Goal: Task Accomplishment & Management: Manage account settings

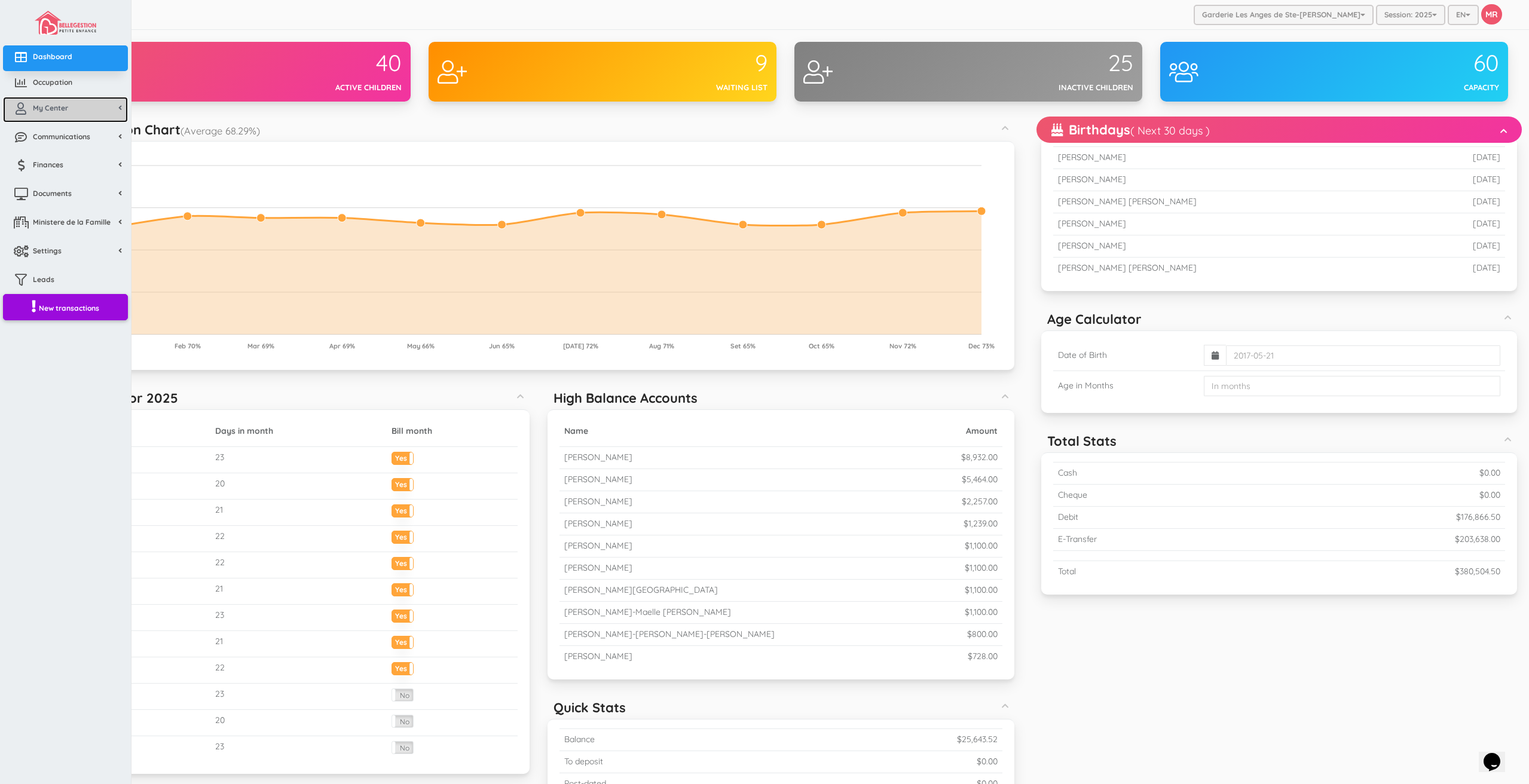
click at [42, 104] on span "My Center" at bounding box center [50, 108] width 35 height 10
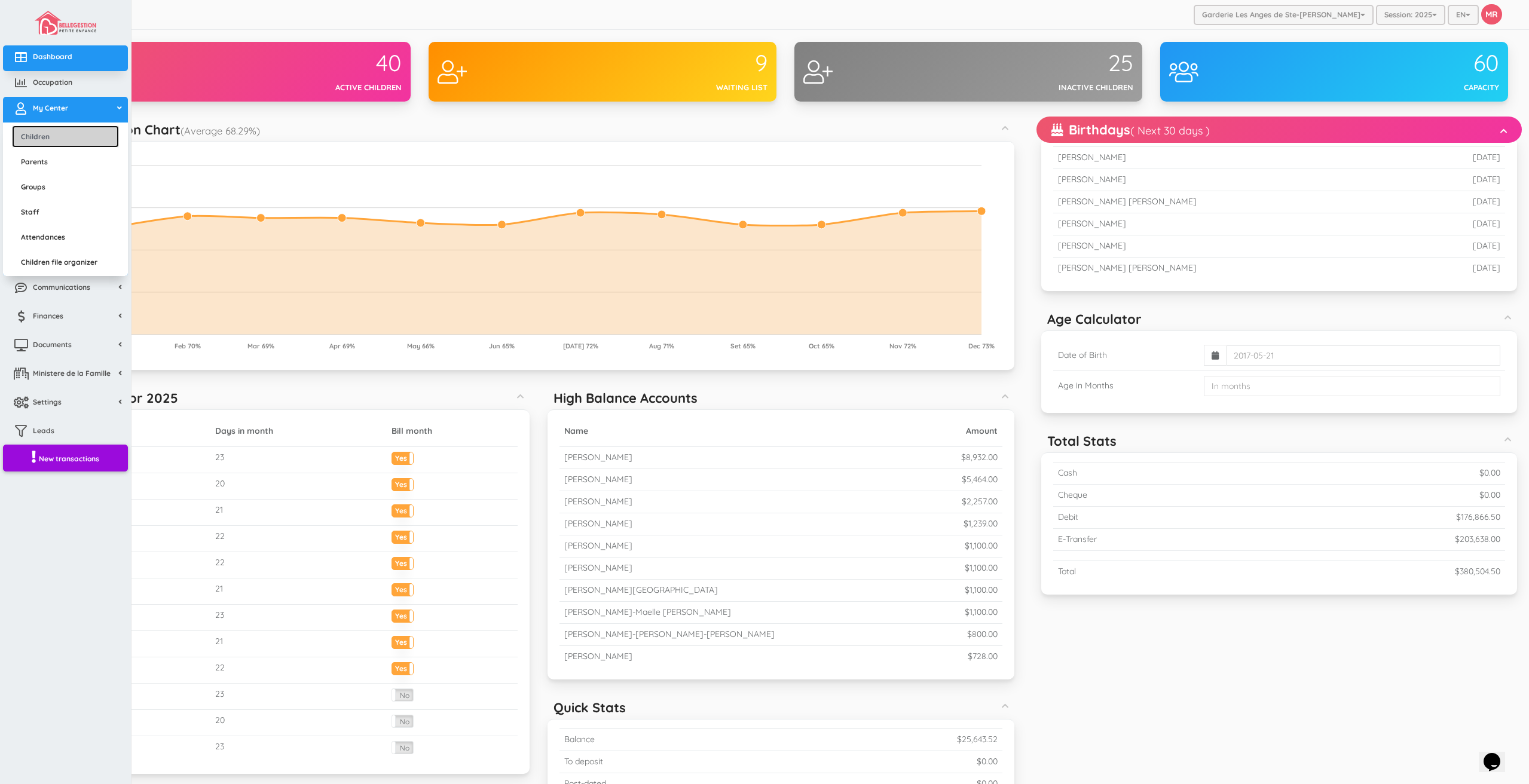
click at [53, 134] on link "Children" at bounding box center [66, 136] width 107 height 22
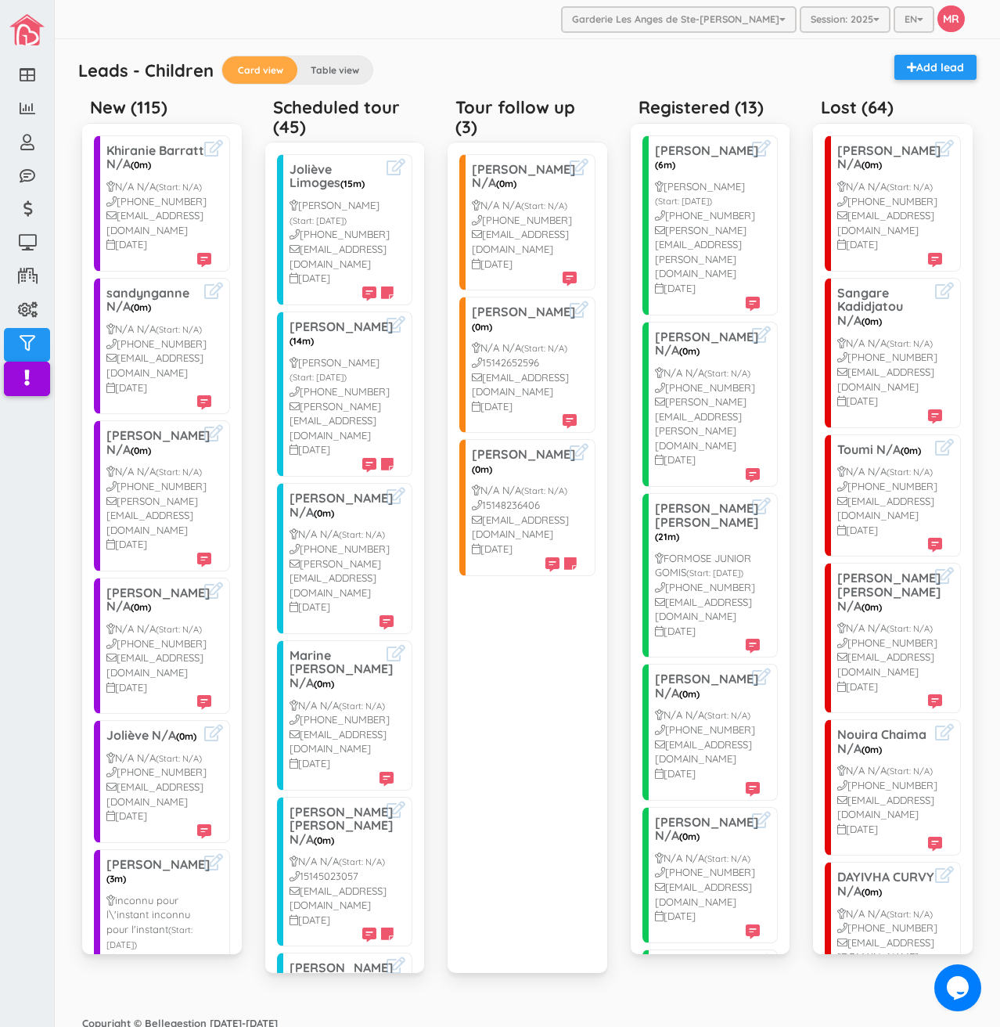
scroll to position [548, 0]
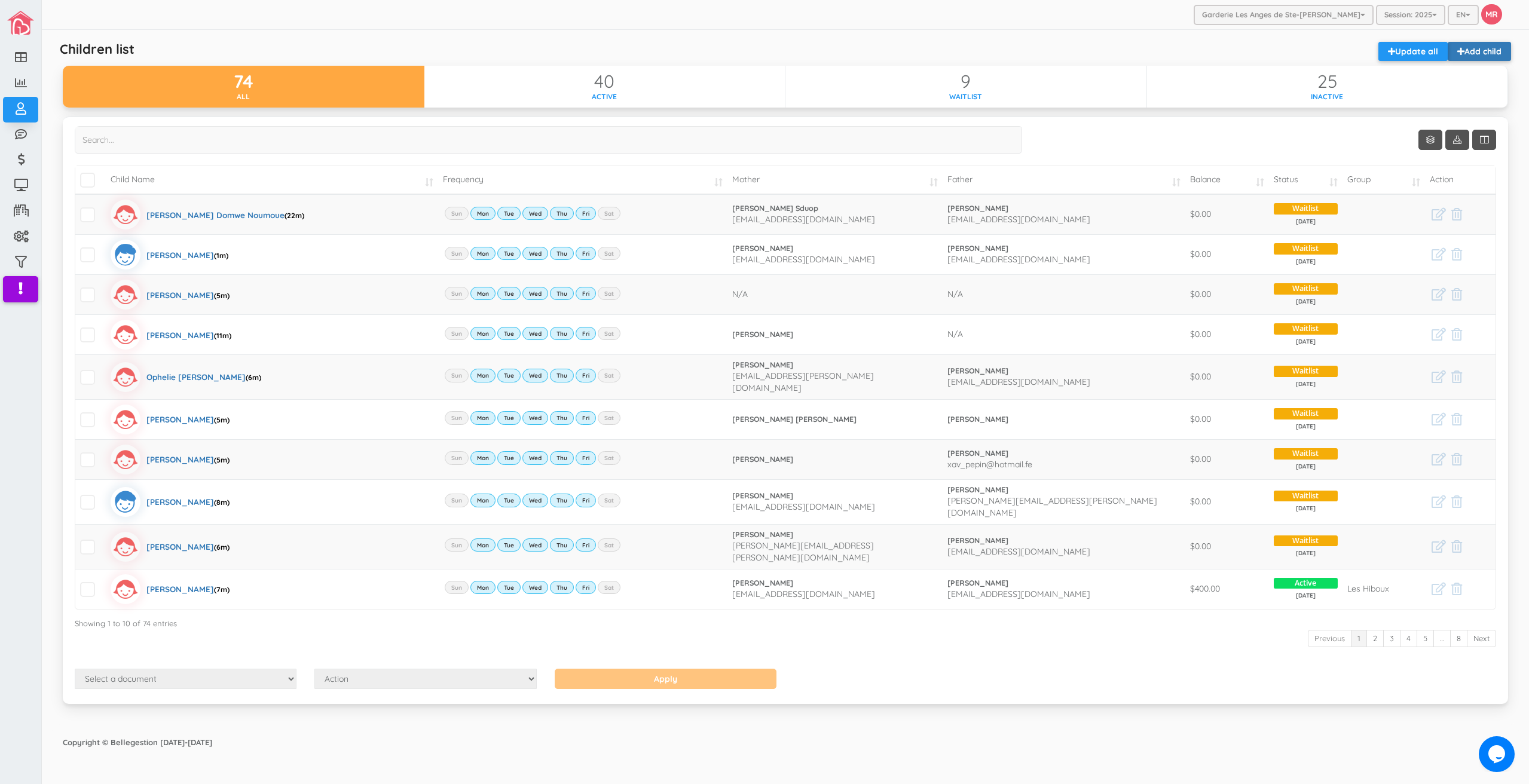
click at [1482, 50] on link "Add child" at bounding box center [1479, 51] width 63 height 19
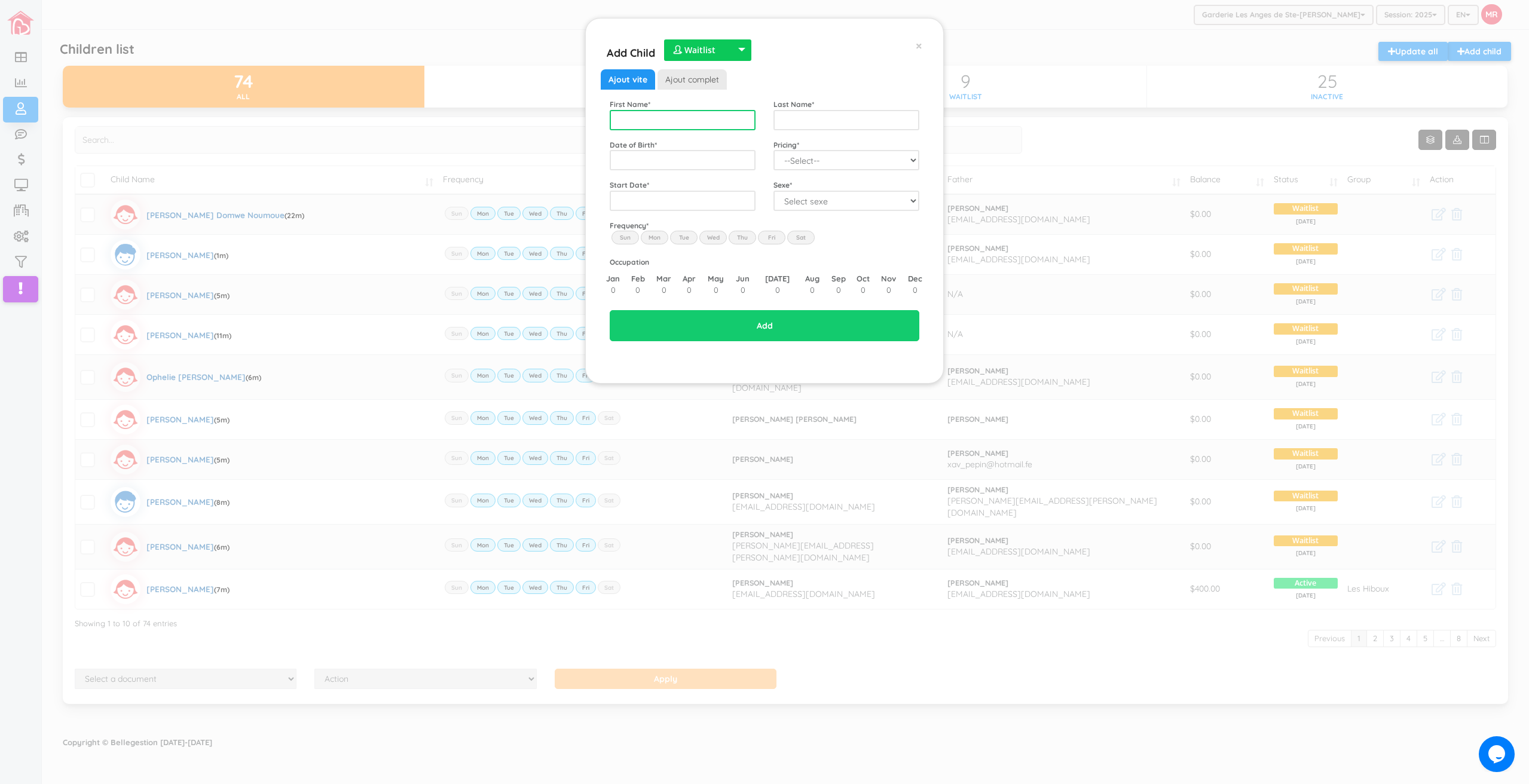
click at [719, 124] on input "text" at bounding box center [682, 120] width 146 height 21
click at [719, 122] on input "Kemajou" at bounding box center [682, 120] width 146 height 21
type input "Jaden"
type input "Nzekon Kemajou"
click at [697, 248] on span "2025" at bounding box center [688, 247] width 27 height 32
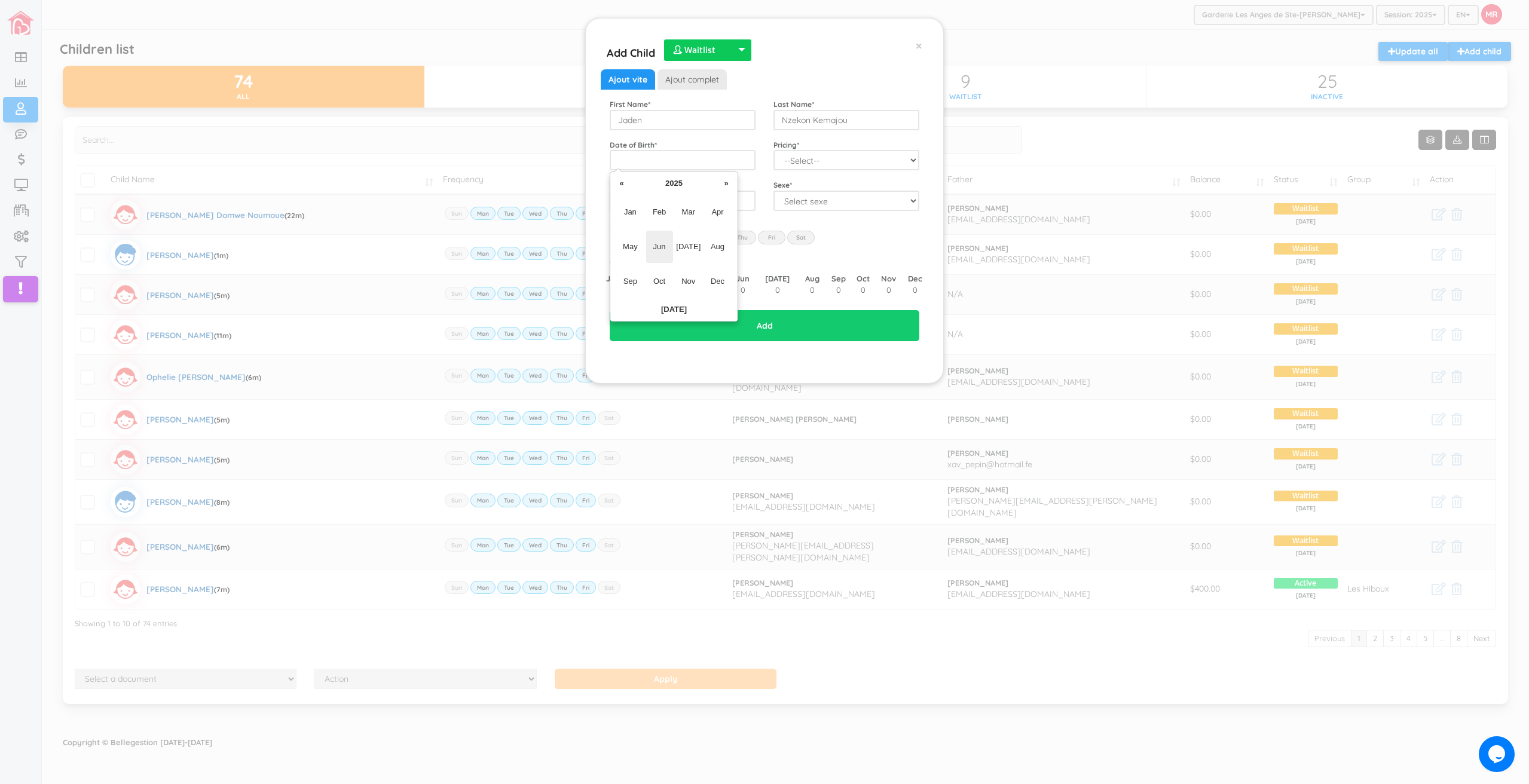
click at [659, 246] on span "Jun" at bounding box center [659, 247] width 27 height 32
click at [726, 231] on td "6" at bounding box center [723, 237] width 18 height 18
type input "2025-06-06"
click at [849, 155] on select "--Select-- Twins special 2024-2025 2023 FT 2022 FT" at bounding box center [846, 160] width 146 height 21
select select "100"
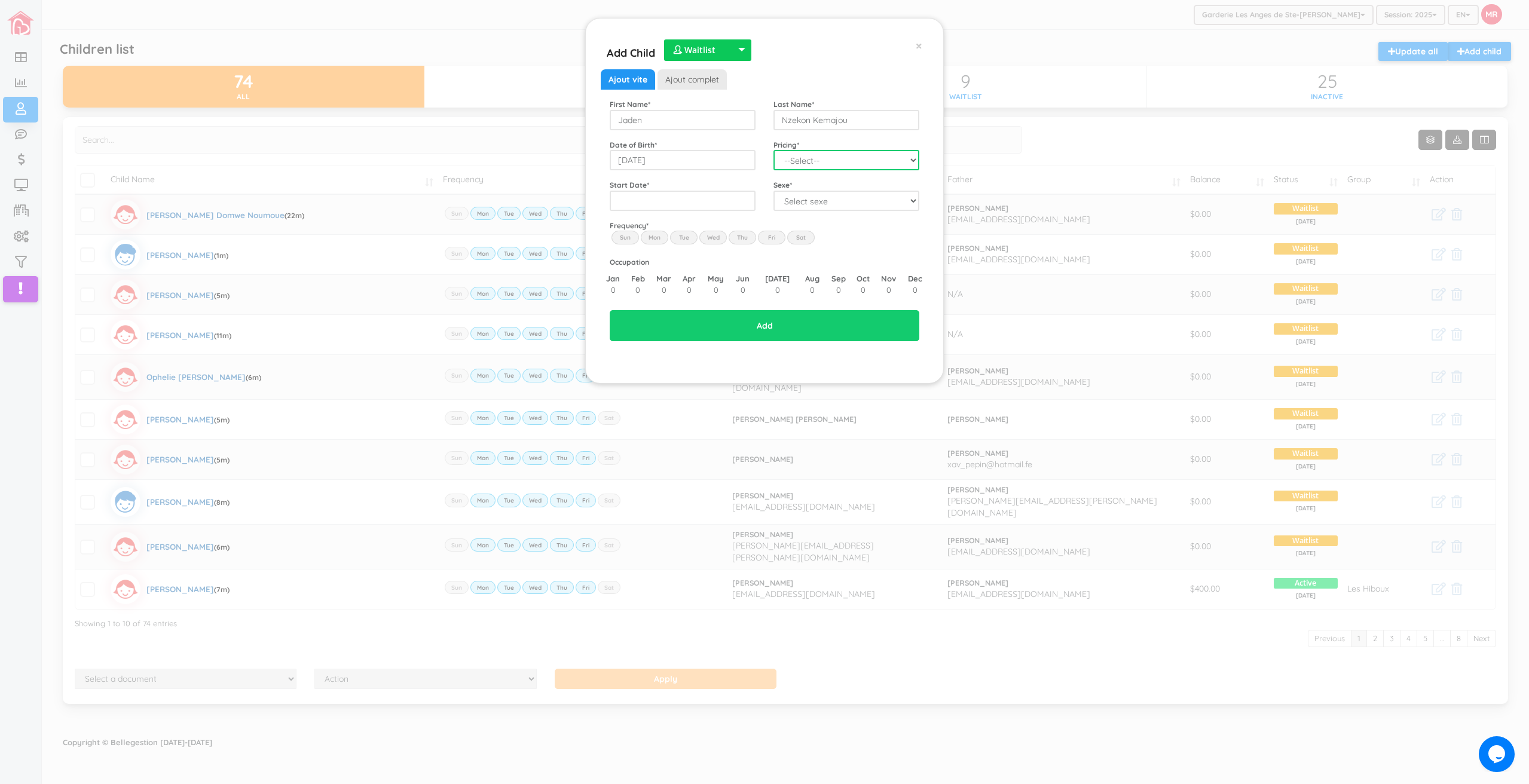
click at [774, 150] on select "--Select-- Twins special 2024-2025 2023 FT 2022 FT" at bounding box center [846, 160] width 146 height 21
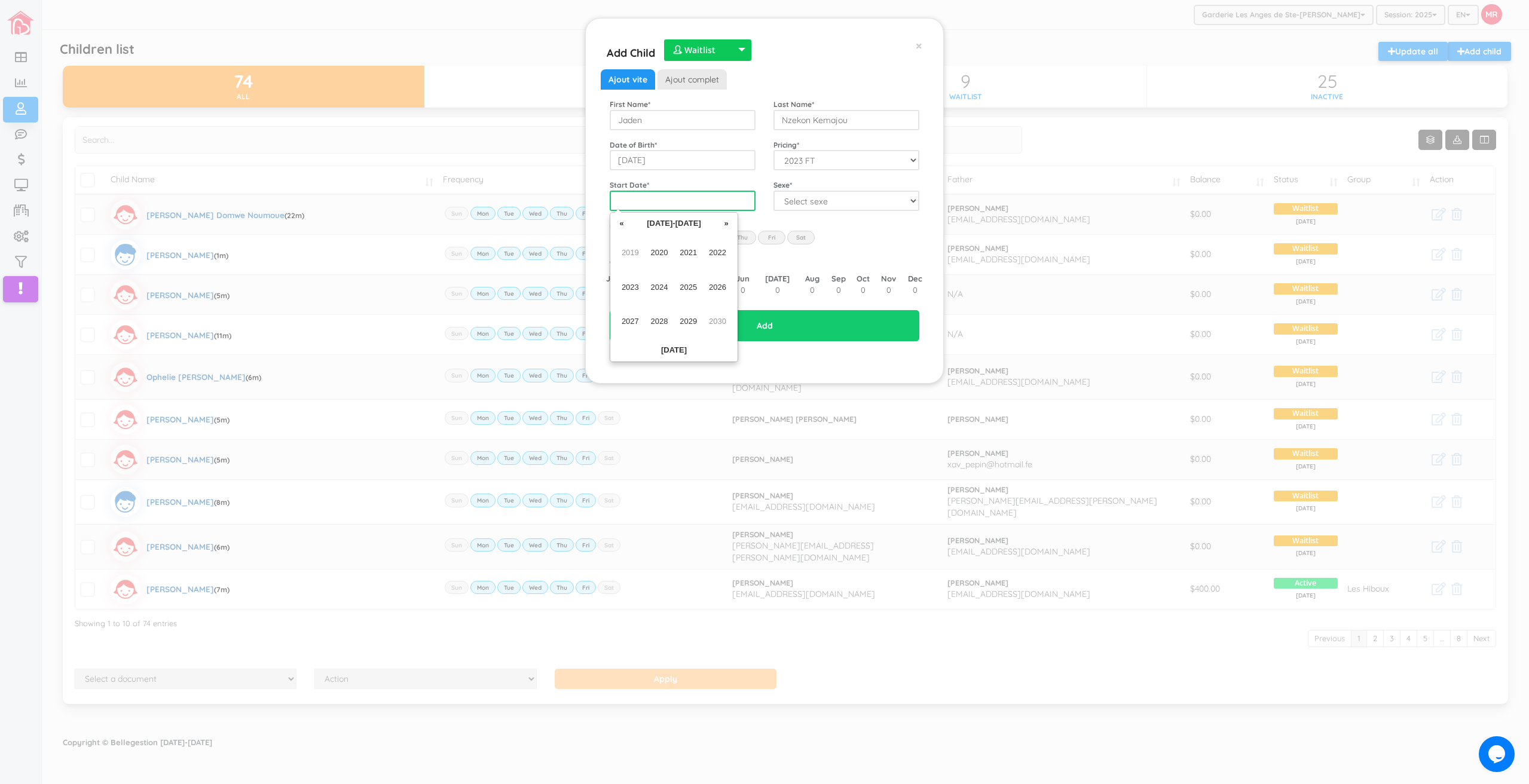
click at [712, 201] on input "text" at bounding box center [682, 201] width 146 height 21
click at [695, 295] on span "2025" at bounding box center [688, 287] width 27 height 32
click at [679, 322] on span "Nov" at bounding box center [688, 321] width 27 height 32
click at [651, 279] on td "3" at bounding box center [651, 277] width 18 height 18
type input "2025-11-03"
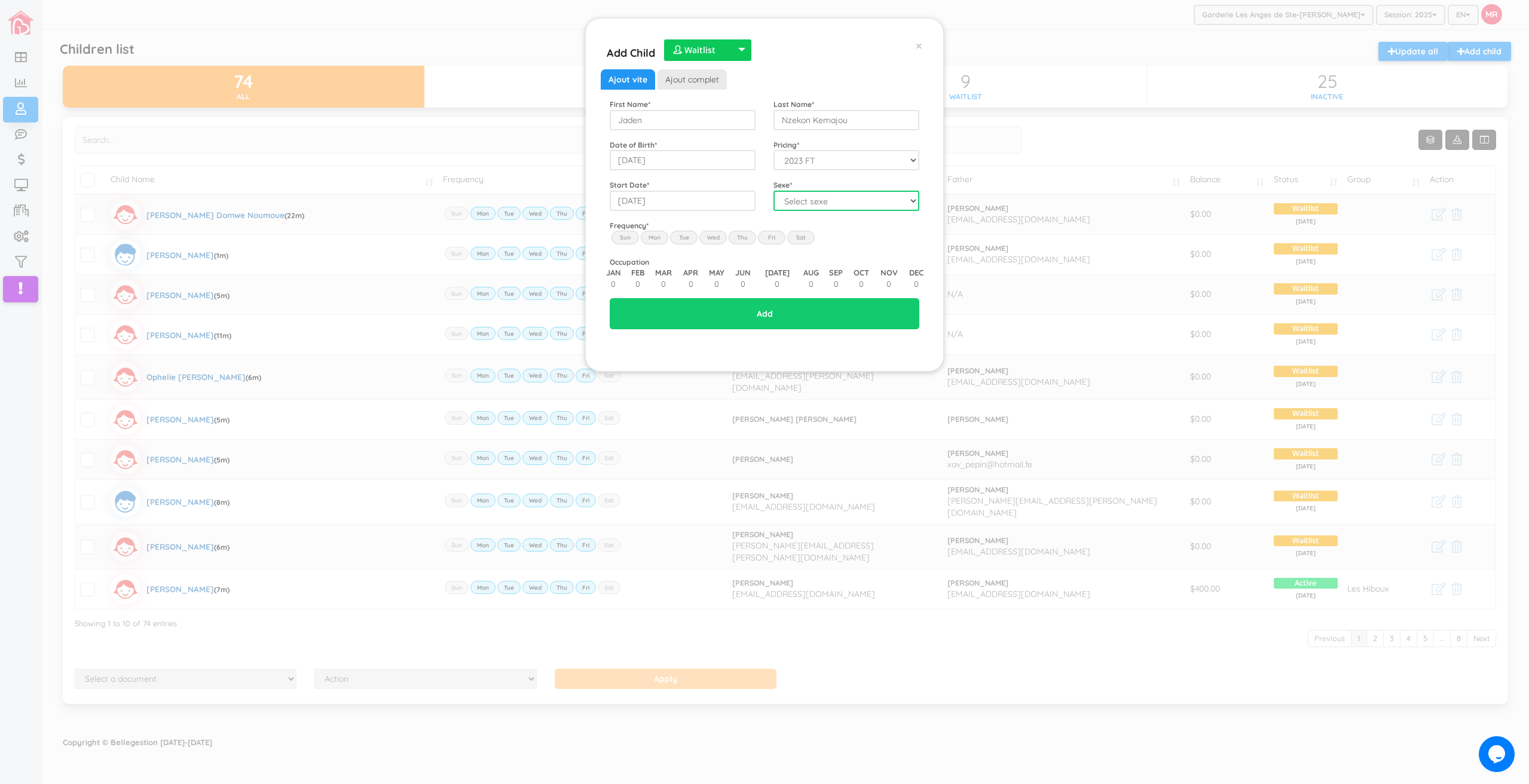
click at [800, 205] on select "Select sexe Boy Girl" at bounding box center [846, 201] width 146 height 21
select select "1"
click at [774, 191] on select "Select sexe Boy Girl" at bounding box center [846, 201] width 146 height 21
click at [655, 240] on label "Mon" at bounding box center [655, 237] width 27 height 13
click at [0, 0] on input "Mon" at bounding box center [0, 0] width 0 height 0
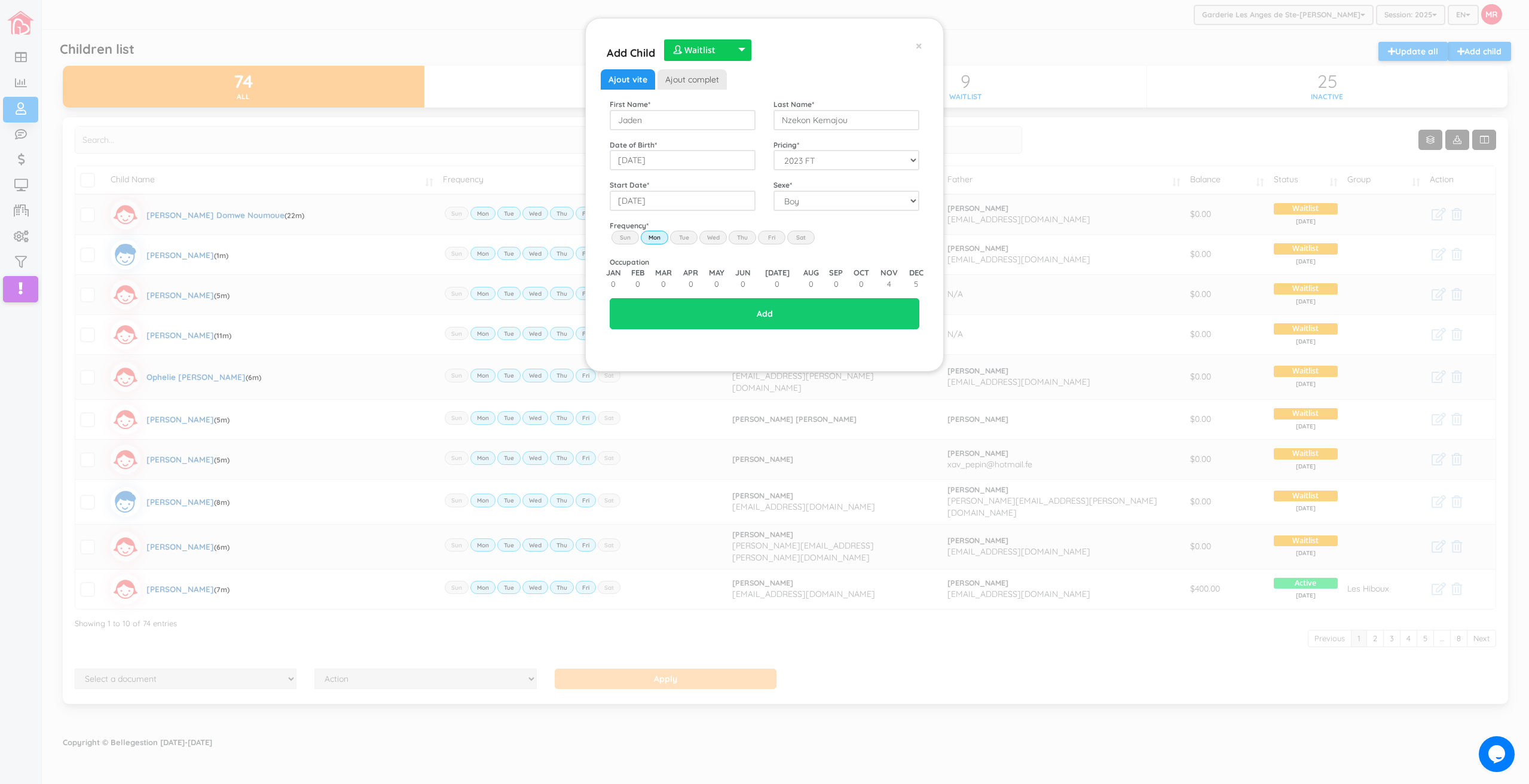
click at [673, 237] on label "Tue" at bounding box center [684, 237] width 27 height 13
click at [0, 0] on input "Tue" at bounding box center [0, 0] width 0 height 0
click at [710, 238] on label "Wed" at bounding box center [713, 237] width 27 height 13
click at [0, 0] on input "Wed" at bounding box center [0, 0] width 0 height 0
click at [748, 237] on label "Thu" at bounding box center [742, 237] width 27 height 13
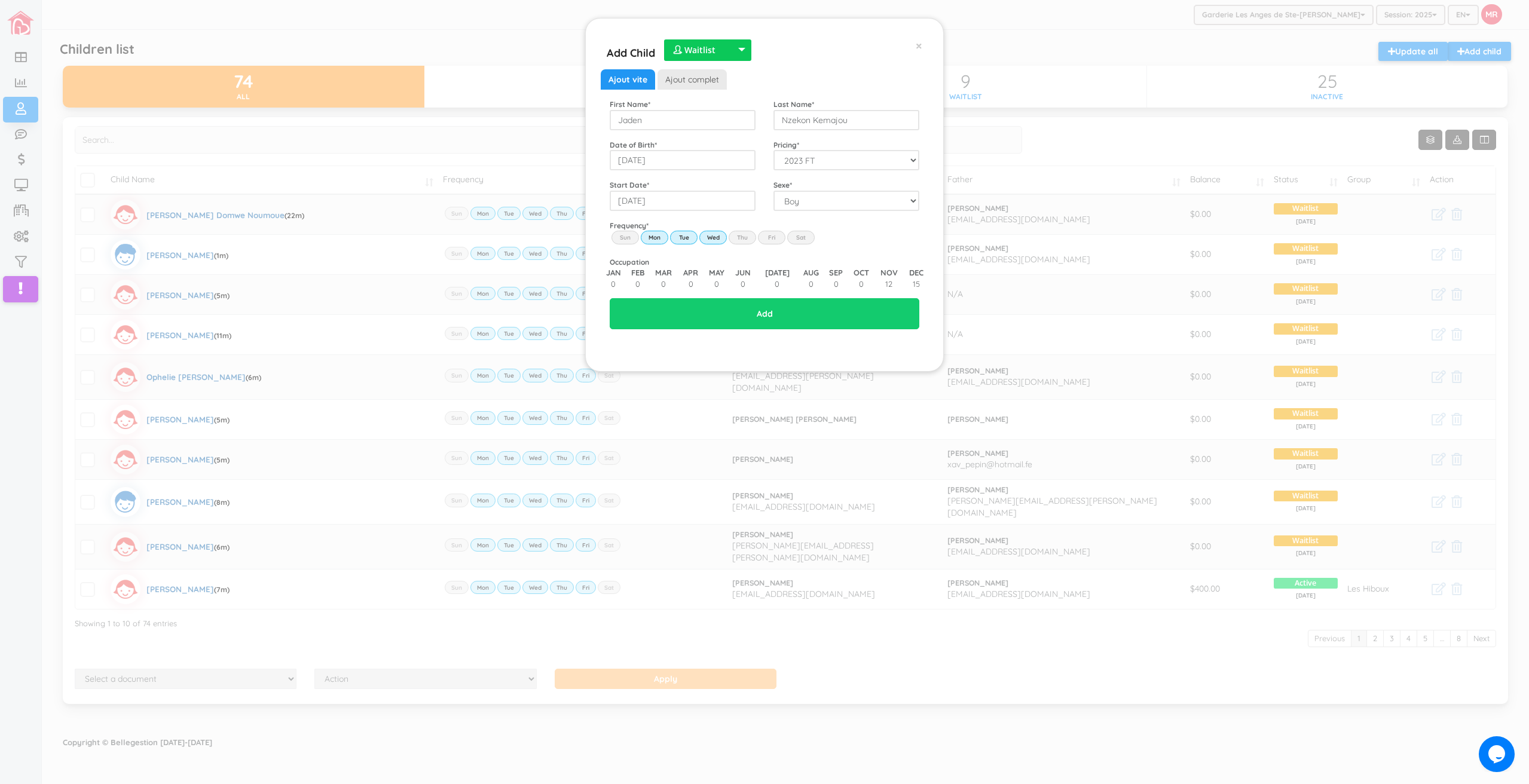
click at [0, 0] on input "Thu" at bounding box center [0, 0] width 0 height 0
click at [772, 242] on label "Fri" at bounding box center [772, 237] width 27 height 13
click at [0, 0] on input "Fri" at bounding box center [0, 0] width 0 height 0
click at [792, 324] on input "Add" at bounding box center [764, 314] width 309 height 31
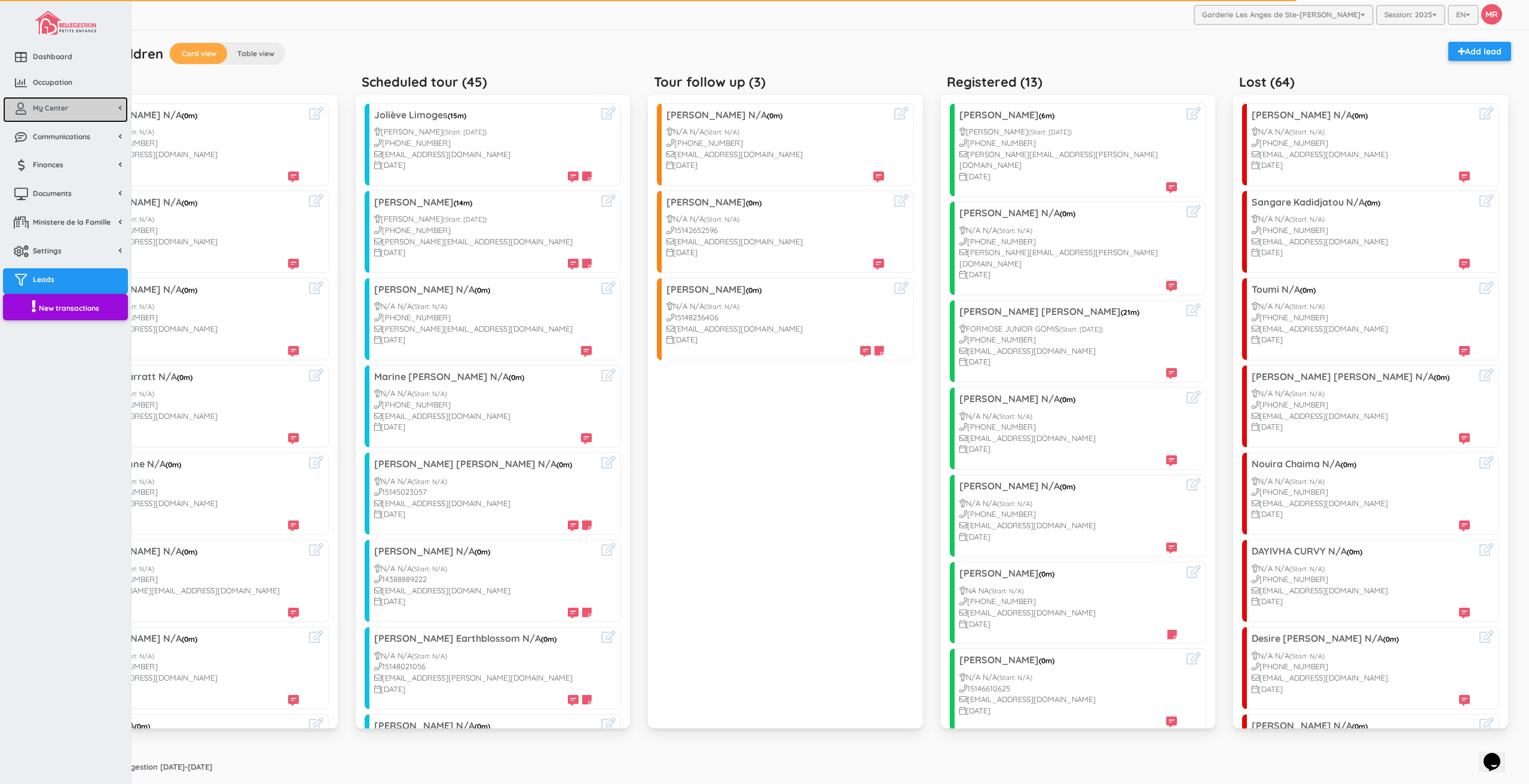
click at [59, 108] on span "My Center" at bounding box center [50, 108] width 35 height 10
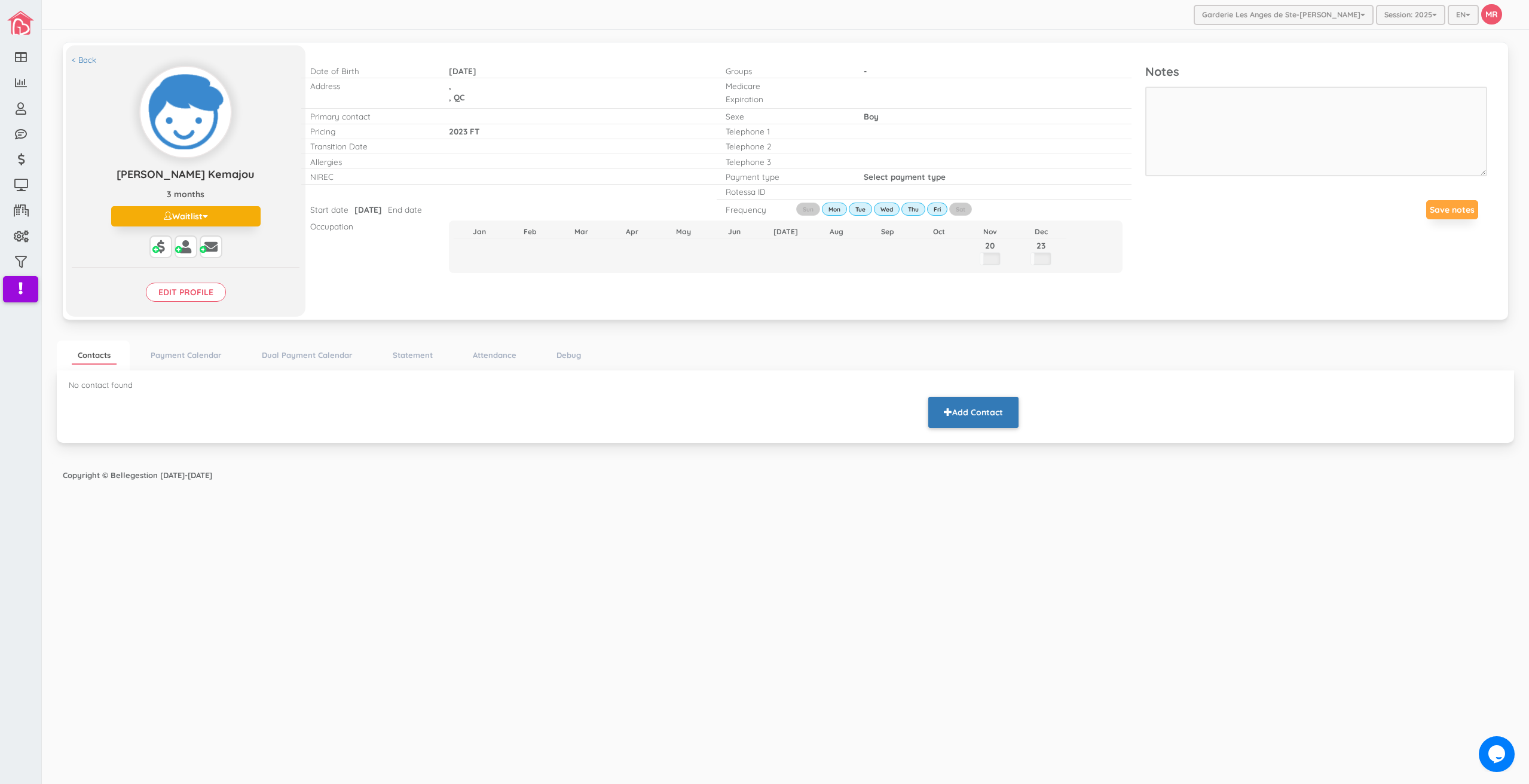
click at [1003, 414] on button "Add Contact" at bounding box center [974, 412] width 90 height 31
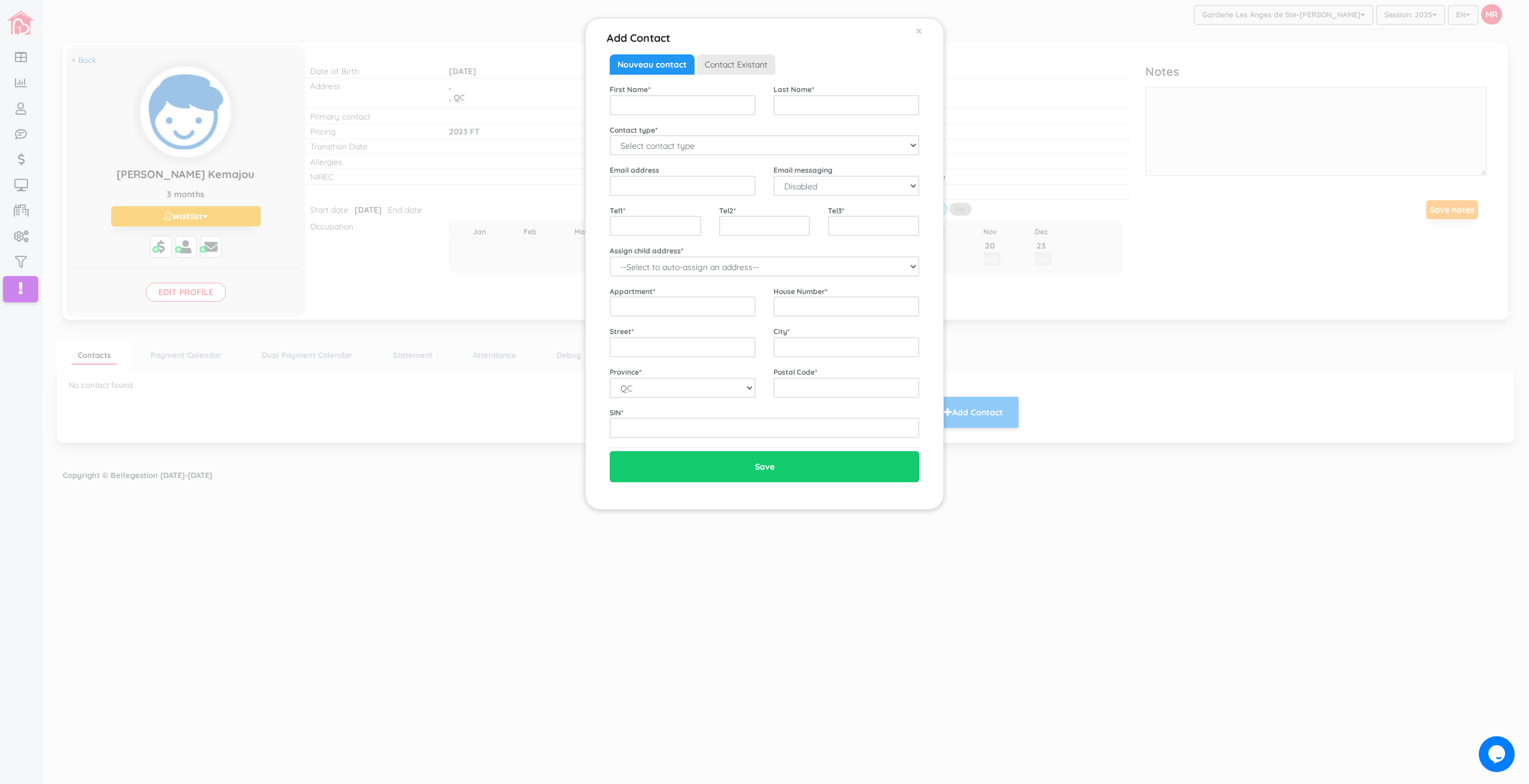
click at [737, 67] on span "Contact Existant" at bounding box center [736, 64] width 79 height 21
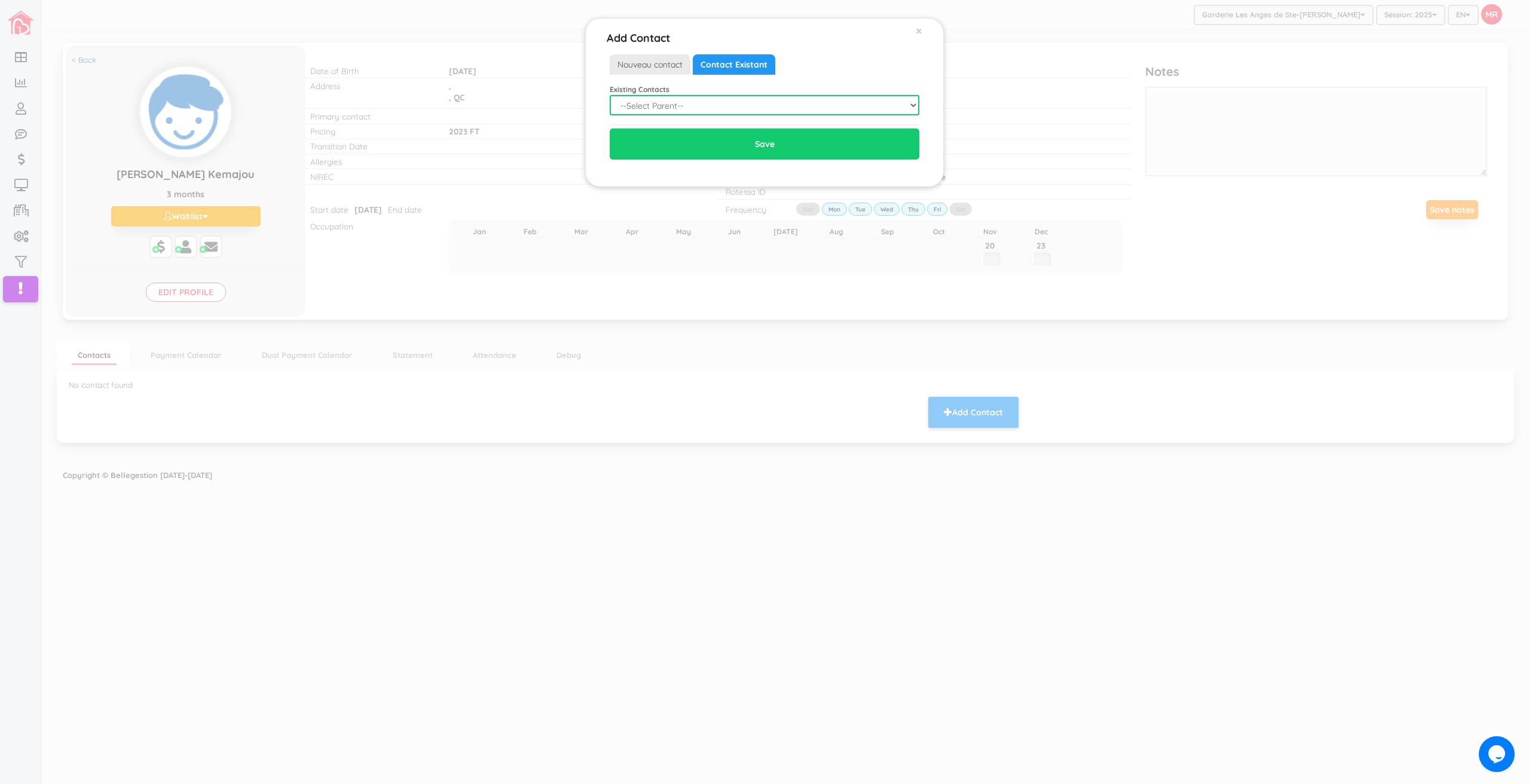
click at [690, 108] on select "--Select Parent-- Not in list Alexandra Ferland Alexandre Melo Alexandre Bernie…" at bounding box center [764, 105] width 309 height 21
select select "1764"
click at [609, 95] on select "--Select Parent-- Not in list Alexandra Ferland Alexandre Melo Alexandre Bernie…" at bounding box center [764, 105] width 309 height 21
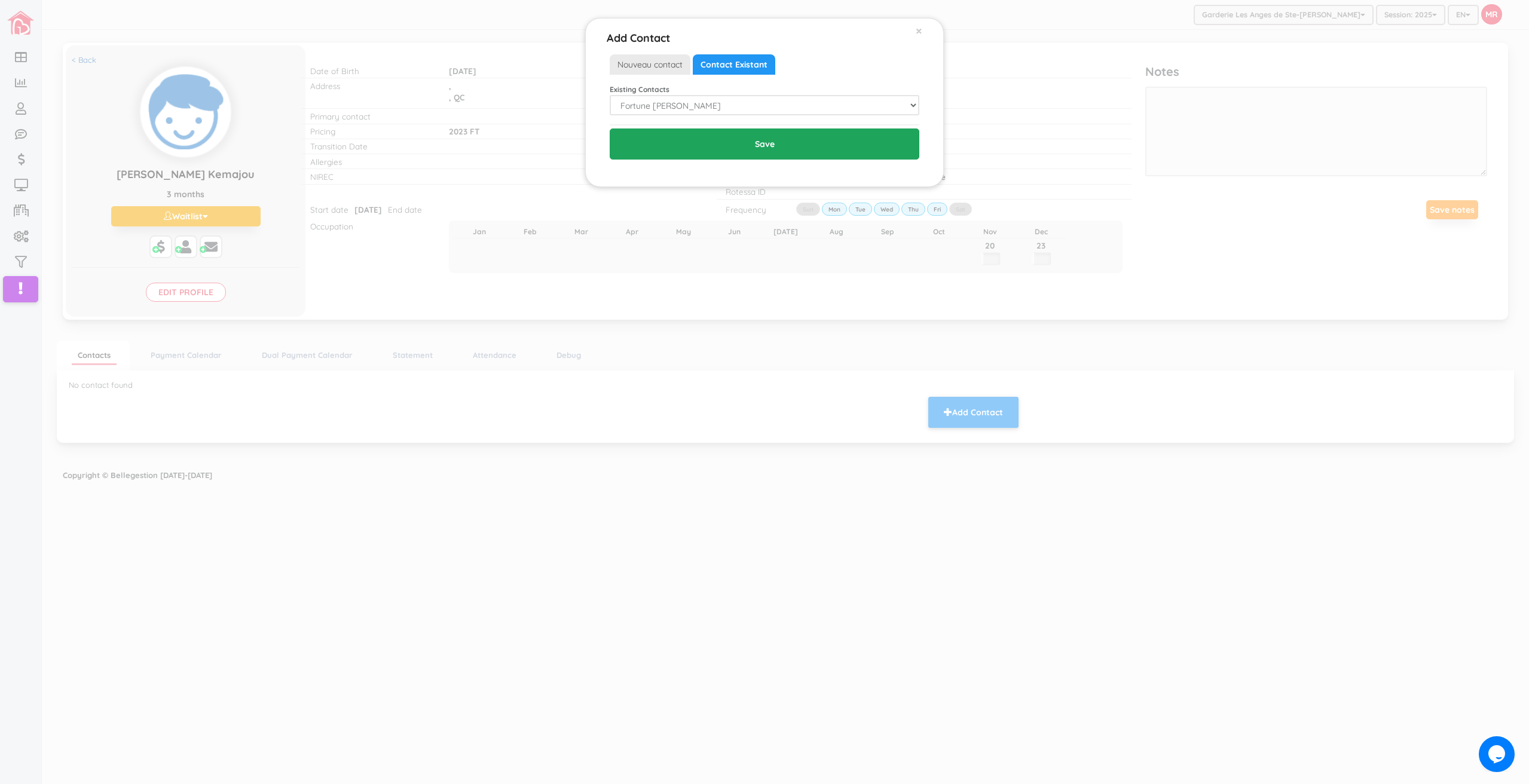
click at [689, 139] on input "Save" at bounding box center [764, 144] width 309 height 31
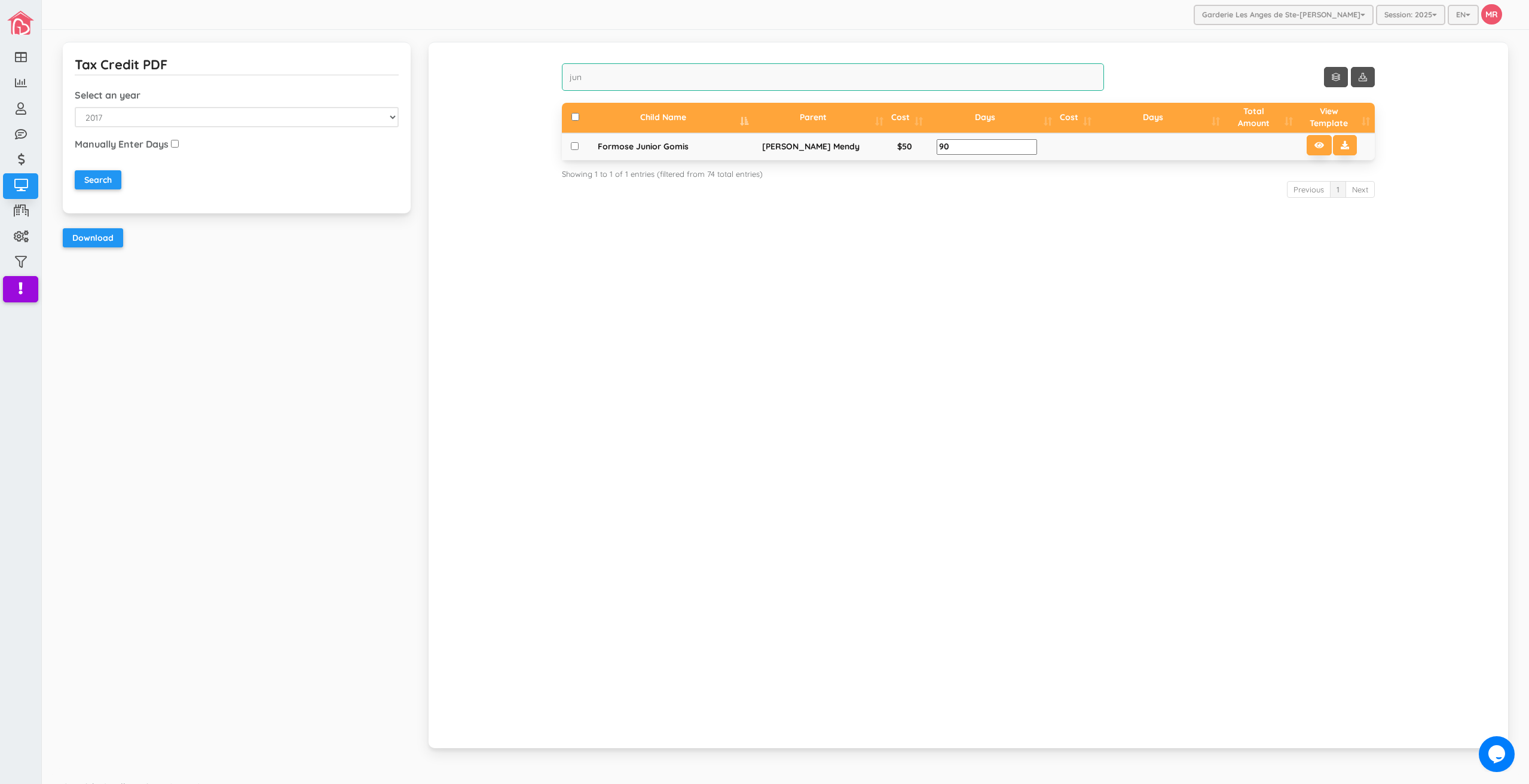
drag, startPoint x: 602, startPoint y: 79, endPoint x: 571, endPoint y: 50, distance: 42.4
click at [602, 79] on input "jun" at bounding box center [833, 77] width 542 height 27
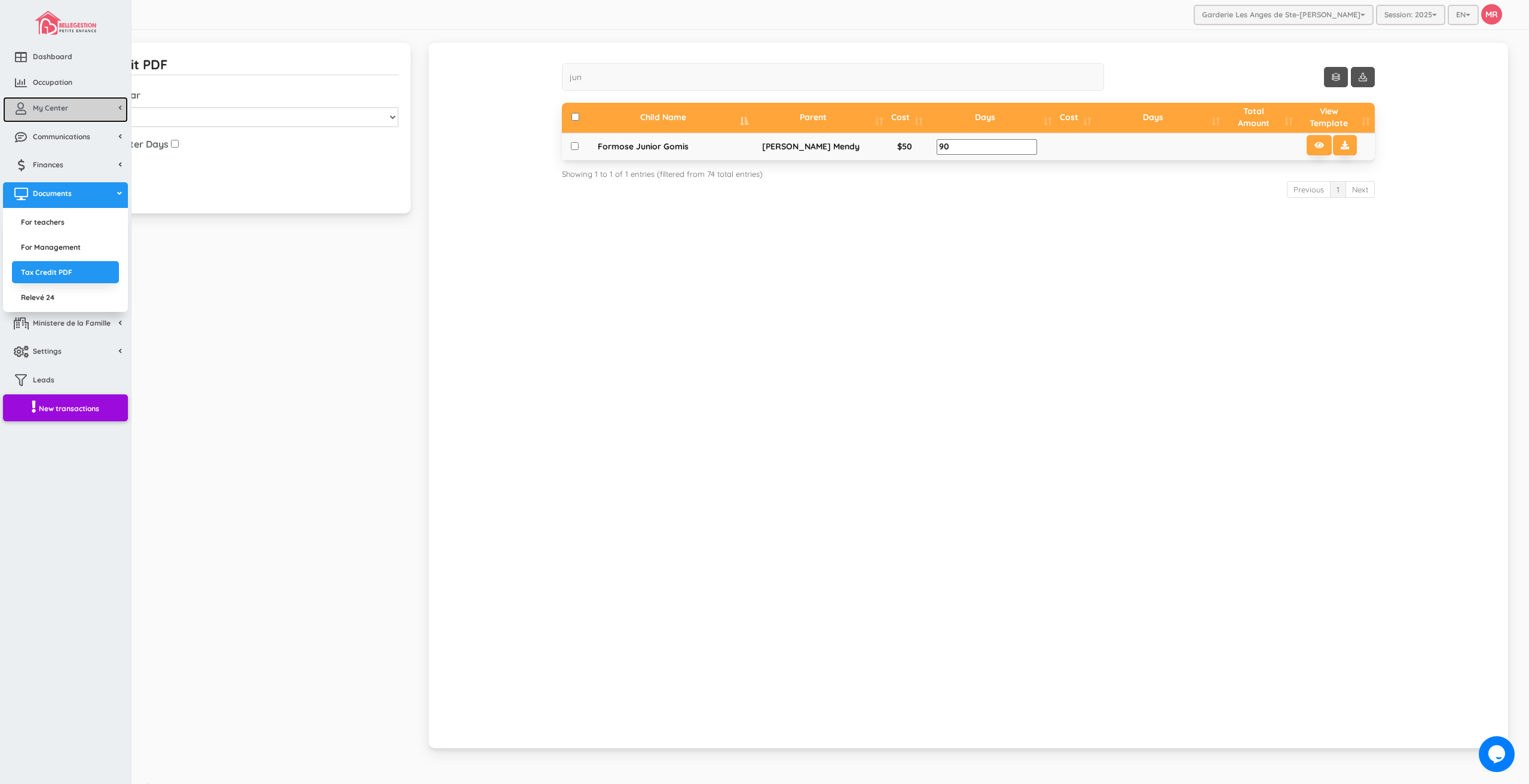
click at [29, 101] on link "My Center" at bounding box center [66, 110] width 125 height 26
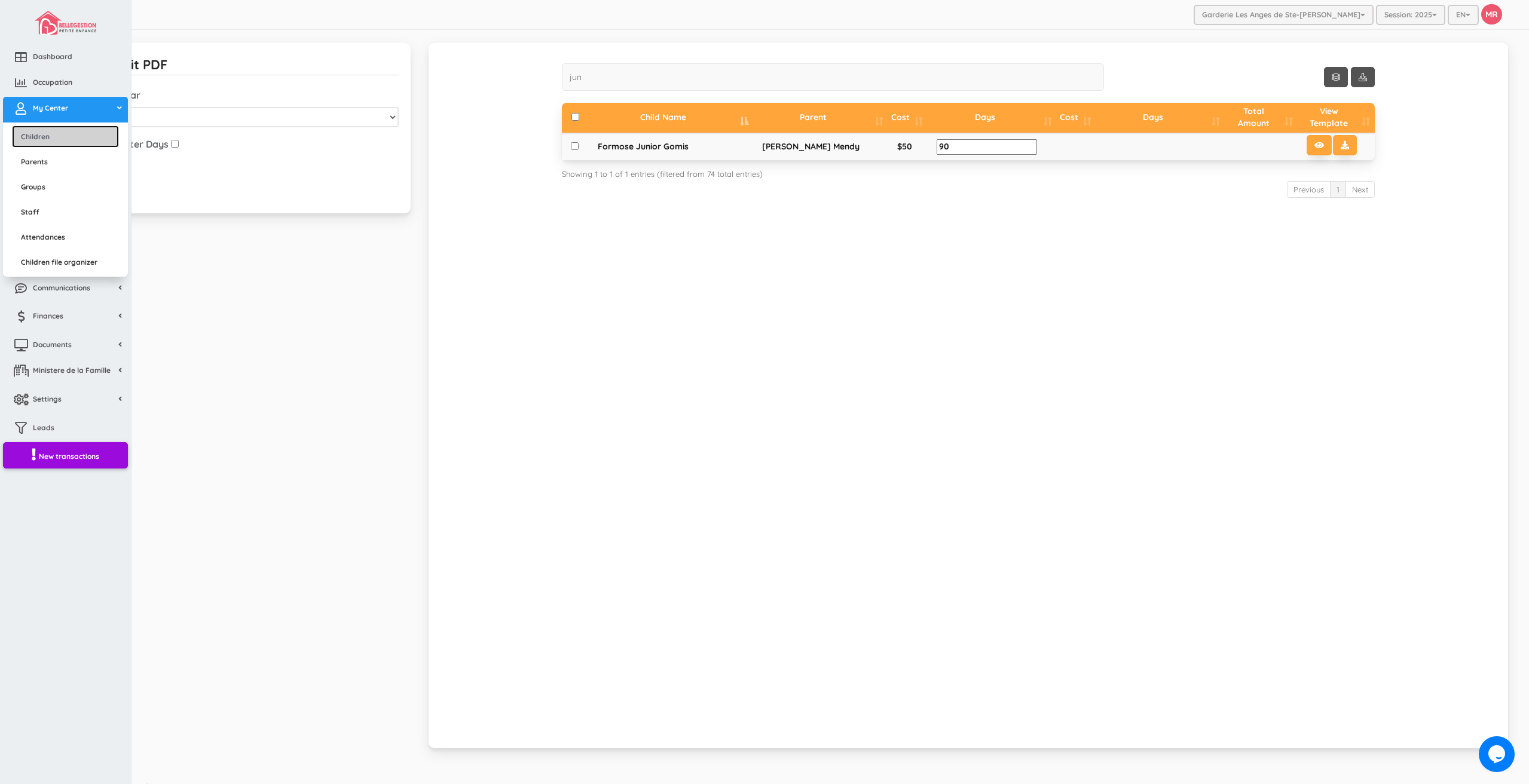
click at [40, 133] on link "Children" at bounding box center [66, 136] width 107 height 22
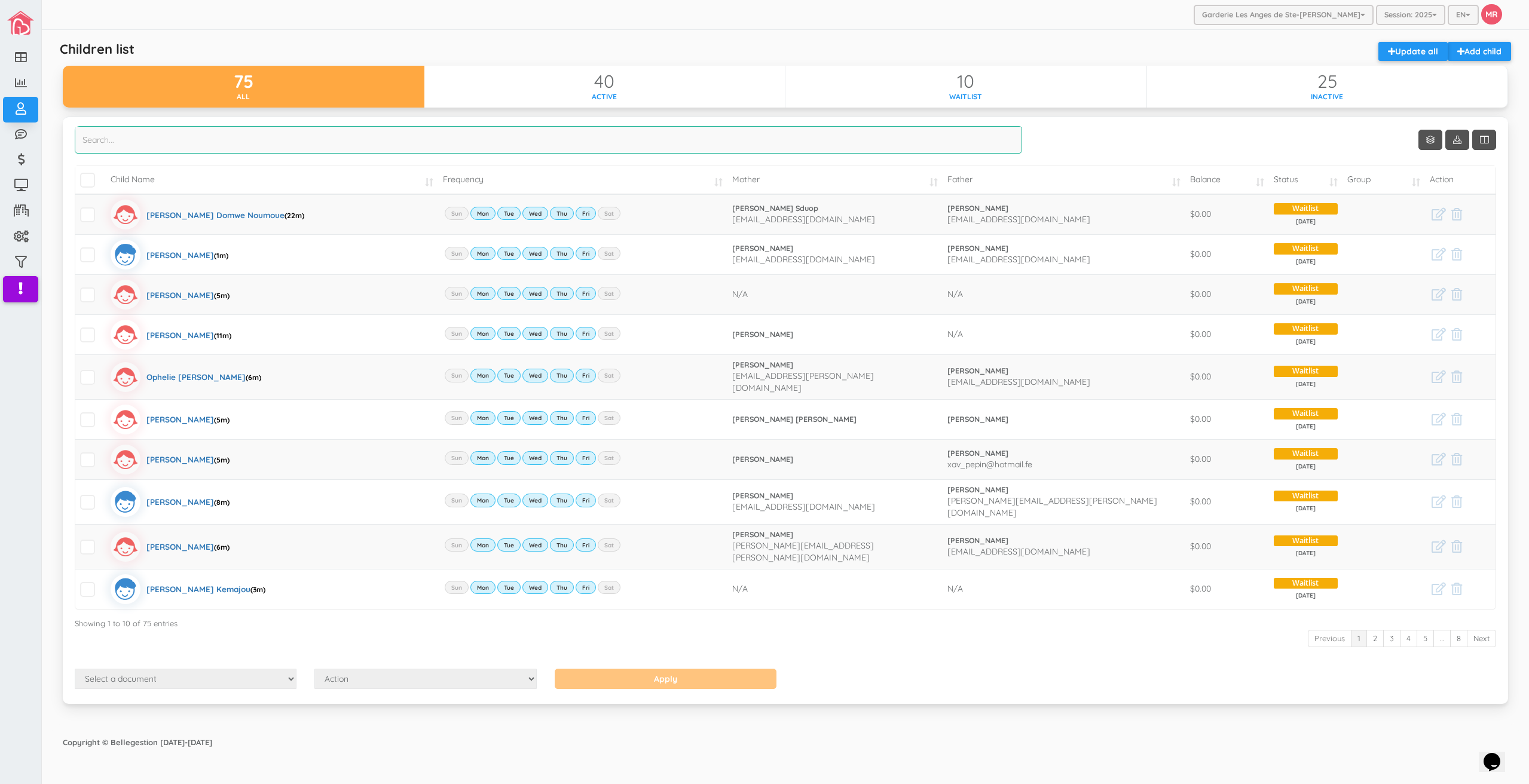
click at [595, 134] on input "search" at bounding box center [548, 140] width 948 height 27
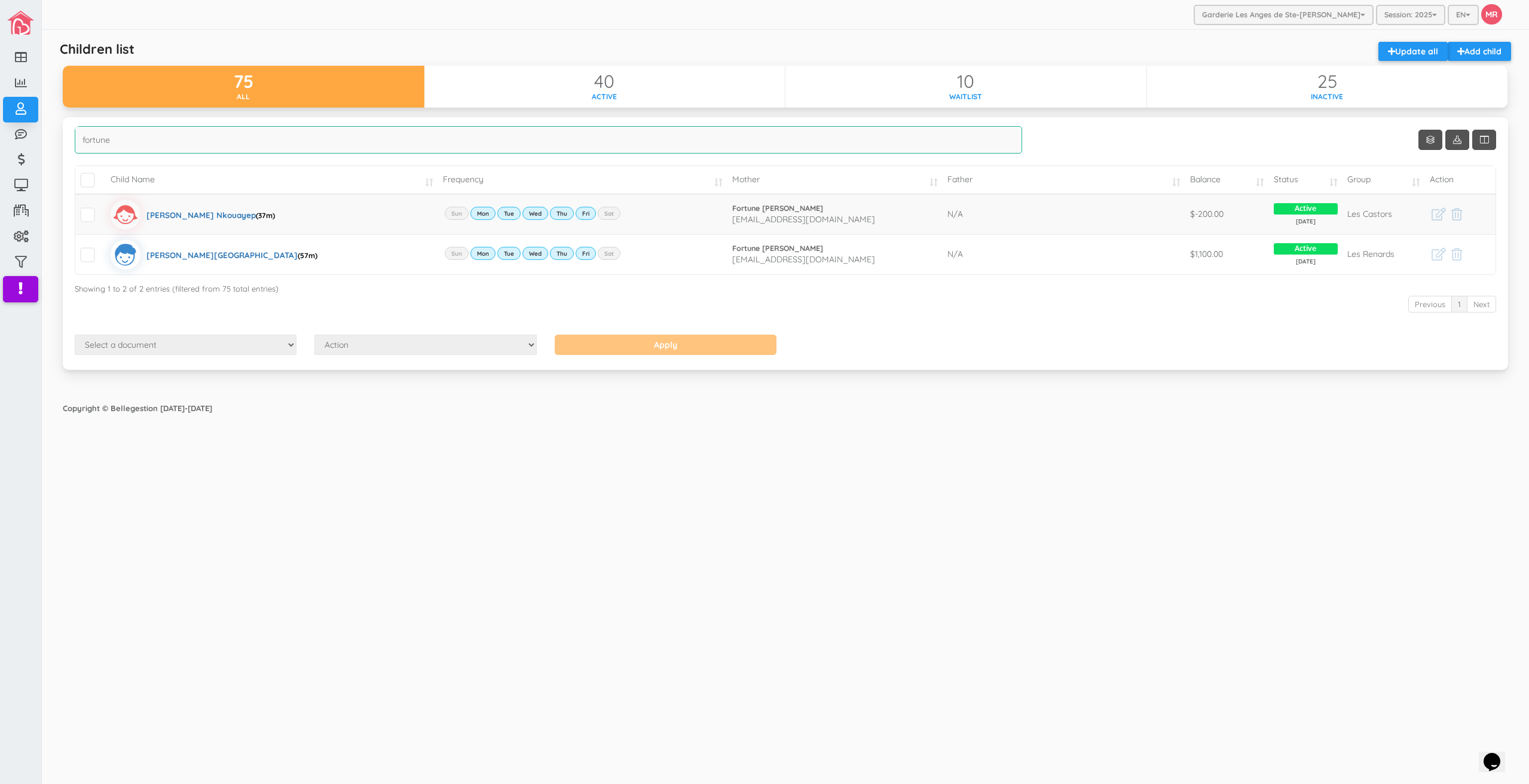
type input "fortune"
click at [594, 558] on div "Garderie Les Anges de Ste-Therese Garderie Les Anges de Ste-Therese Garderie Le…" at bounding box center [786, 392] width 1488 height 784
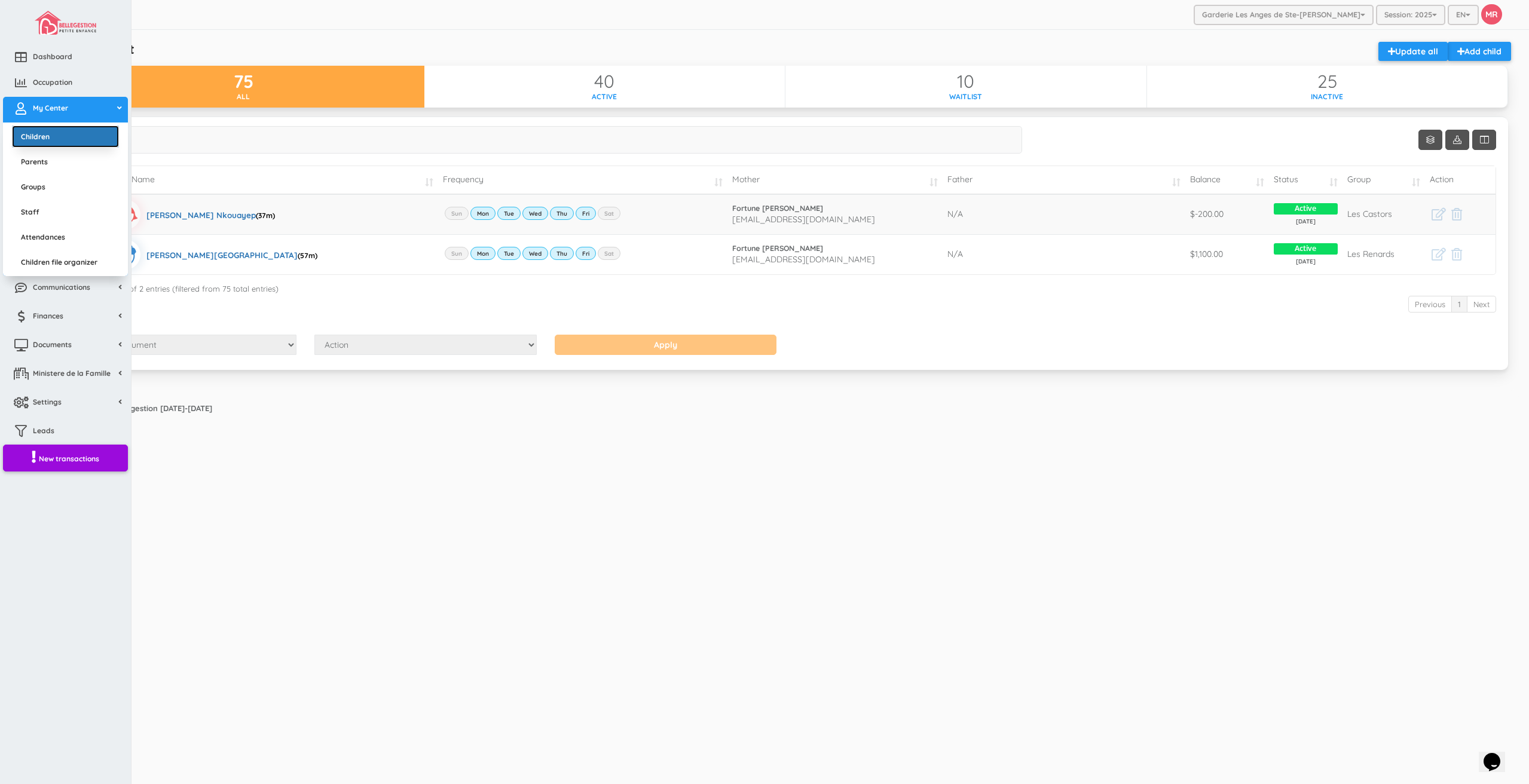
click at [40, 144] on link "Children" at bounding box center [66, 136] width 107 height 22
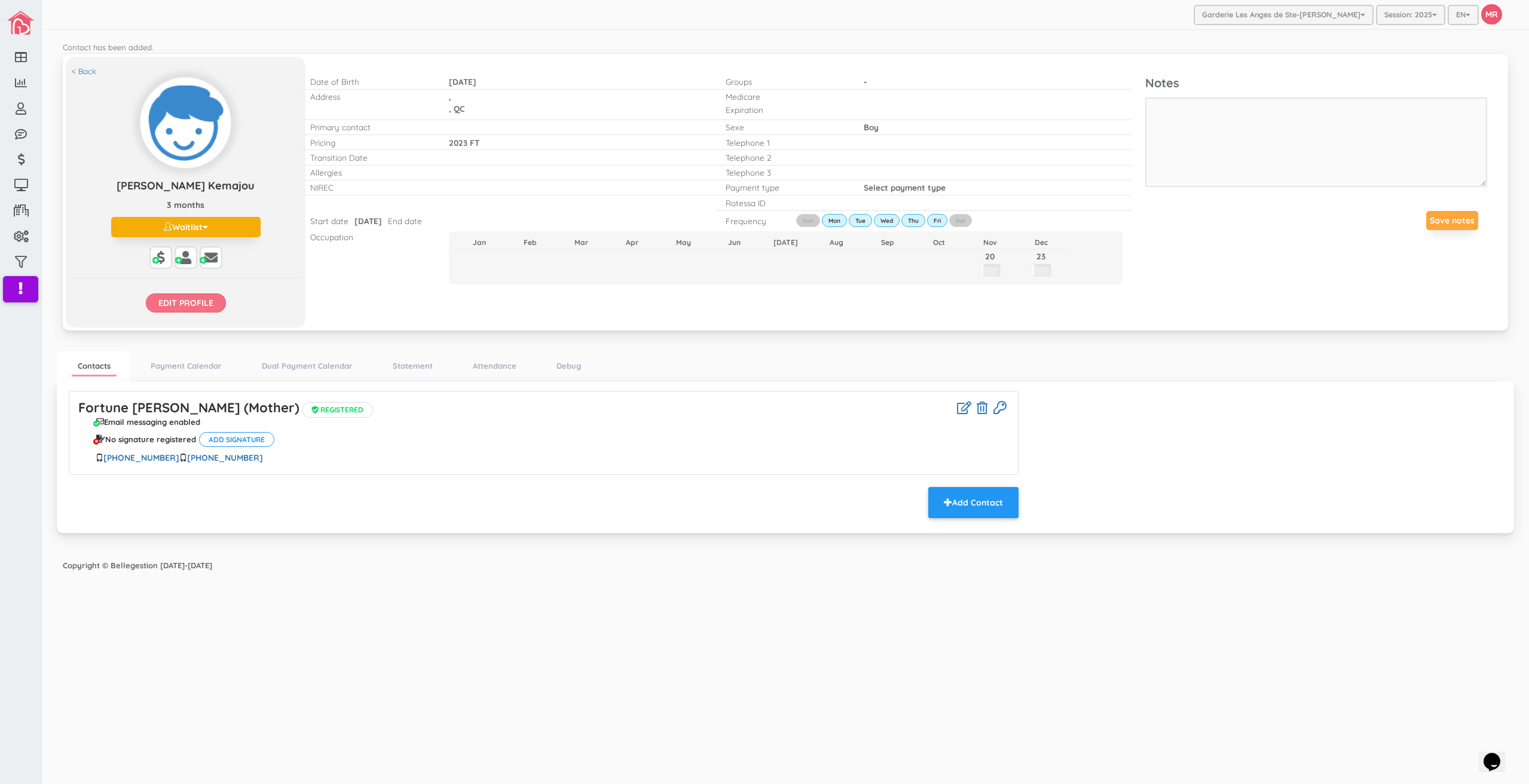
click at [173, 309] on input "Edit profile" at bounding box center [186, 302] width 80 height 19
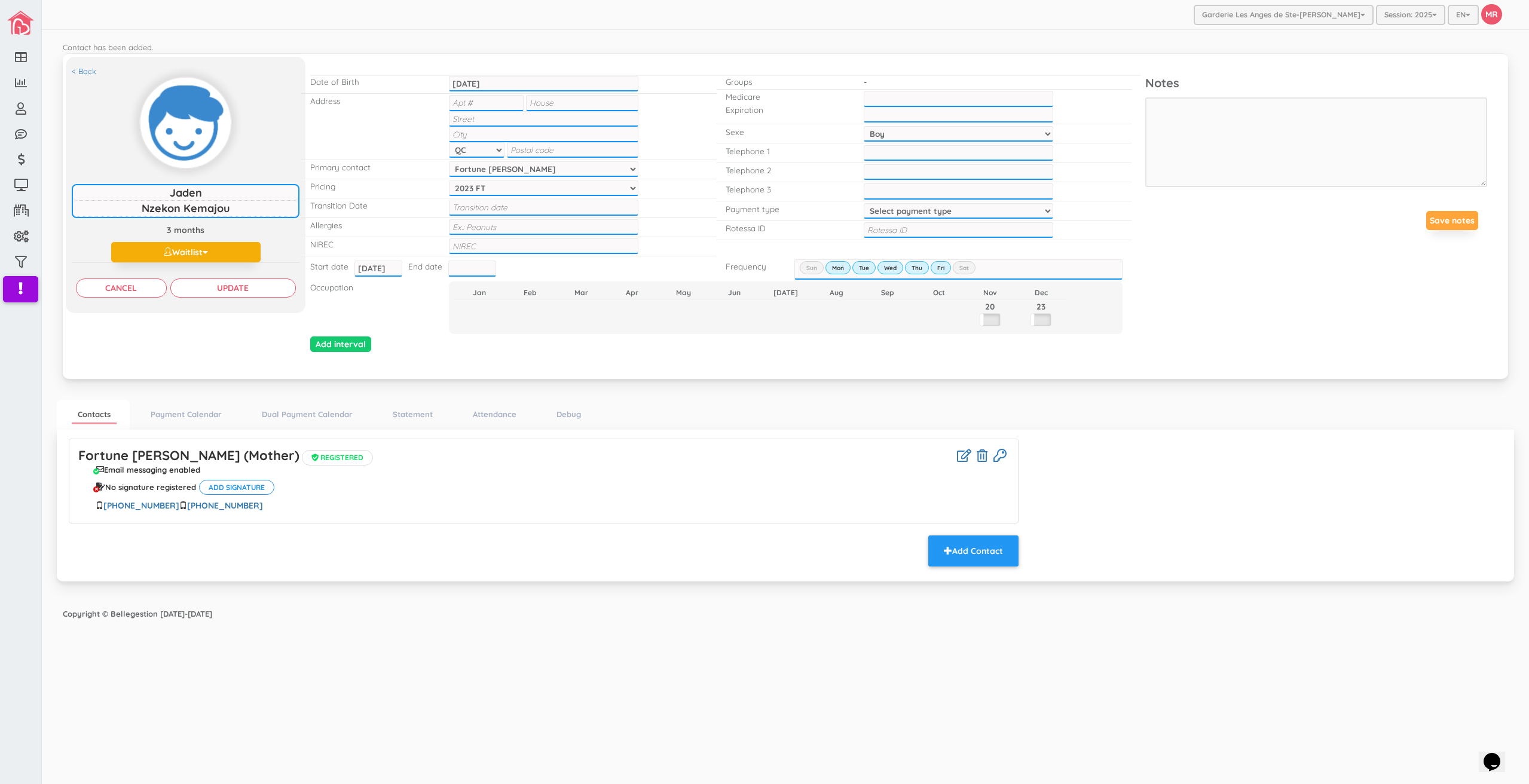
click at [195, 298] on div "< Back [PERSON_NAME] Kemajou [PERSON_NAME] Kemajou 3 months Waitlist Active Ina…" at bounding box center [186, 185] width 240 height 257
click at [201, 290] on input "Update" at bounding box center [233, 288] width 125 height 19
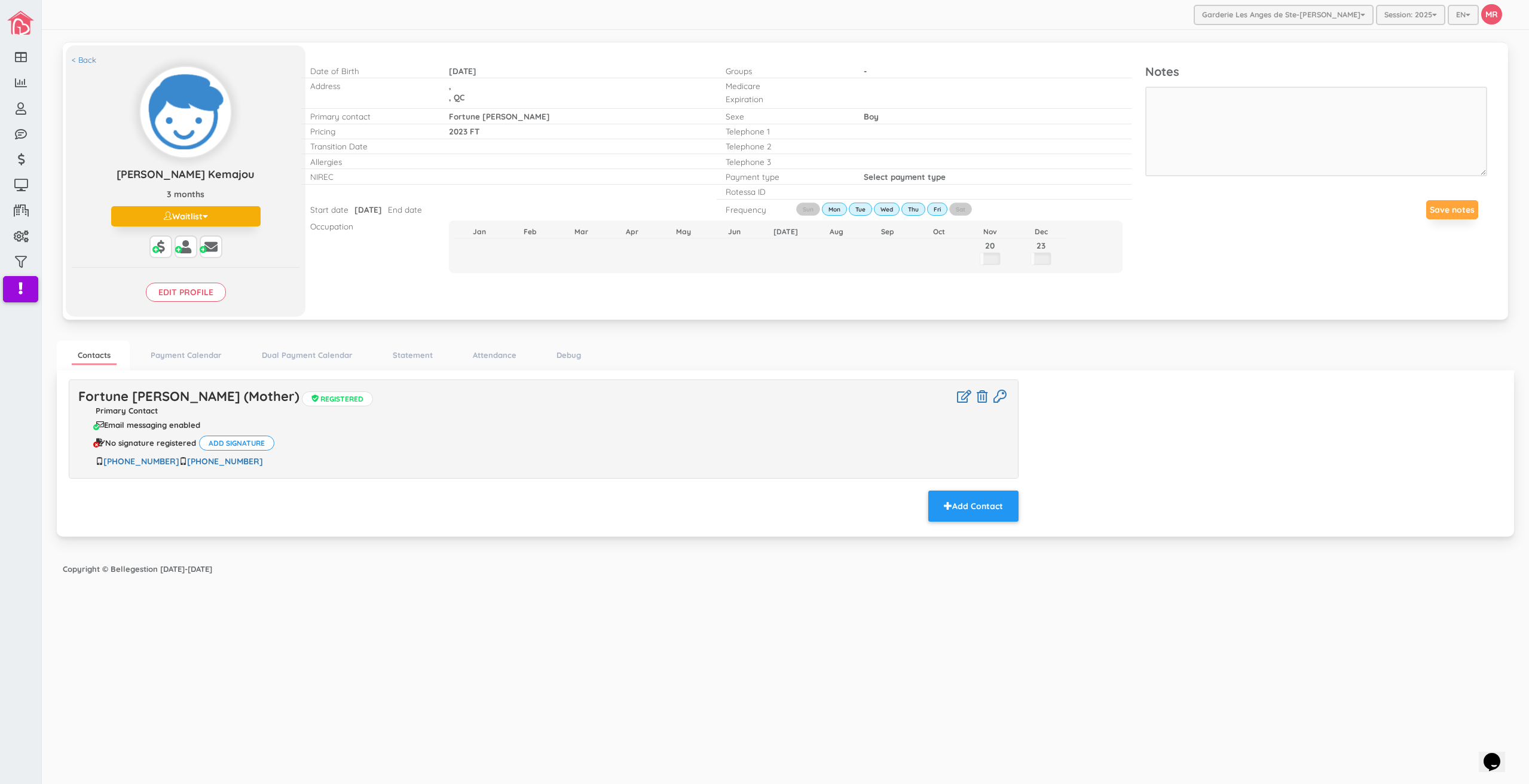
click at [351, 289] on div "< Back Jaden Nzekon Kemajou Jaden Nzekon Kemajou 3 months Waitlist Active Inact…" at bounding box center [785, 179] width 1440 height 256
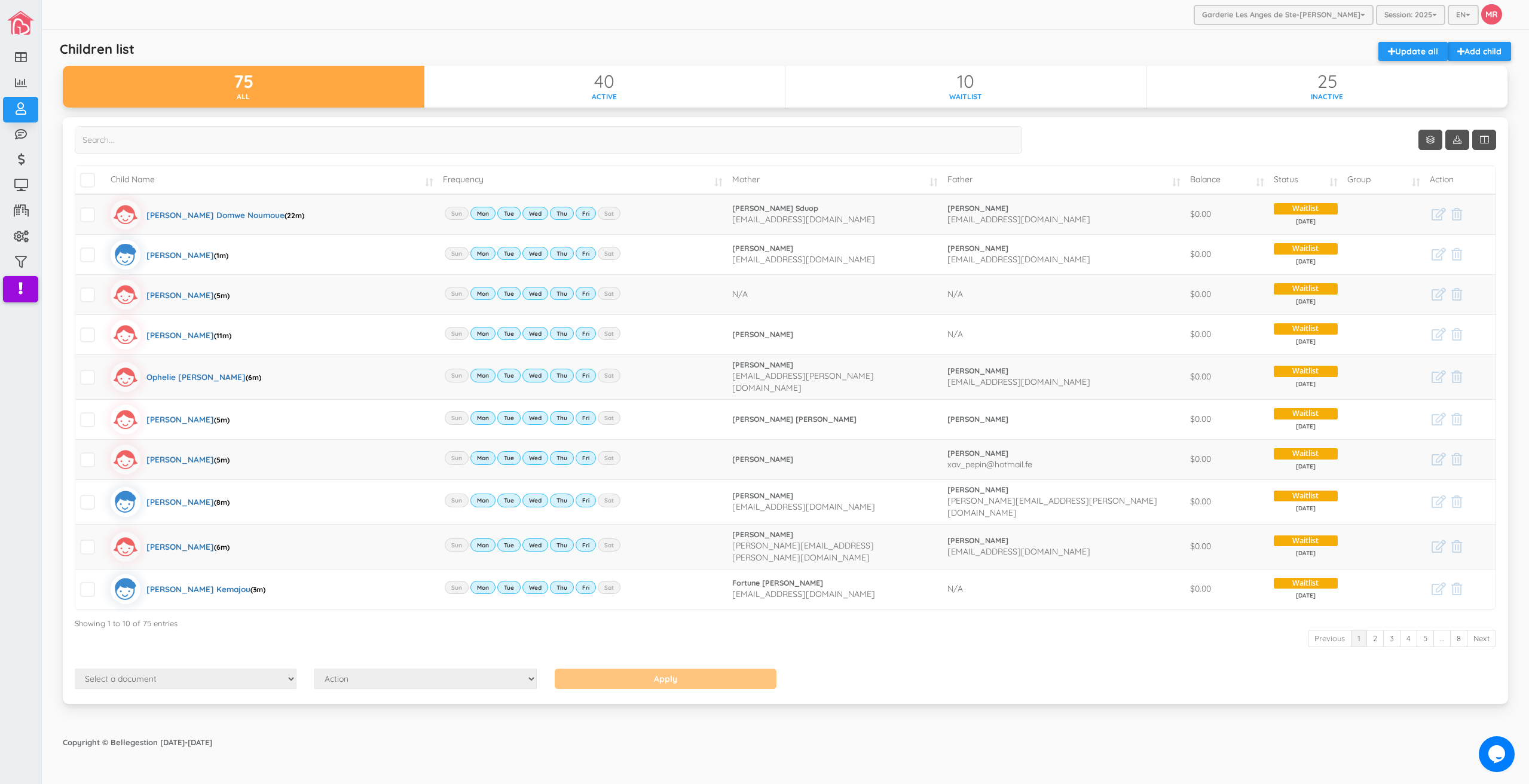
click at [604, 45] on div "Children list Add child Update all" at bounding box center [785, 53] width 1463 height 24
click at [1481, 56] on link "Add child" at bounding box center [1479, 51] width 63 height 19
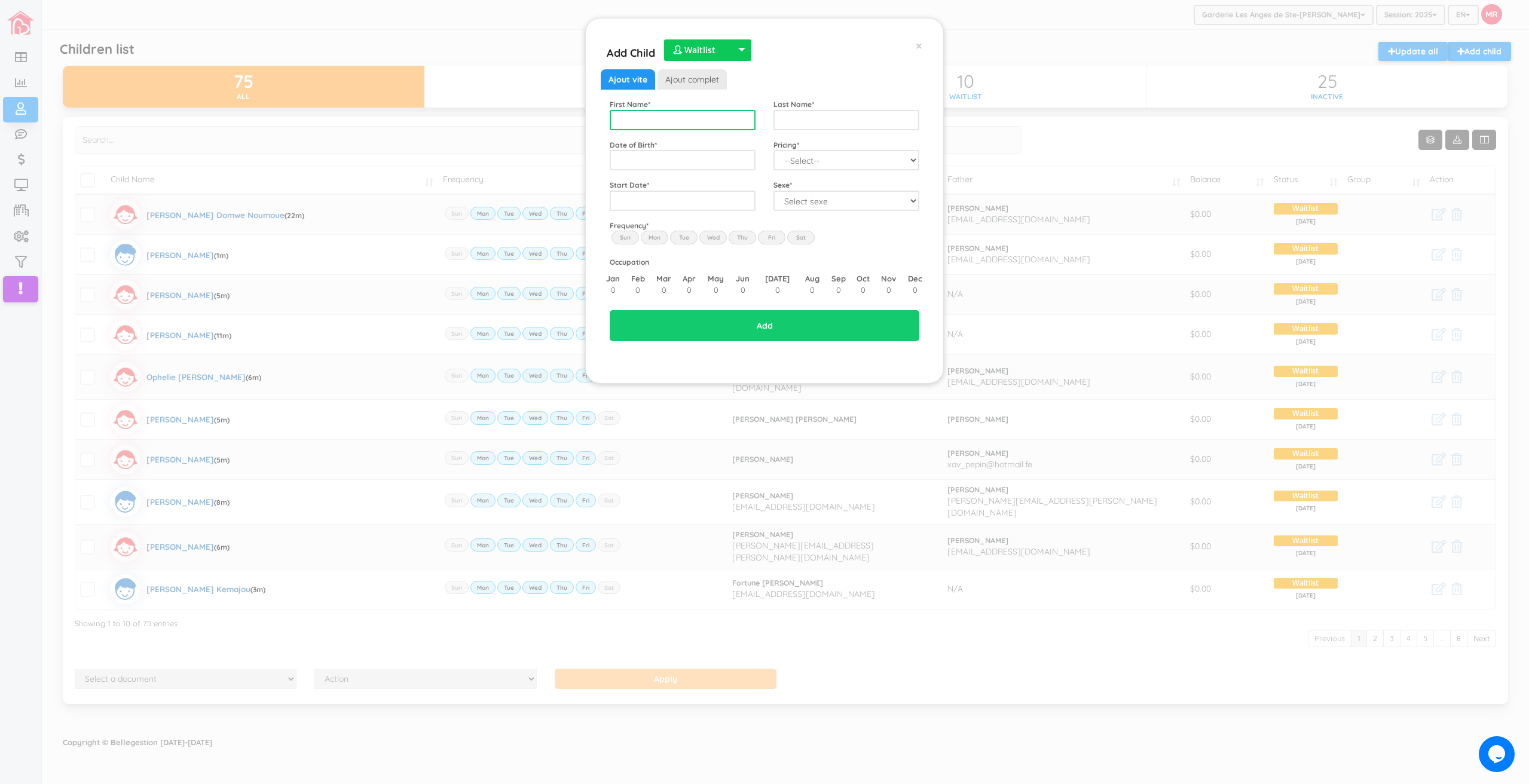
click at [699, 126] on input "text" at bounding box center [682, 120] width 146 height 21
type input "[PERSON_NAME]"
click at [700, 250] on span "2025" at bounding box center [688, 247] width 27 height 32
click at [656, 250] on span "Jun" at bounding box center [659, 247] width 27 height 32
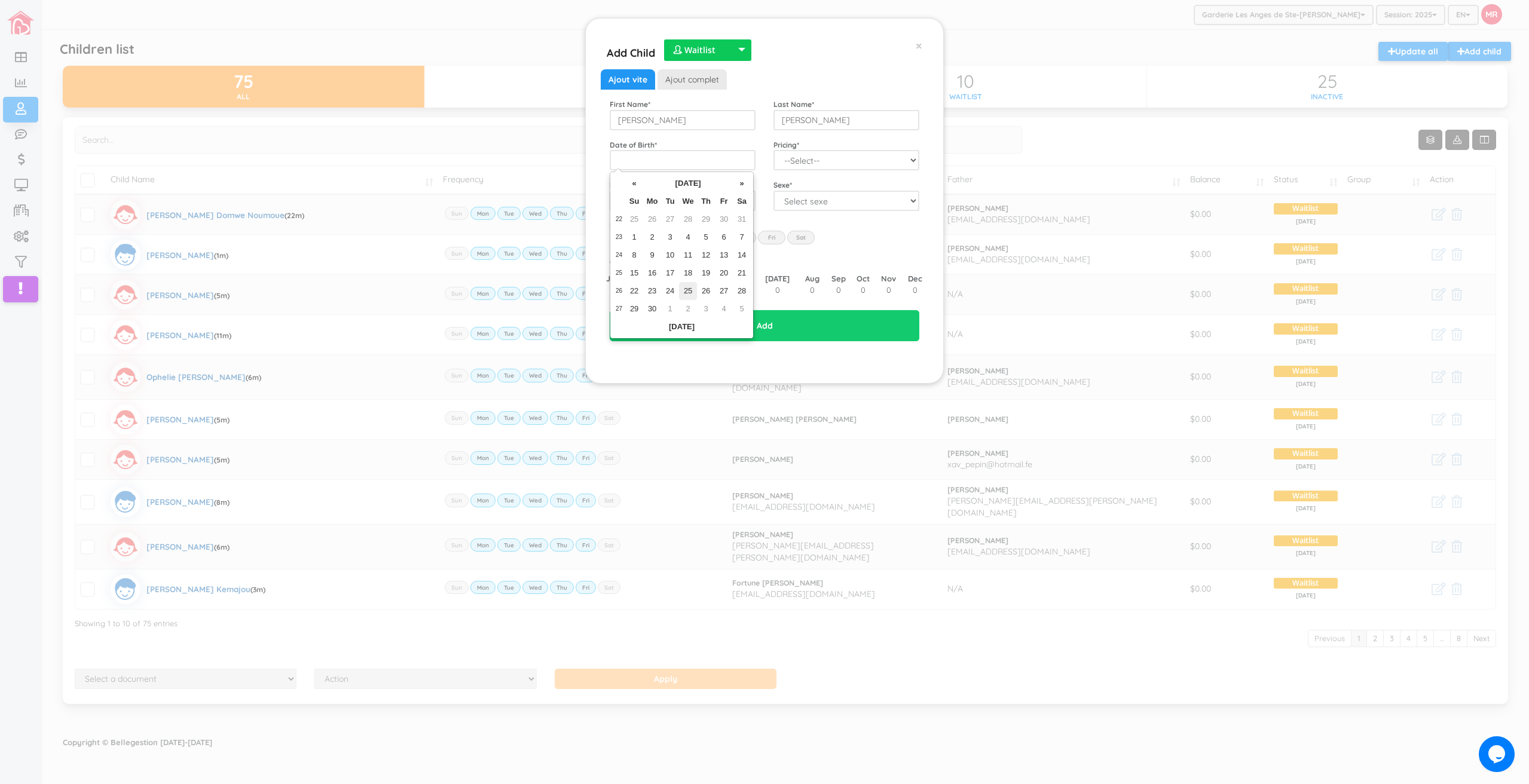
click at [692, 292] on td "25" at bounding box center [687, 290] width 18 height 18
type input "2025-06-25"
click at [816, 153] on select "--Select-- Twins special 2024-2025 2023 FT 2022 FT" at bounding box center [846, 160] width 146 height 21
select select "100"
click at [774, 150] on select "--Select-- Twins special 2024-2025 2023 FT 2022 FT" at bounding box center [846, 160] width 146 height 21
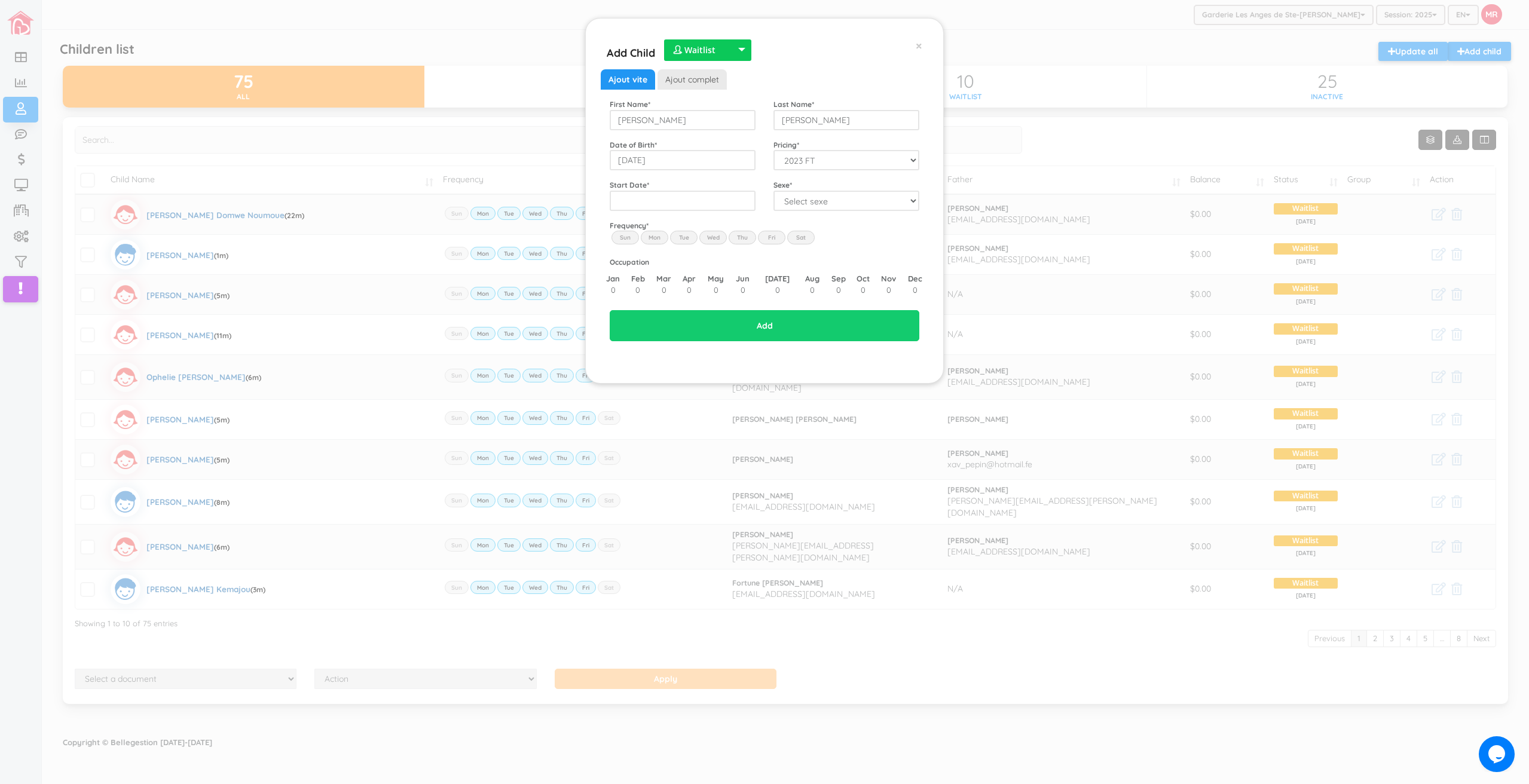
click at [695, 216] on div "Ajout vite Ajout complet First Name * Theresa Olga Last Name * Dtankouo Mafouo …" at bounding box center [764, 186] width 309 height 232
click at [692, 208] on input "text" at bounding box center [682, 201] width 146 height 21
click at [712, 282] on span "2026" at bounding box center [717, 287] width 27 height 32
click at [626, 253] on span "Jan" at bounding box center [630, 253] width 27 height 32
click at [655, 296] on td "12" at bounding box center [648, 295] width 18 height 18
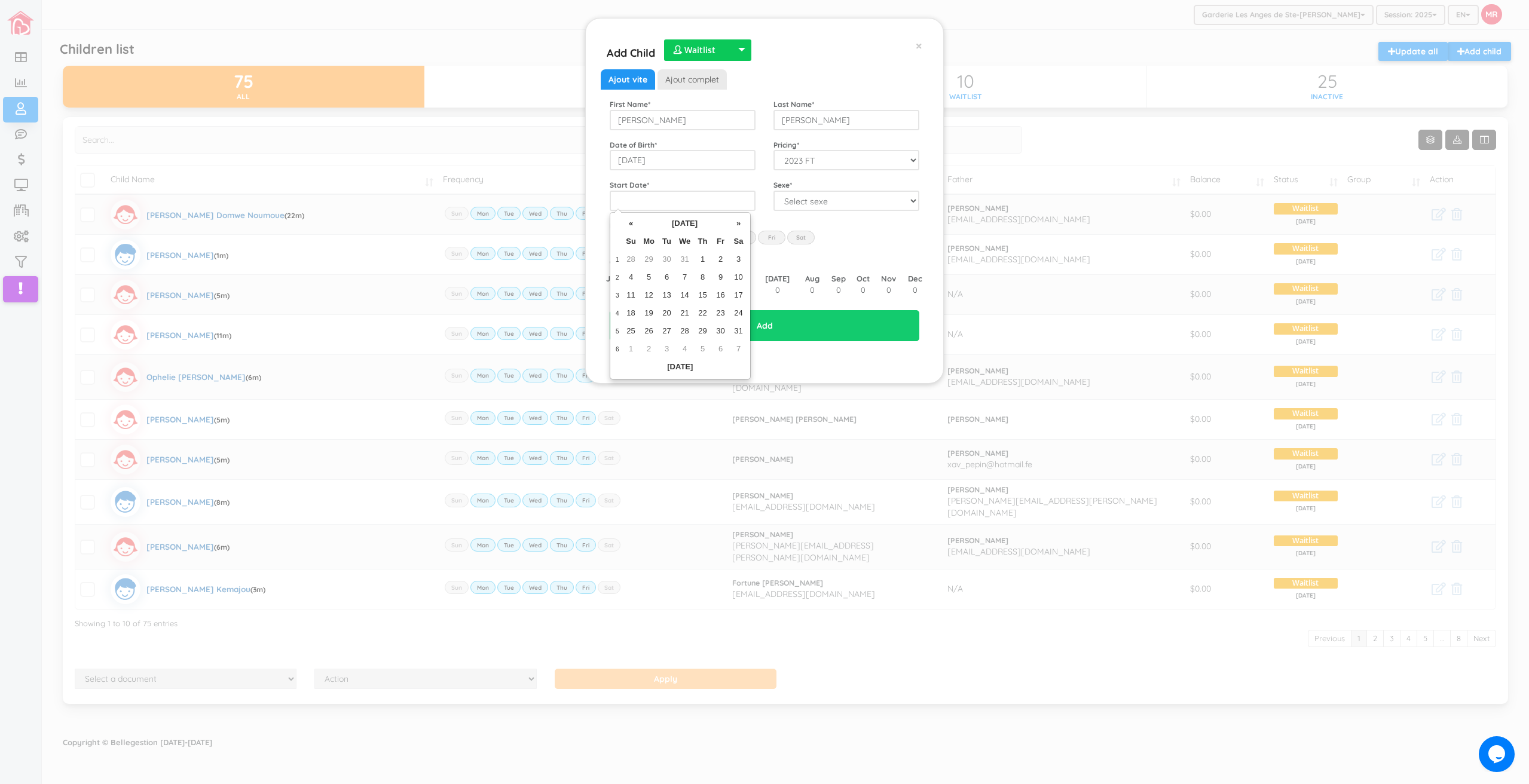
type input "2026-01-12"
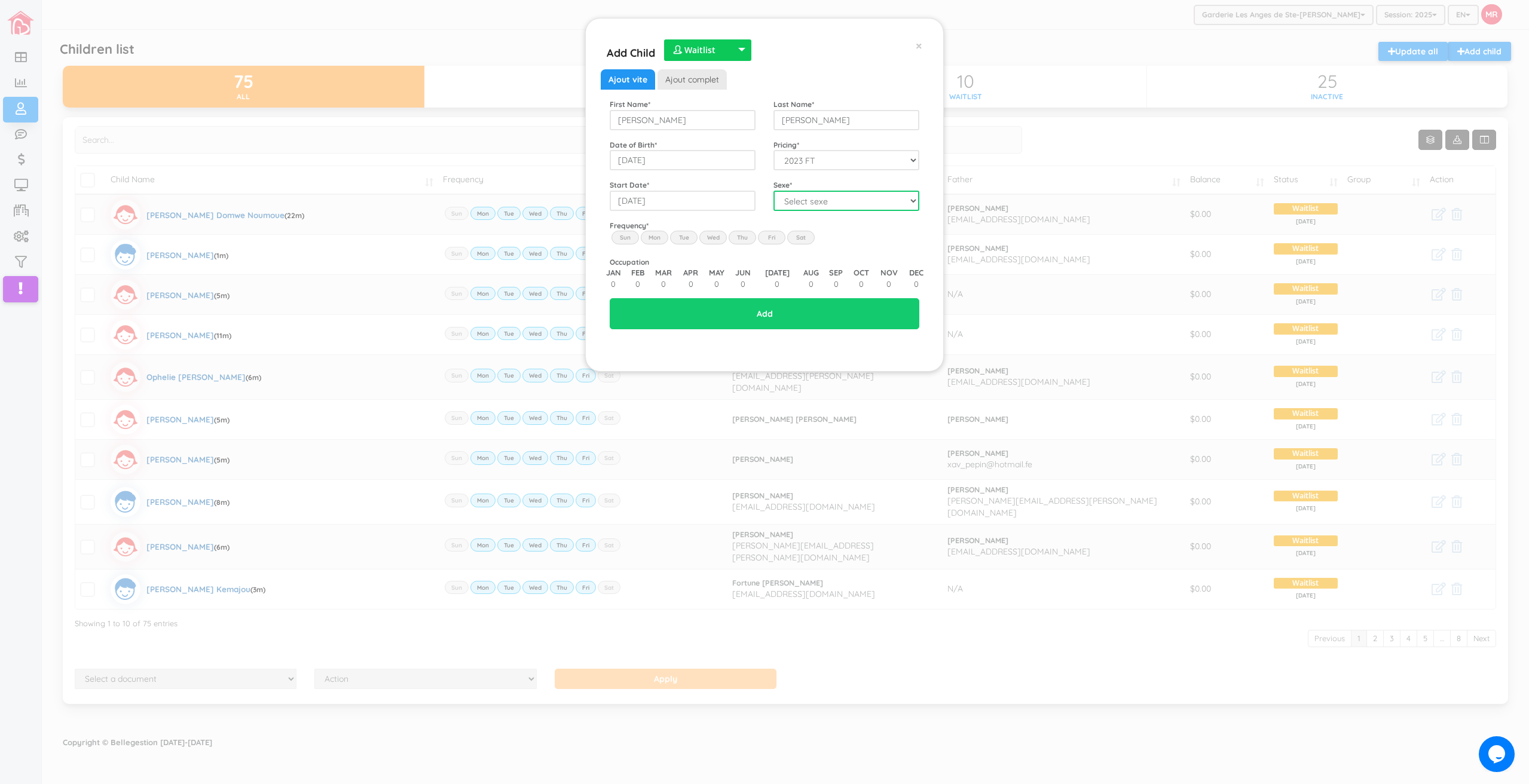
click at [802, 201] on select "Select sexe Boy Girl" at bounding box center [846, 201] width 146 height 21
select select "2"
click at [774, 191] on select "Select sexe Boy Girl" at bounding box center [846, 201] width 146 height 21
click at [654, 238] on label "Mon" at bounding box center [655, 237] width 27 height 13
click at [0, 0] on input "Mon" at bounding box center [0, 0] width 0 height 0
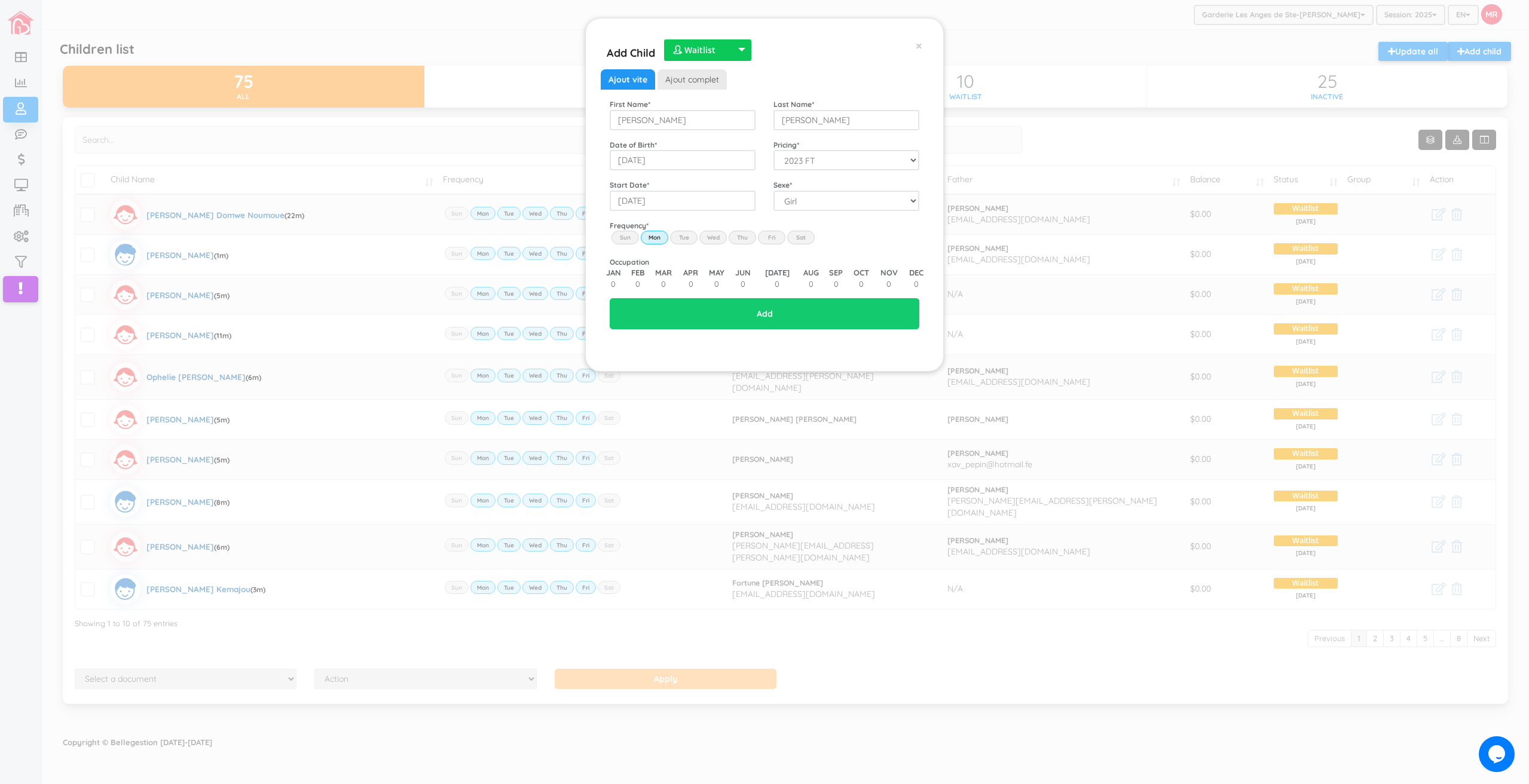
click at [686, 236] on label "Tue" at bounding box center [684, 237] width 27 height 13
click at [0, 0] on input "Tue" at bounding box center [0, 0] width 0 height 0
click at [713, 239] on label "Wed" at bounding box center [713, 237] width 27 height 13
click at [0, 0] on input "Wed" at bounding box center [0, 0] width 0 height 0
drag, startPoint x: 740, startPoint y: 235, endPoint x: 749, endPoint y: 238, distance: 9.5
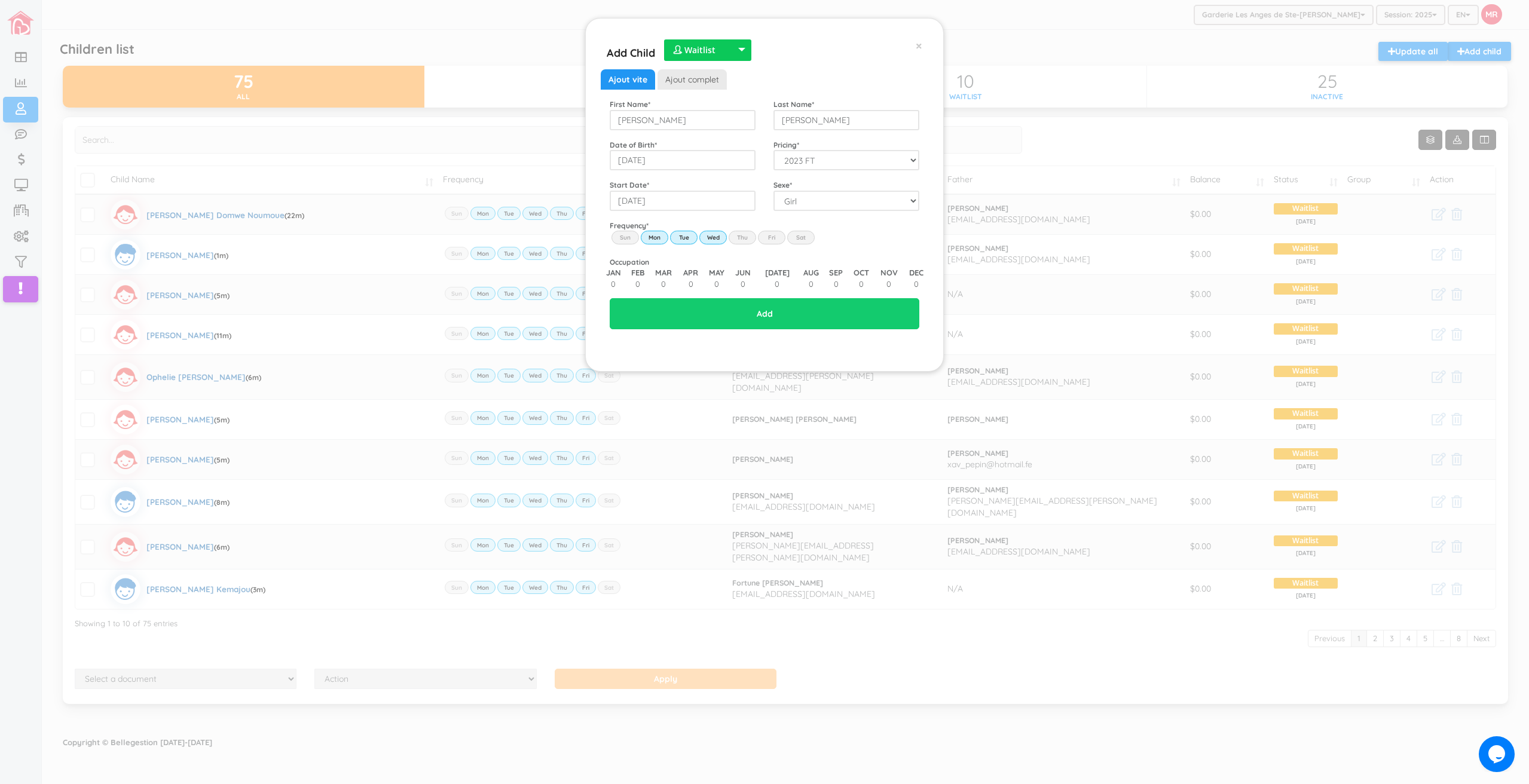
click at [741, 235] on label "Thu" at bounding box center [742, 237] width 27 height 13
click at [0, 0] on input "Thu" at bounding box center [0, 0] width 0 height 0
click at [765, 235] on label "Fri" at bounding box center [772, 237] width 27 height 13
click at [0, 0] on input "Fri" at bounding box center [0, 0] width 0 height 0
click at [781, 312] on input "Add" at bounding box center [764, 314] width 309 height 31
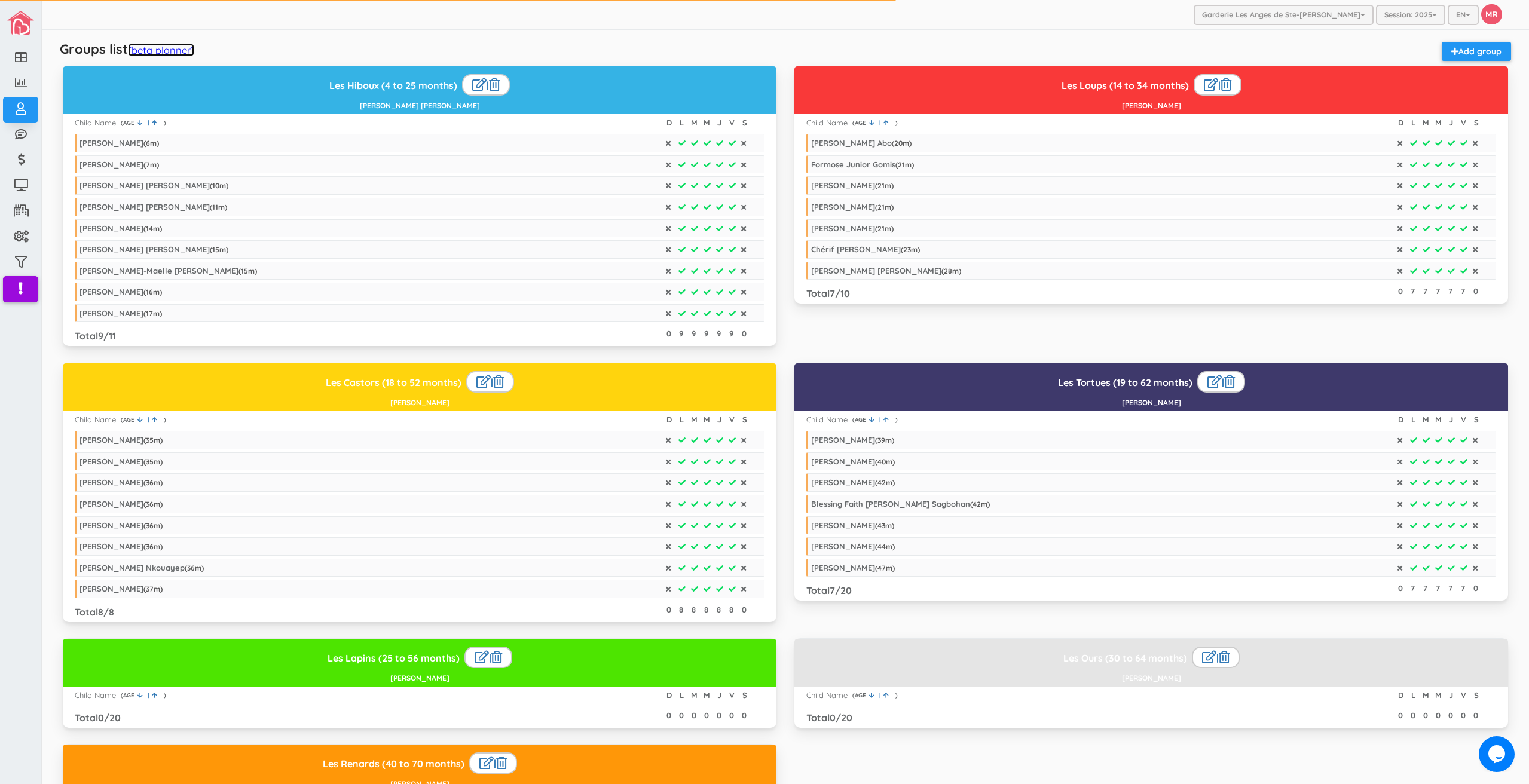
click at [161, 46] on link "(beta planner)" at bounding box center [161, 50] width 66 height 12
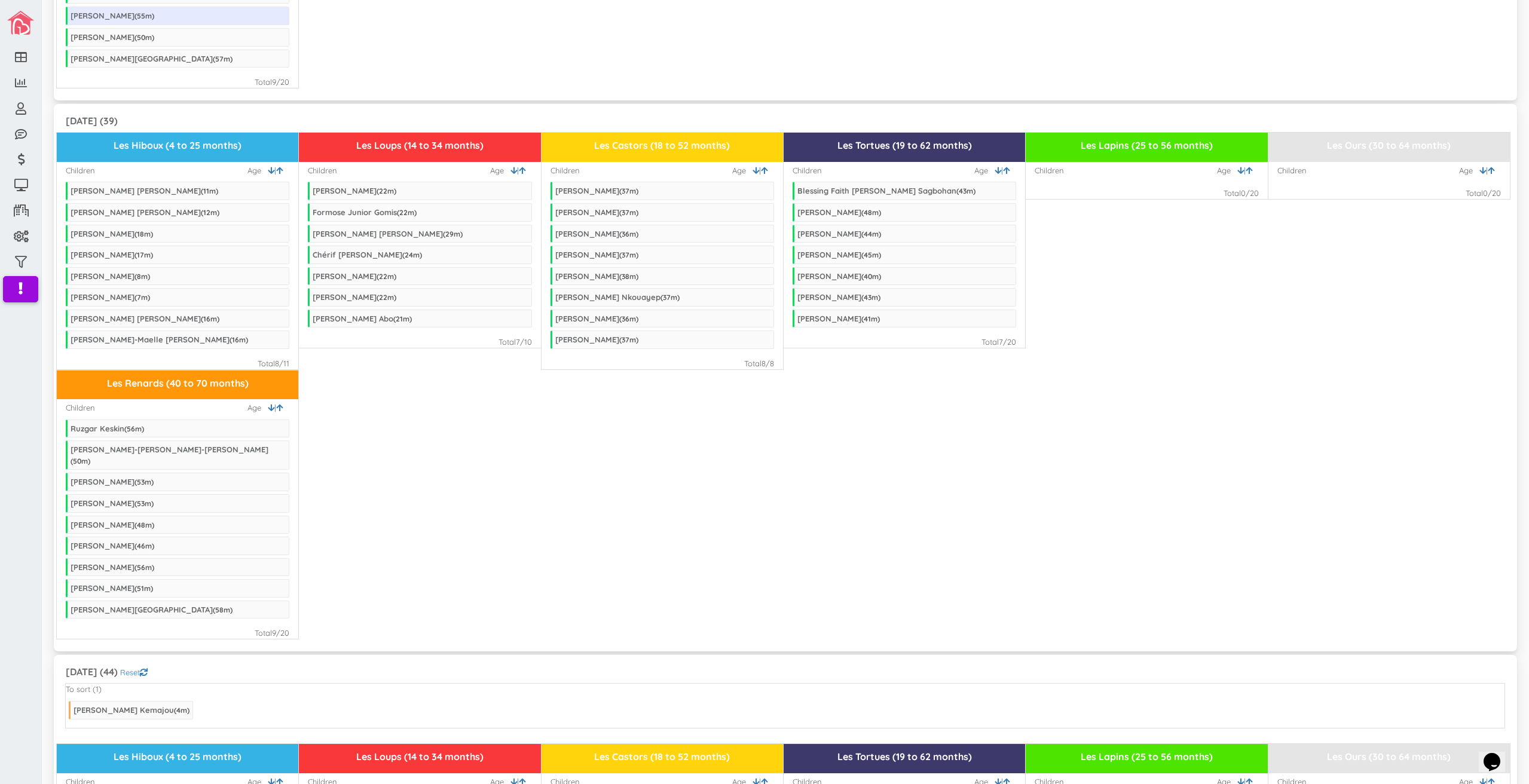
scroll to position [896, 0]
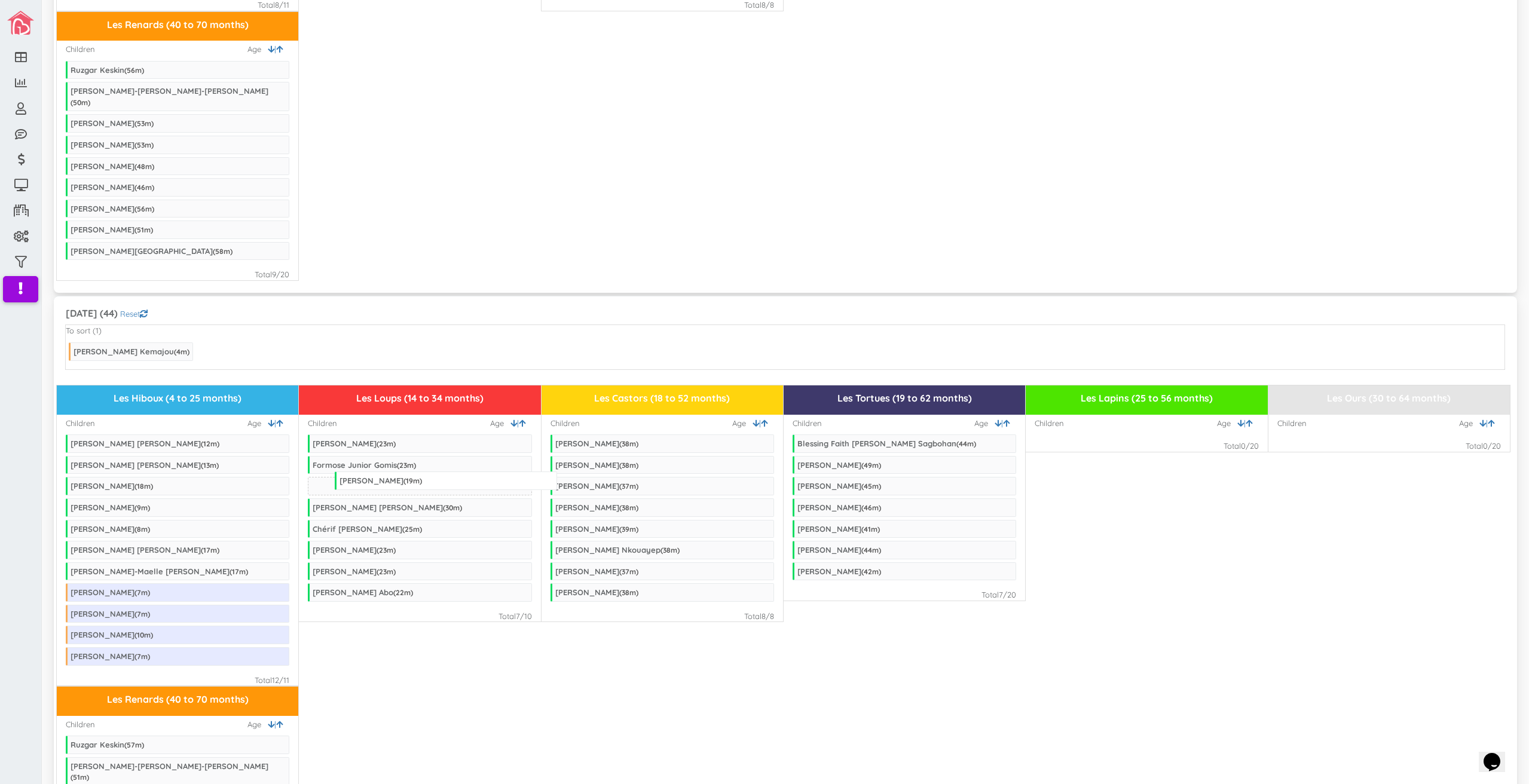
drag, startPoint x: 131, startPoint y: 466, endPoint x: 400, endPoint y: 460, distance: 269.1
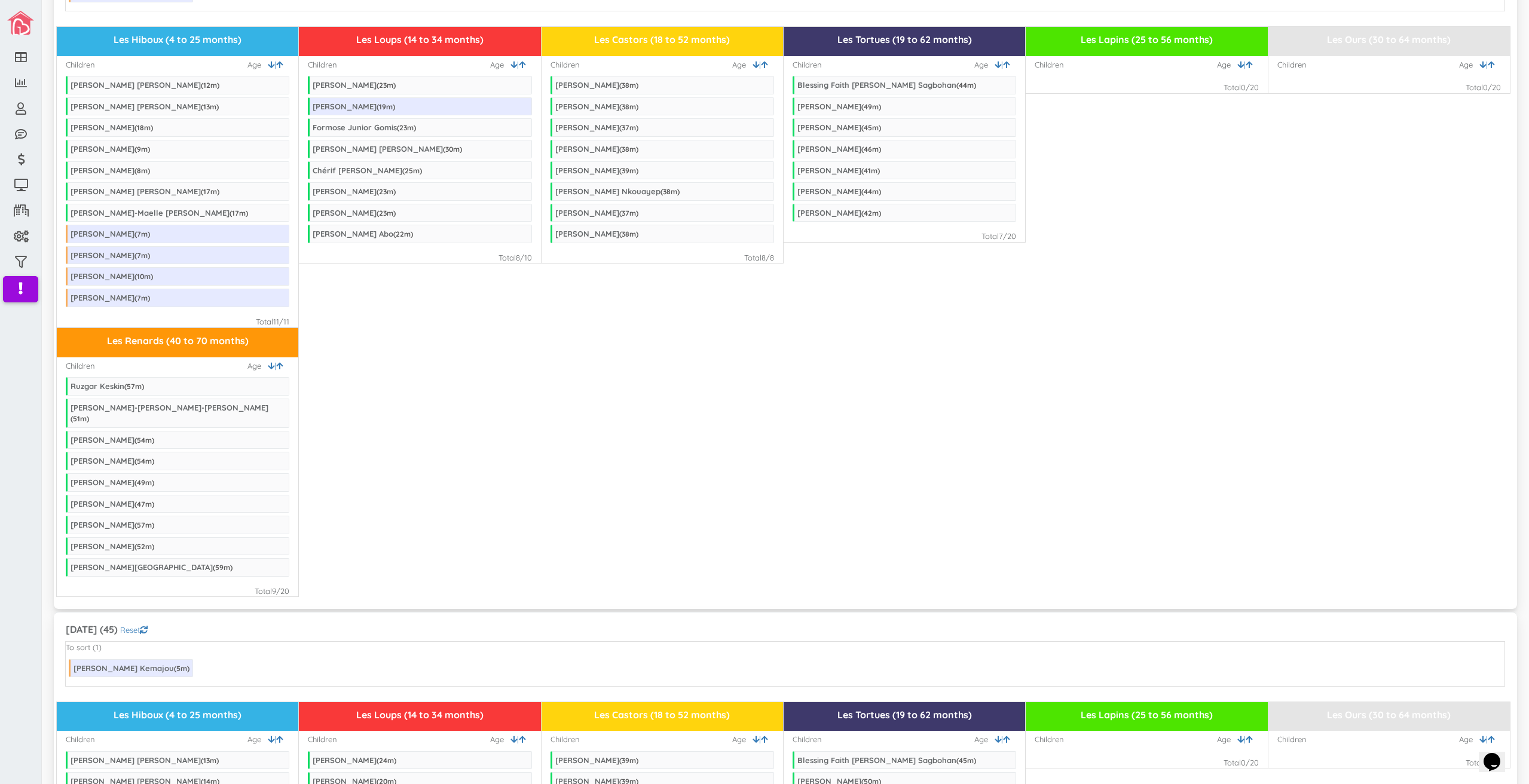
scroll to position [1195, 0]
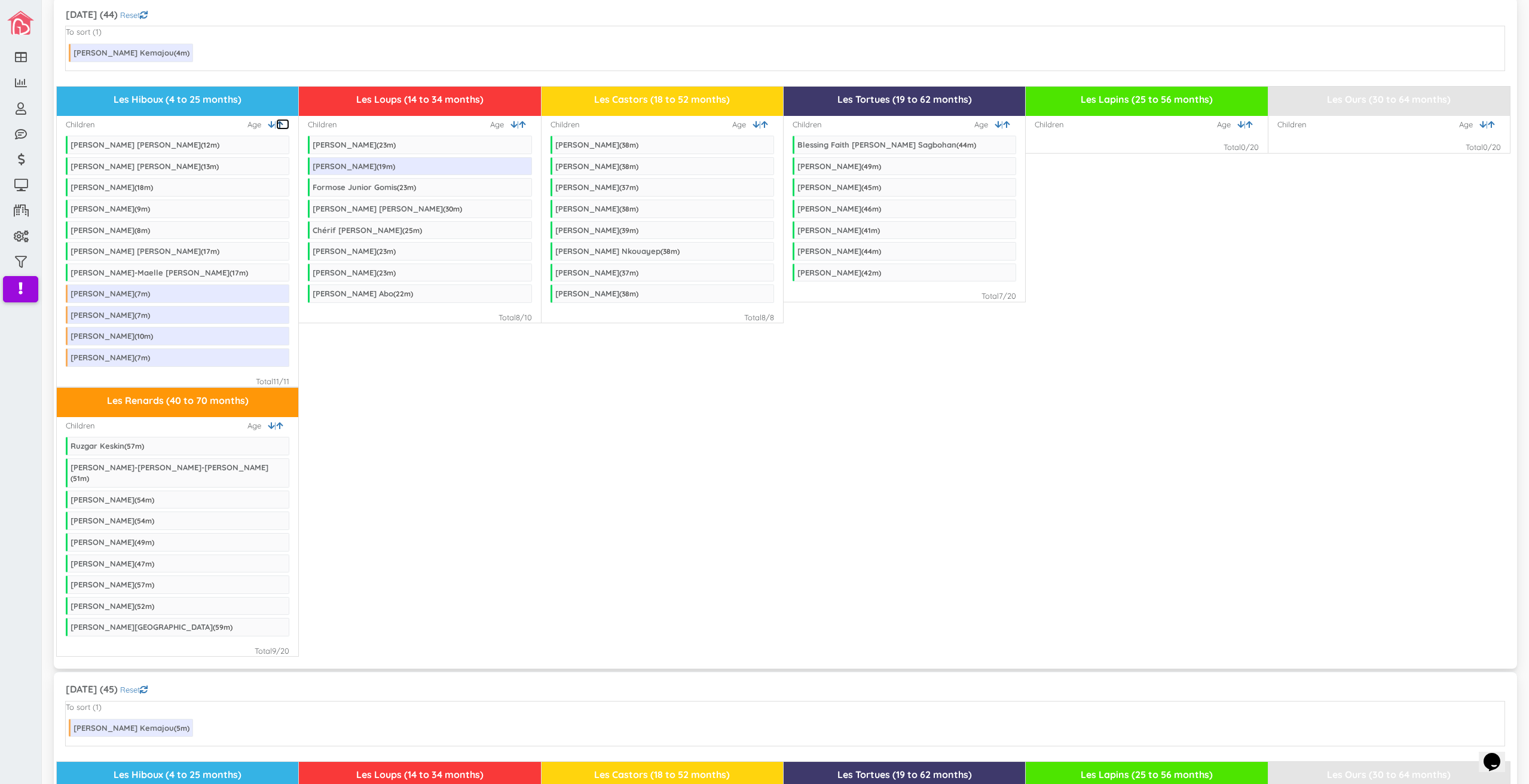
click at [280, 119] on link at bounding box center [283, 124] width 13 height 11
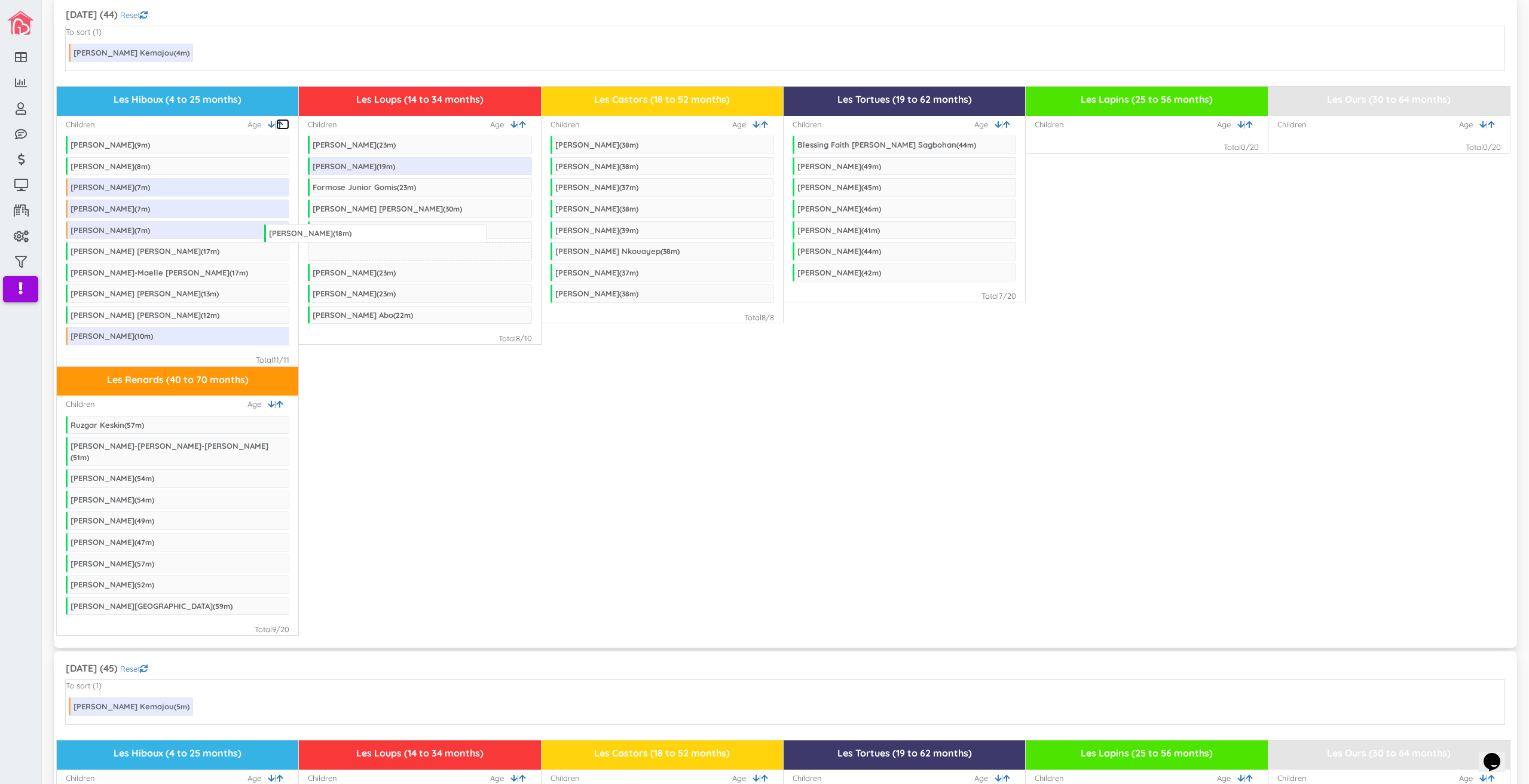
drag, startPoint x: 201, startPoint y: 233, endPoint x: 399, endPoint y: 215, distance: 198.8
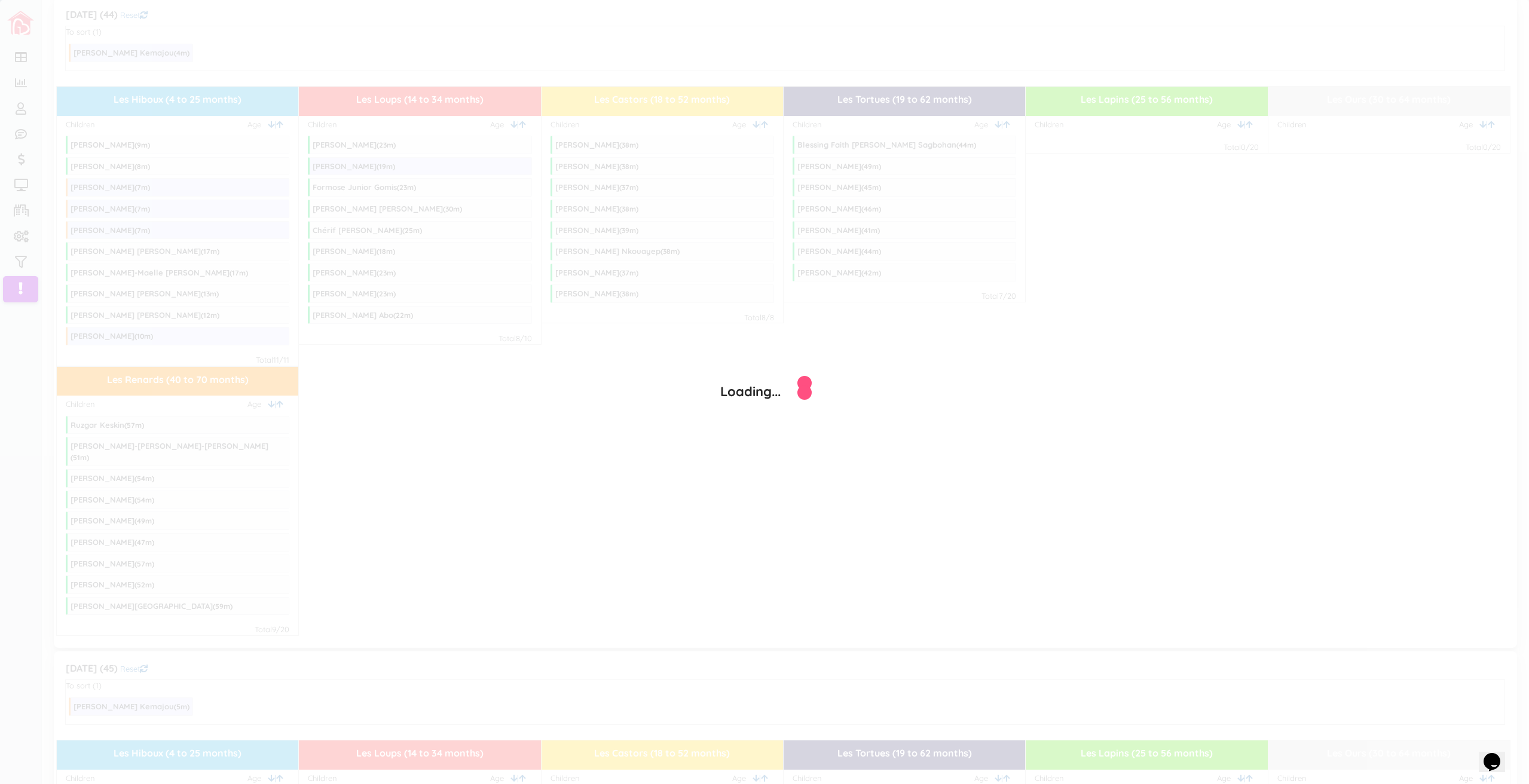
click at [1258, 56] on div "Loading..." at bounding box center [764, 392] width 1529 height 784
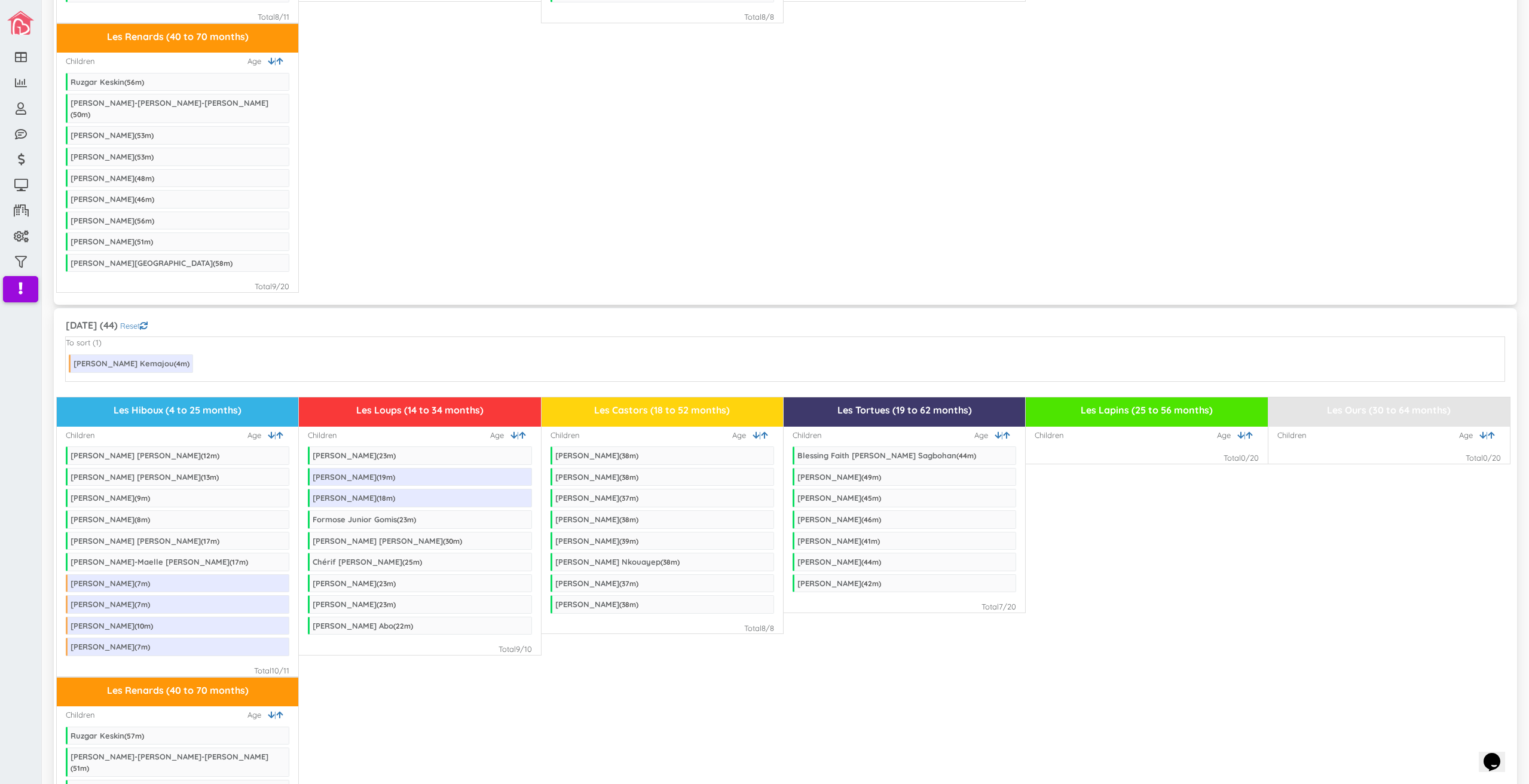
scroll to position [1135, 0]
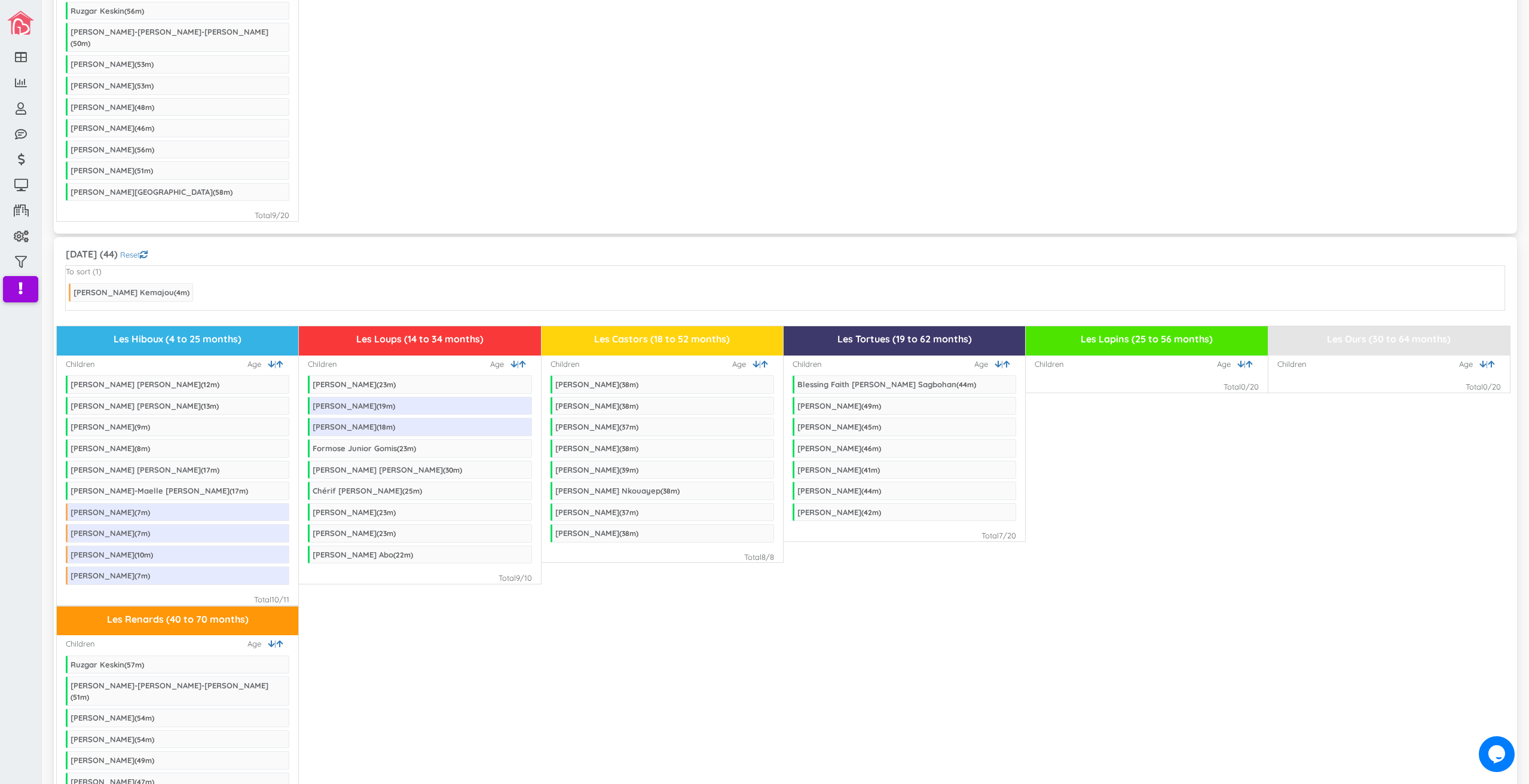
scroll to position [956, 0]
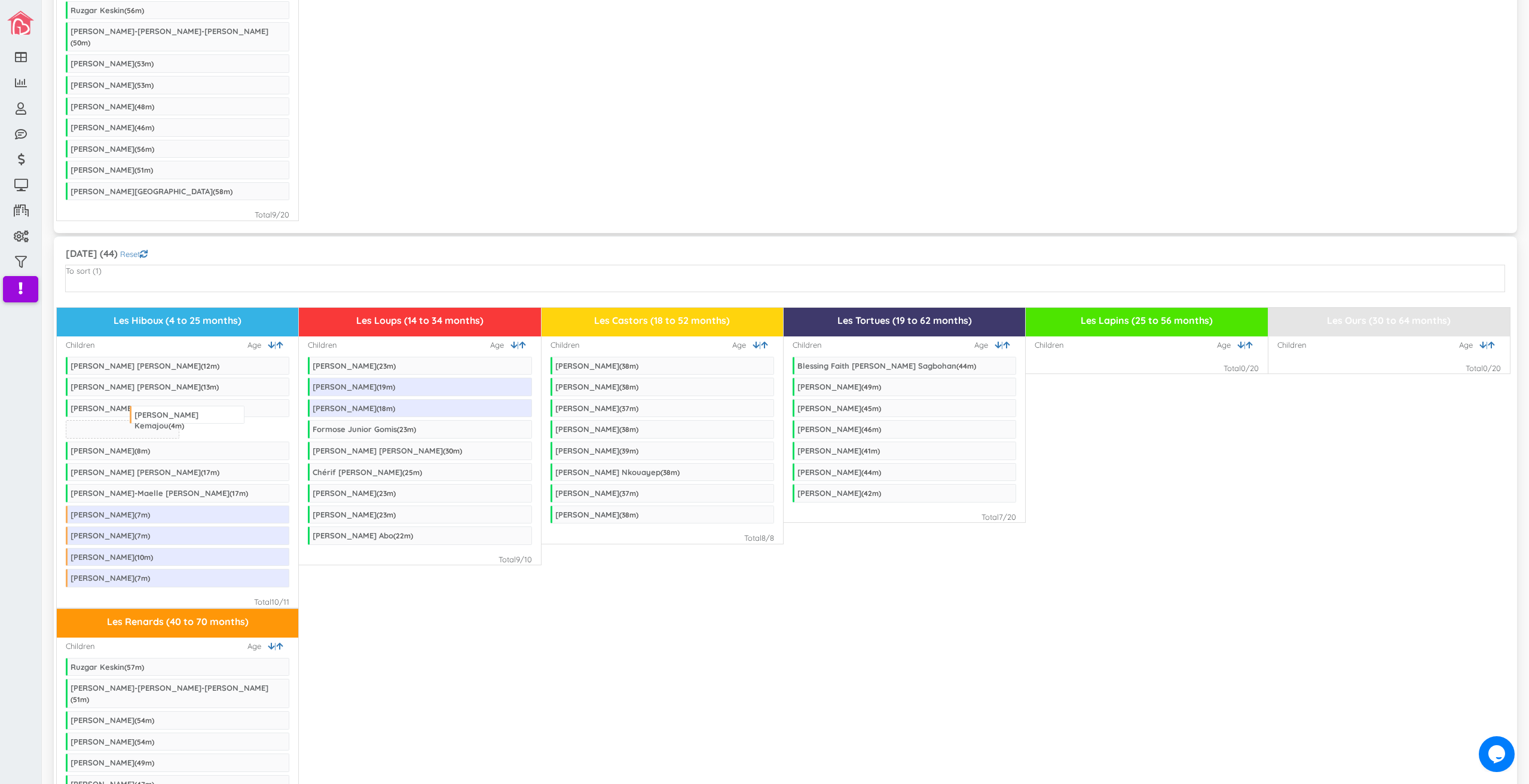
drag, startPoint x: 126, startPoint y: 271, endPoint x: 187, endPoint y: 416, distance: 157.3
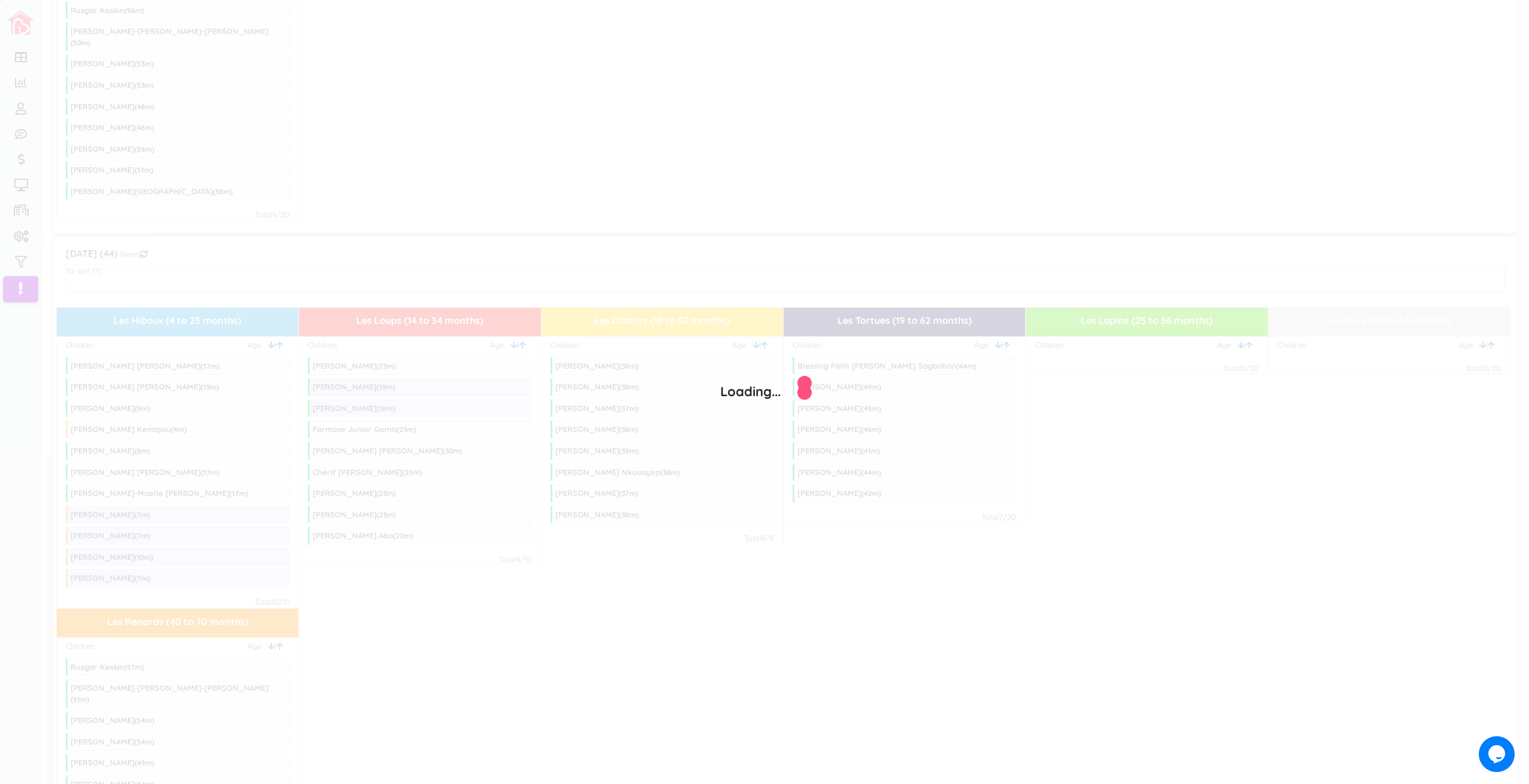
click at [924, 577] on div "Loading..." at bounding box center [764, 392] width 1529 height 784
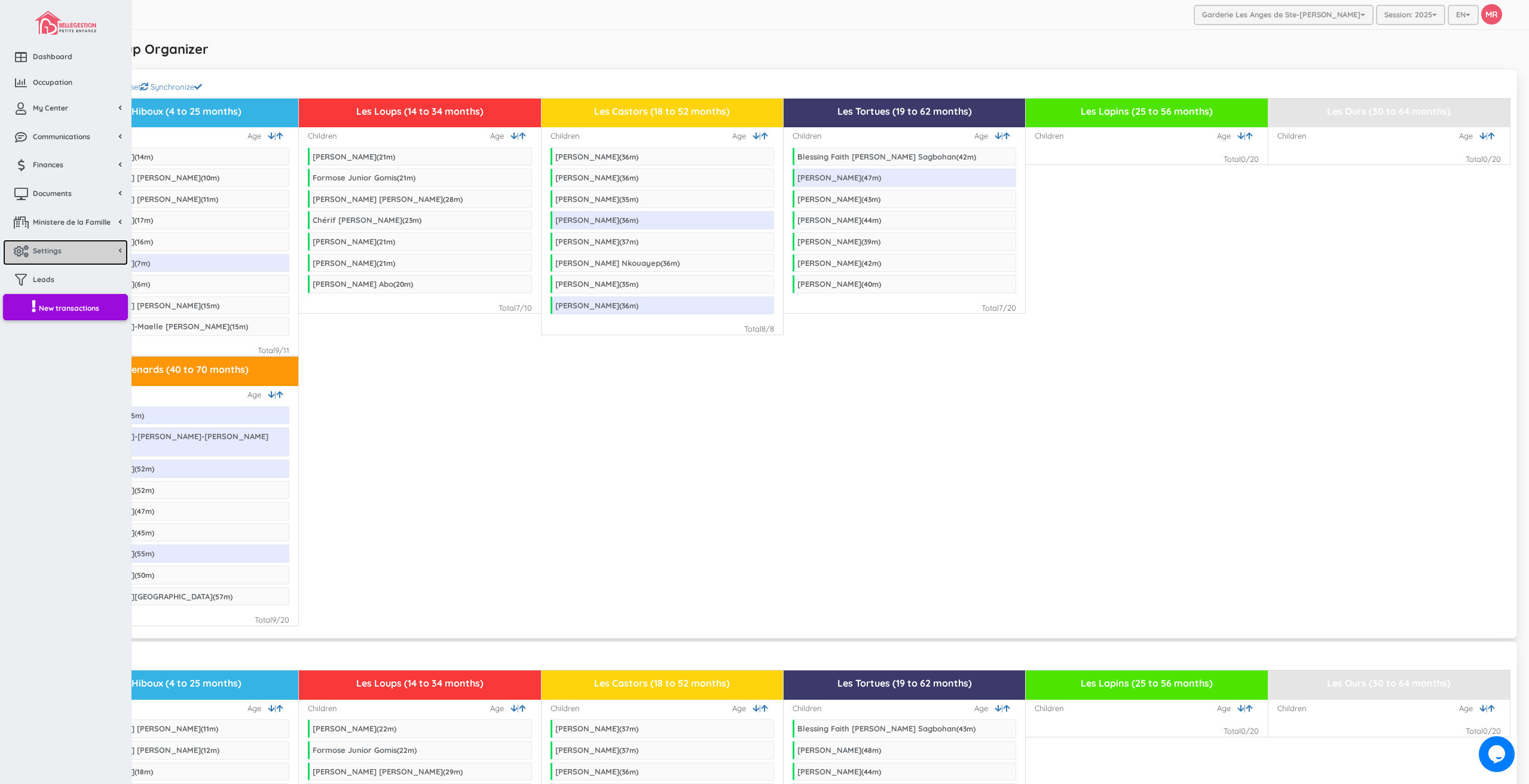
click at [53, 250] on span "Settings" at bounding box center [47, 250] width 29 height 10
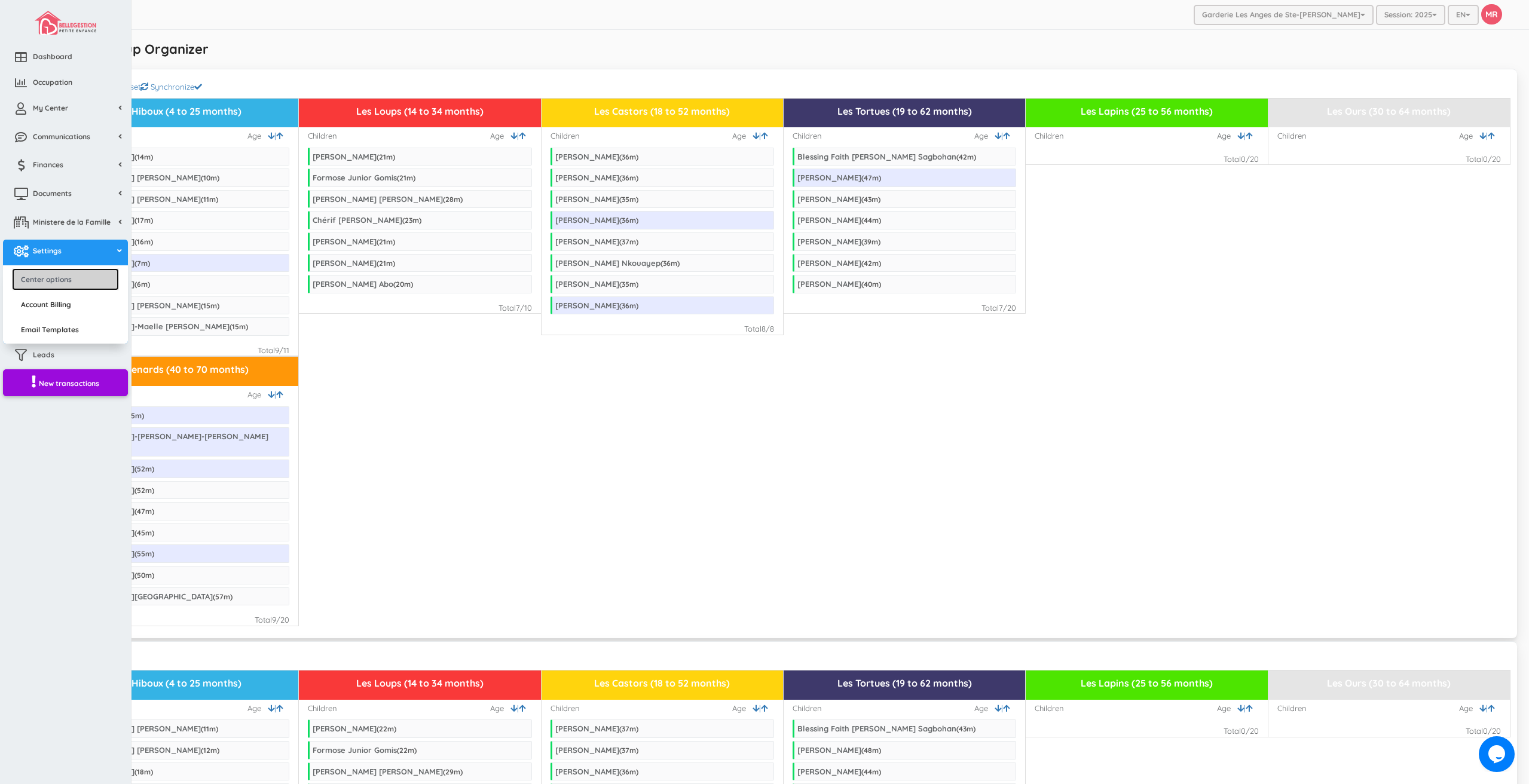
click at [60, 275] on link "Center options" at bounding box center [66, 279] width 107 height 22
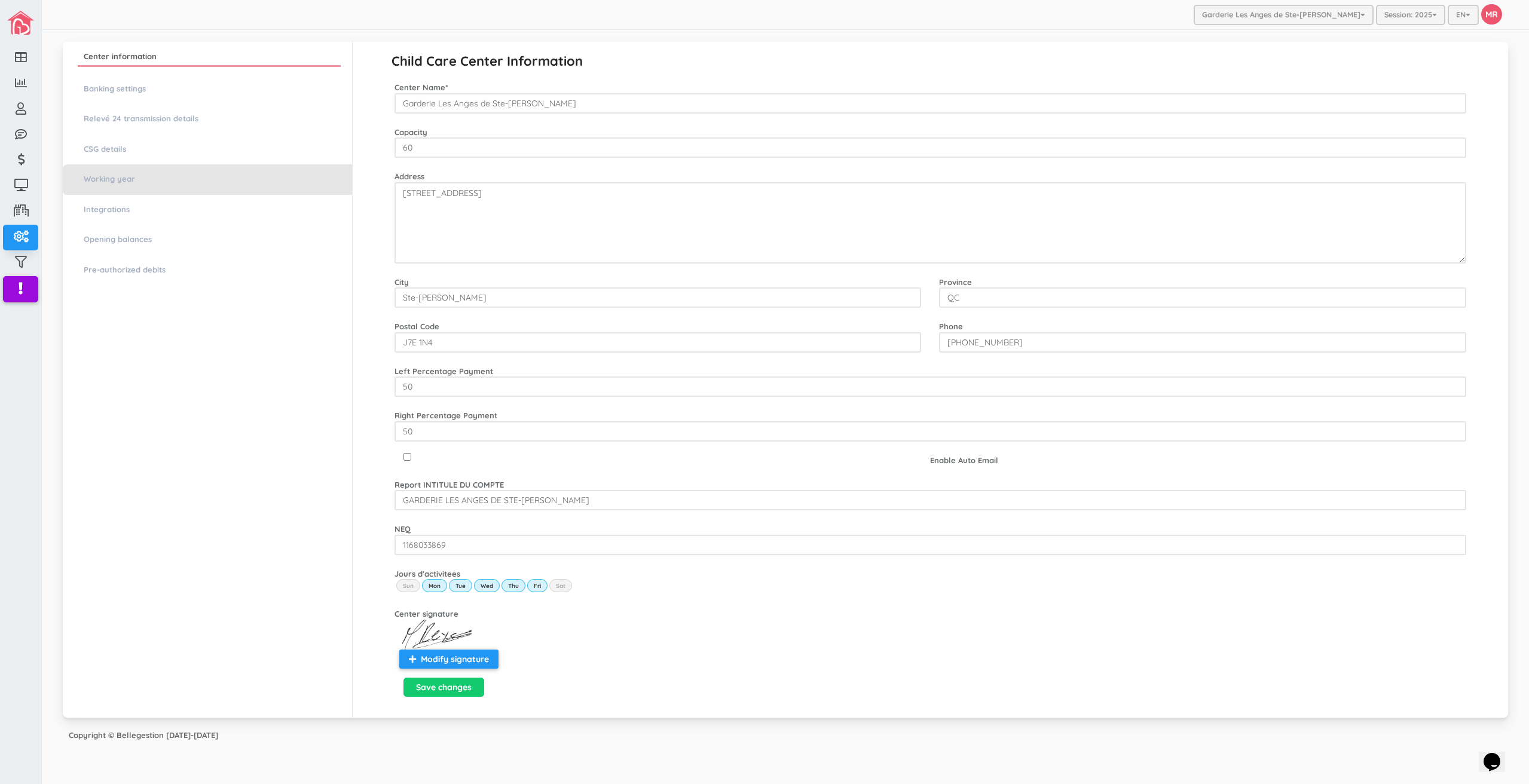
click at [131, 169] on li "Working year" at bounding box center [207, 179] width 289 height 31
click at [163, 175] on link "Working year" at bounding box center [209, 179] width 263 height 18
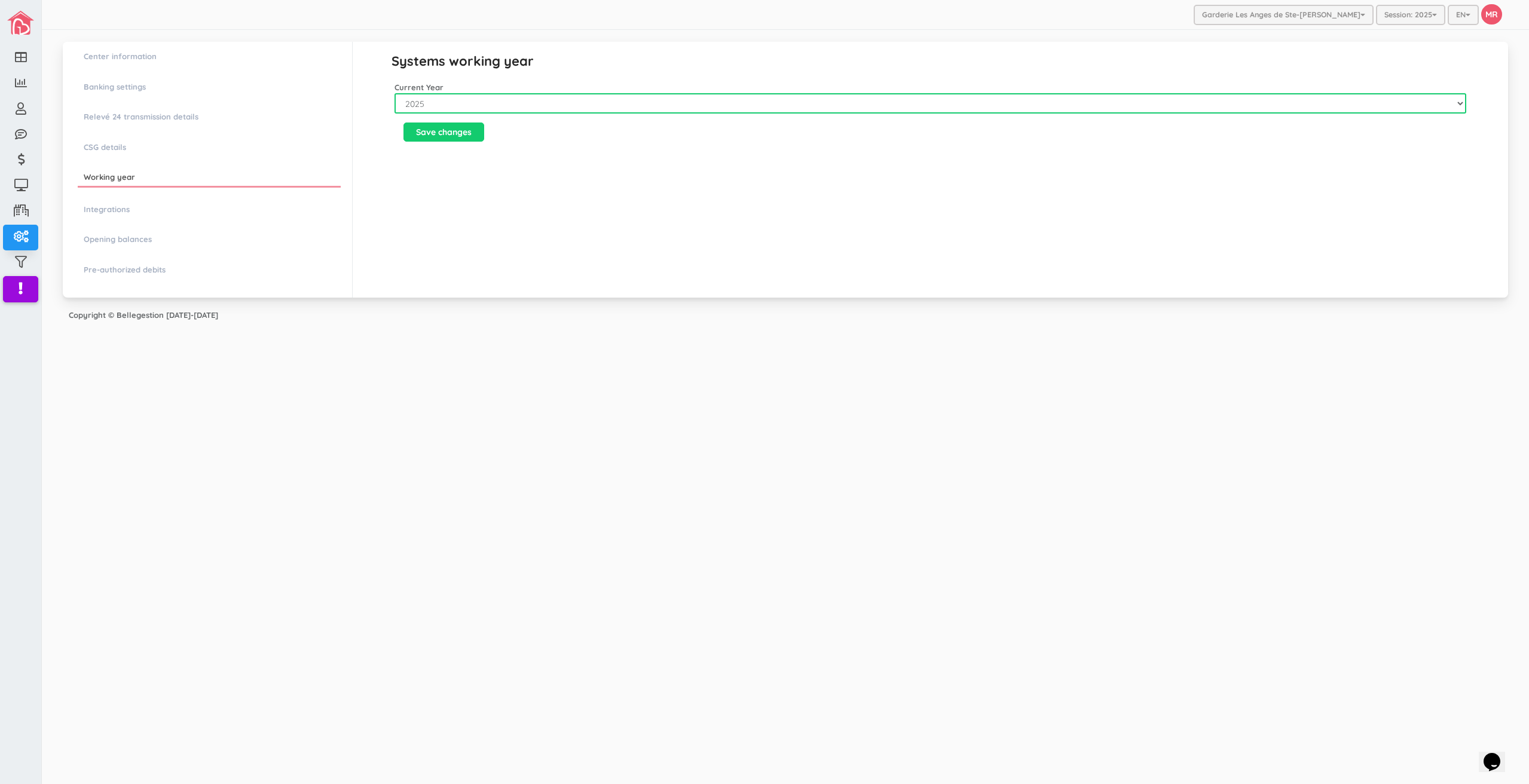
click at [448, 99] on select "2017 2018 2019 2020 2021 2022 2023 2024 2025" at bounding box center [931, 103] width 1072 height 21
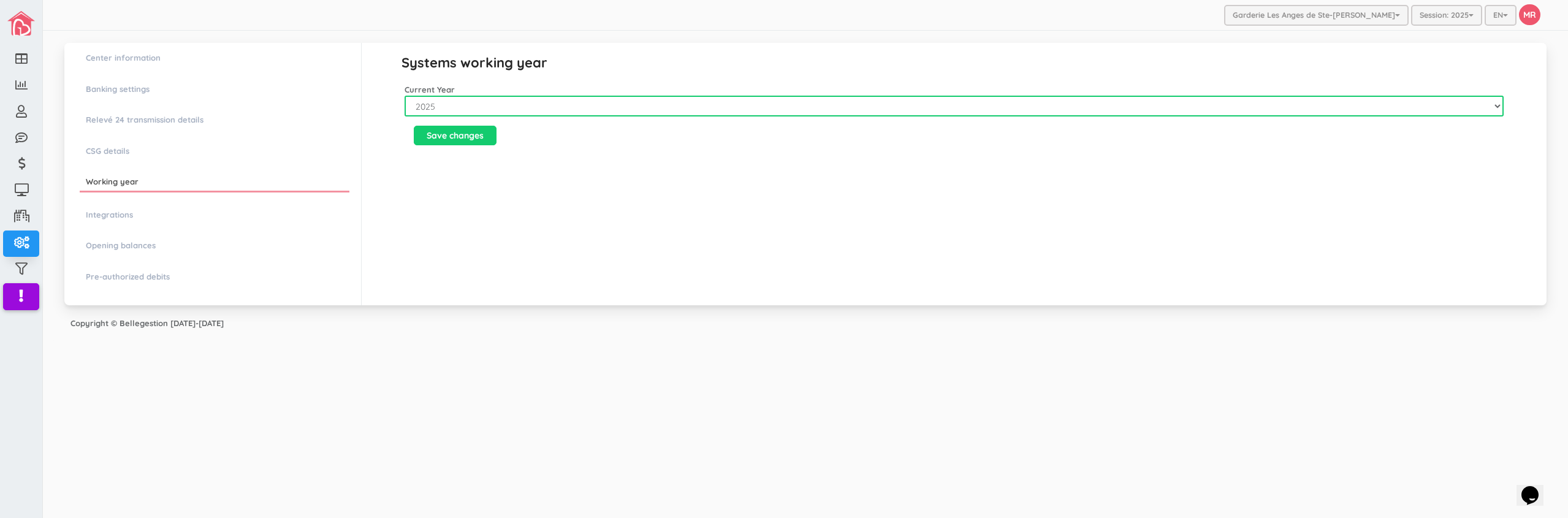
click at [468, 100] on select "2017 2018 2019 2020 2021 2022 2023 2026 2025" at bounding box center [955, 106] width 1100 height 21
select select "2026"
click at [405, 96] on select "2017 2018 2019 2020 2021 2022 2023 2026 2025" at bounding box center [955, 106] width 1100 height 21
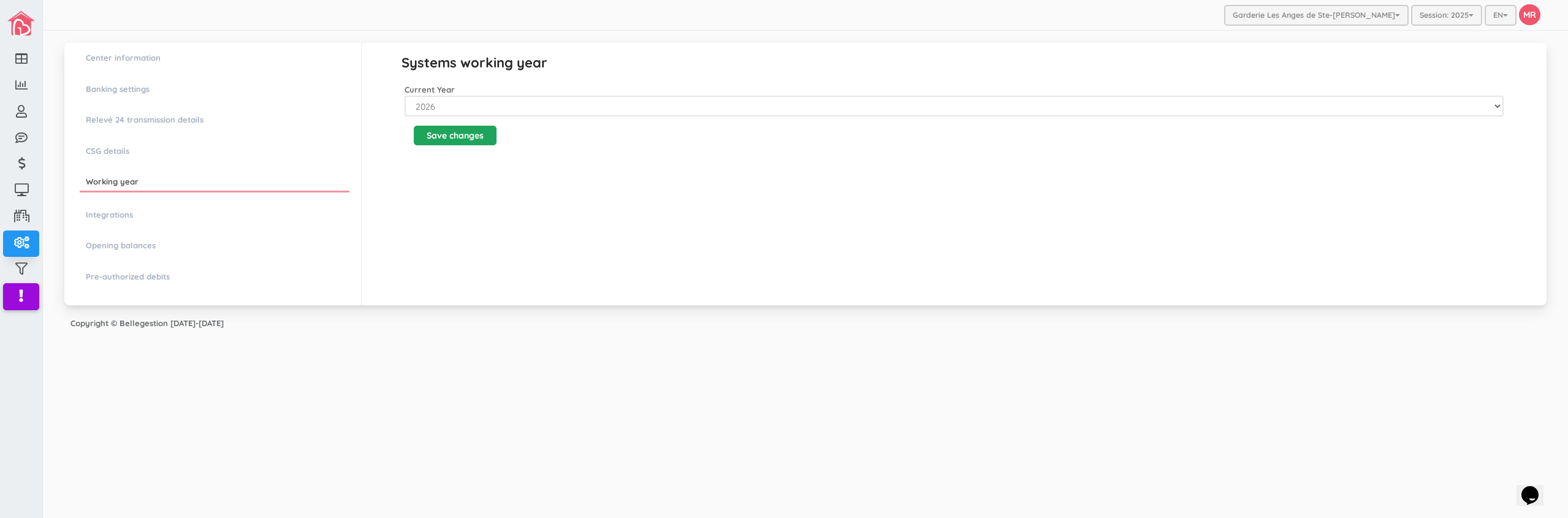
click at [469, 136] on input "Save changes" at bounding box center [455, 135] width 83 height 20
drag, startPoint x: 968, startPoint y: 354, endPoint x: 1060, endPoint y: 366, distance: 92.8
click at [968, 354] on div "Garderie Les Anges de Ste-Therese Garderie Les Anges de Ste-Therese Garderie Le…" at bounding box center [806, 259] width 1526 height 518
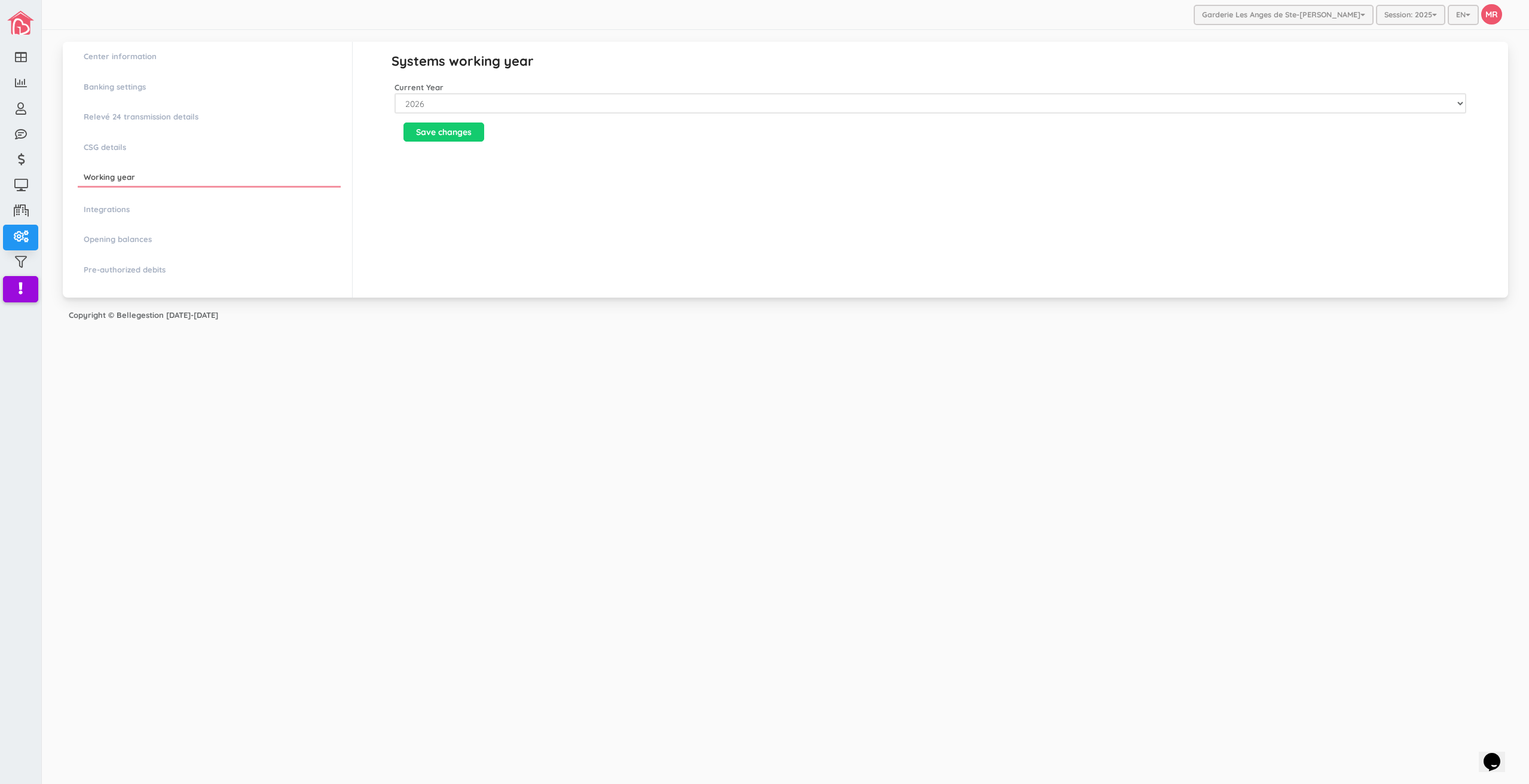
click at [781, 211] on div "Systems working year Current Year 2017 2018 2019 2020 2021 2022 2023 2026 2025 …" at bounding box center [930, 169] width 1156 height 256
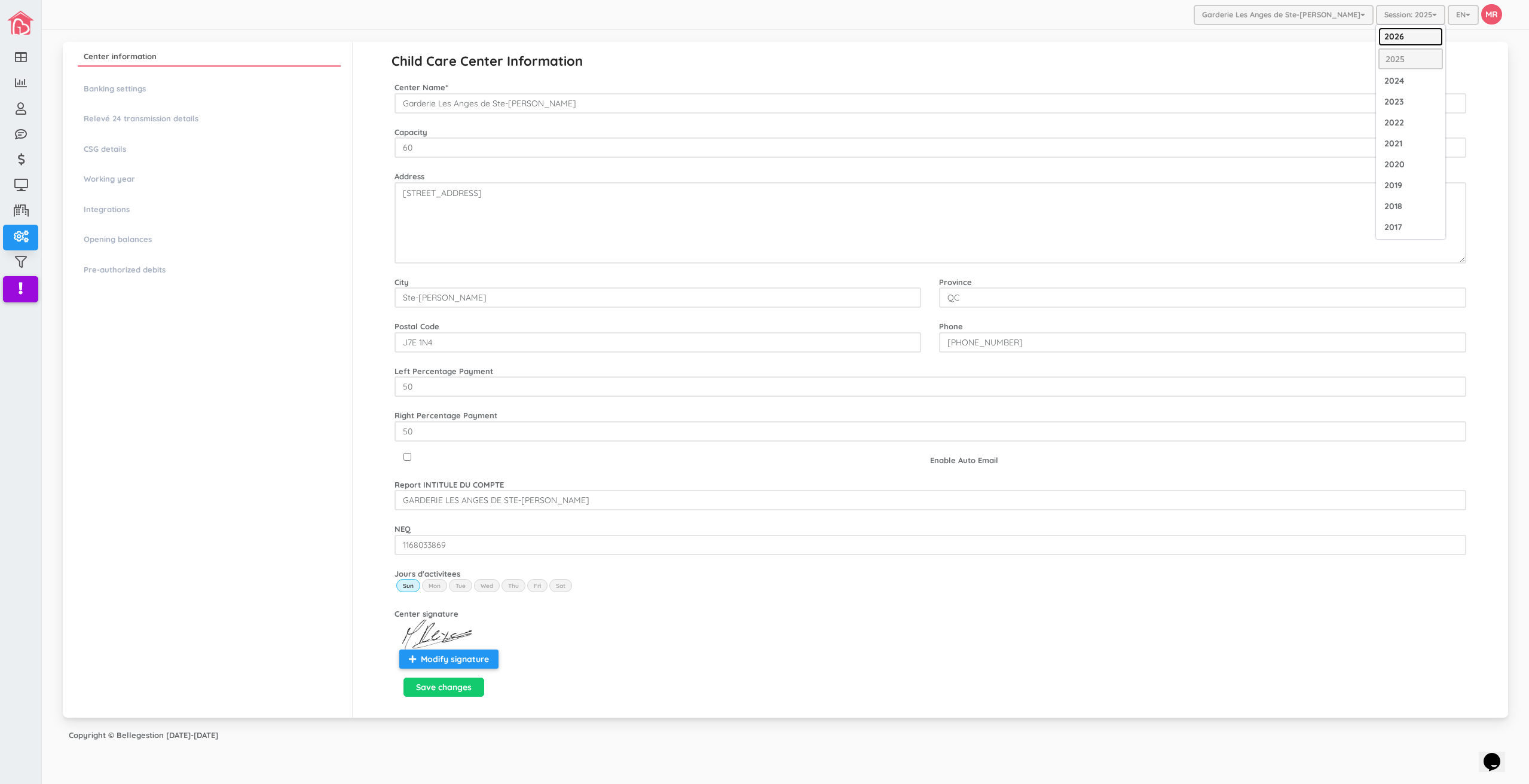
click at [1394, 37] on link "2026" at bounding box center [1411, 37] width 65 height 18
click at [289, 491] on form "Child Care Center Information Center Name * Garderie Les Anges de Ste-Therese C…" at bounding box center [785, 379] width 1446 height 676
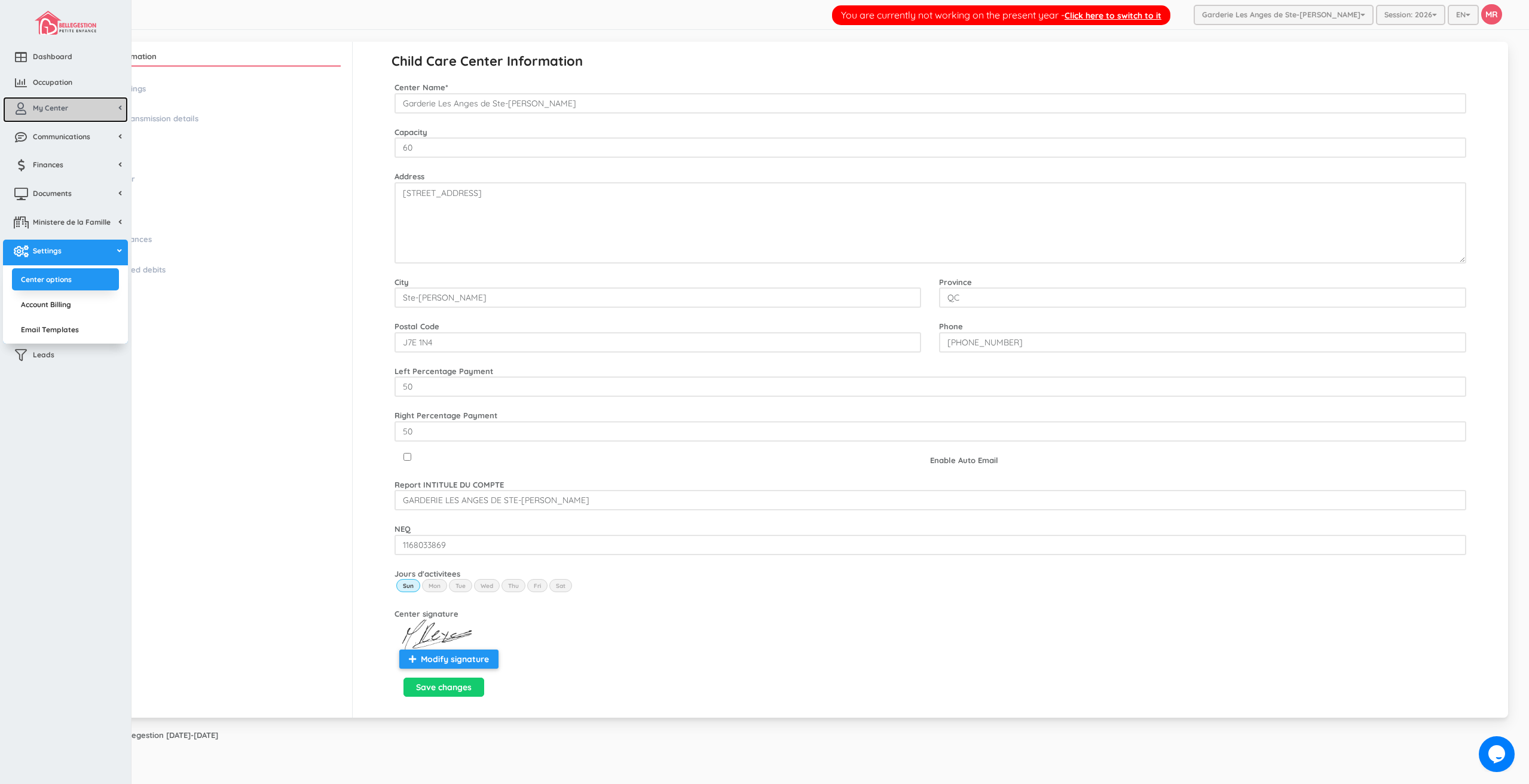
click at [43, 108] on span "My Center" at bounding box center [50, 108] width 35 height 10
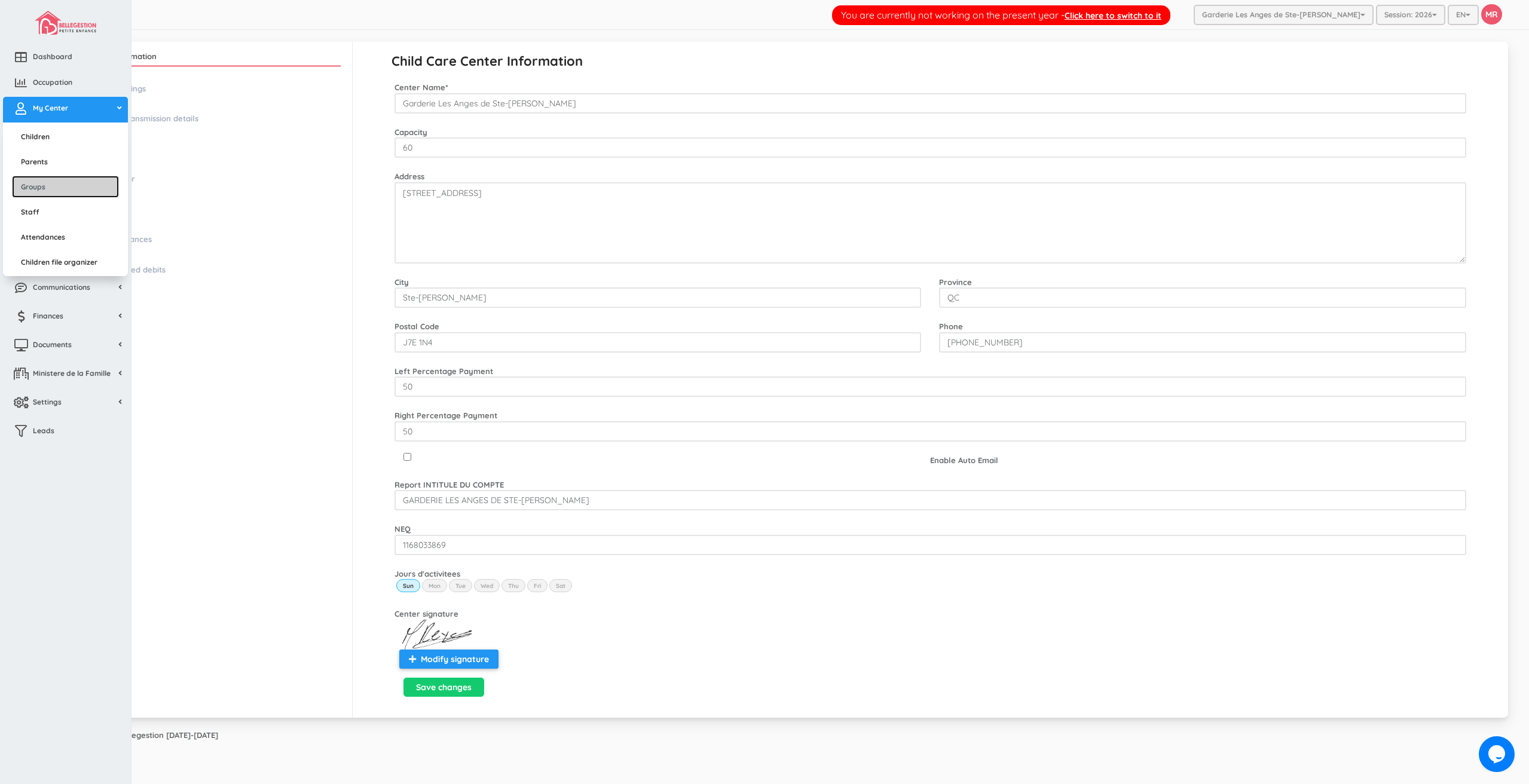
click at [53, 183] on link "Groups" at bounding box center [66, 186] width 107 height 22
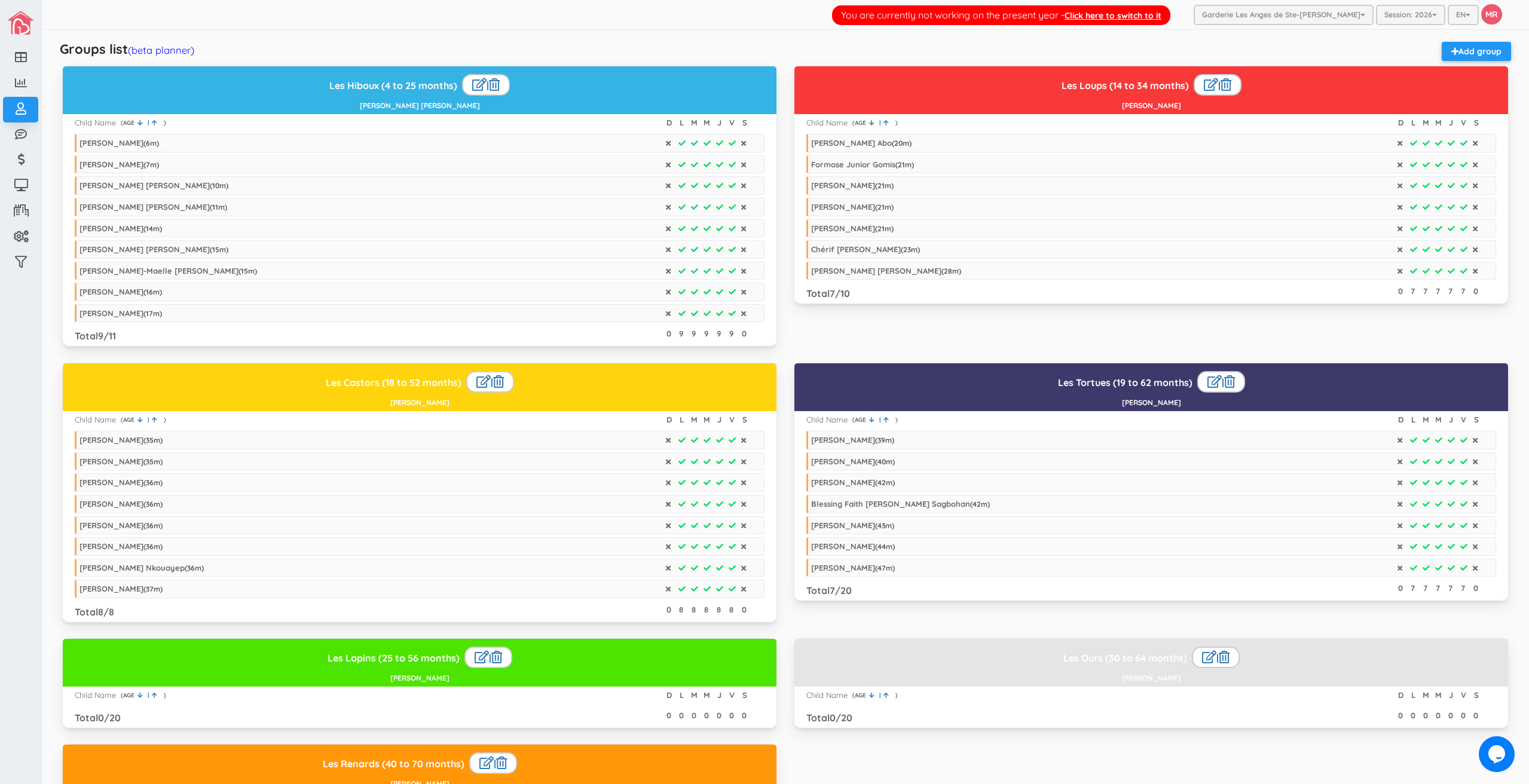
click at [198, 51] on div "Groups list (beta planner) Add group" at bounding box center [785, 53] width 1463 height 24
click at [183, 47] on link "(beta planner)" at bounding box center [161, 50] width 66 height 12
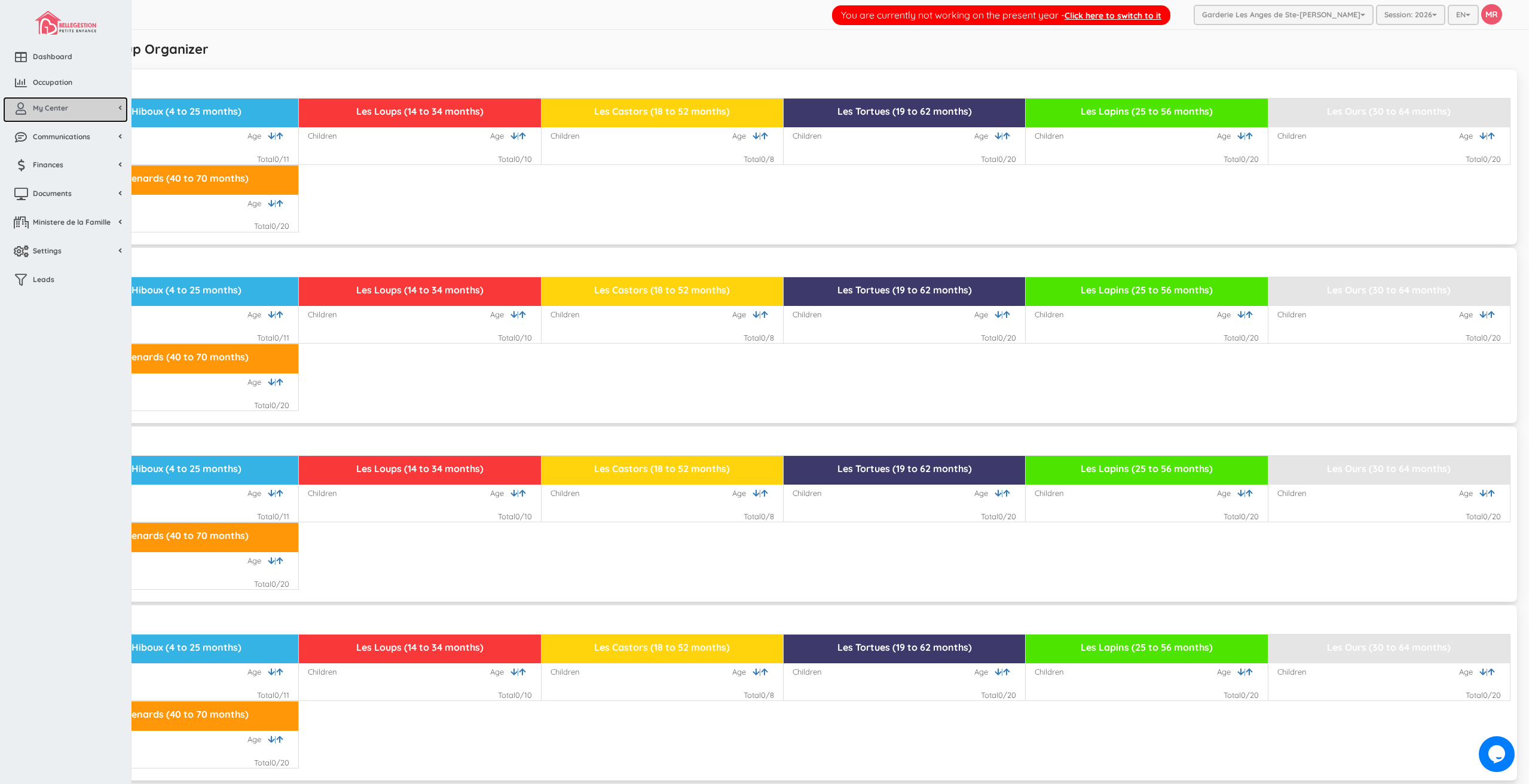
click at [47, 115] on link "My Center" at bounding box center [66, 110] width 125 height 26
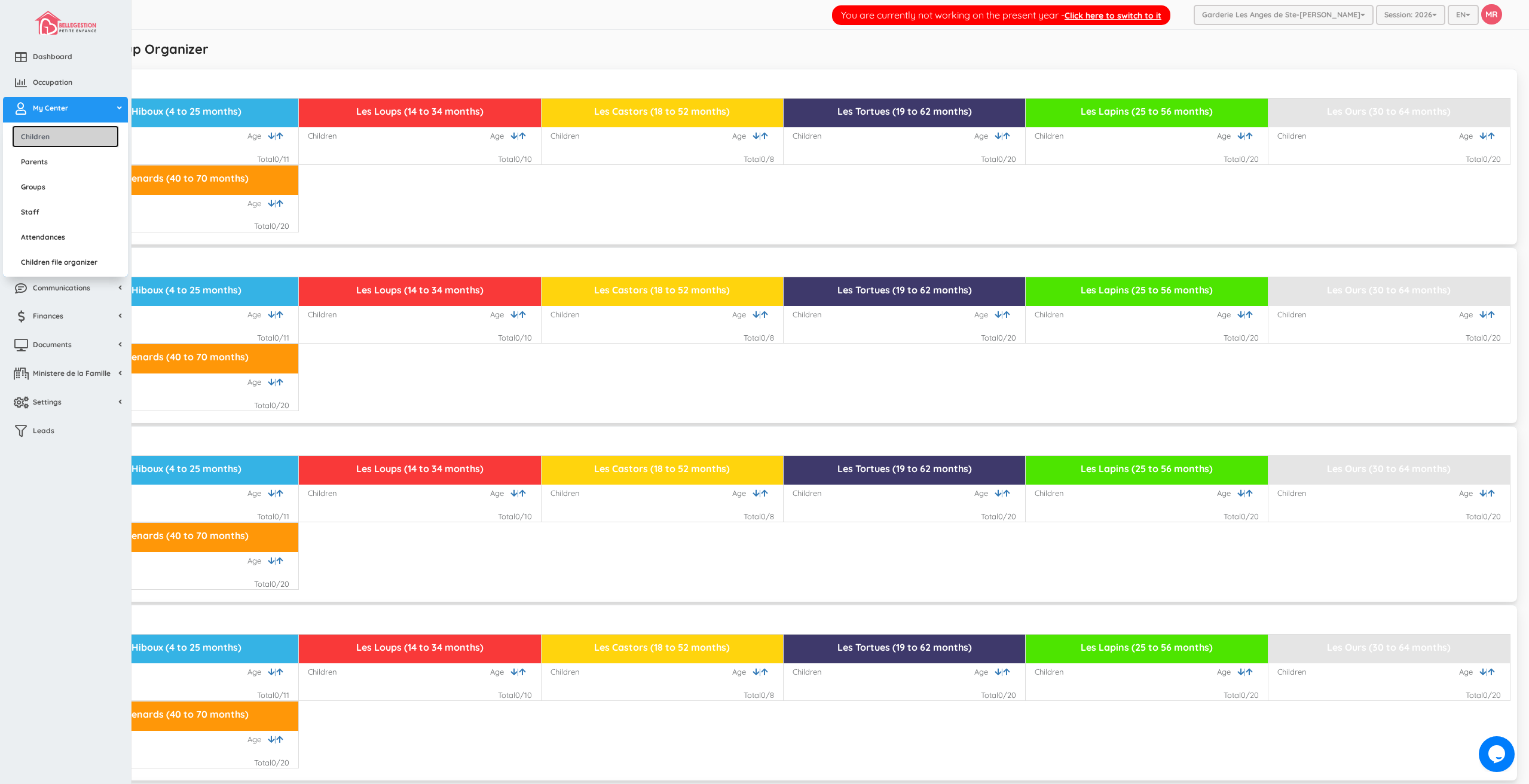
click at [62, 144] on link "Children" at bounding box center [66, 136] width 107 height 22
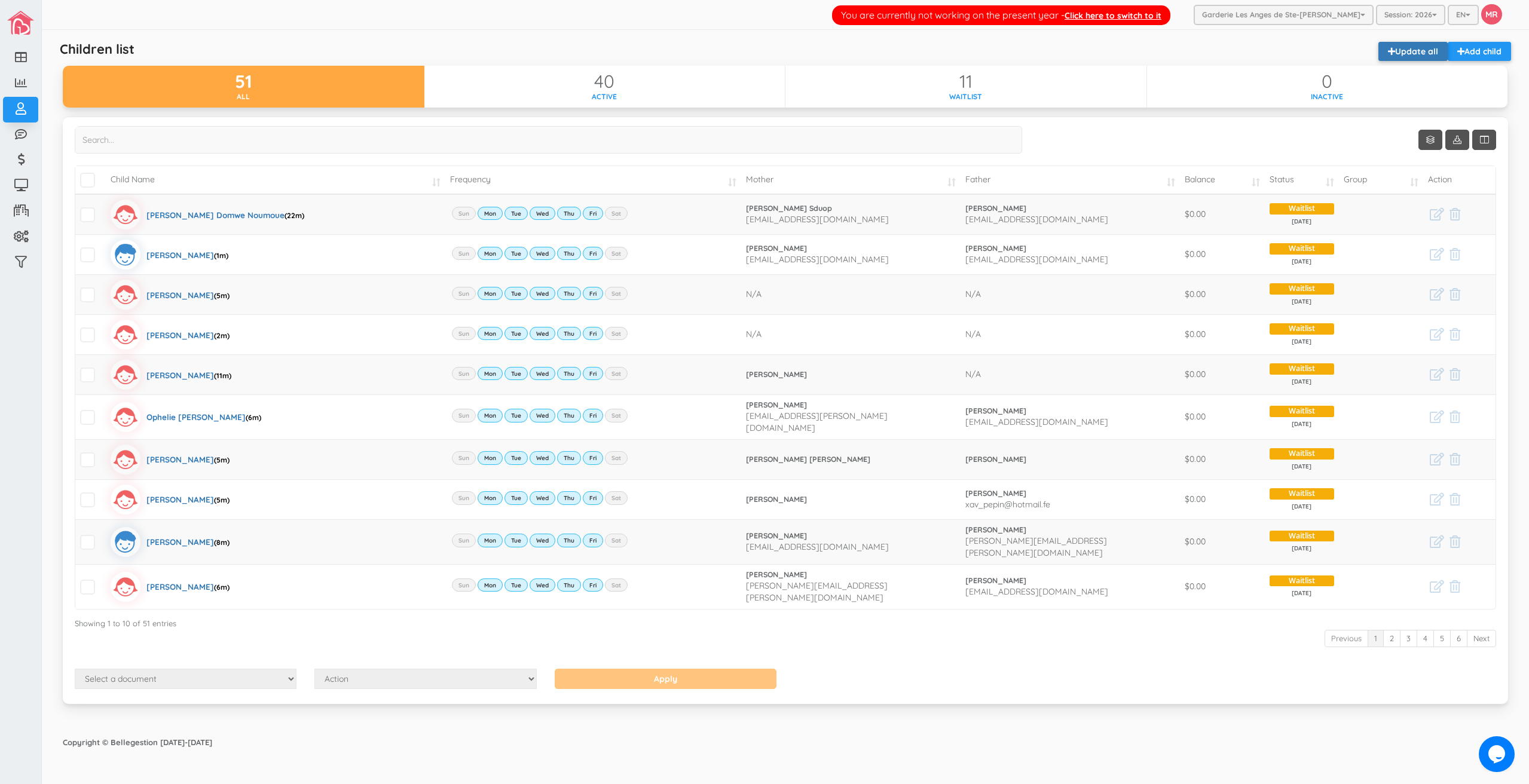
click at [1421, 59] on link "Update all" at bounding box center [1413, 51] width 70 height 19
click at [1412, 45] on link "Update all" at bounding box center [1413, 51] width 70 height 19
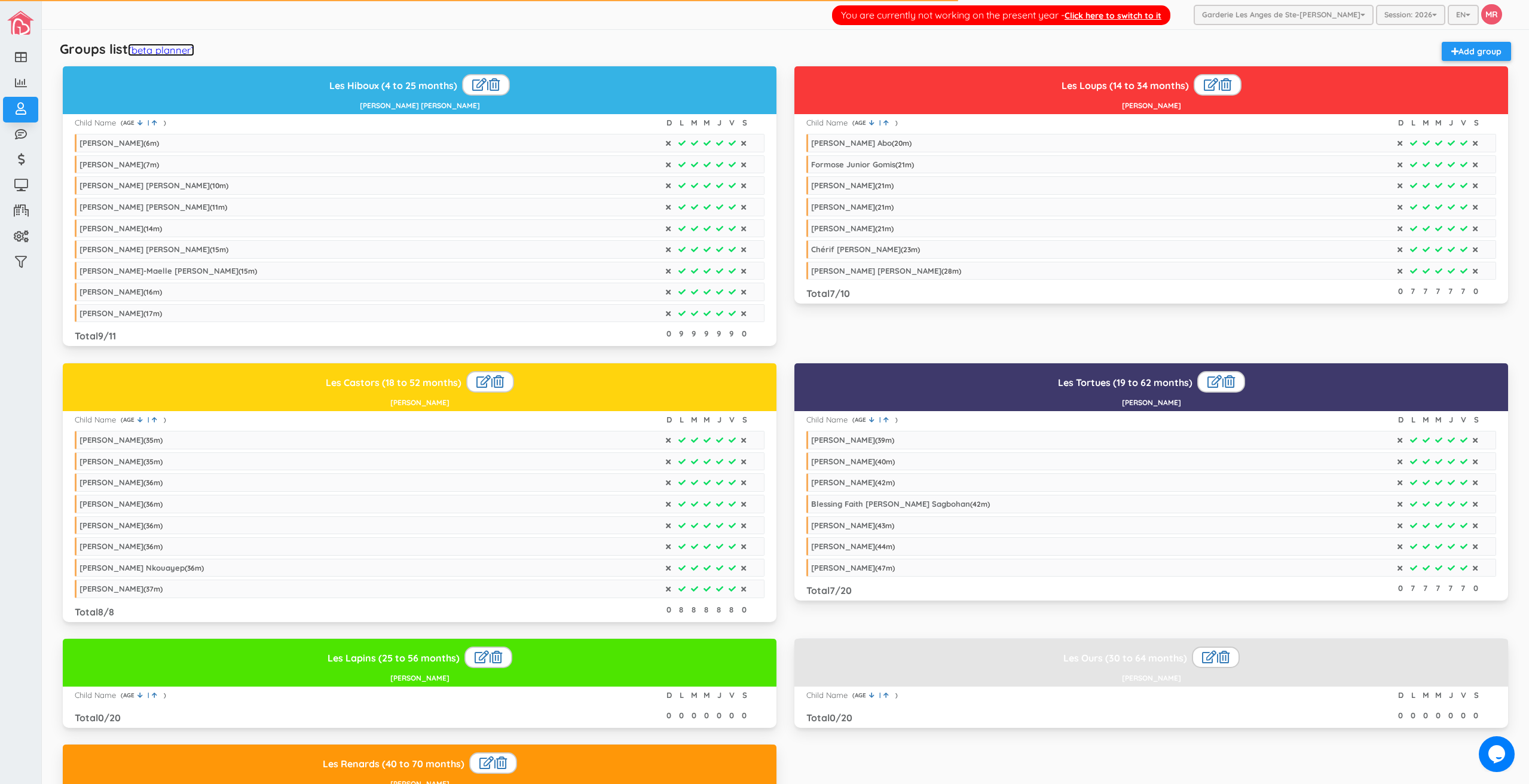
click at [172, 55] on link "(beta planner)" at bounding box center [161, 50] width 66 height 12
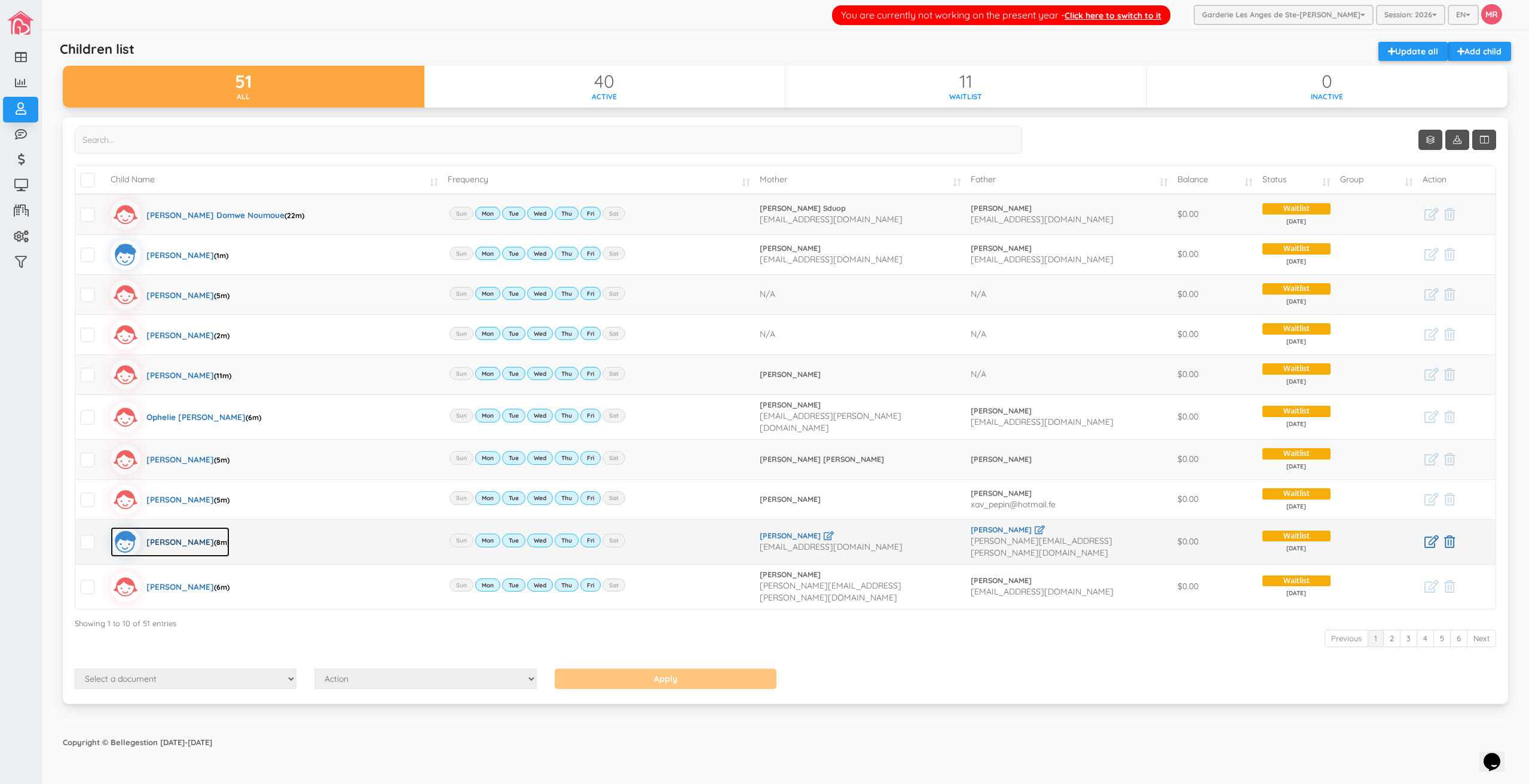
click at [191, 541] on div "Charles Lachance (8m)" at bounding box center [188, 541] width 83 height 30
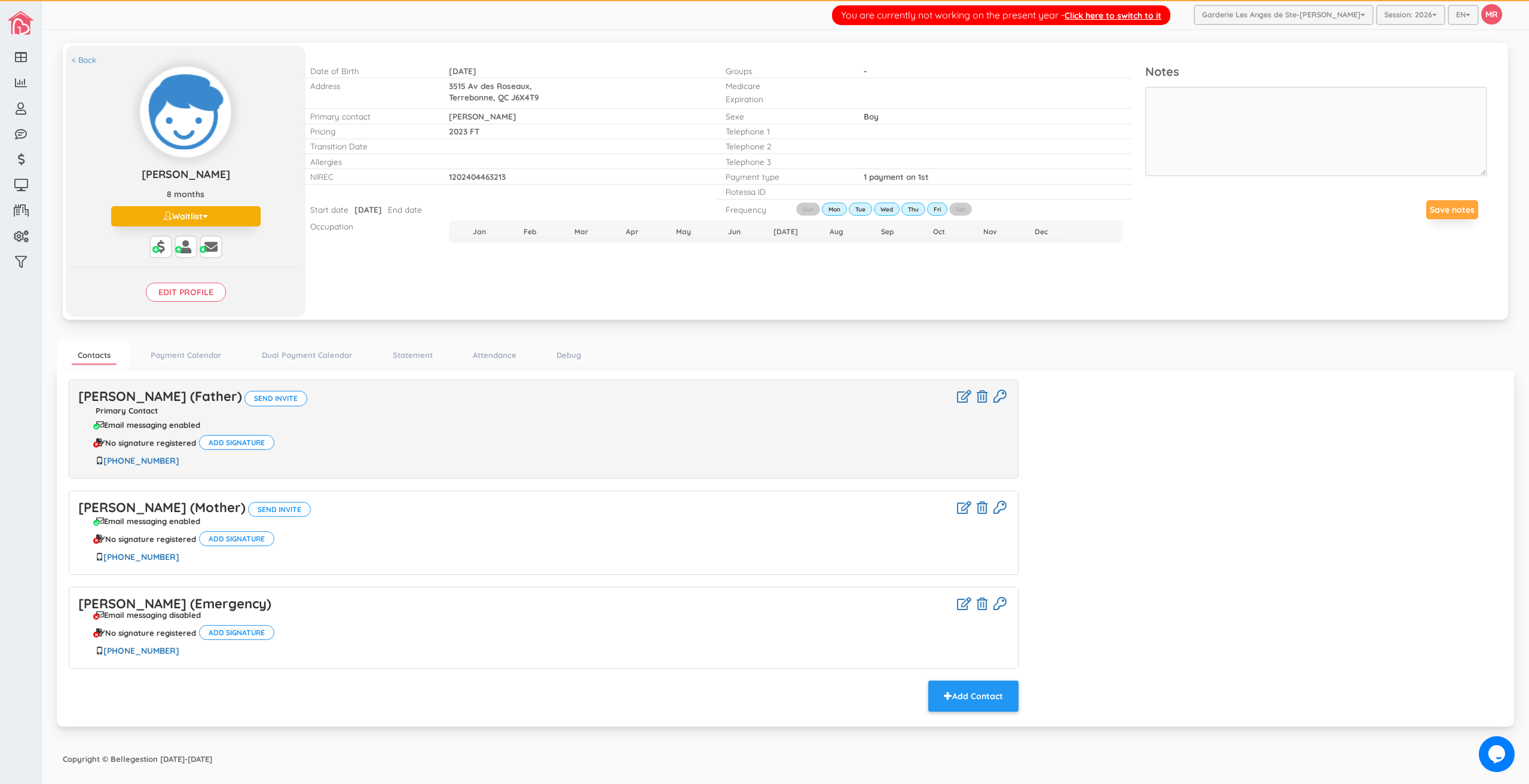
click at [88, 66] on div "< Back [PERSON_NAME] [PERSON_NAME] 8 months Waitlist Active Inactive Waitlist E…" at bounding box center [186, 180] width 240 height 271
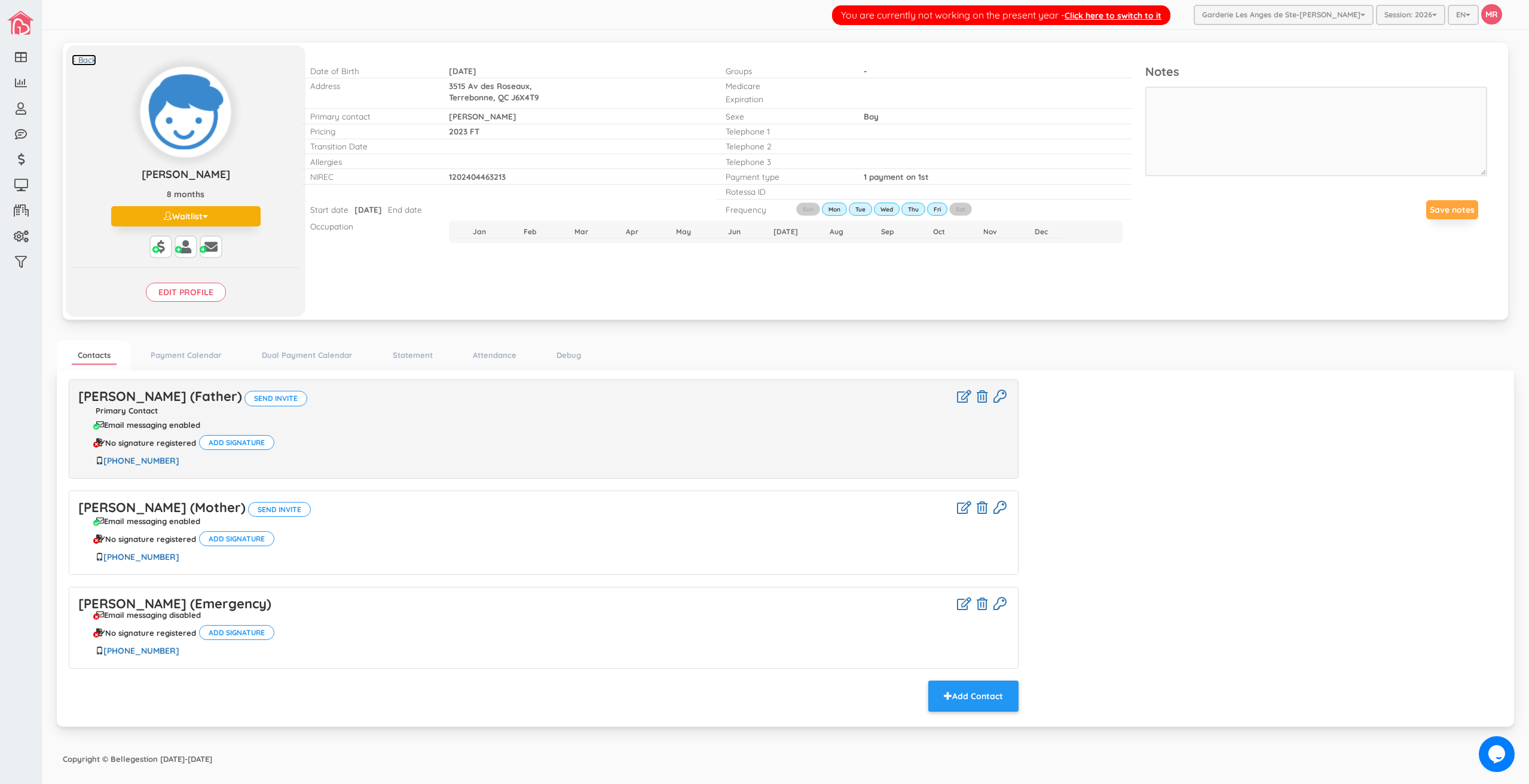
click at [88, 63] on link "< Back" at bounding box center [84, 60] width 24 height 11
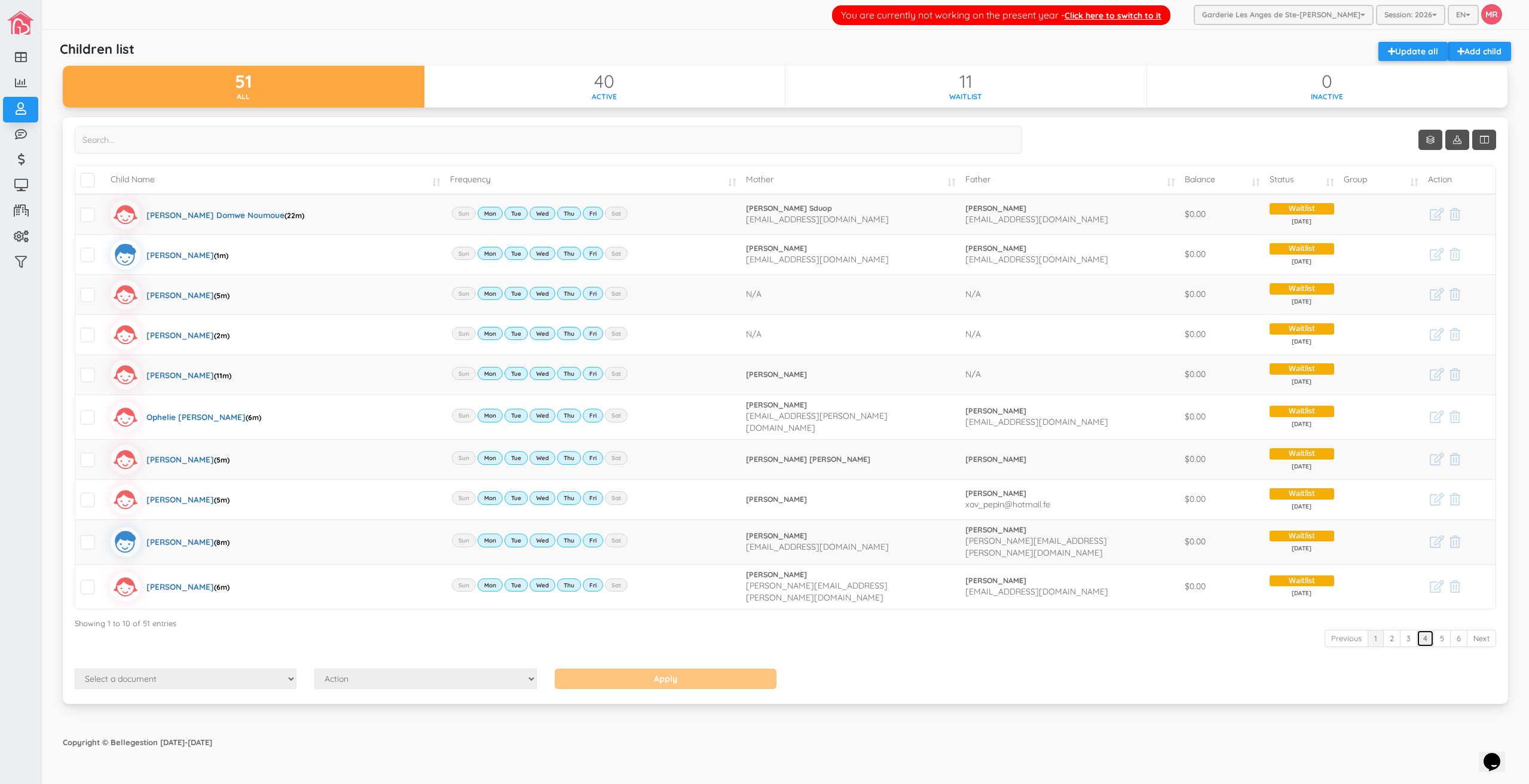
click at [1420, 630] on link "4" at bounding box center [1425, 638] width 18 height 18
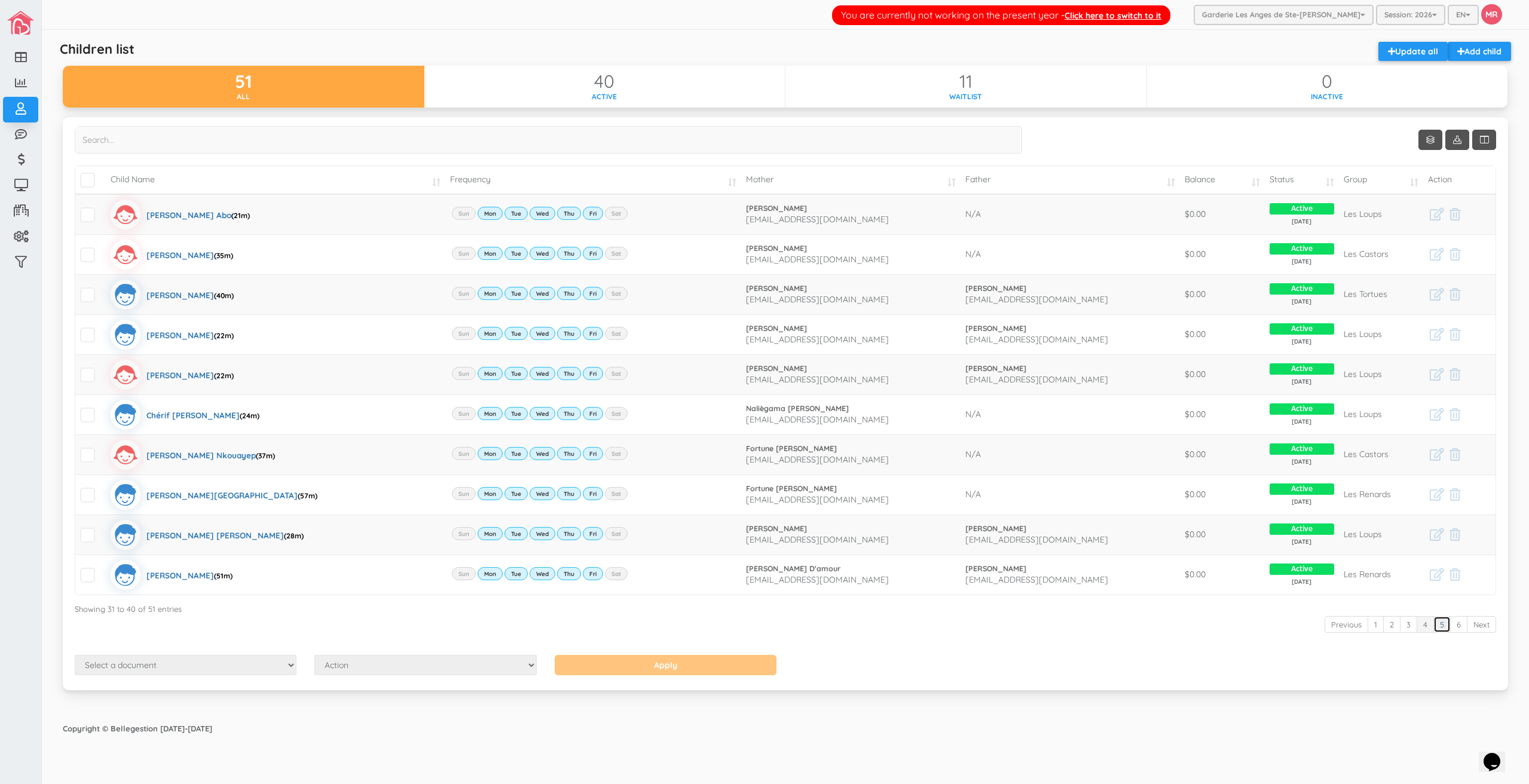
click at [1438, 624] on link "5" at bounding box center [1442, 624] width 18 height 18
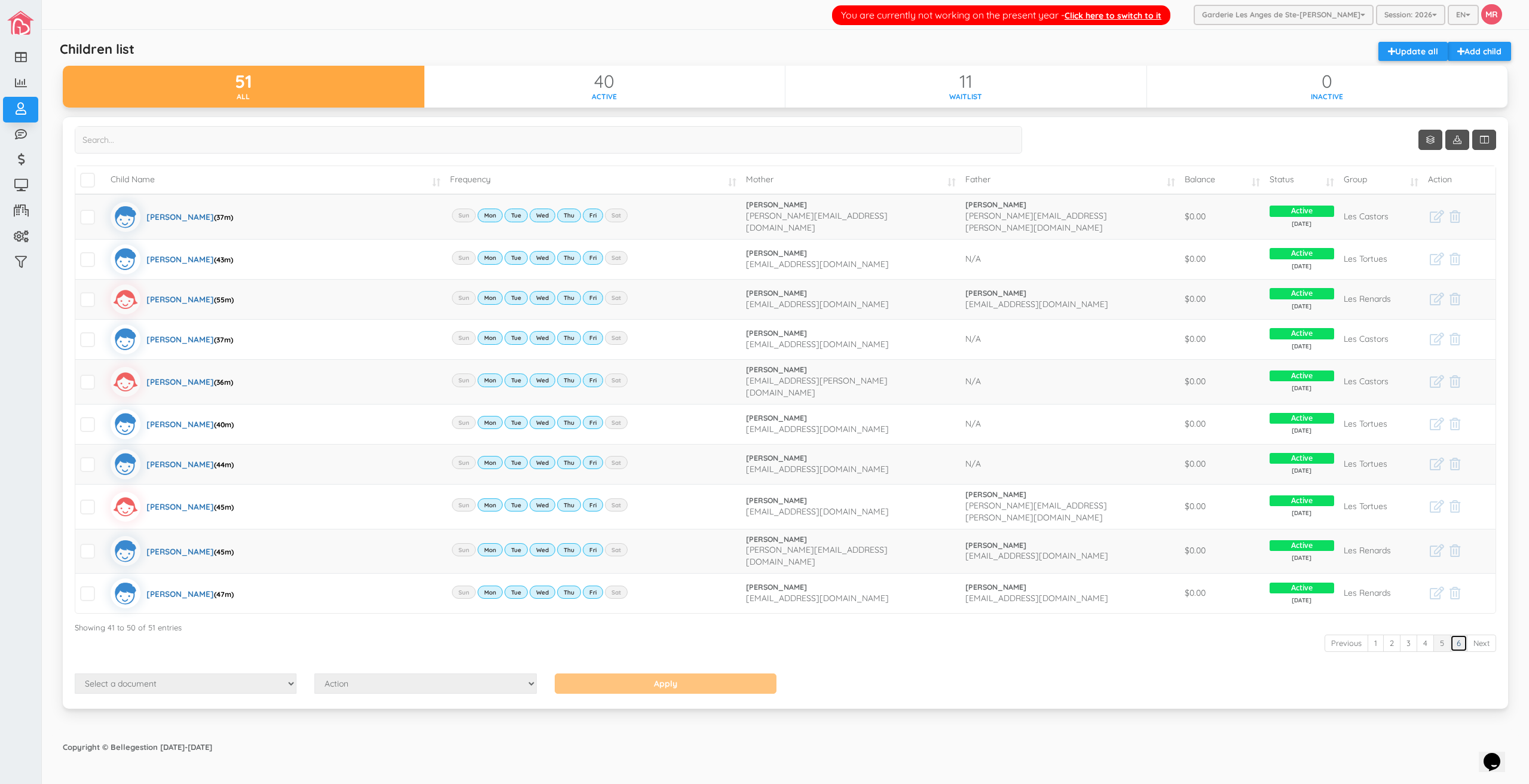
click at [1456, 634] on link "6" at bounding box center [1459, 643] width 18 height 18
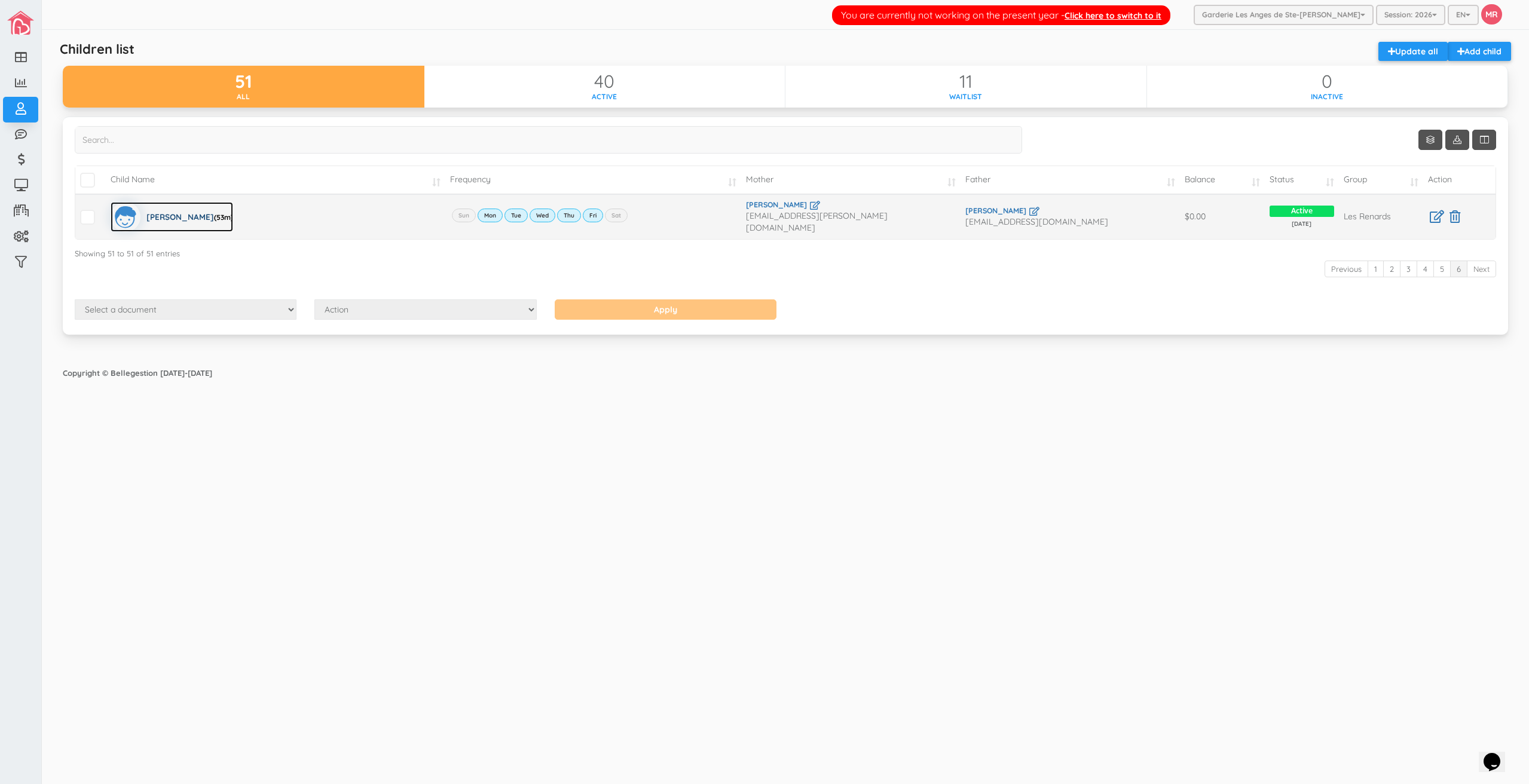
click at [183, 213] on div "Jeremie Quintal (53m)" at bounding box center [190, 217] width 87 height 30
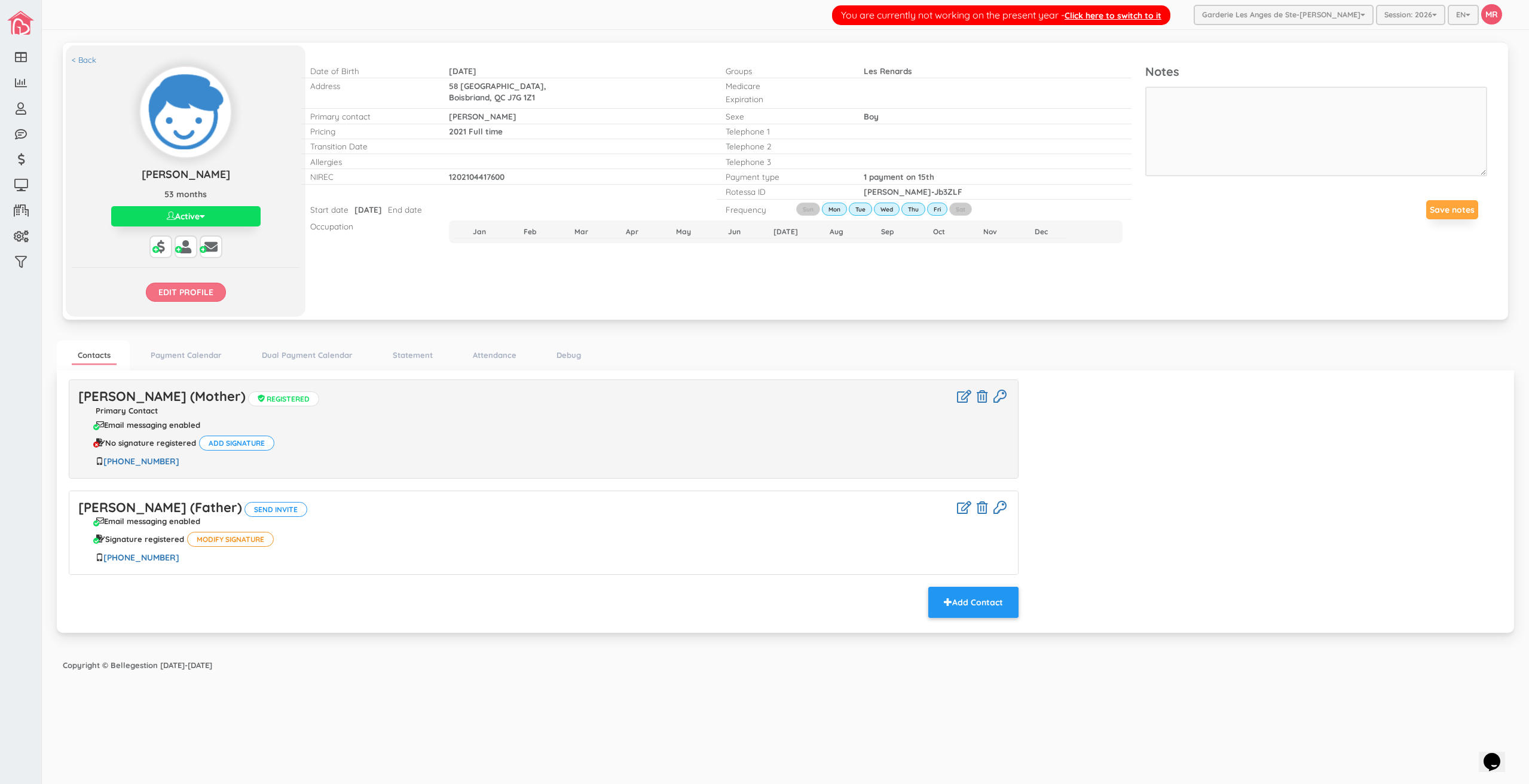
click at [208, 295] on input "Edit profile" at bounding box center [186, 292] width 80 height 19
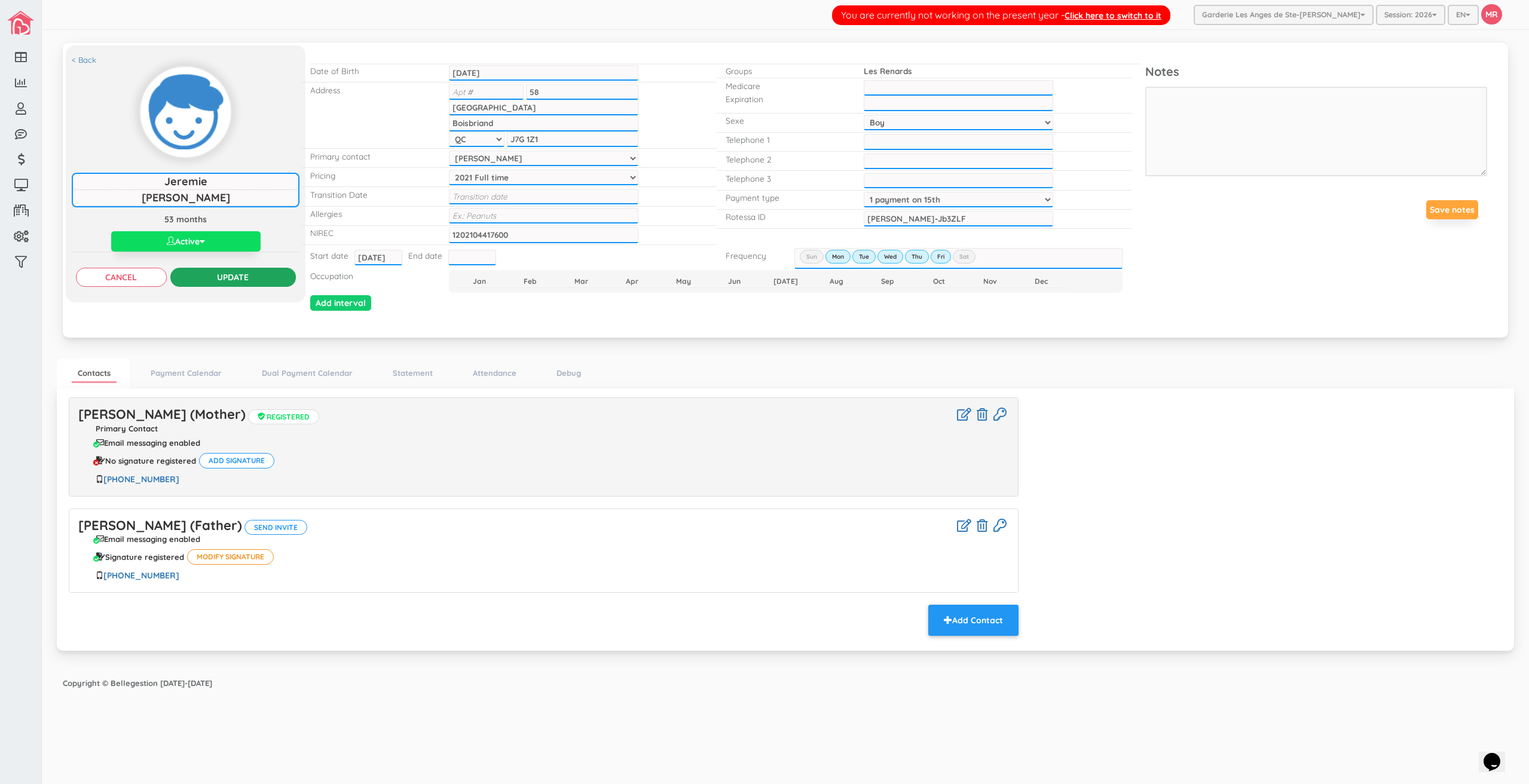
click at [212, 285] on input "Update" at bounding box center [233, 277] width 125 height 19
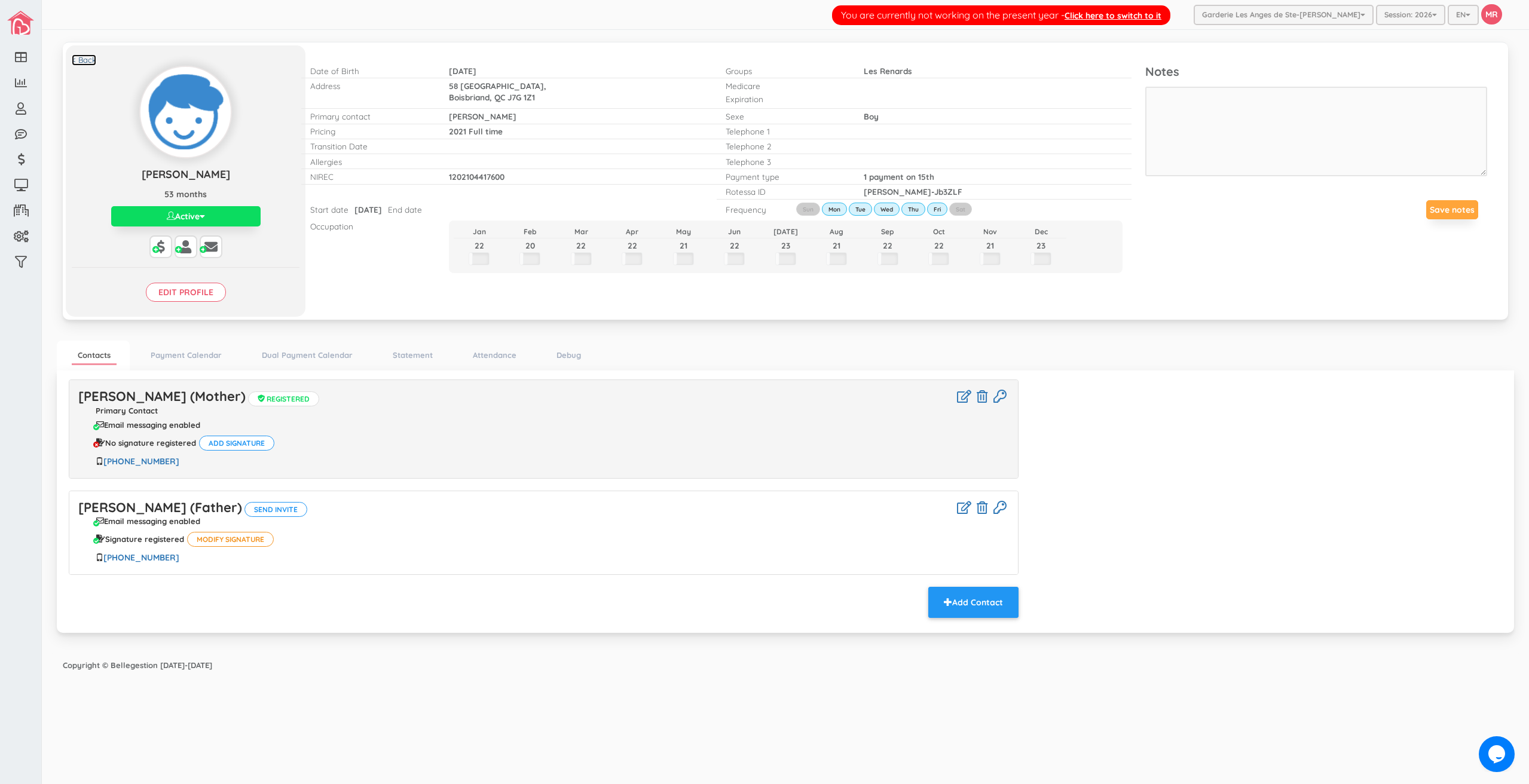
click at [80, 63] on link "< Back" at bounding box center [84, 60] width 24 height 11
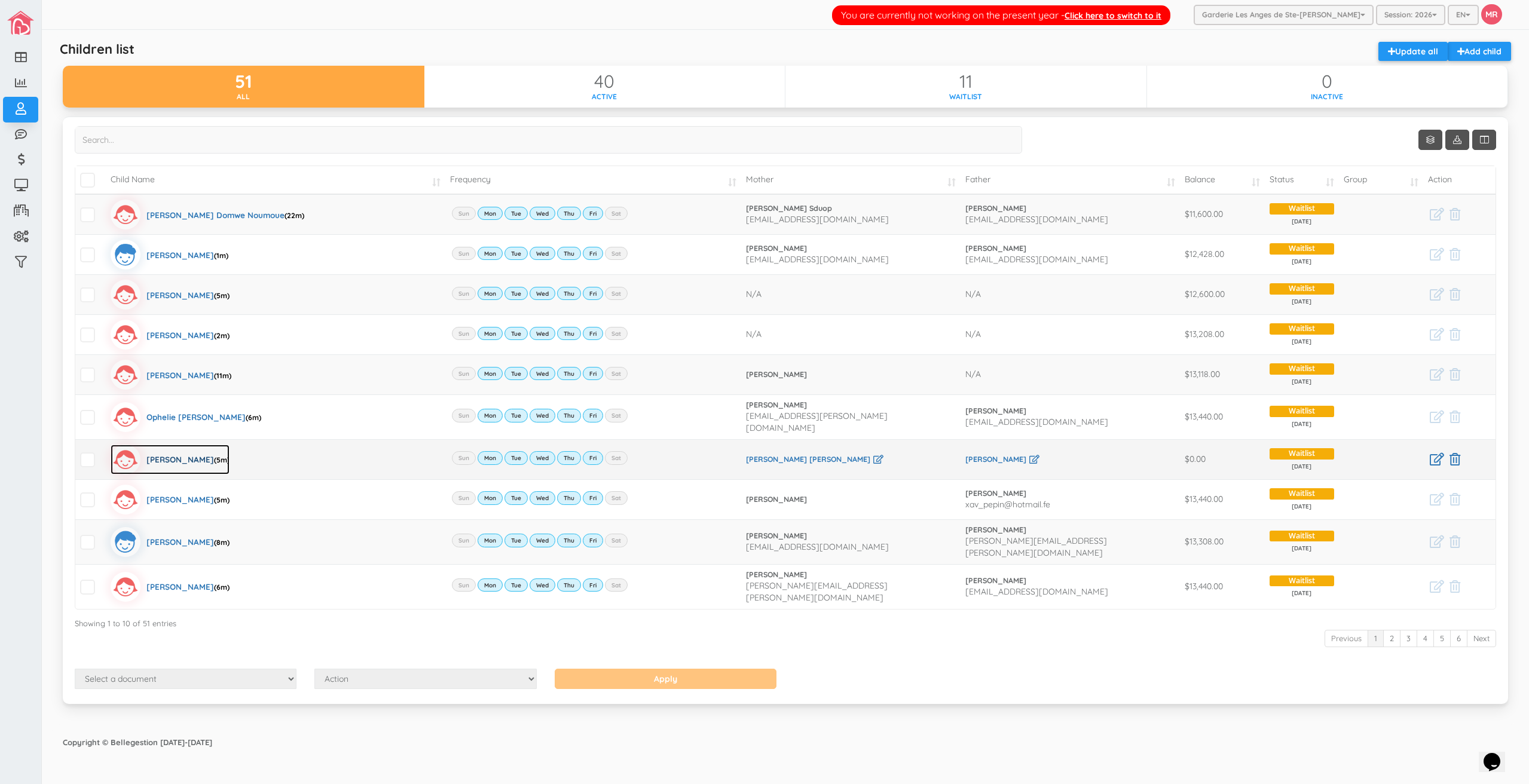
click at [172, 453] on div "Ariel Savard (5m)" at bounding box center [188, 459] width 83 height 30
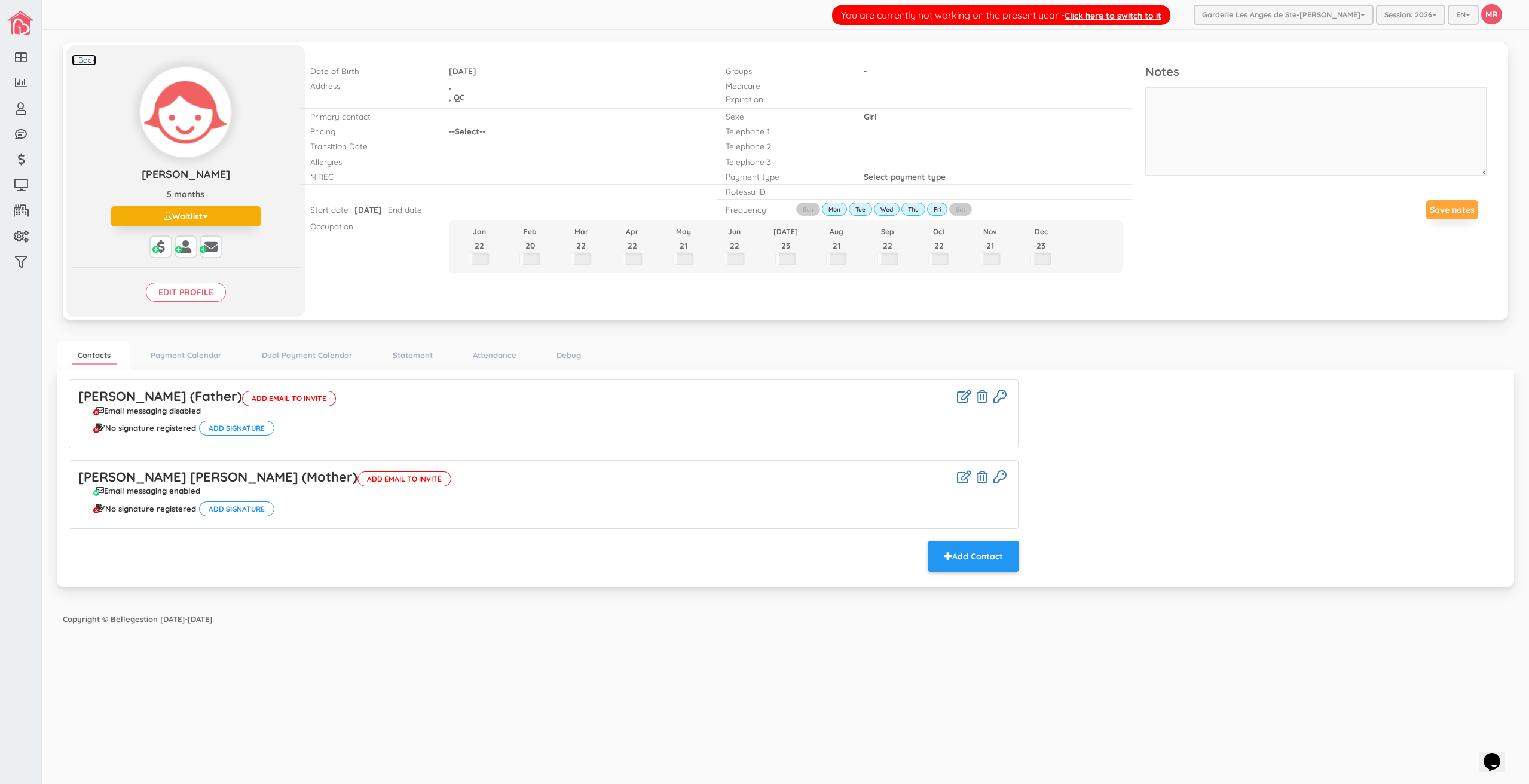
click at [89, 62] on link "< Back" at bounding box center [84, 60] width 24 height 11
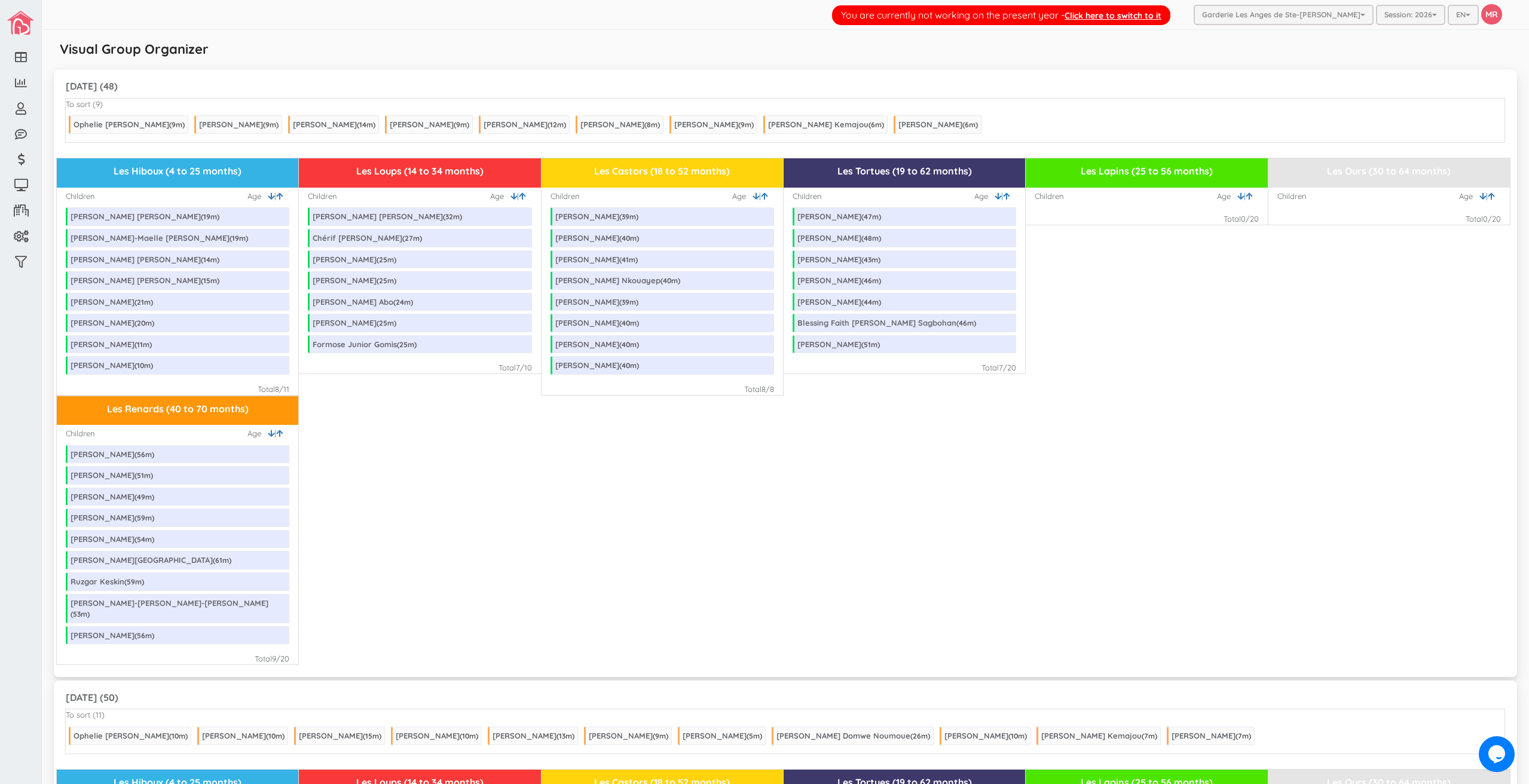
click at [722, 557] on div "Les Renards (40 to 70 months) Children | Age Jeremie Quintal ( 56 m) Dylan Lala…" at bounding box center [785, 530] width 1457 height 269
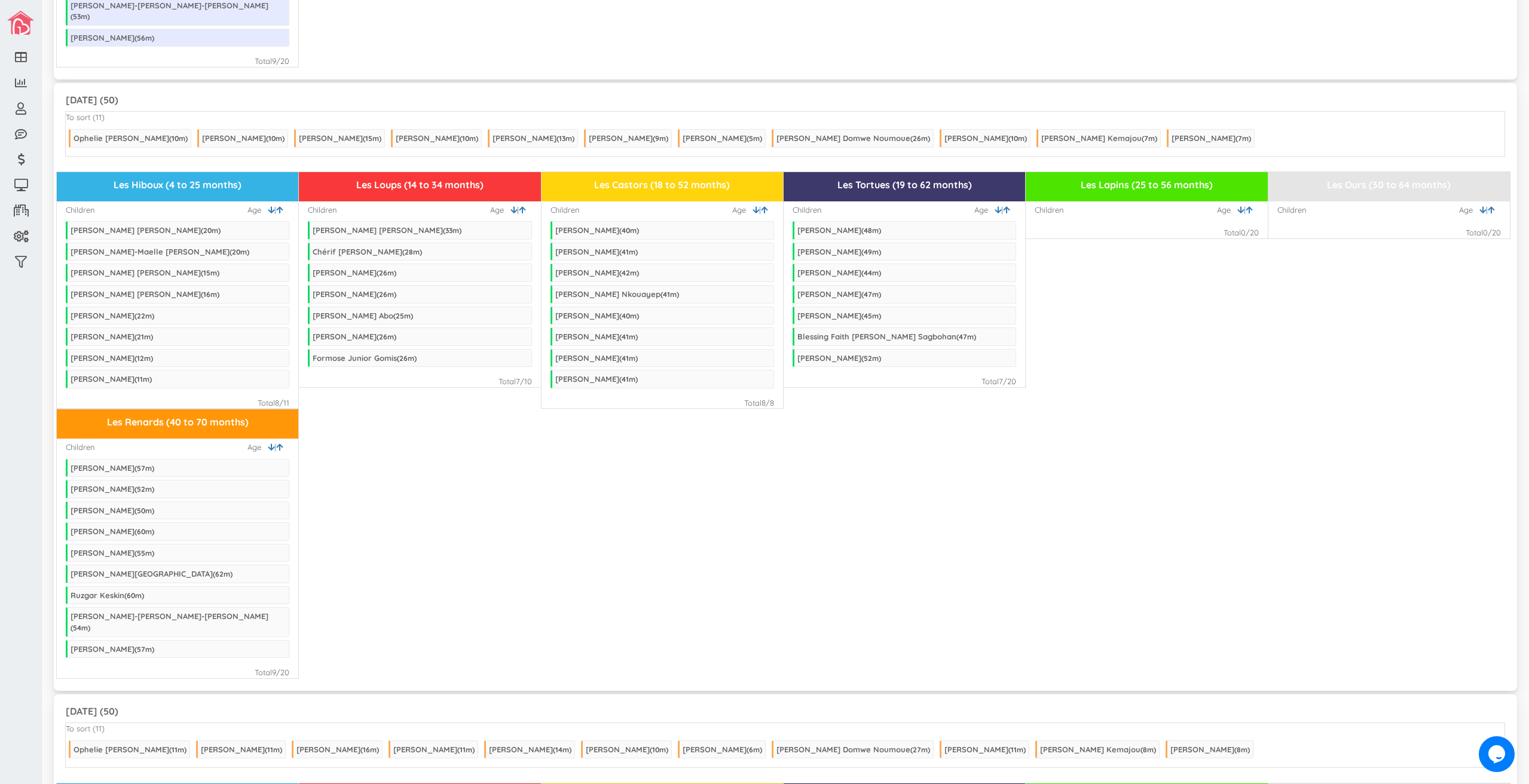
scroll to position [60, 0]
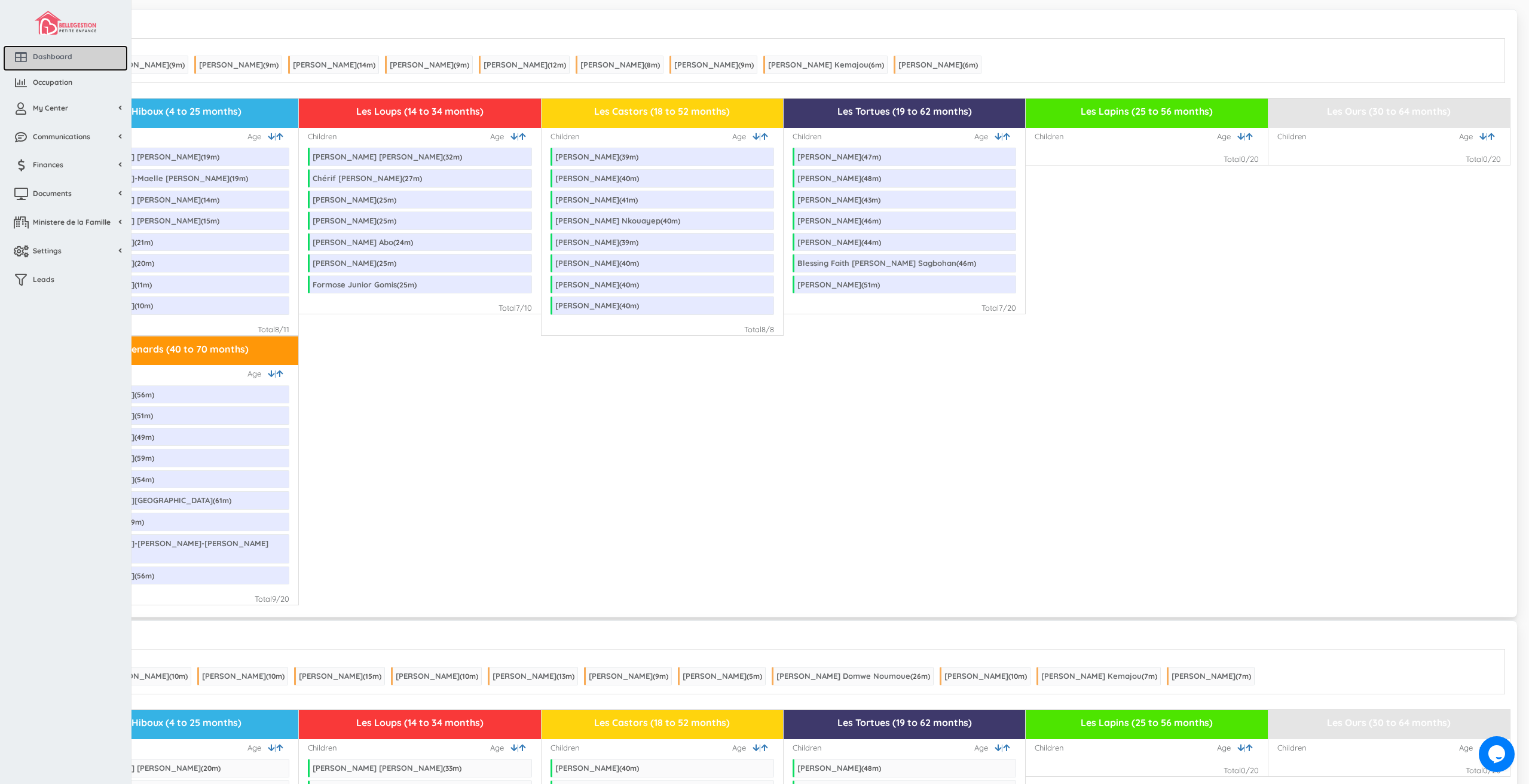
click at [41, 53] on span "Dashboard" at bounding box center [53, 56] width 40 height 10
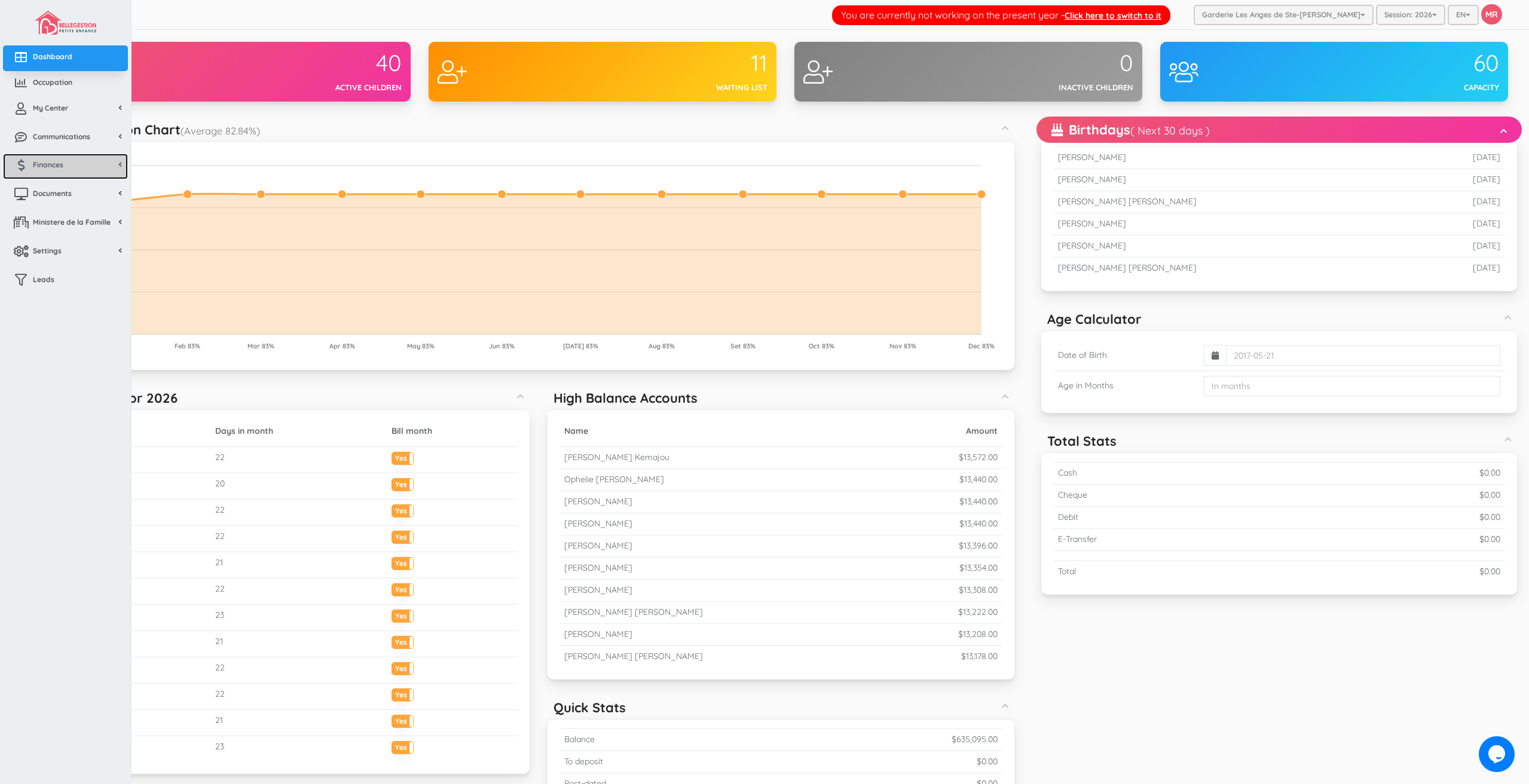
click at [67, 168] on link "Finances" at bounding box center [66, 166] width 125 height 26
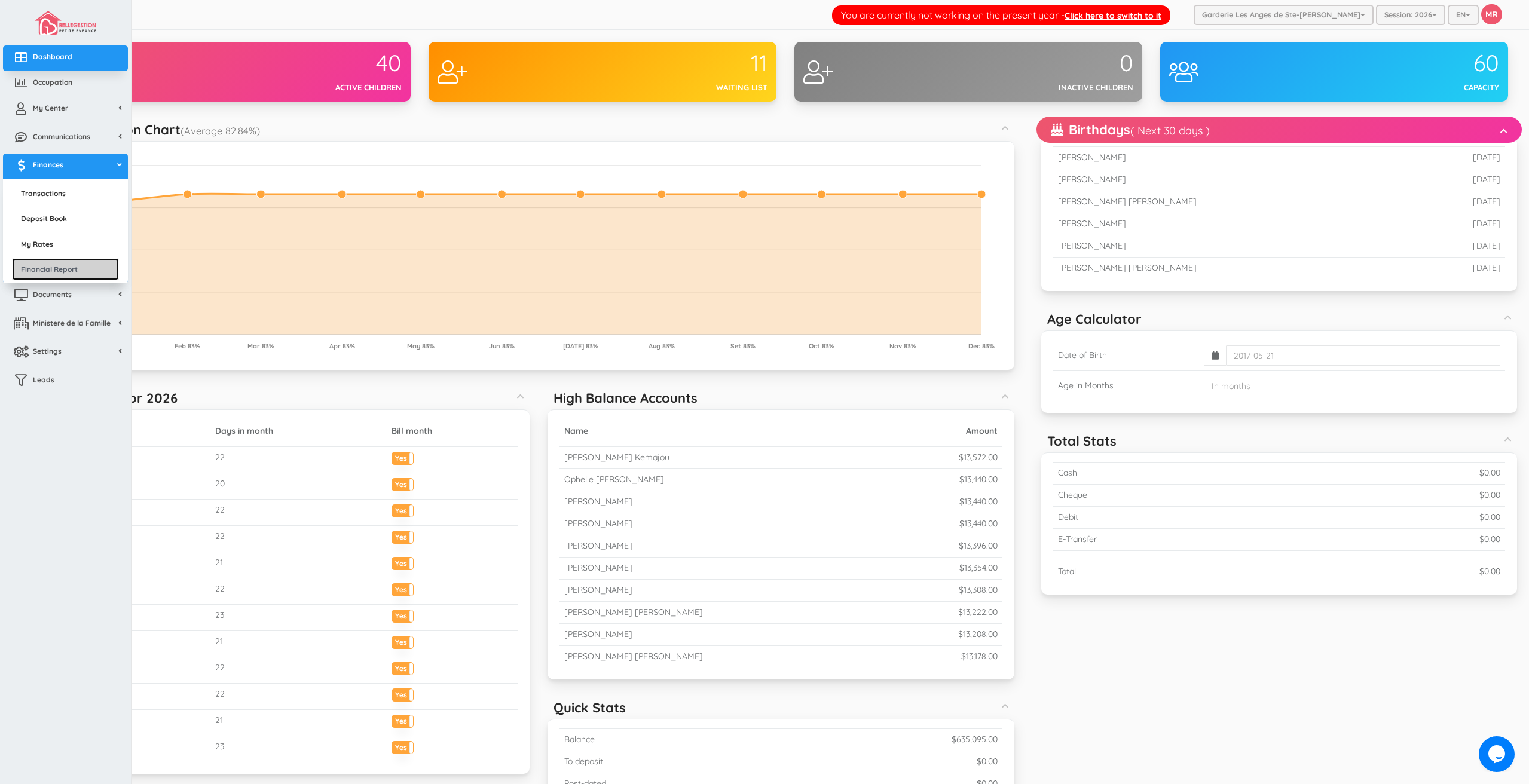
click at [73, 260] on link "Financial Report" at bounding box center [66, 269] width 107 height 22
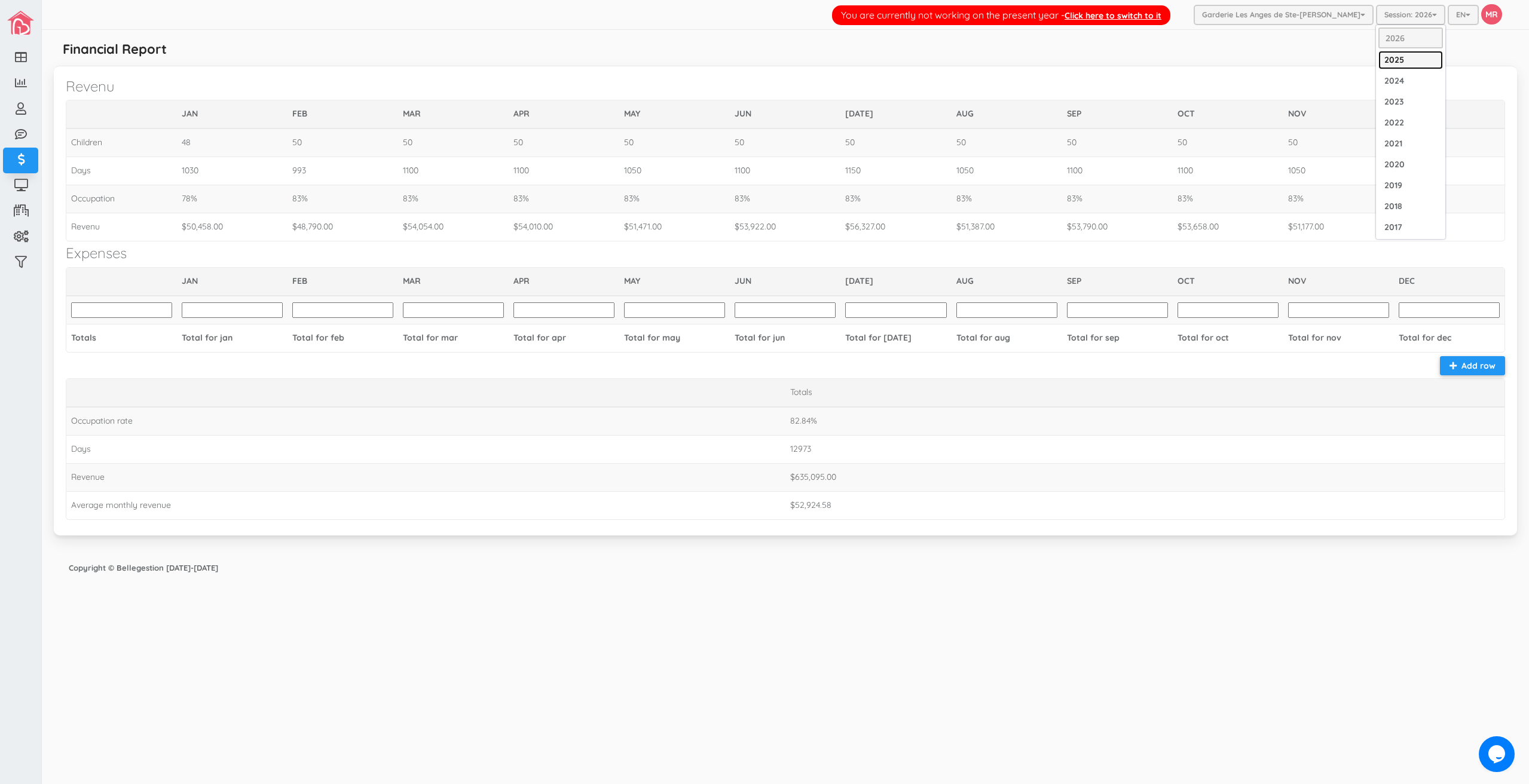
click at [1419, 63] on link "2025" at bounding box center [1411, 60] width 65 height 18
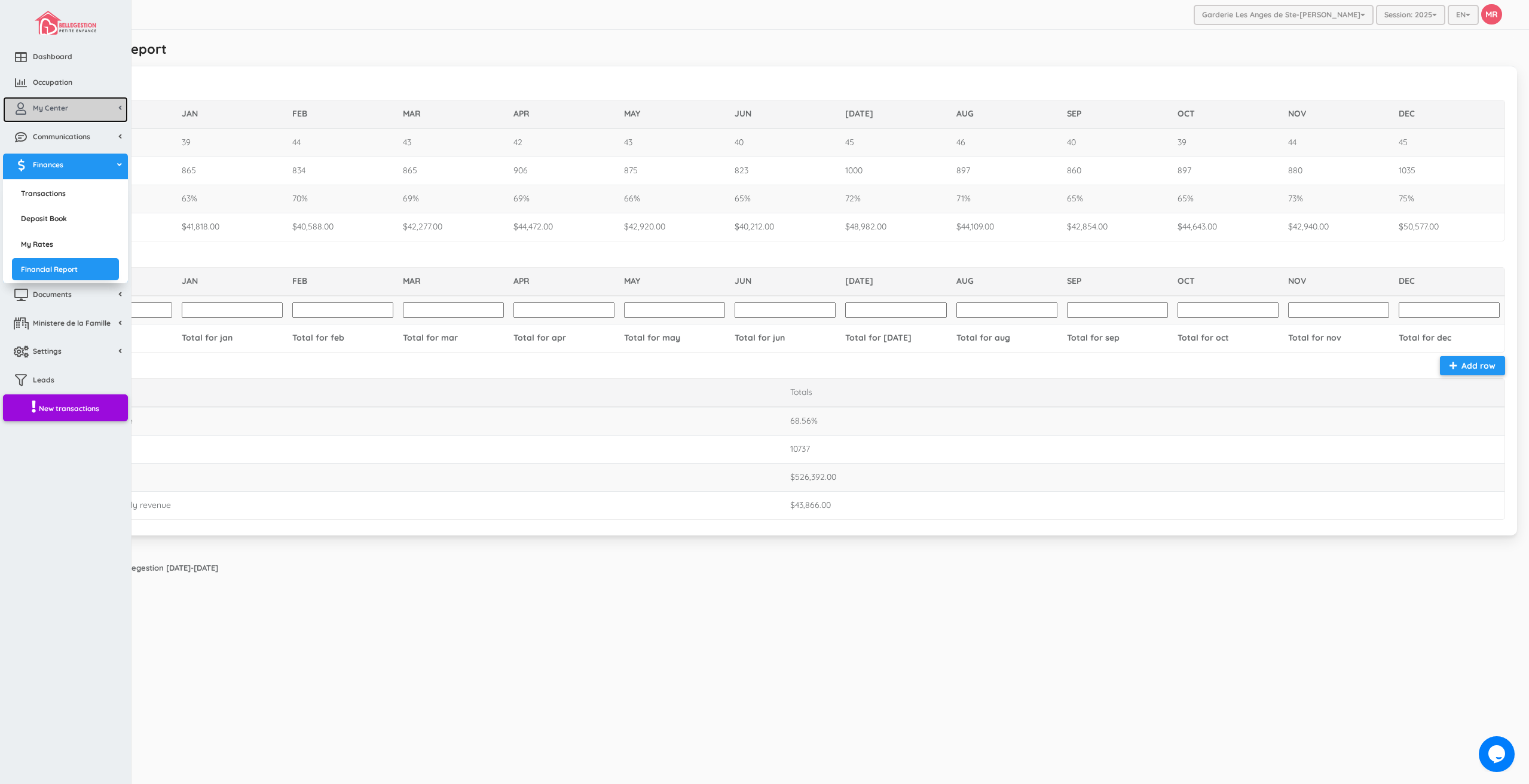
click at [44, 111] on span "My Center" at bounding box center [50, 108] width 35 height 10
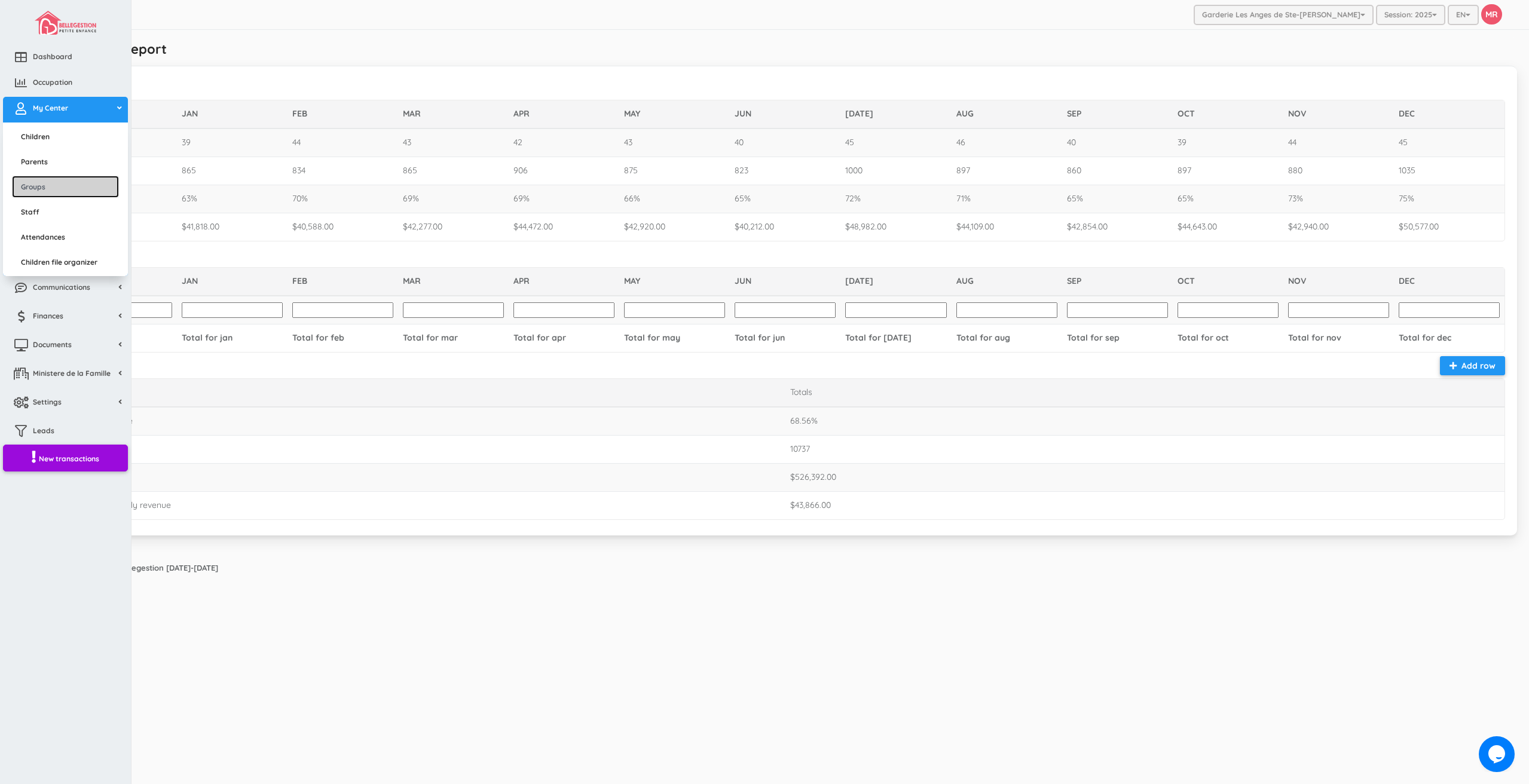
click at [54, 189] on link "Groups" at bounding box center [66, 186] width 107 height 22
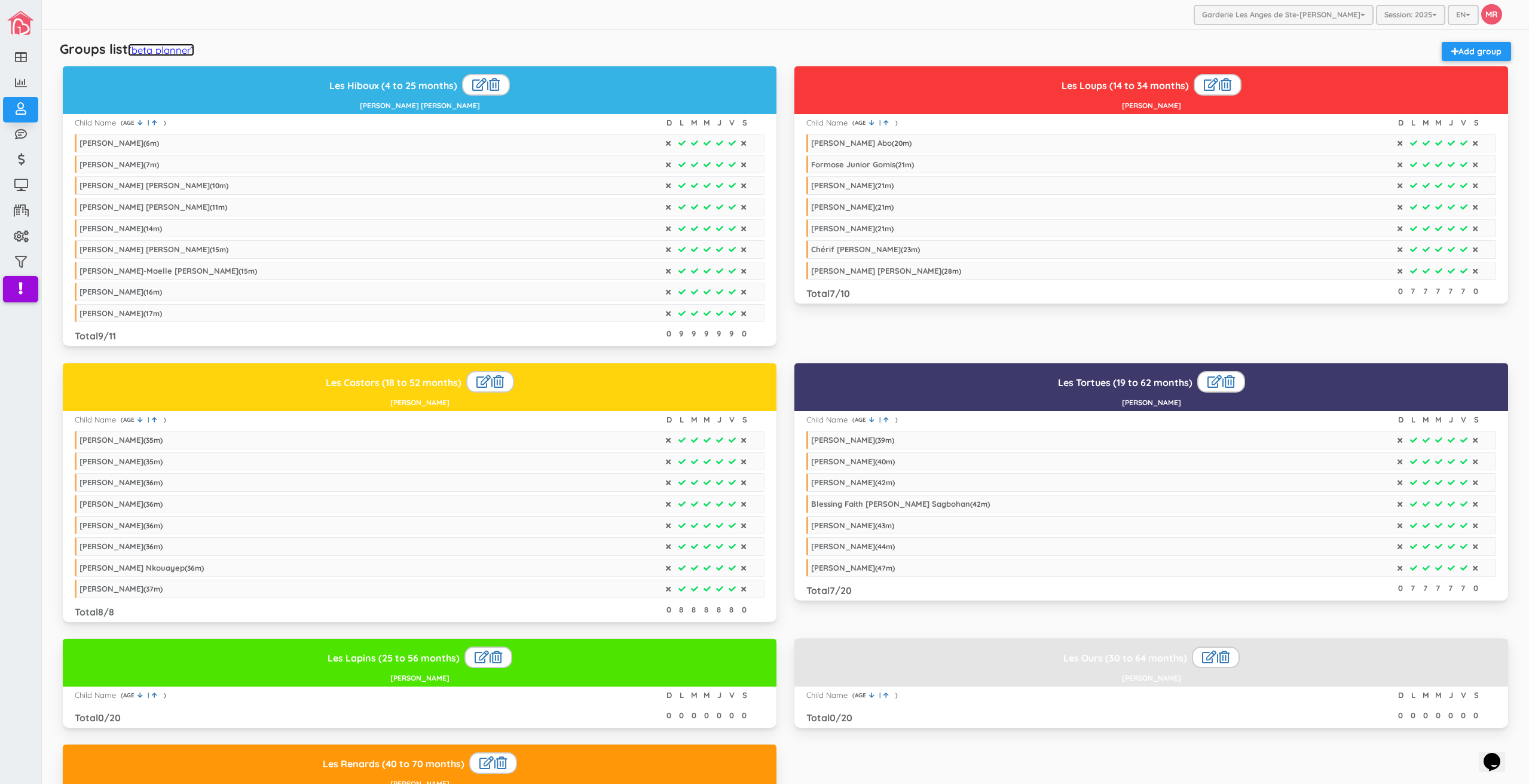
click at [177, 54] on link "(beta planner)" at bounding box center [161, 50] width 66 height 12
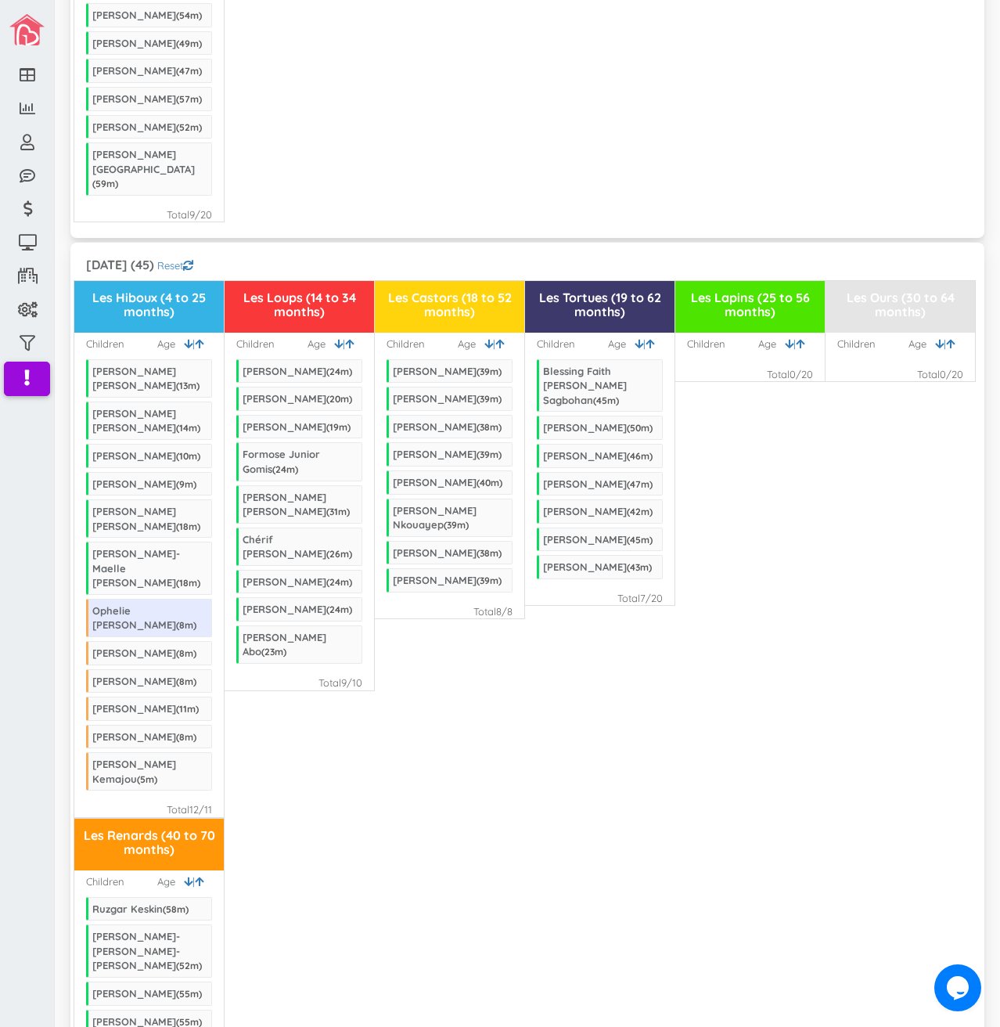
scroll to position [2895, 0]
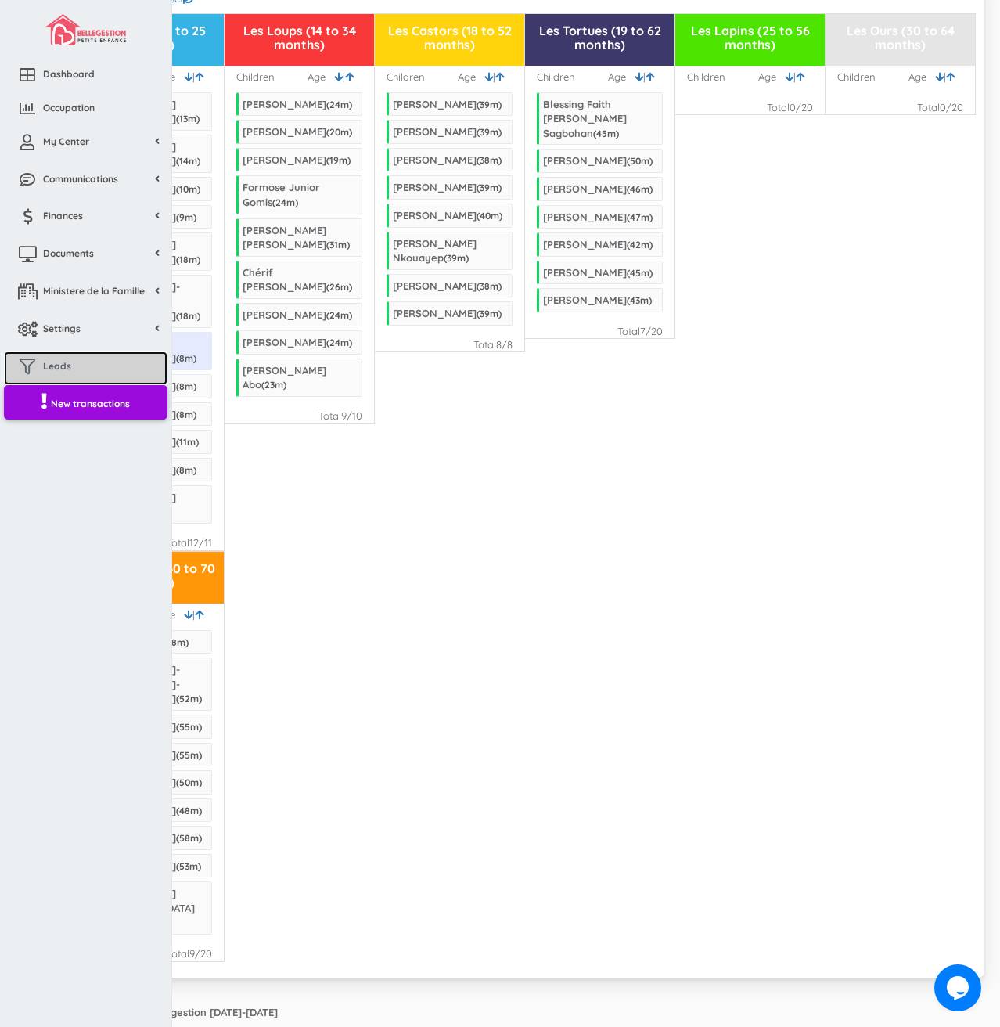
click at [56, 352] on link "Leads" at bounding box center [86, 368] width 164 height 34
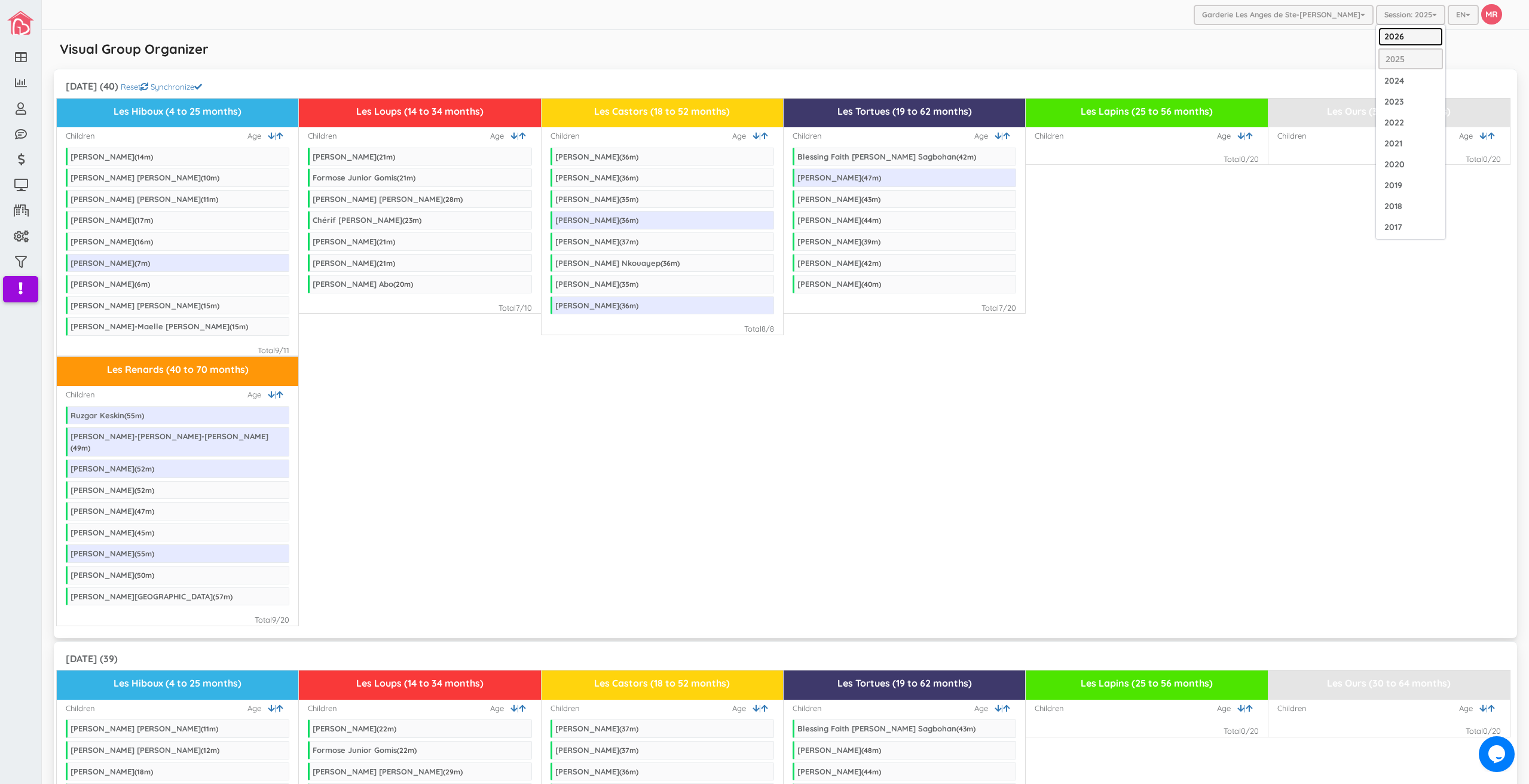
click at [1397, 33] on link "2026" at bounding box center [1411, 37] width 65 height 18
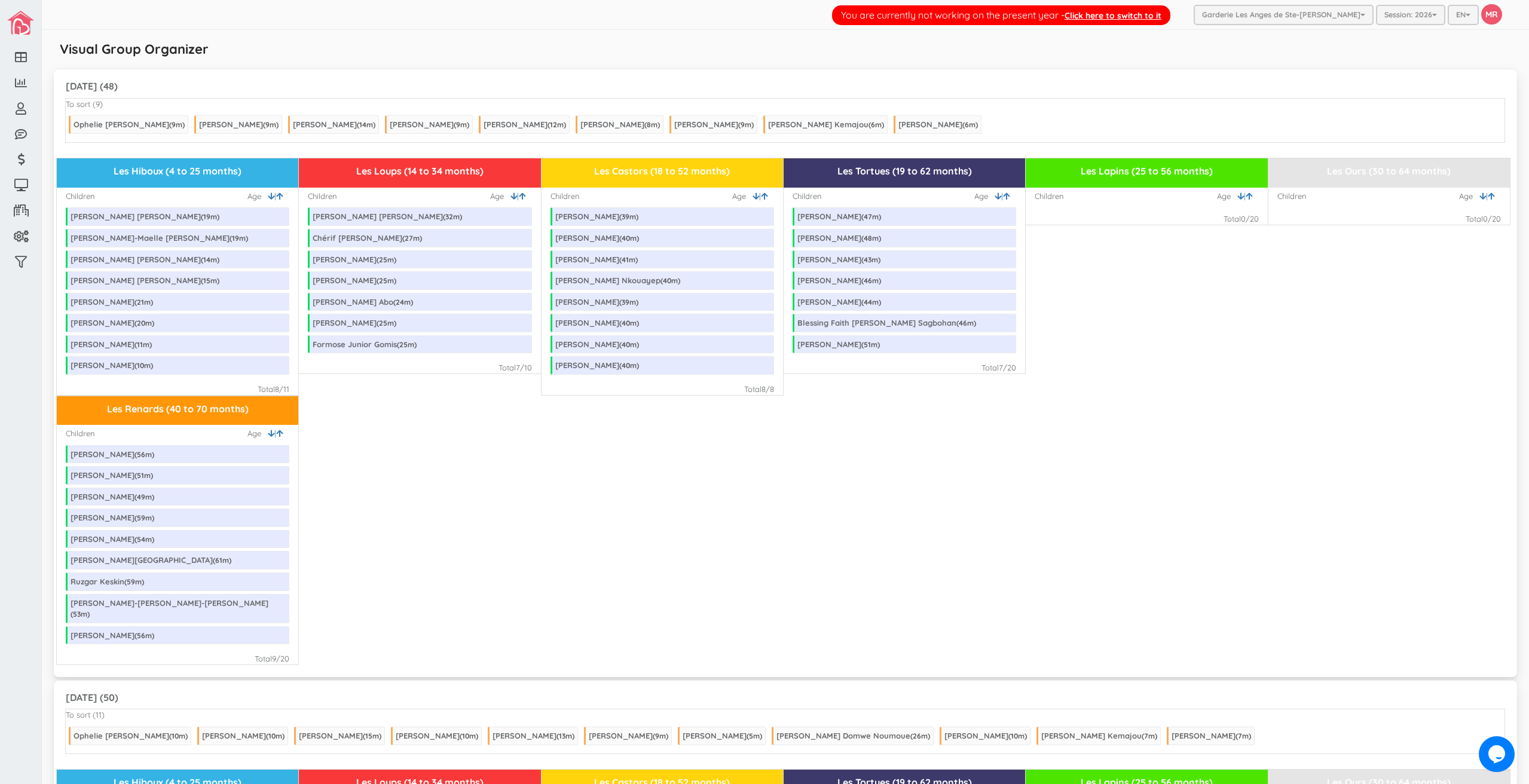
click at [697, 496] on div "Les Renards (40 to 70 months) Children | Age Jeremie Quintal ( 56 m) Dylan Lala…" at bounding box center [785, 530] width 1457 height 269
click at [1130, 18] on link "Click here to switch to it" at bounding box center [1113, 15] width 97 height 11
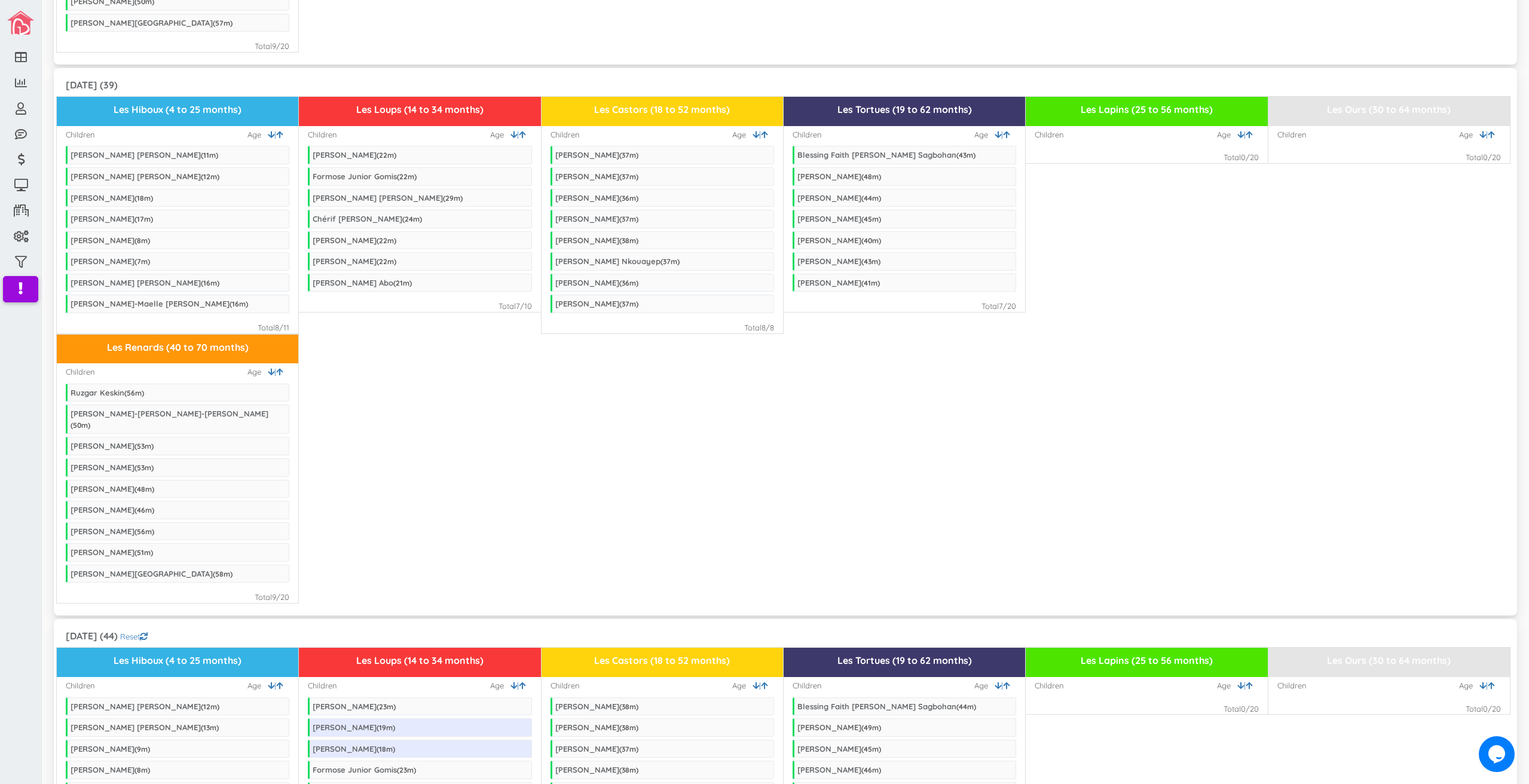
scroll to position [1052, 0]
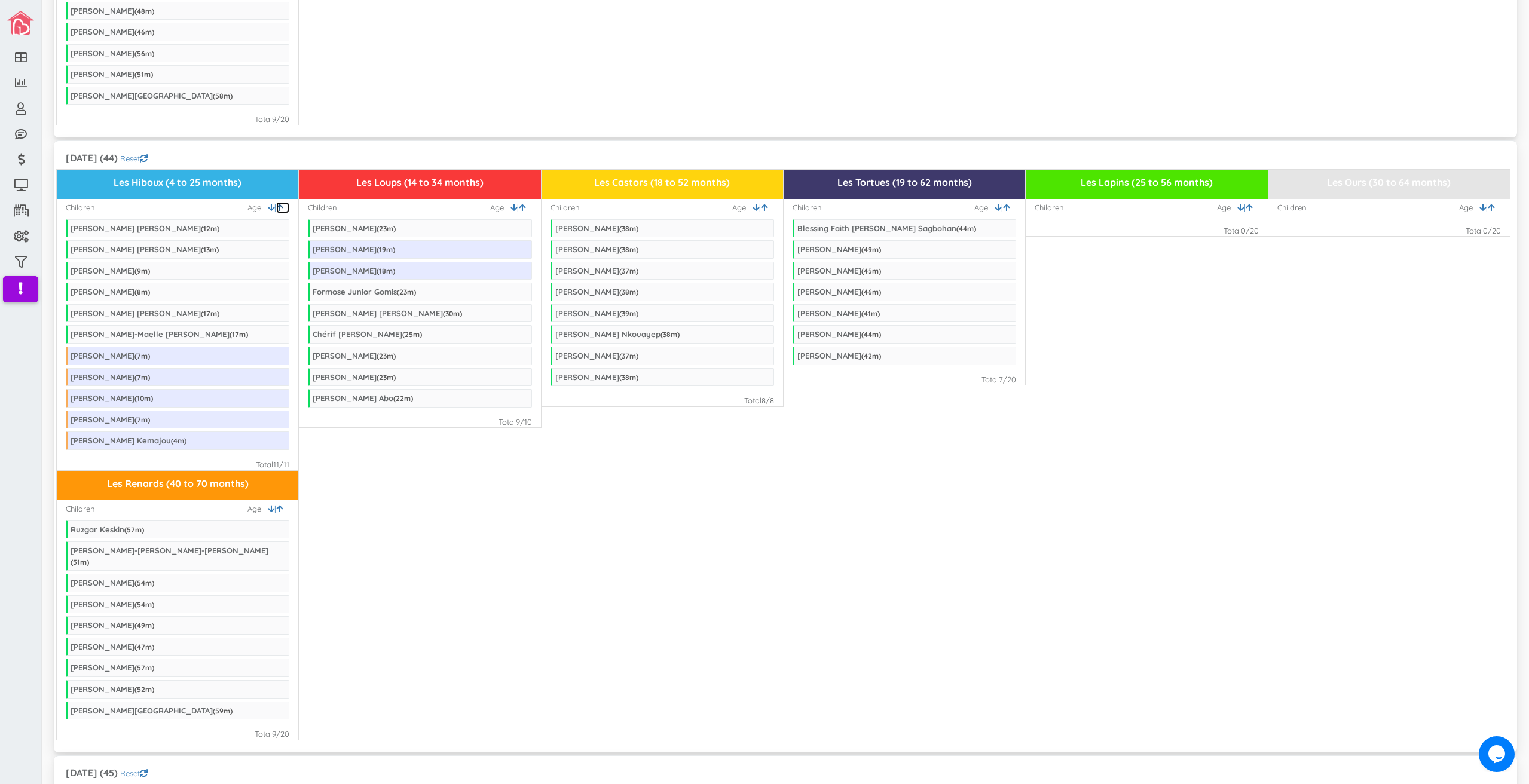
click at [282, 202] on link at bounding box center [283, 208] width 13 height 11
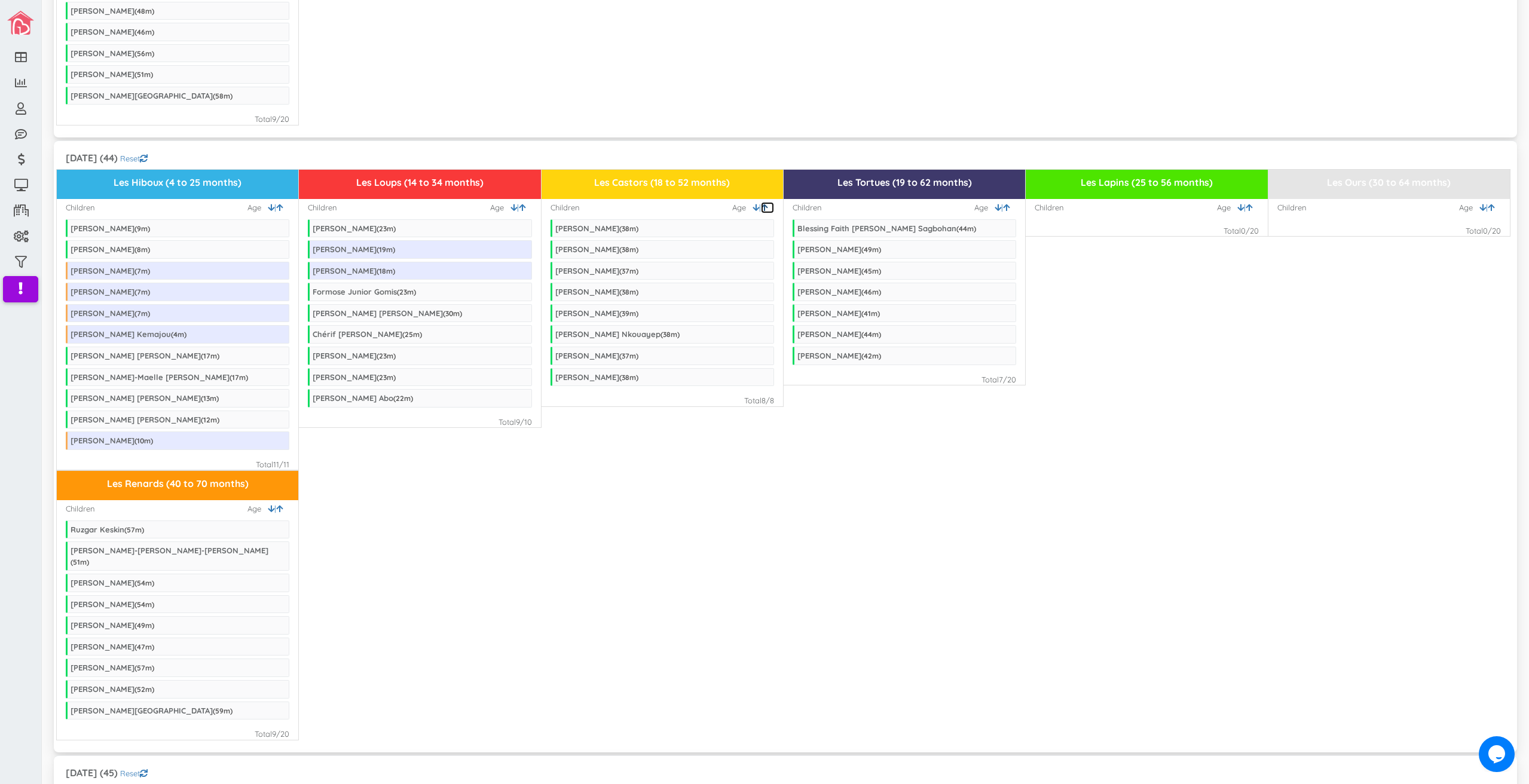
click at [761, 204] on icon at bounding box center [764, 208] width 7 height 8
drag, startPoint x: 635, startPoint y: 221, endPoint x: 939, endPoint y: 271, distance: 308.1
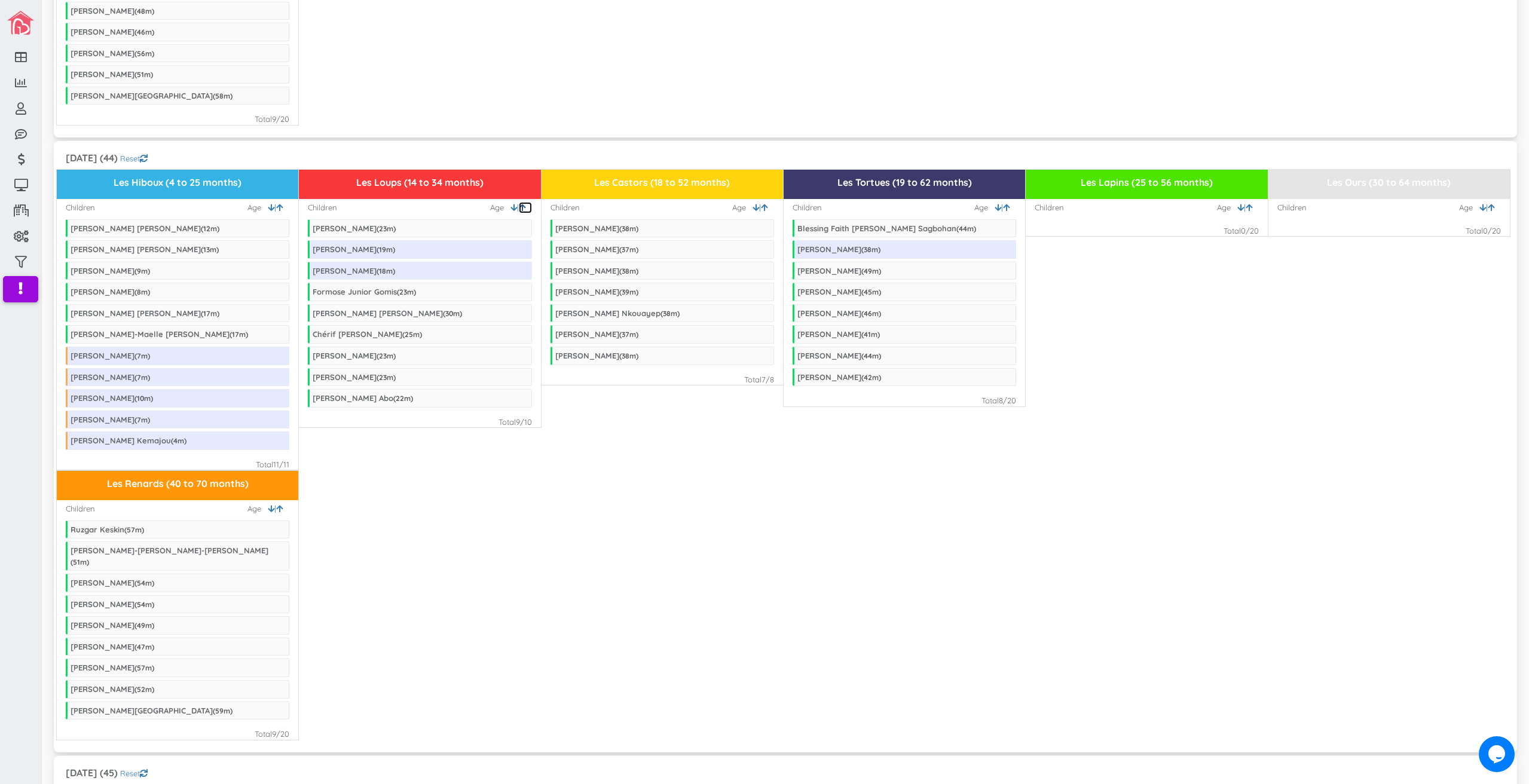
click at [522, 204] on icon at bounding box center [522, 208] width 7 height 8
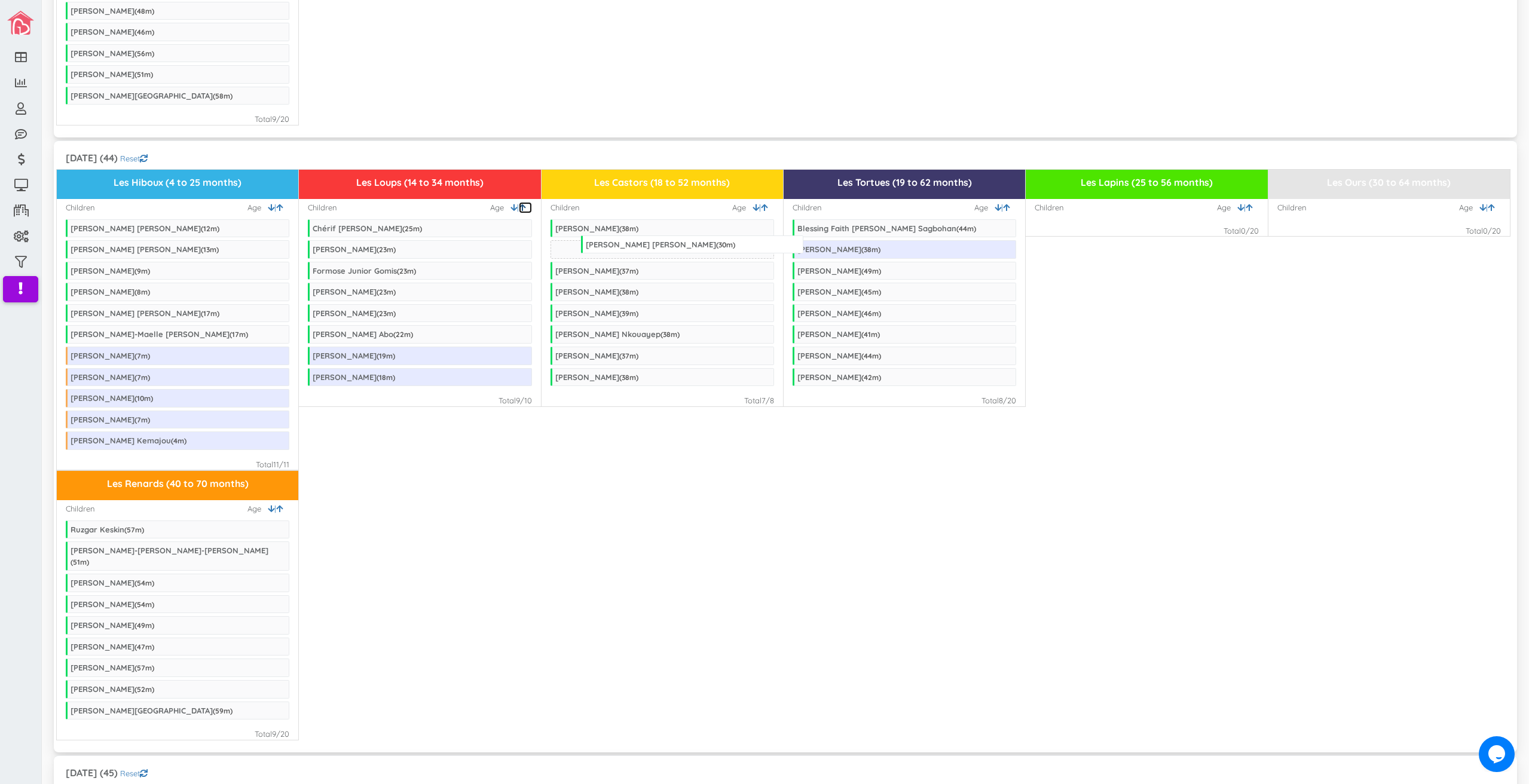
drag, startPoint x: 330, startPoint y: 205, endPoint x: 603, endPoint y: 221, distance: 273.5
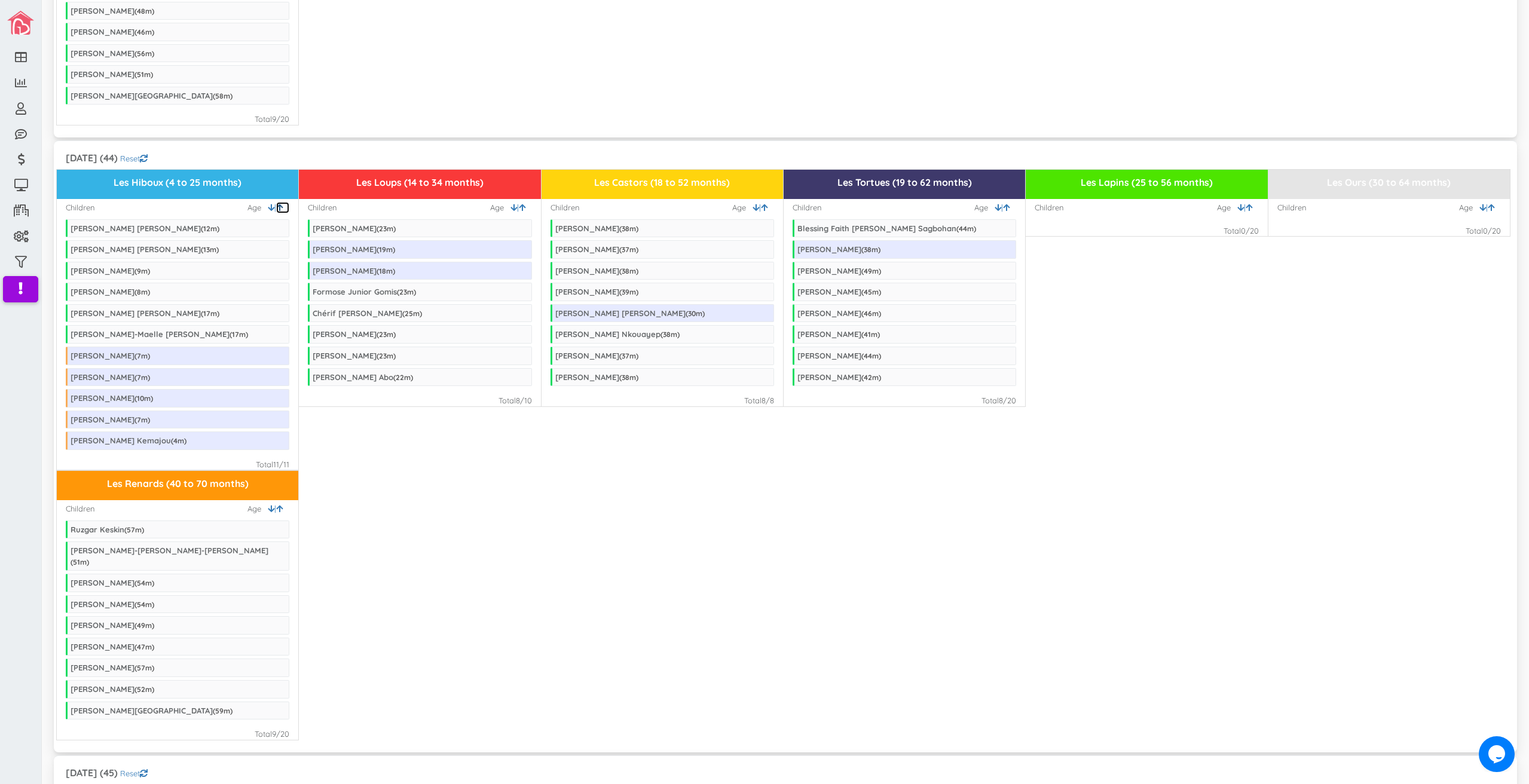
click at [280, 204] on icon at bounding box center [280, 208] width 7 height 8
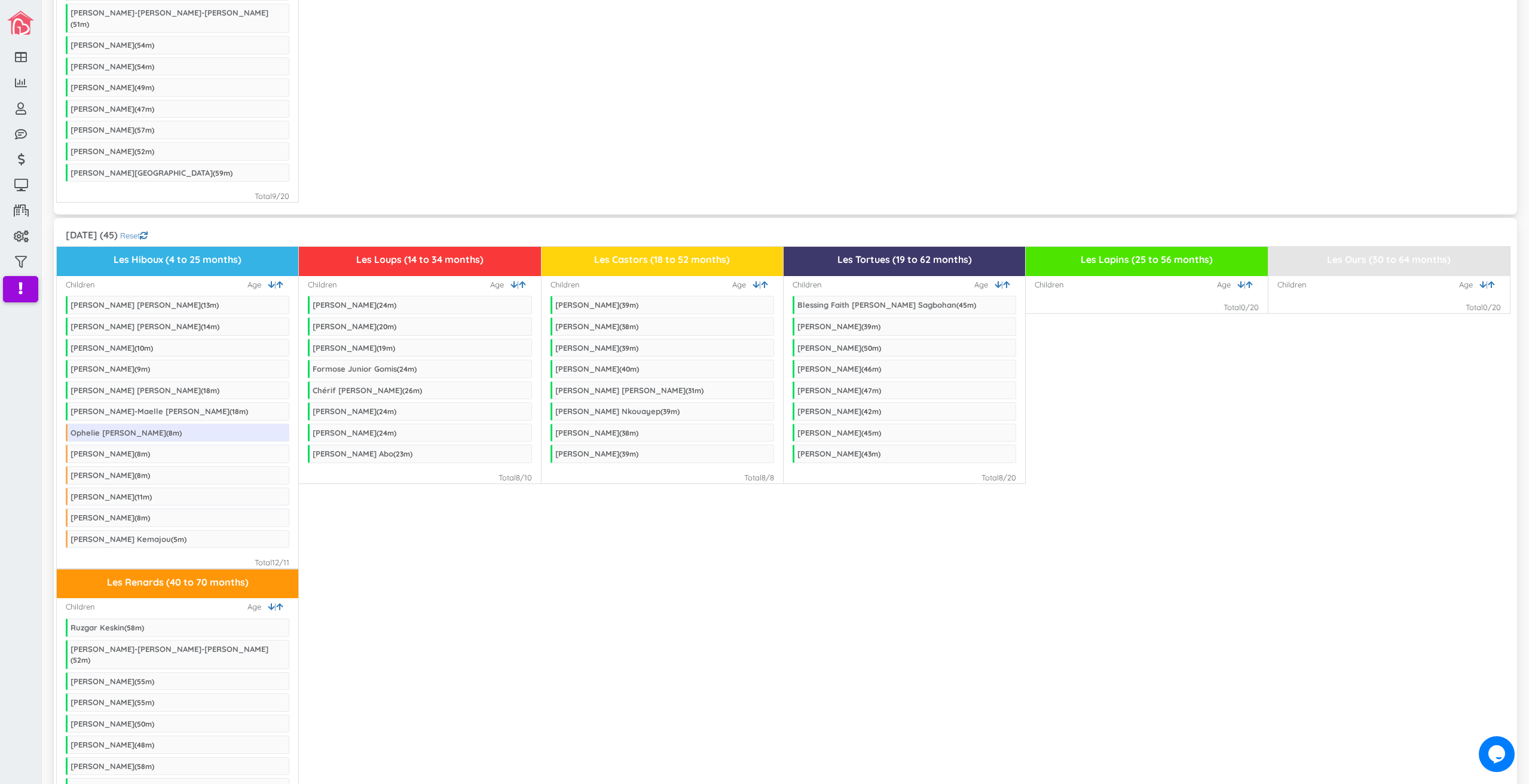
scroll to position [1649, 0]
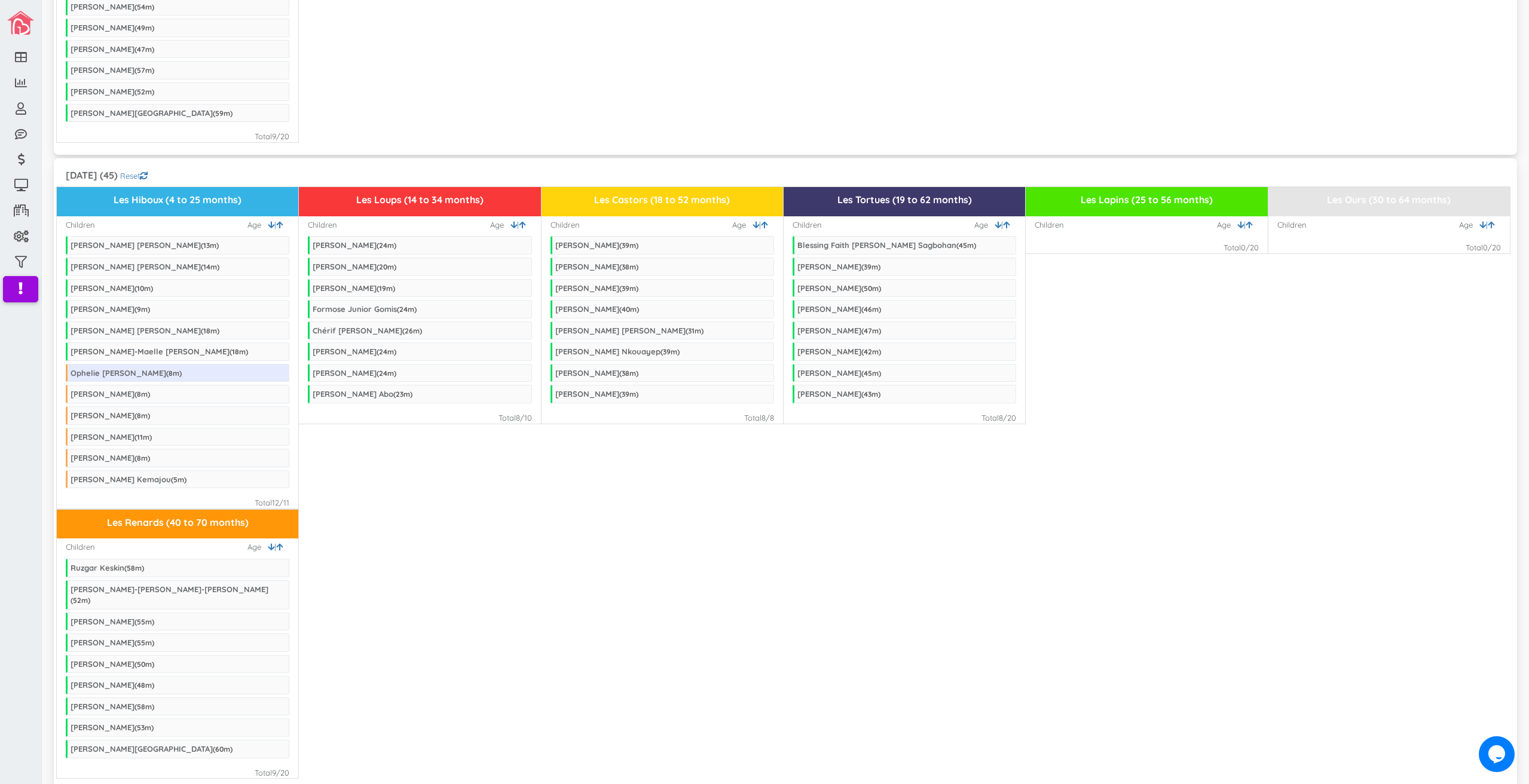
click at [999, 230] on ul "Blessing Faith Charite Akpe Sagbohan ( 45 m) Logan Forgues ( 39 m) Dylan Arguet…" at bounding box center [904, 321] width 224 height 182
click at [1003, 221] on icon at bounding box center [1006, 225] width 7 height 8
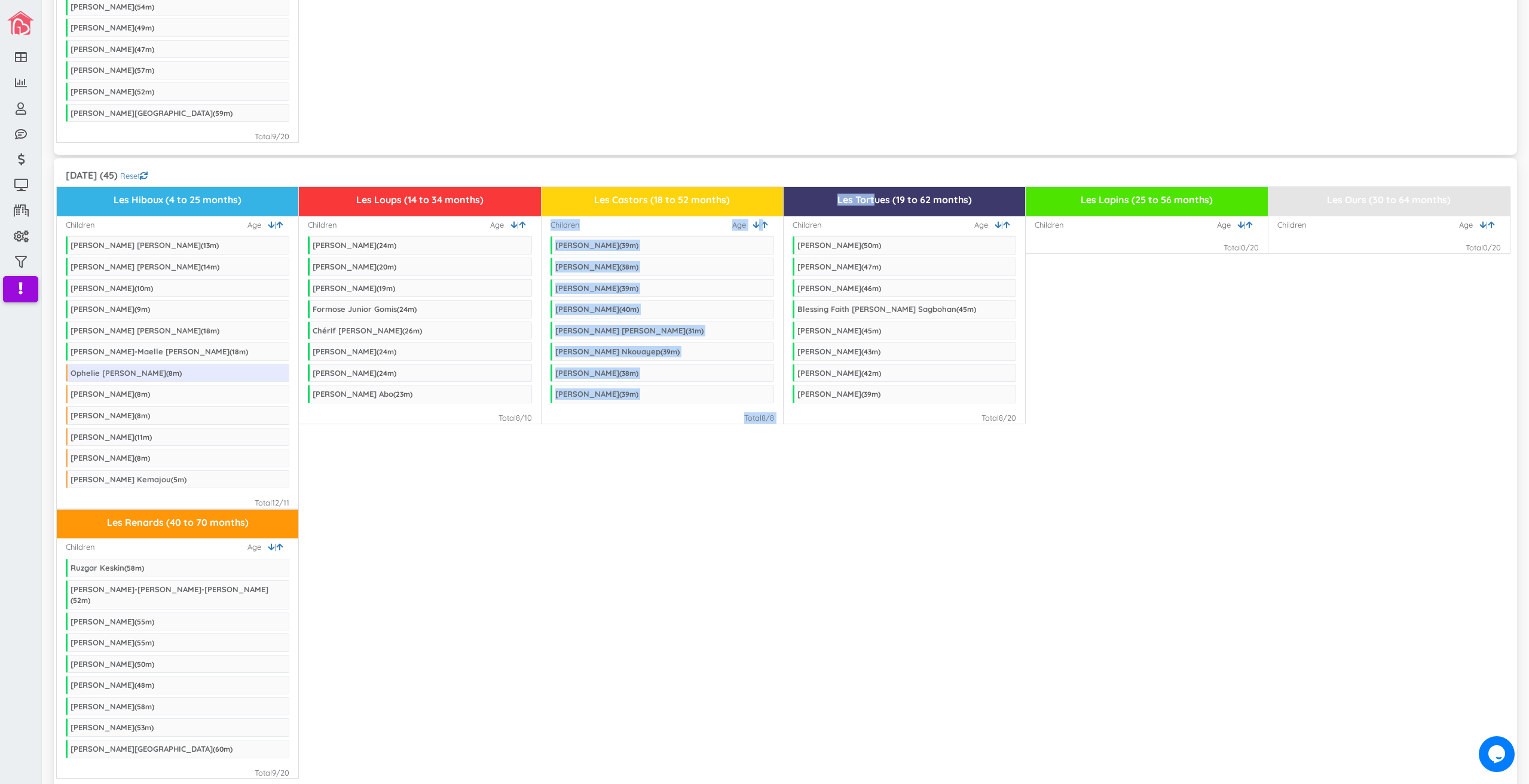
drag, startPoint x: 732, startPoint y: 165, endPoint x: 871, endPoint y: 161, distance: 139.1
click at [871, 186] on div "Les Hiboux (4 to 25 months) Children | Age Cody Murray Tong ( 13 m) Jose Martin…" at bounding box center [785, 347] width 1457 height 322
click at [871, 195] on h3 "Les Tortues (19 to 62 months)" at bounding box center [904, 200] width 232 height 11
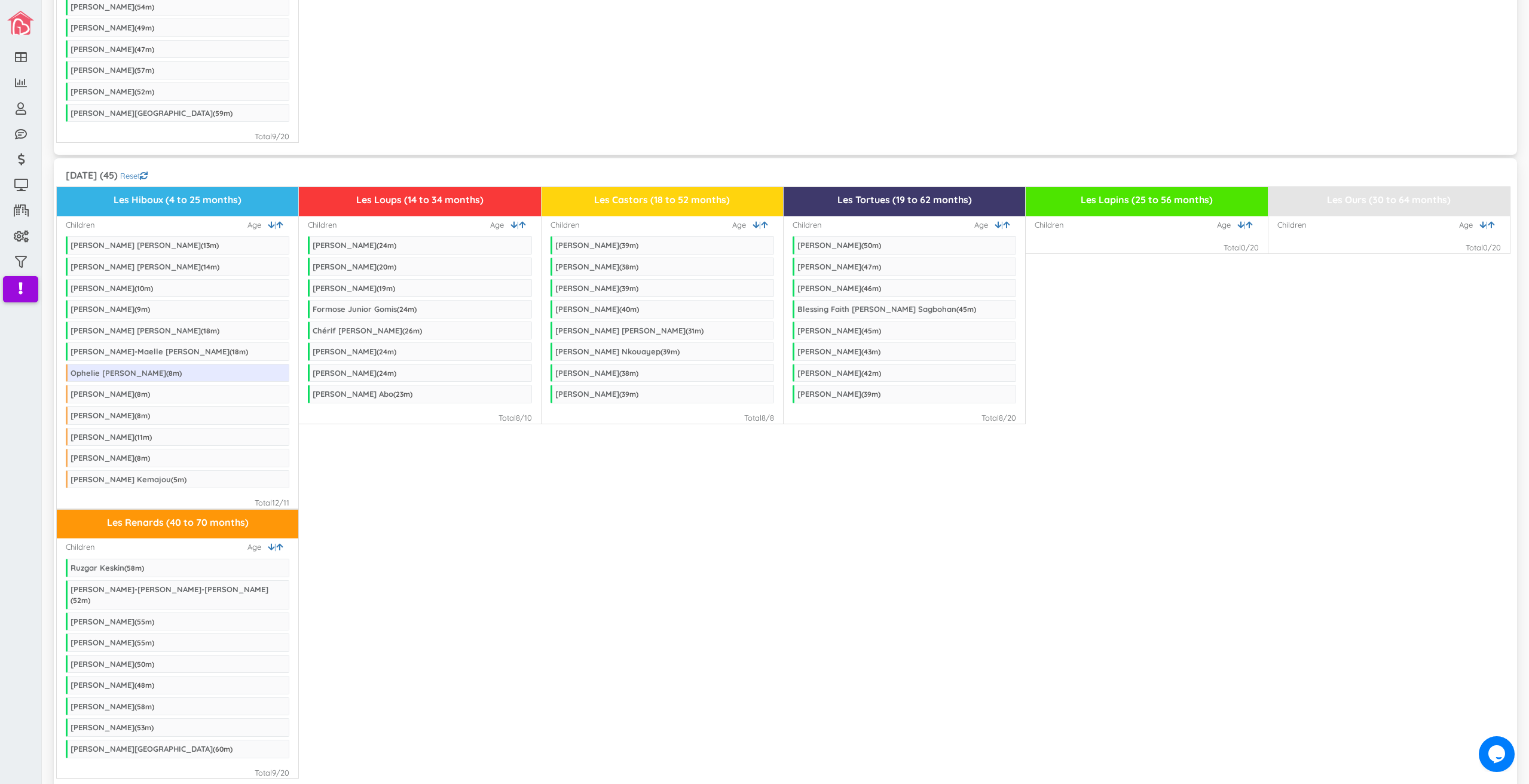
click at [741, 639] on div "Les Renards (40 to 70 months) Children | Age Ruzgar Keskin ( 58 m) Aaliyah-Rose…" at bounding box center [785, 644] width 1457 height 269
drag, startPoint x: 1392, startPoint y: 175, endPoint x: 1347, endPoint y: 177, distance: 45.0
click at [1347, 187] on div "Les Ours (30 to 64 months)" at bounding box center [1389, 202] width 241 height 29
drag, startPoint x: 1434, startPoint y: 169, endPoint x: 1358, endPoint y: 169, distance: 76.0
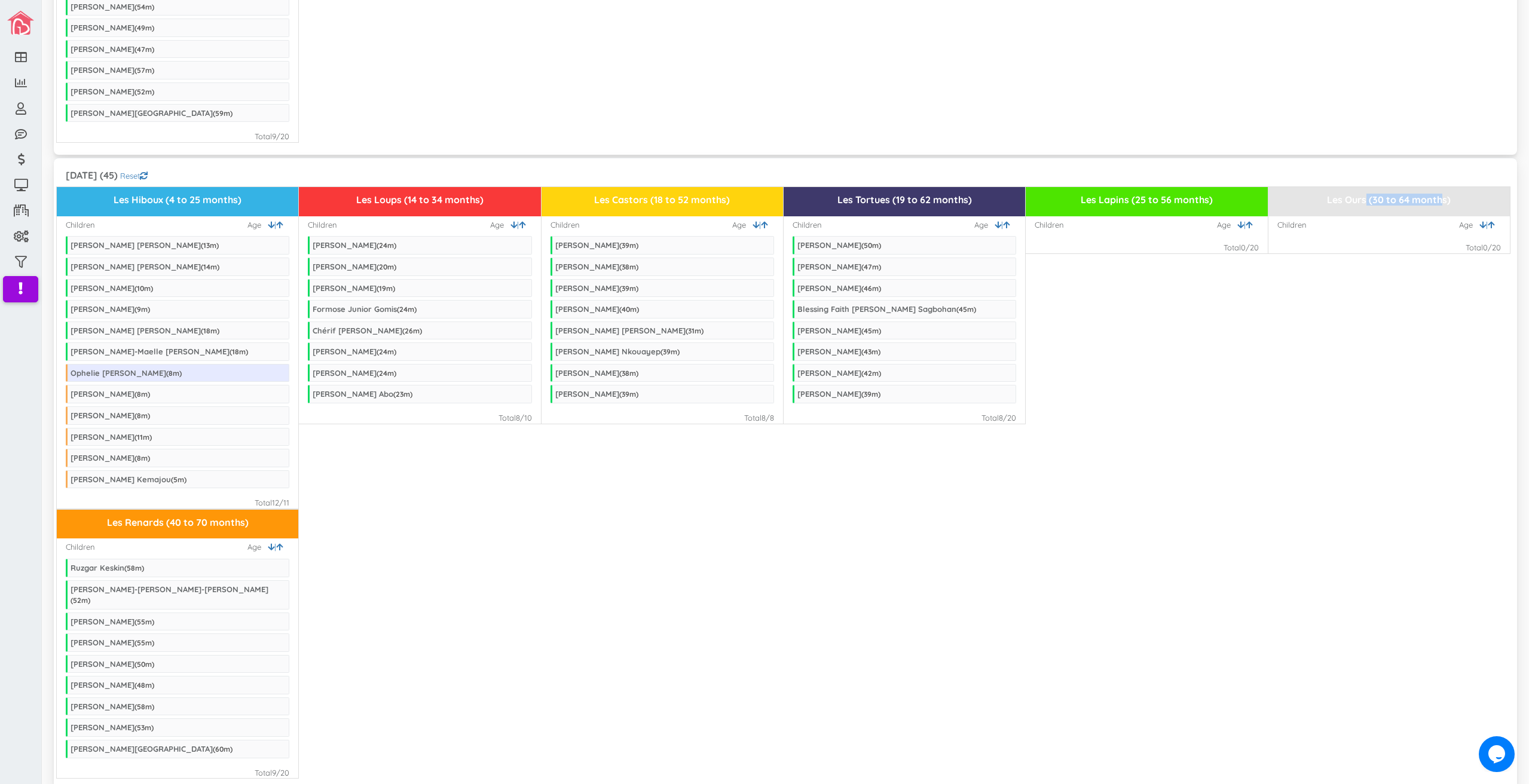
click at [1358, 195] on h3 "Les Ours (30 to 64 months)" at bounding box center [1389, 200] width 232 height 11
click at [1366, 221] on div "Les Ours (30 to 64 months) Children | Age Total 0 /20" at bounding box center [1389, 220] width 243 height 67
drag, startPoint x: 908, startPoint y: 209, endPoint x: 1162, endPoint y: 187, distance: 255.0
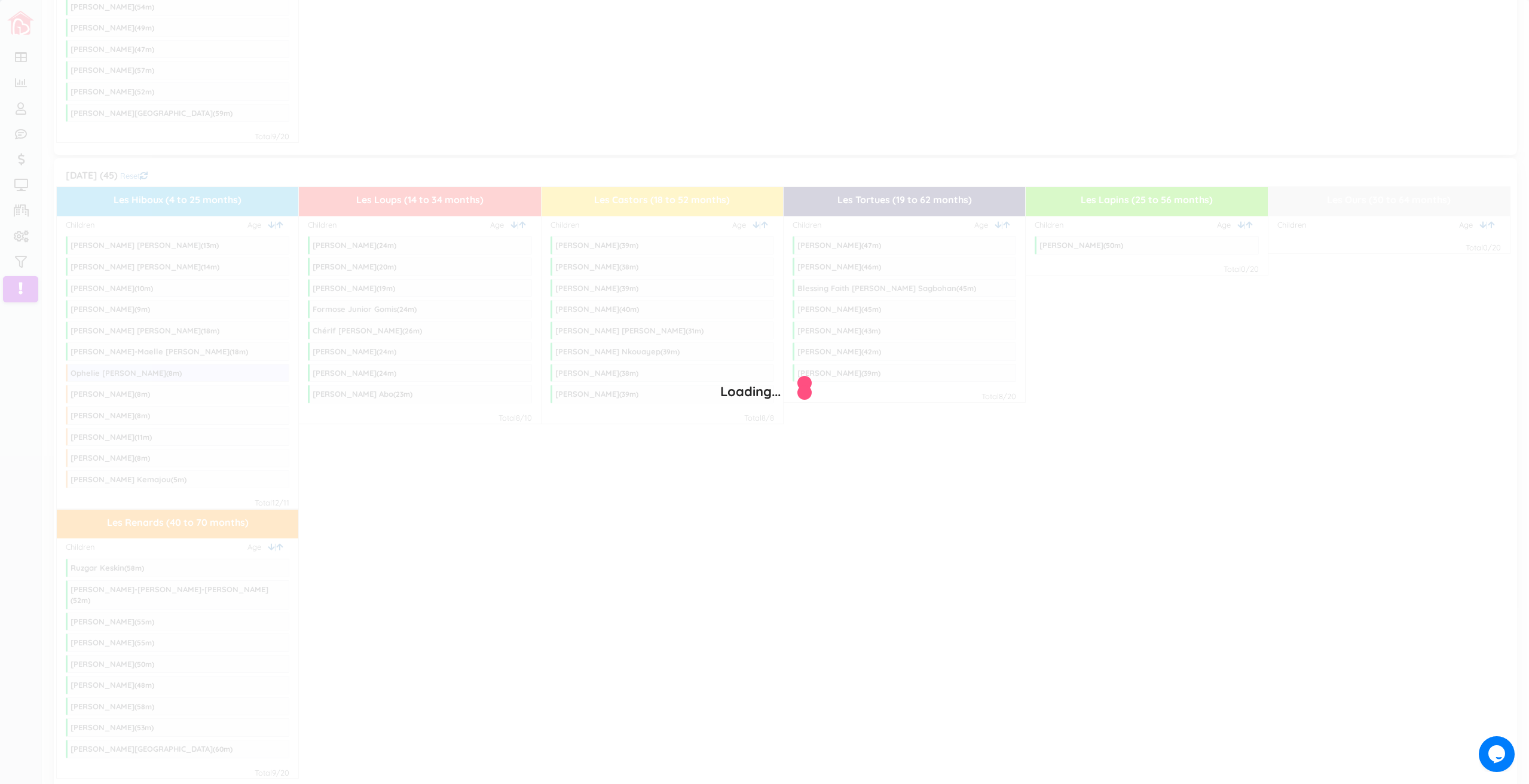
click at [1112, 460] on div "Loading..." at bounding box center [764, 392] width 1529 height 784
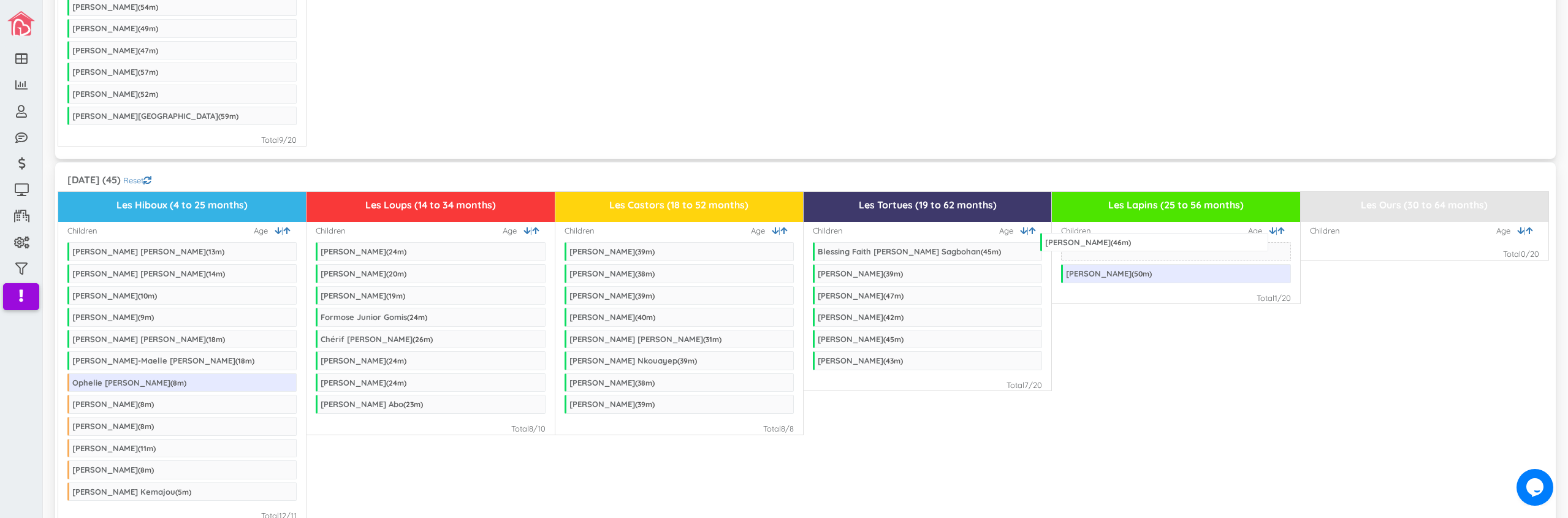
drag, startPoint x: 938, startPoint y: 259, endPoint x: 1165, endPoint y: 205, distance: 233.3
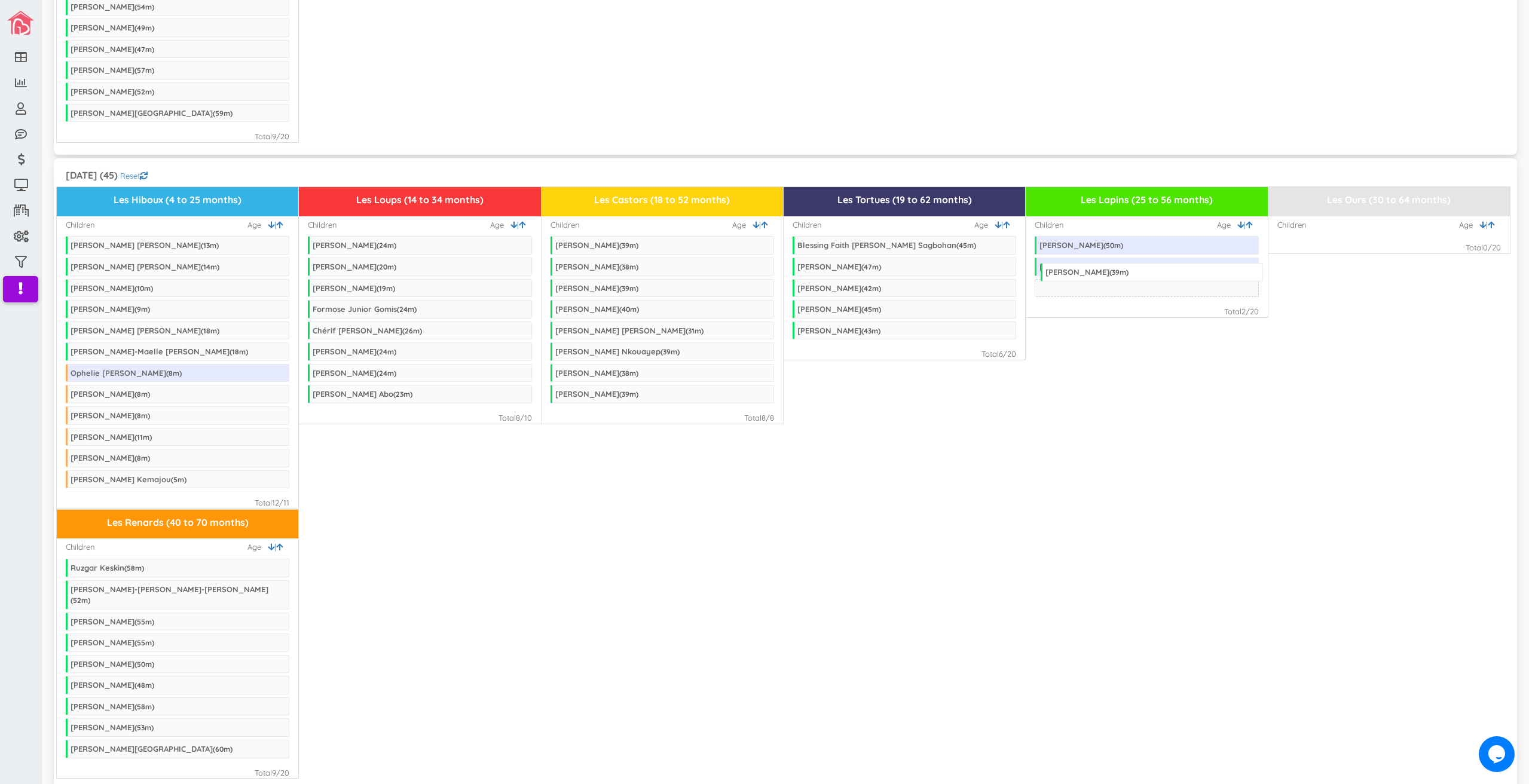
drag, startPoint x: 866, startPoint y: 233, endPoint x: 1114, endPoint y: 238, distance: 248.1
drag, startPoint x: 867, startPoint y: 268, endPoint x: 1097, endPoint y: 231, distance: 233.0
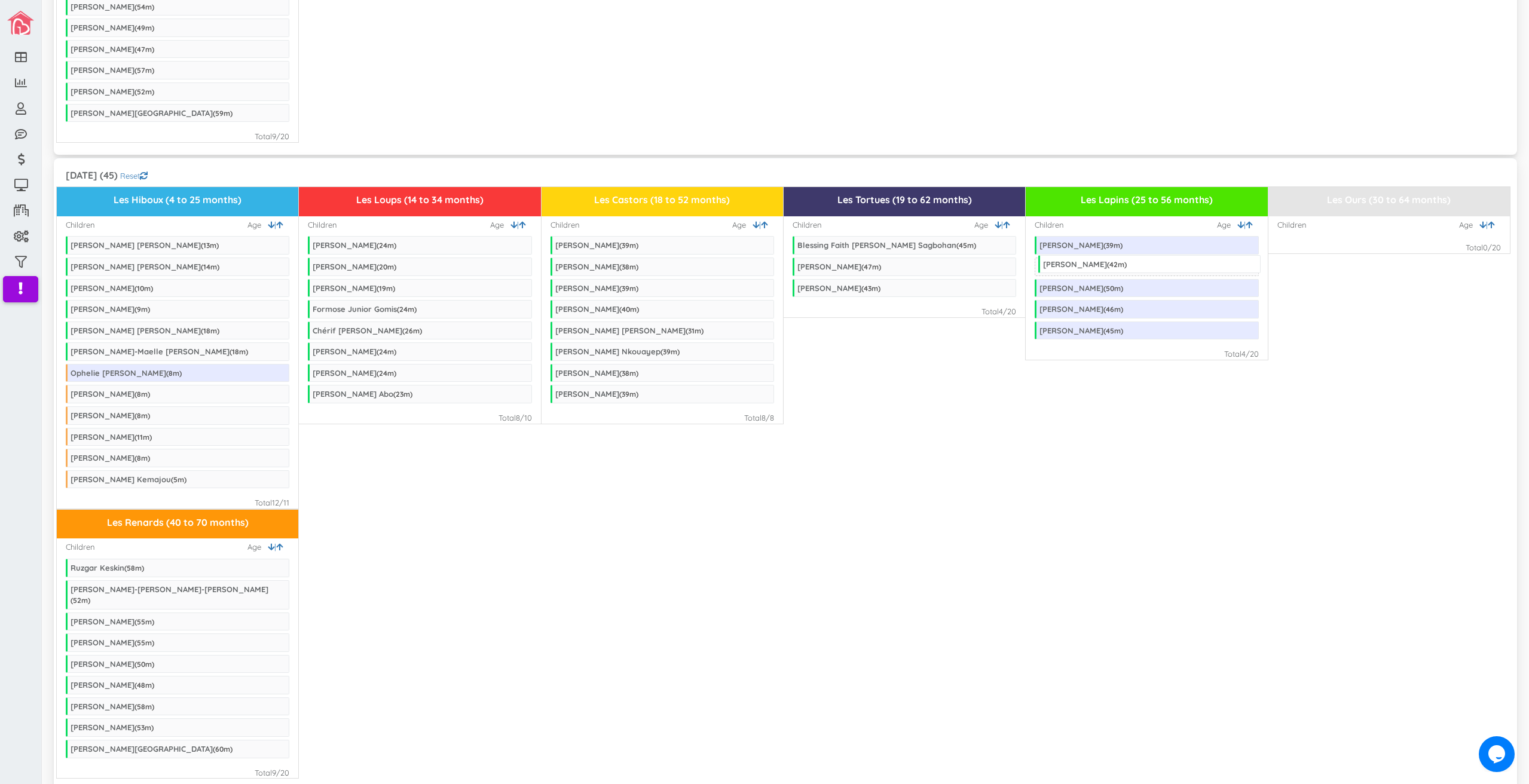
drag, startPoint x: 885, startPoint y: 256, endPoint x: 1130, endPoint y: 232, distance: 246.2
drag, startPoint x: 909, startPoint y: 236, endPoint x: 1147, endPoint y: 240, distance: 238.0
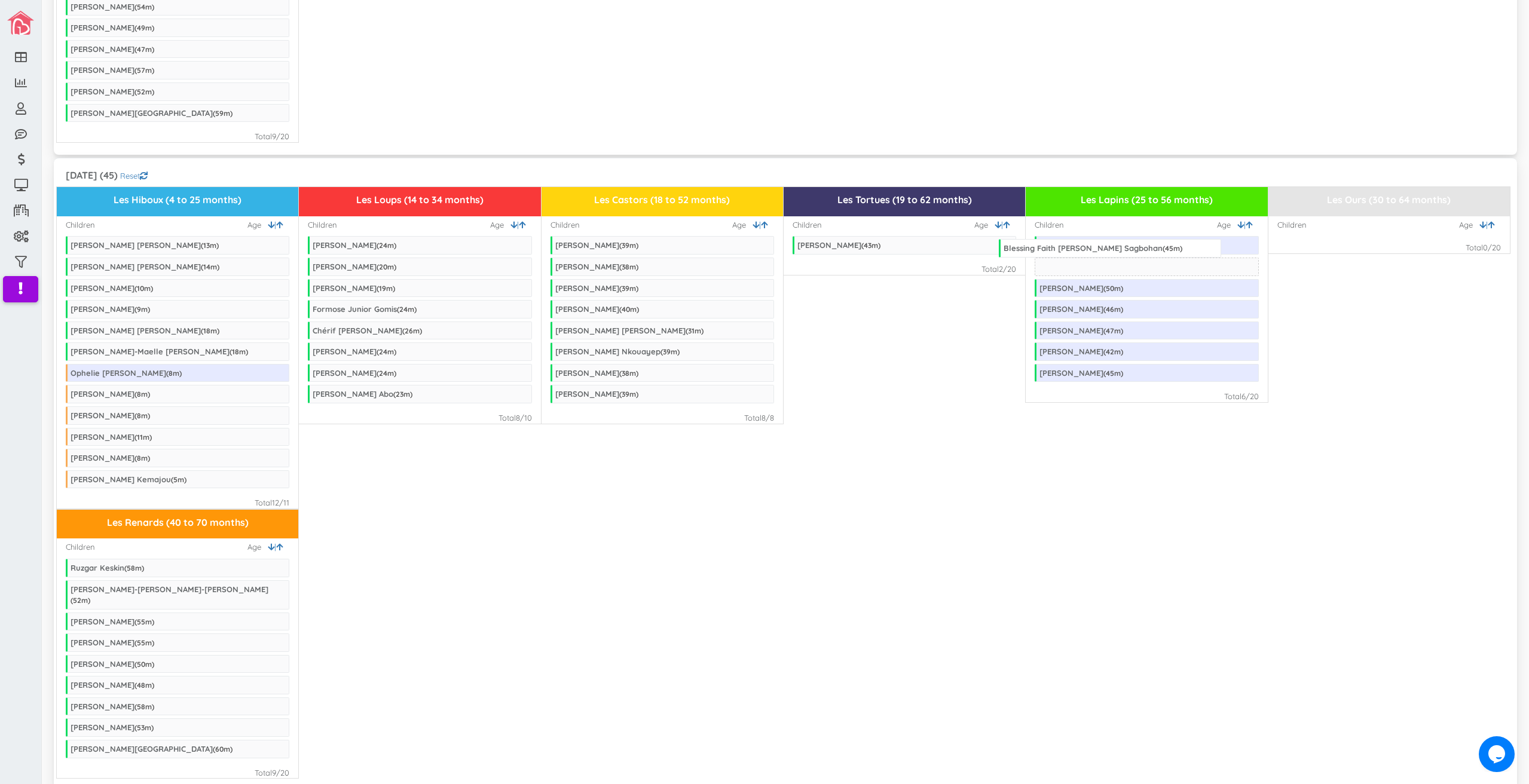
drag, startPoint x: 928, startPoint y: 211, endPoint x: 1134, endPoint y: 214, distance: 206.0
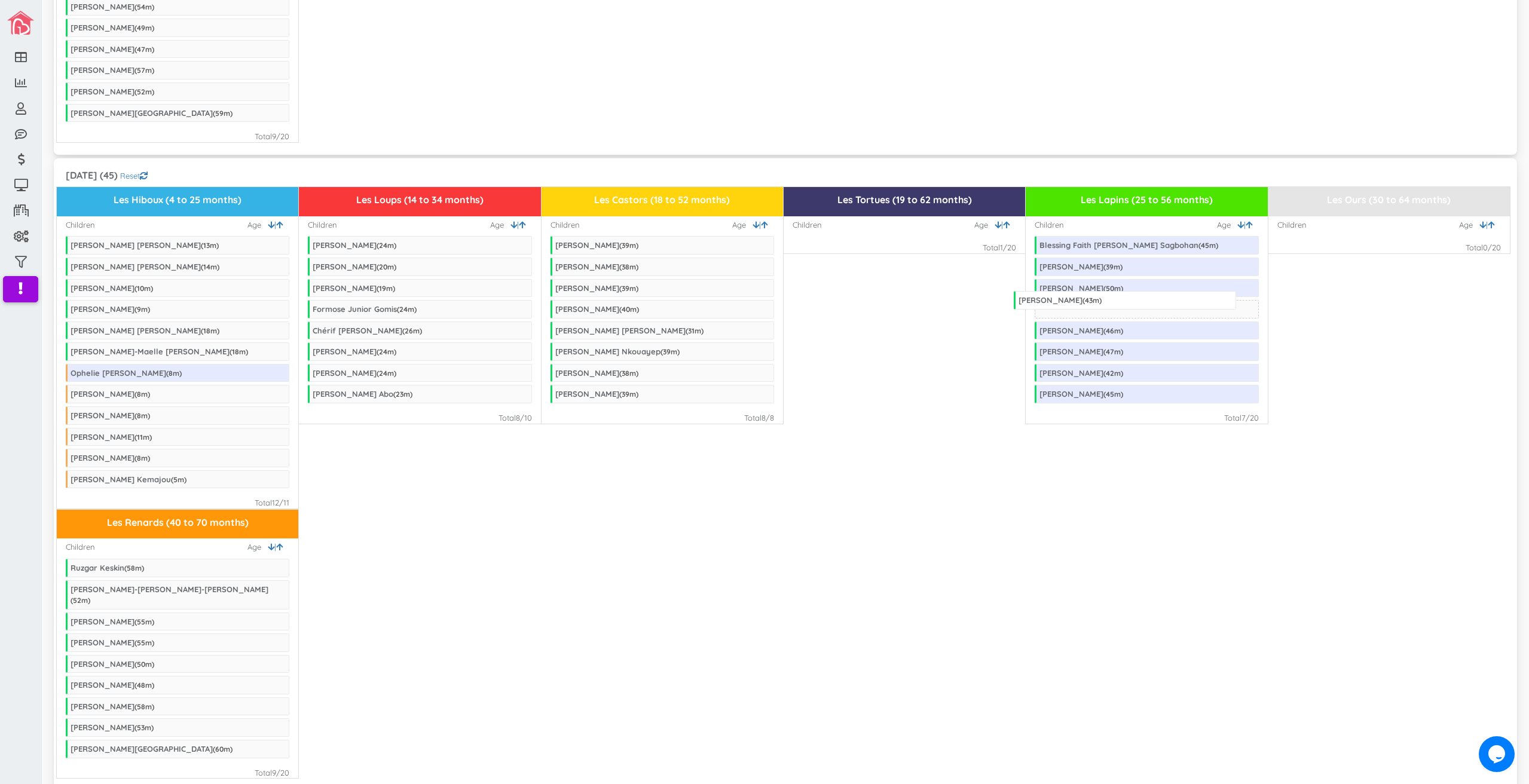
drag, startPoint x: 883, startPoint y: 208, endPoint x: 1104, endPoint y: 263, distance: 227.7
click at [521, 221] on icon at bounding box center [522, 225] width 7 height 8
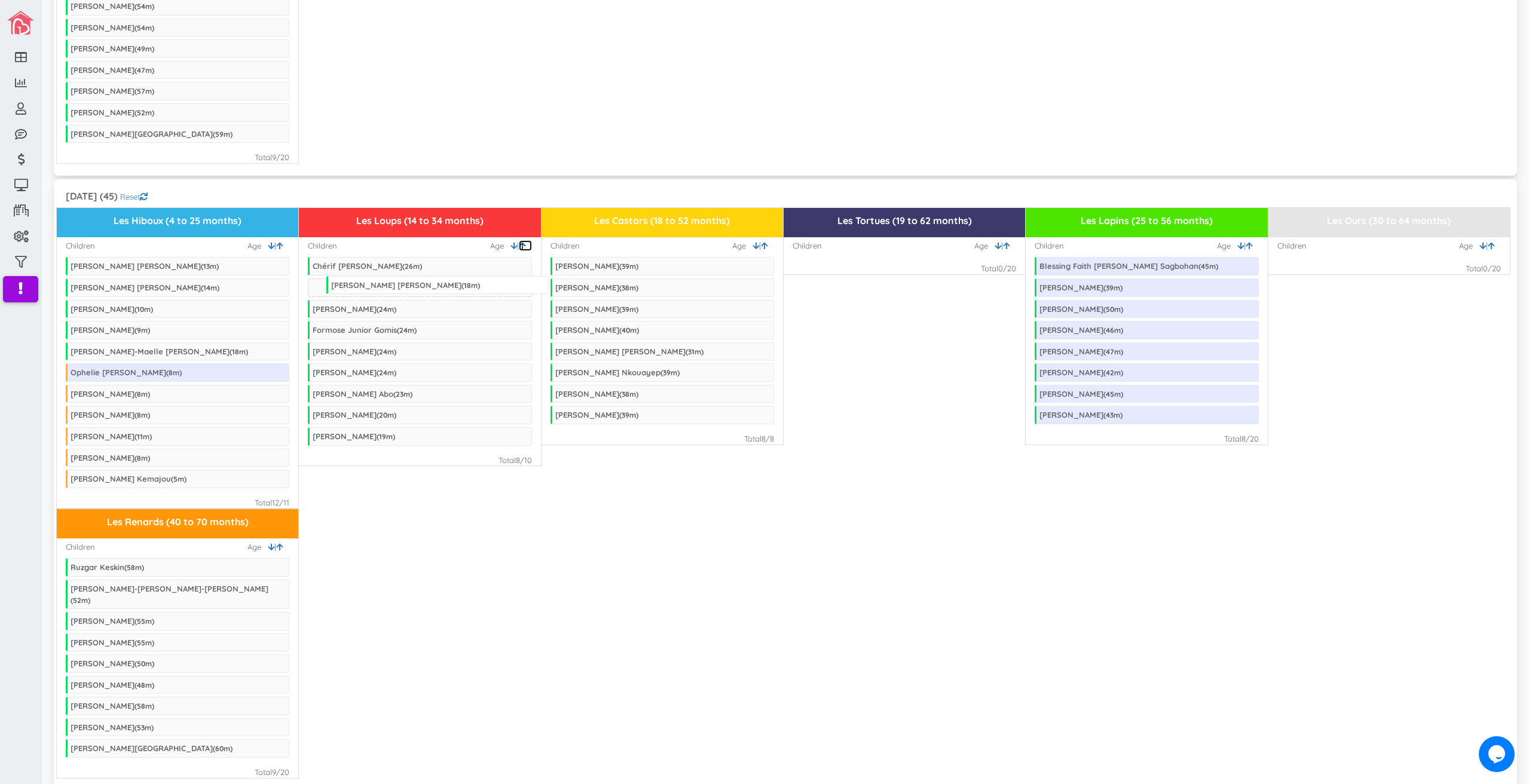
drag, startPoint x: 158, startPoint y: 298, endPoint x: 419, endPoint y: 253, distance: 264.9
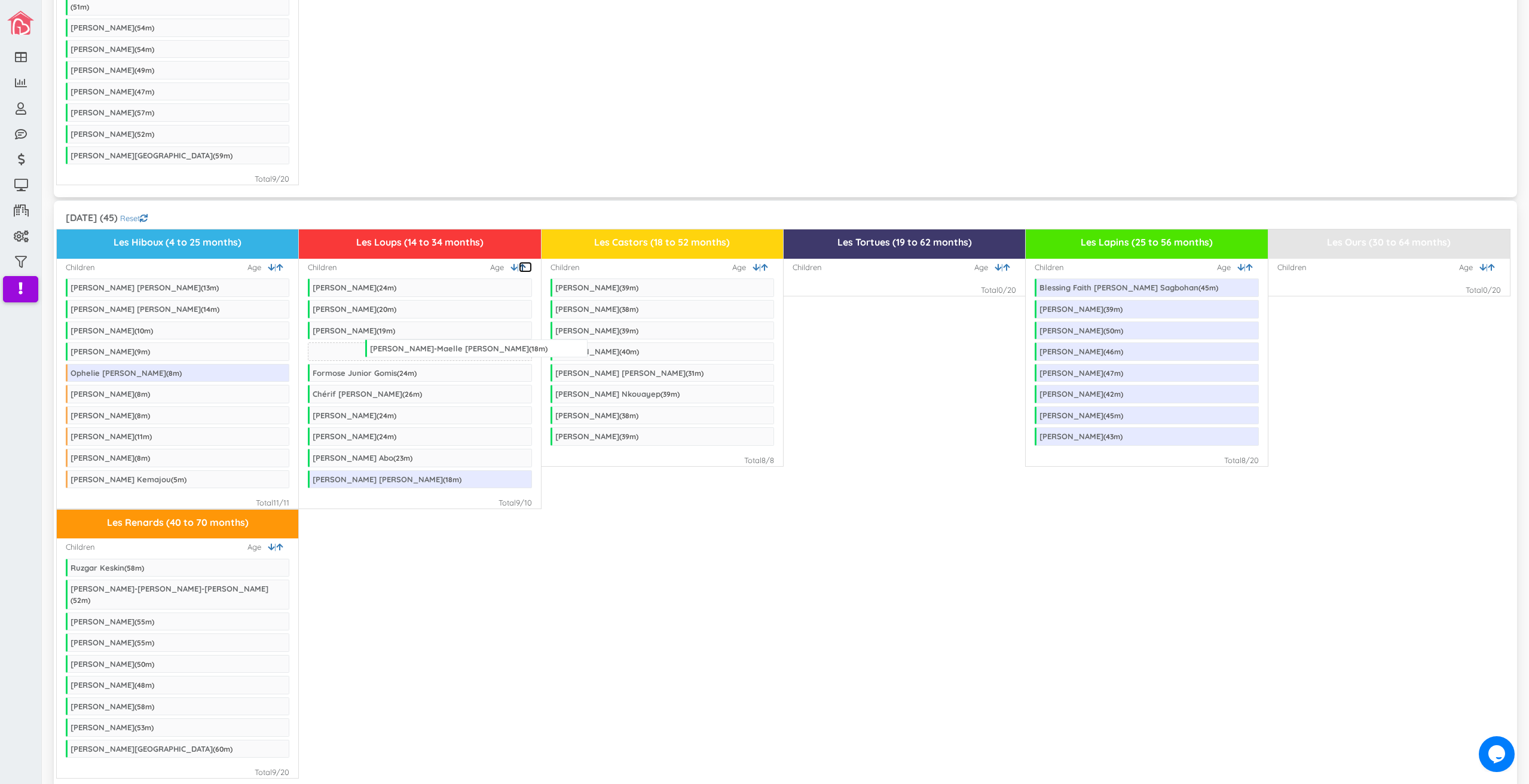
drag, startPoint x: 140, startPoint y: 321, endPoint x: 439, endPoint y: 318, distance: 299.0
click at [761, 263] on icon at bounding box center [764, 267] width 7 height 8
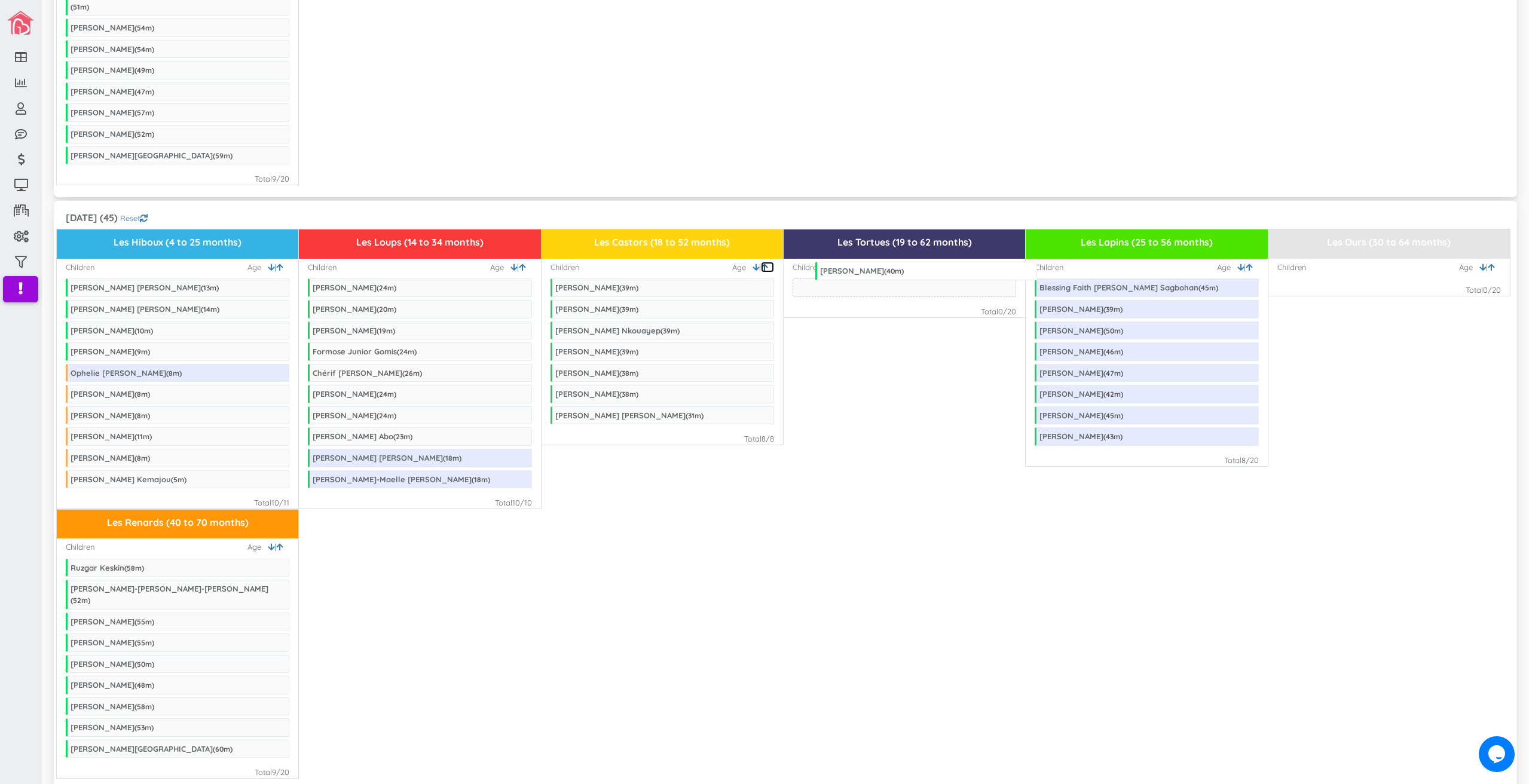
drag, startPoint x: 651, startPoint y: 250, endPoint x: 916, endPoint y: 234, distance: 265.5
drag, startPoint x: 651, startPoint y: 389, endPoint x: 940, endPoint y: 266, distance: 314.1
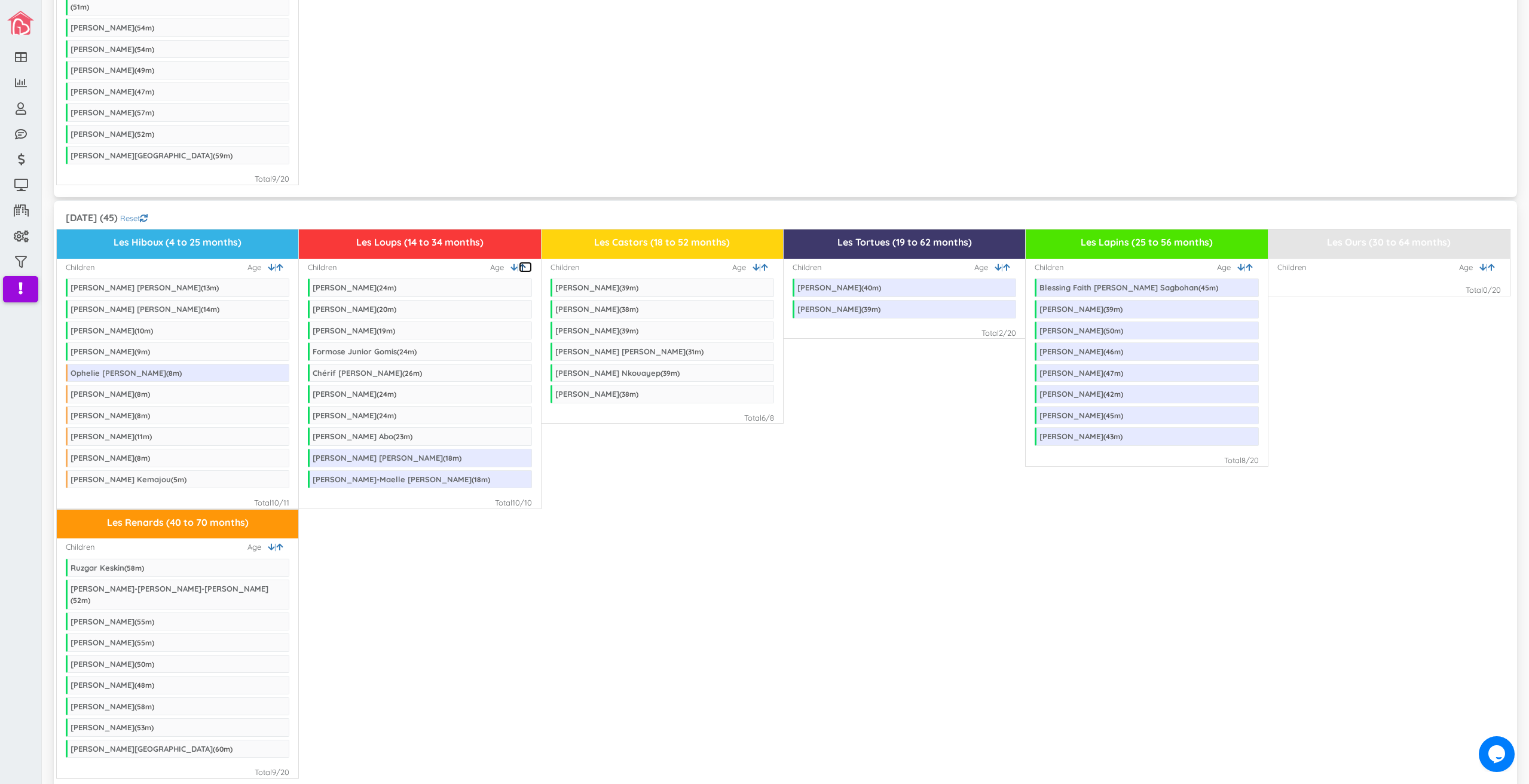
click at [520, 263] on icon at bounding box center [522, 267] width 7 height 8
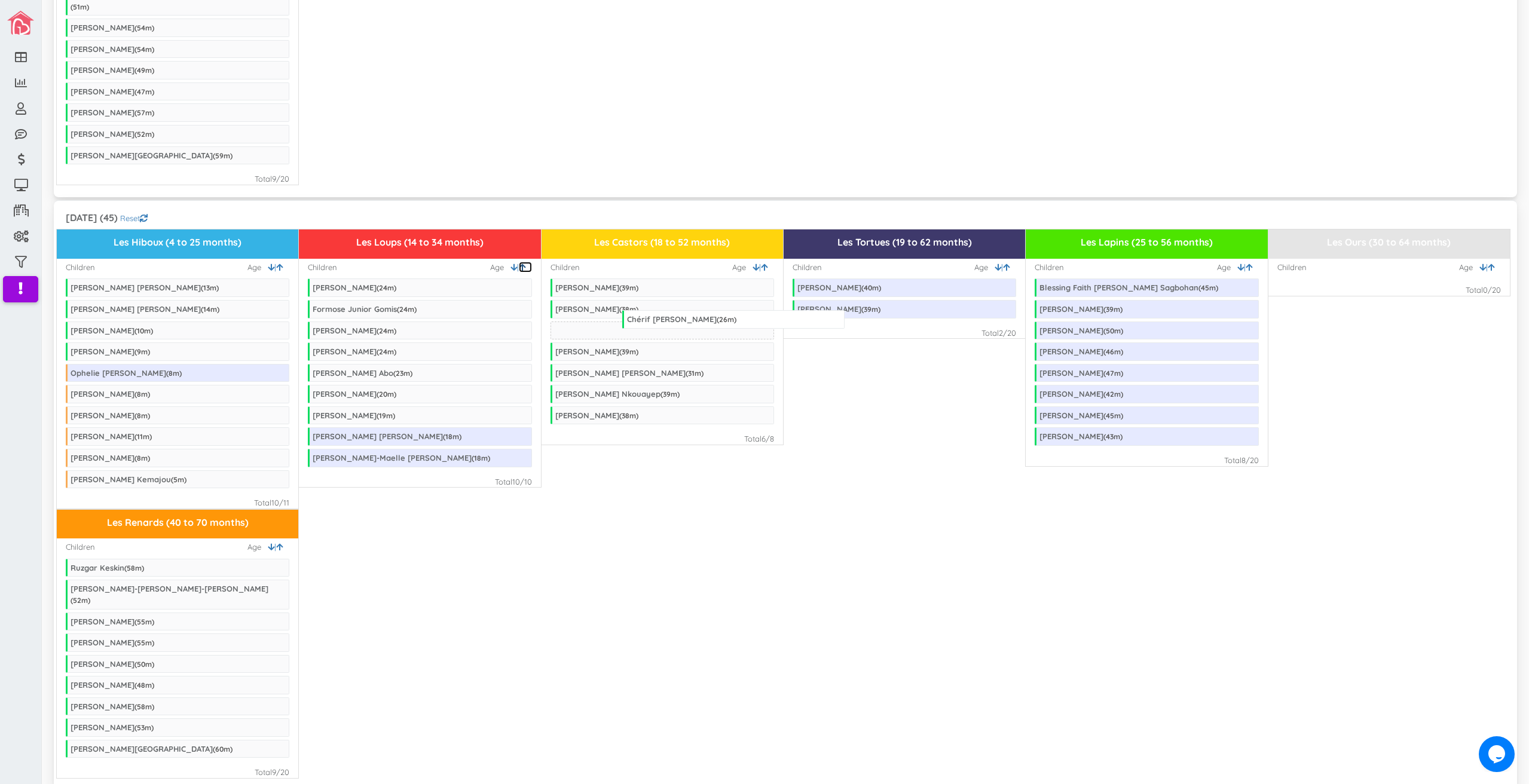
drag, startPoint x: 390, startPoint y: 256, endPoint x: 704, endPoint y: 288, distance: 315.6
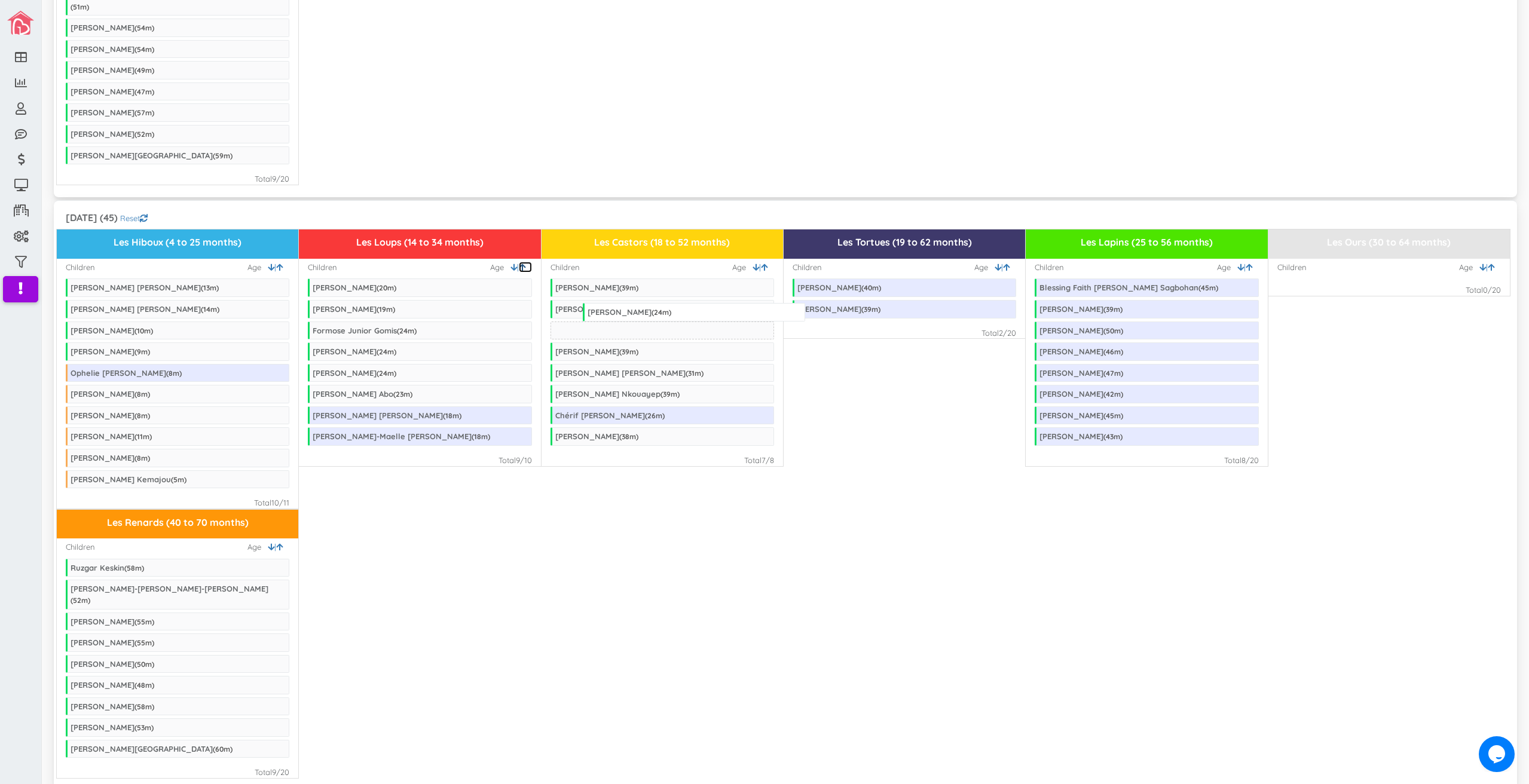
drag, startPoint x: 351, startPoint y: 259, endPoint x: 626, endPoint y: 283, distance: 276.0
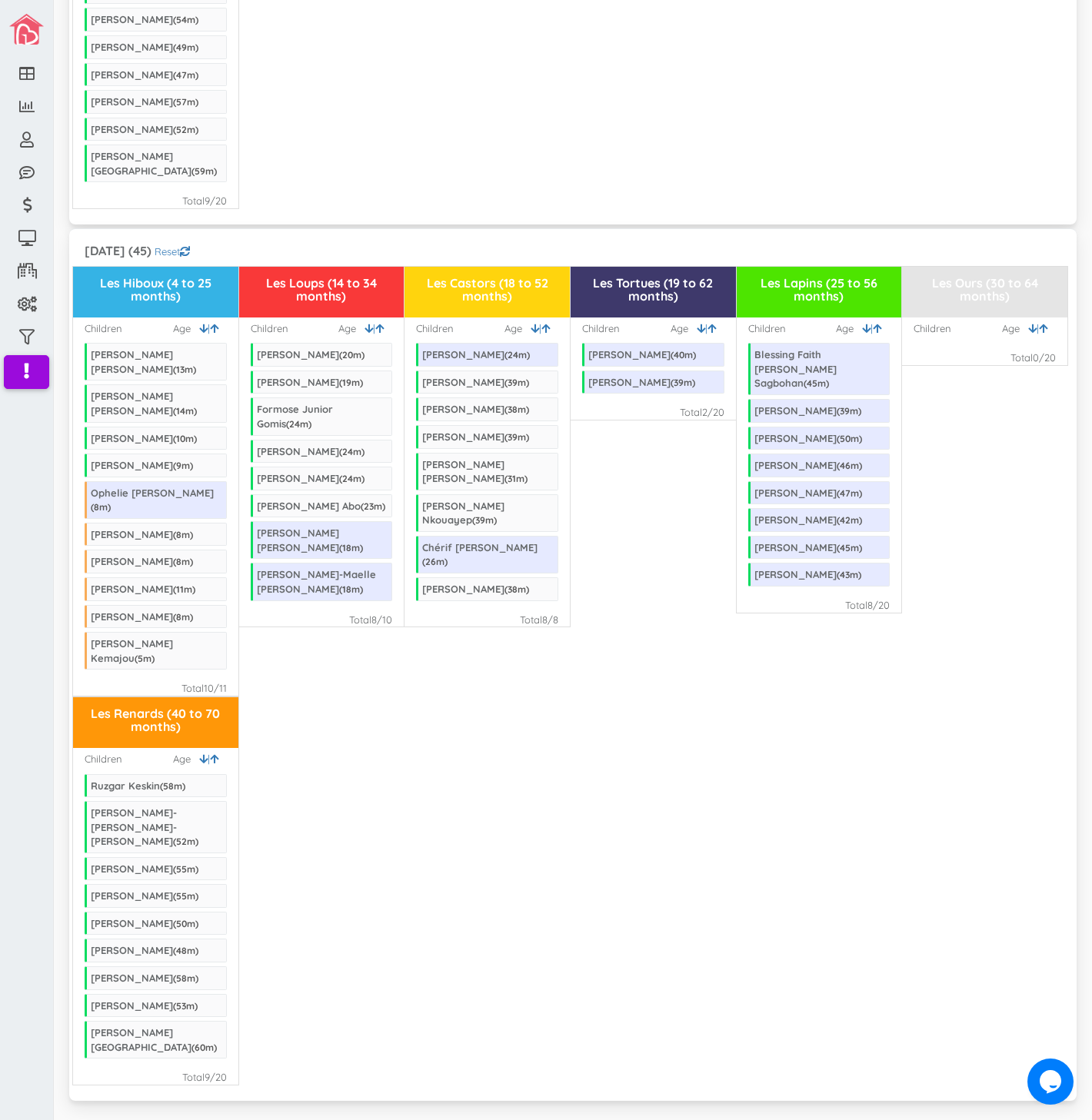
scroll to position [2448, 0]
click at [210, 751] on link at bounding box center [218, 758] width 17 height 15
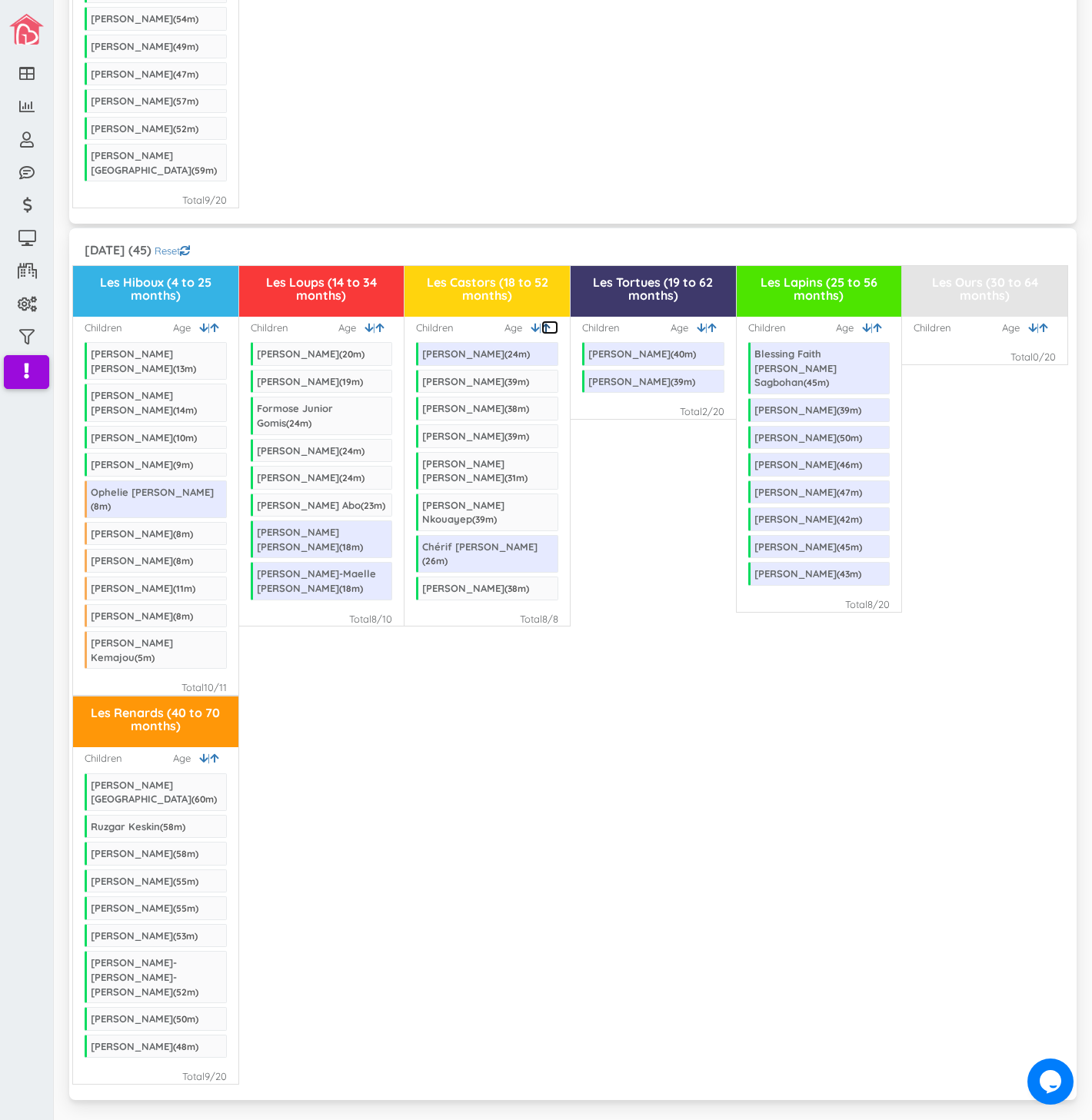
click at [543, 320] on link at bounding box center [549, 327] width 17 height 15
click at [530, 323] on icon at bounding box center [534, 328] width 9 height 10
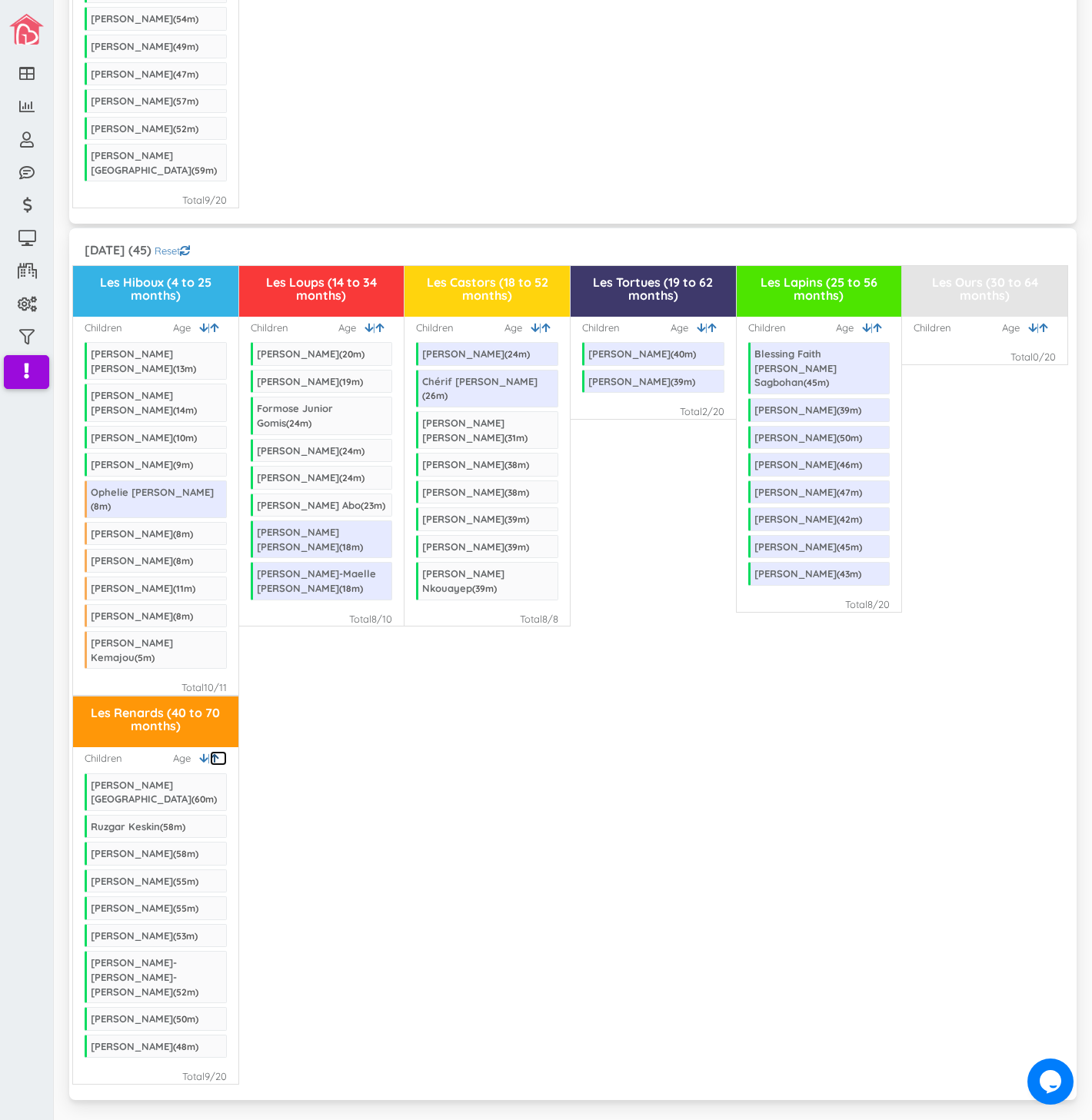
click at [211, 753] on icon at bounding box center [214, 758] width 9 height 10
click at [217, 751] on link at bounding box center [218, 758] width 17 height 15
click at [212, 753] on icon at bounding box center [214, 758] width 9 height 10
click at [199, 753] on icon at bounding box center [203, 758] width 9 height 10
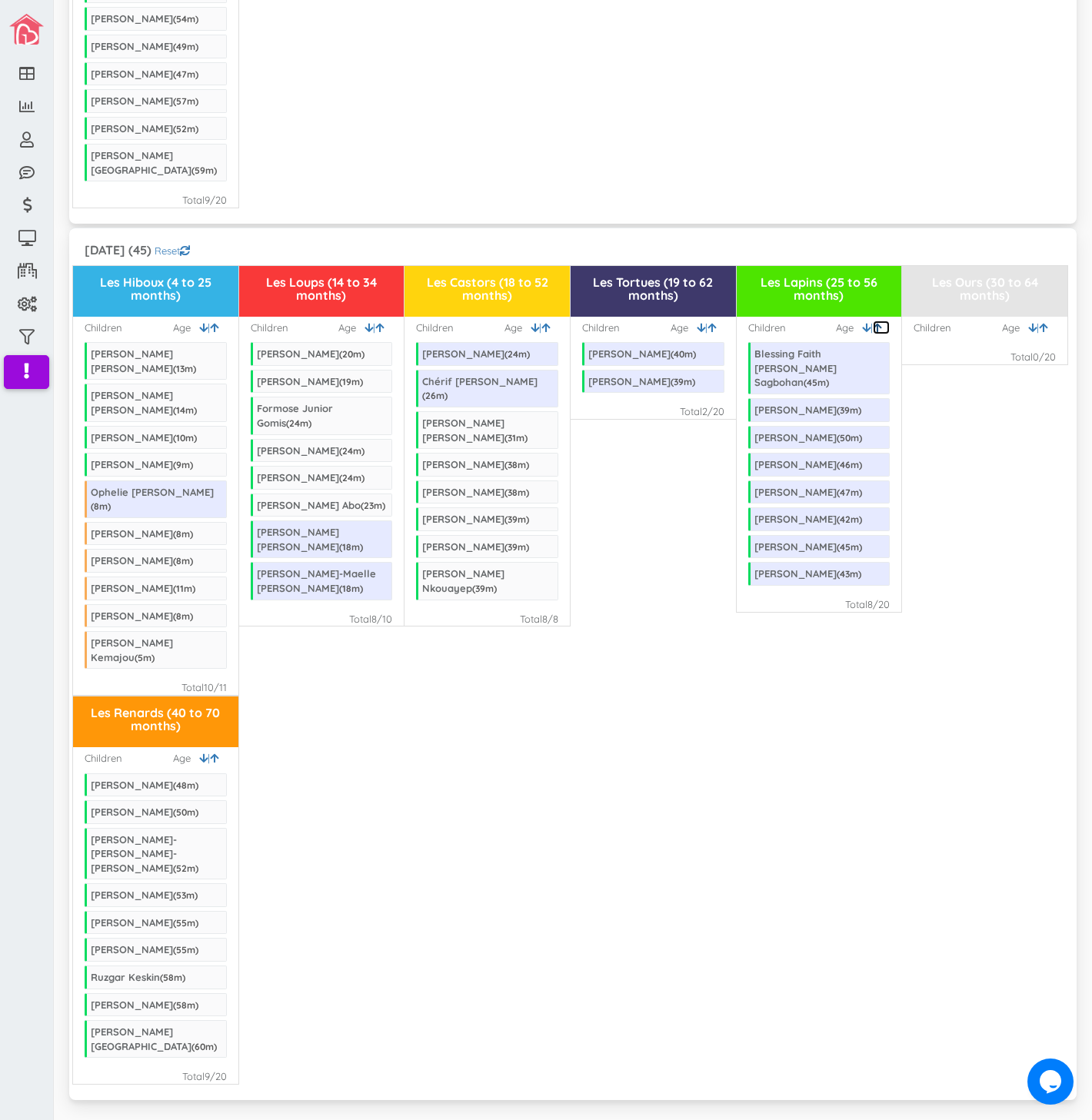
click at [874, 320] on link at bounding box center [880, 327] width 17 height 15
click at [527, 794] on div "Les Renards (40 to 70 months) Children | Age William Melo ( 48 m) Dylan Lalanne…" at bounding box center [573, 889] width 1000 height 389
click at [541, 323] on icon at bounding box center [545, 328] width 9 height 10
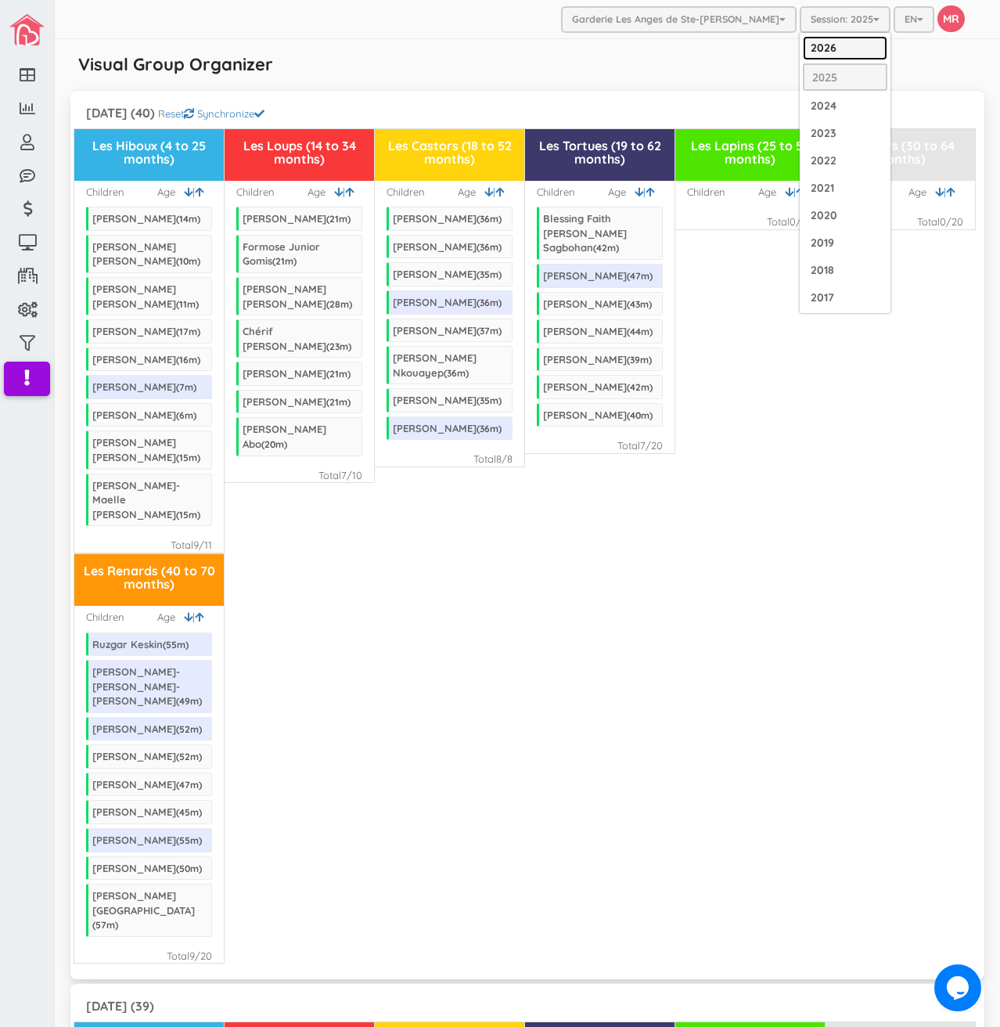
click at [813, 44] on link "2026" at bounding box center [845, 48] width 85 height 24
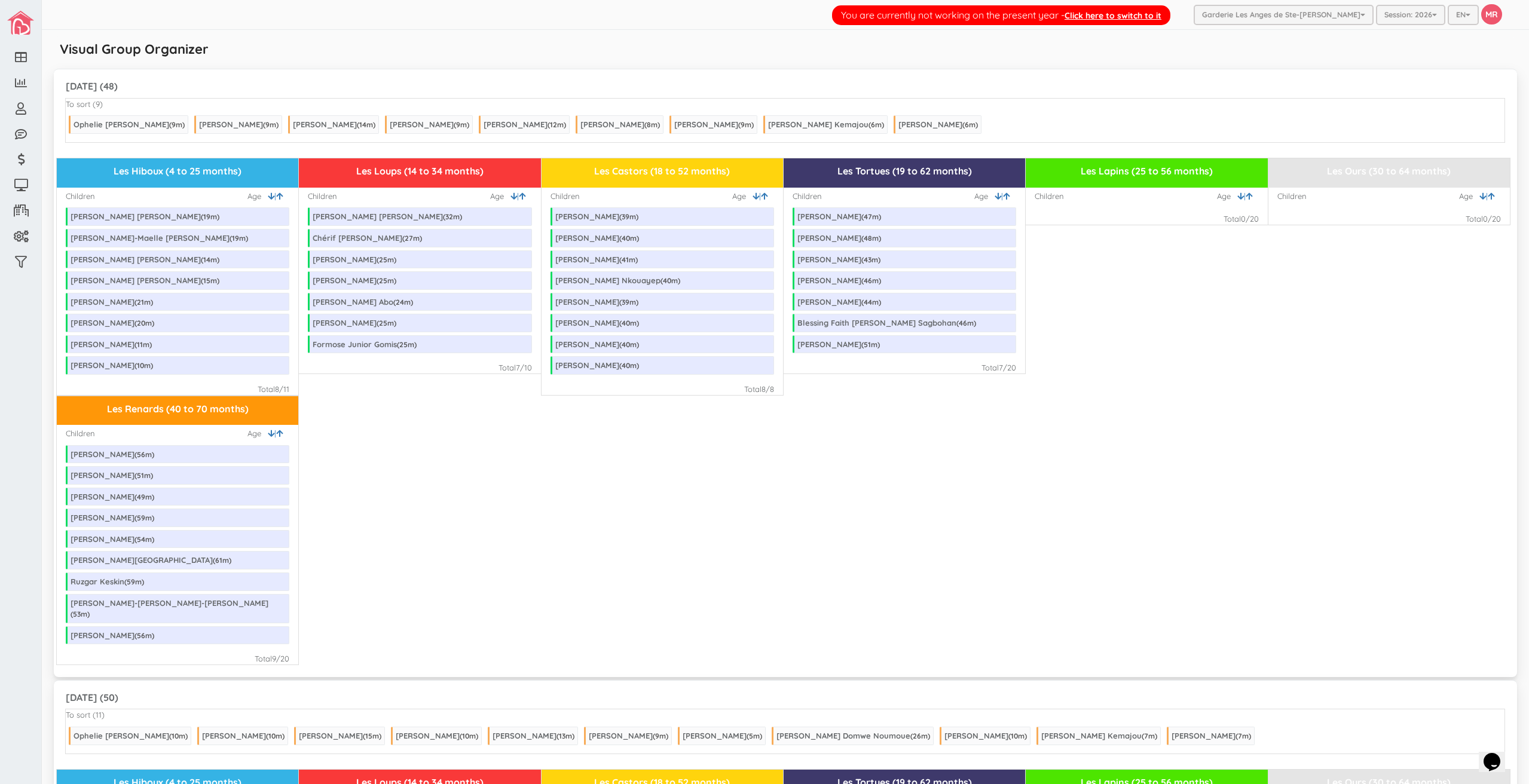
click at [813, 534] on div "Les Renards (40 to 70 months) Children | Age [PERSON_NAME] ( 56 m) [PERSON_NAME…" at bounding box center [785, 530] width 1457 height 269
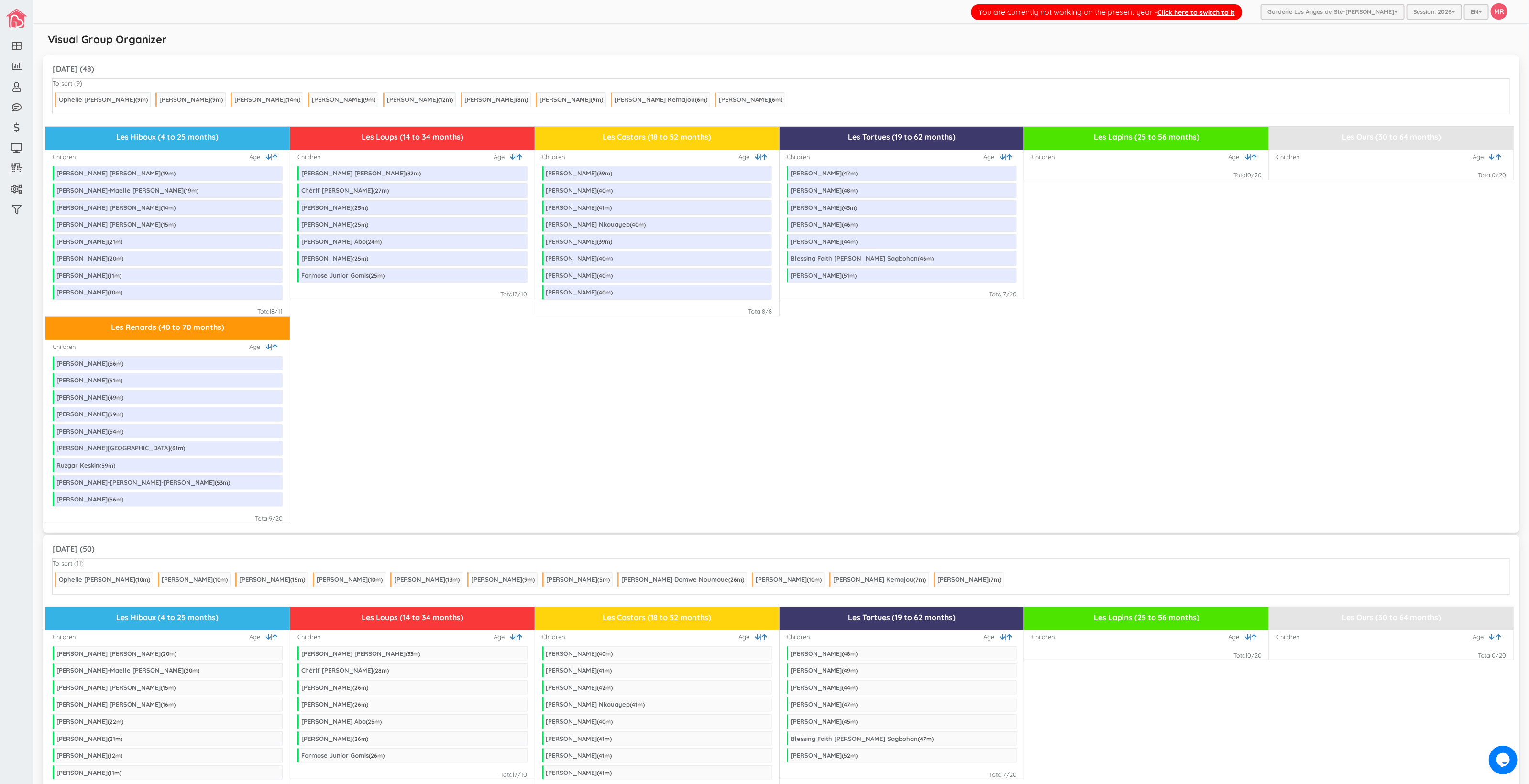
click at [457, 465] on div "Les Renards (40 to 70 months) Children | Age Jeremie Quintal ( 56 m) Dylan Lala…" at bounding box center [781, 419] width 1472 height 207
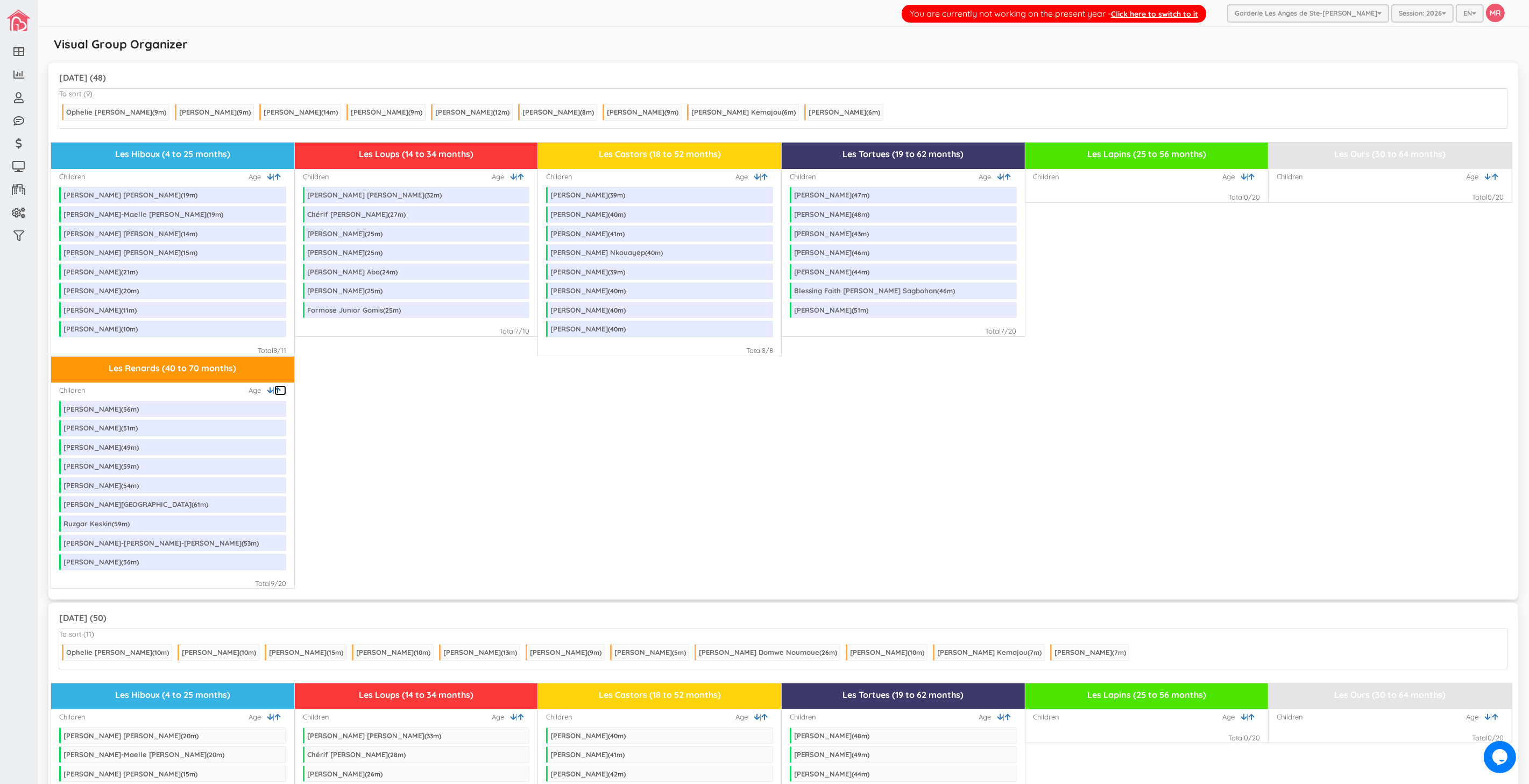
click at [274, 393] on icon at bounding box center [277, 390] width 6 height 7
drag, startPoint x: 868, startPoint y: 400, endPoint x: 972, endPoint y: 400, distance: 104.0
click at [868, 400] on div "Les Renards (40 to 70 months) Children | Age Elias Daniel Nzekon Wandji ( 61 m)…" at bounding box center [783, 472] width 1464 height 233
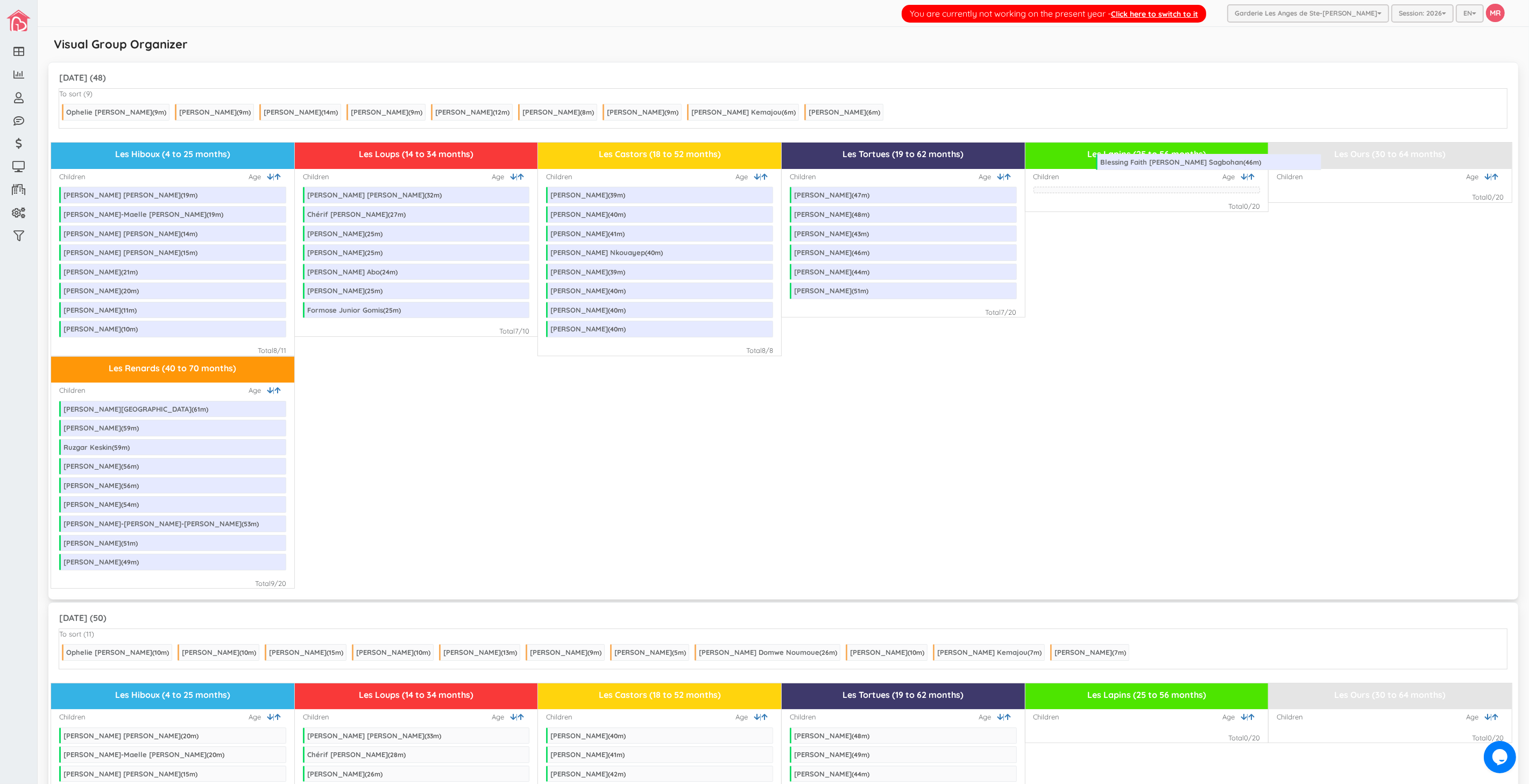
drag, startPoint x: 846, startPoint y: 296, endPoint x: 1152, endPoint y: 167, distance: 332.1
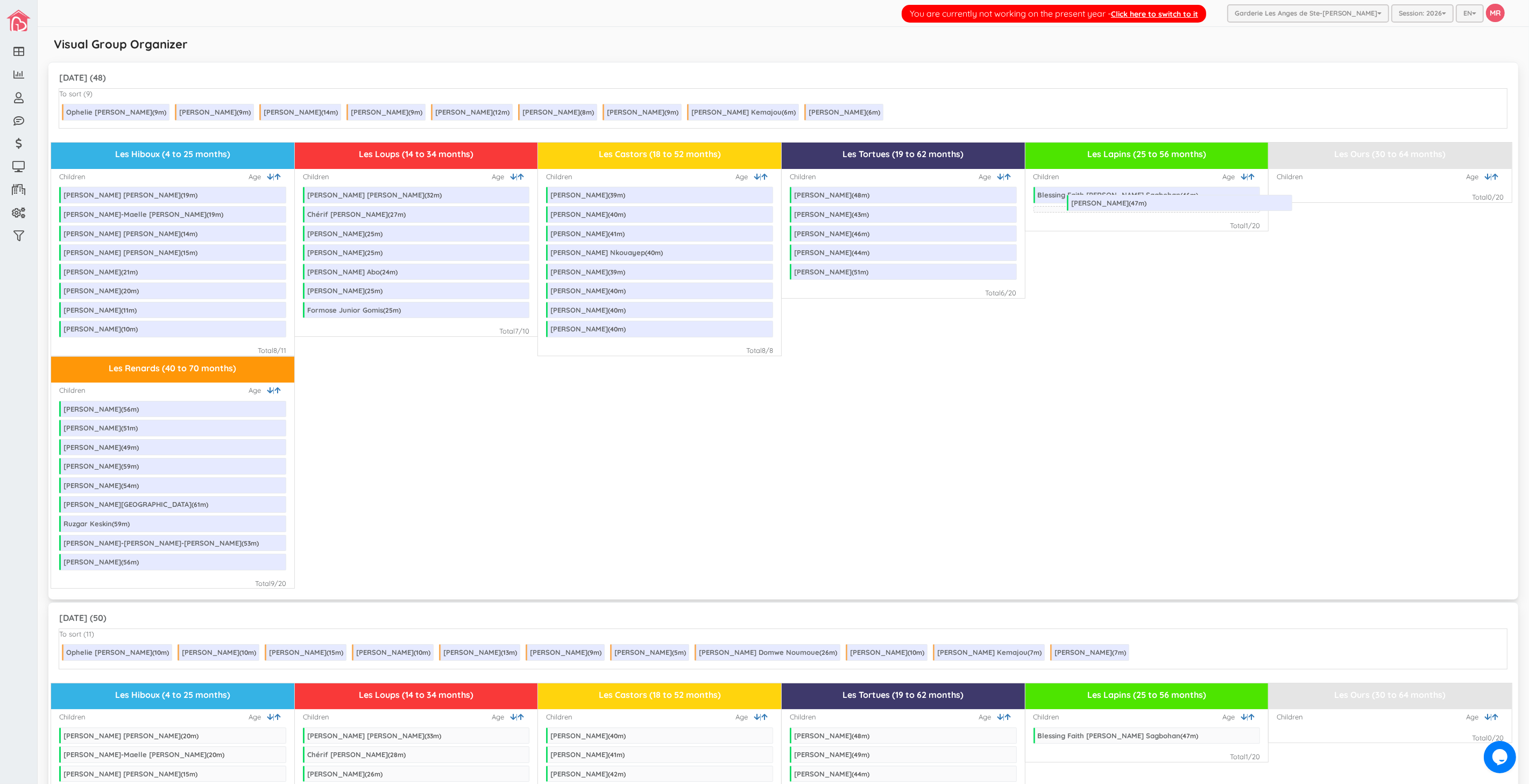
drag, startPoint x: 838, startPoint y: 192, endPoint x: 1115, endPoint y: 200, distance: 277.1
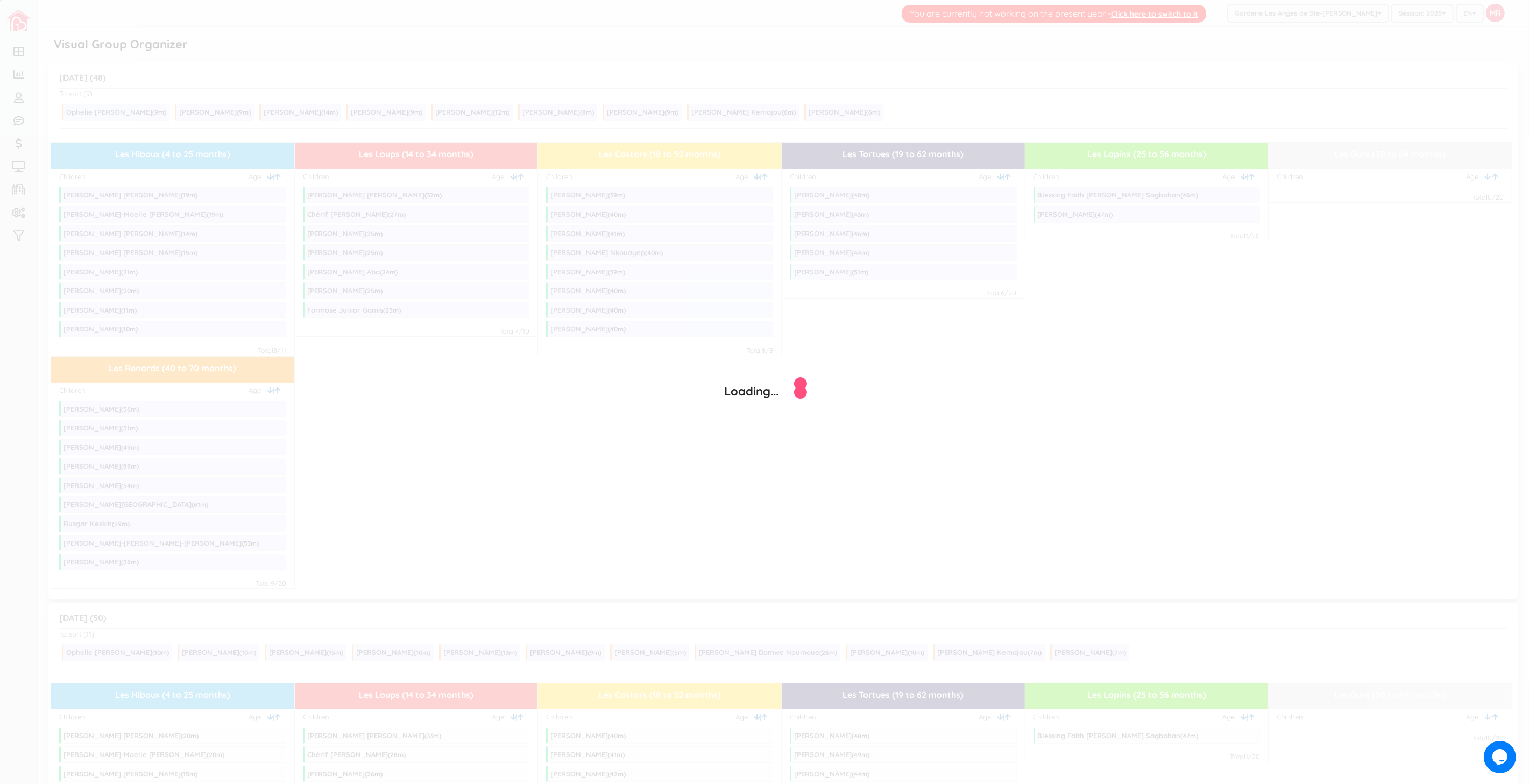
click at [1029, 345] on div "Loading..." at bounding box center [764, 392] width 1529 height 784
click at [873, 372] on div "Loading..." at bounding box center [764, 392] width 1529 height 784
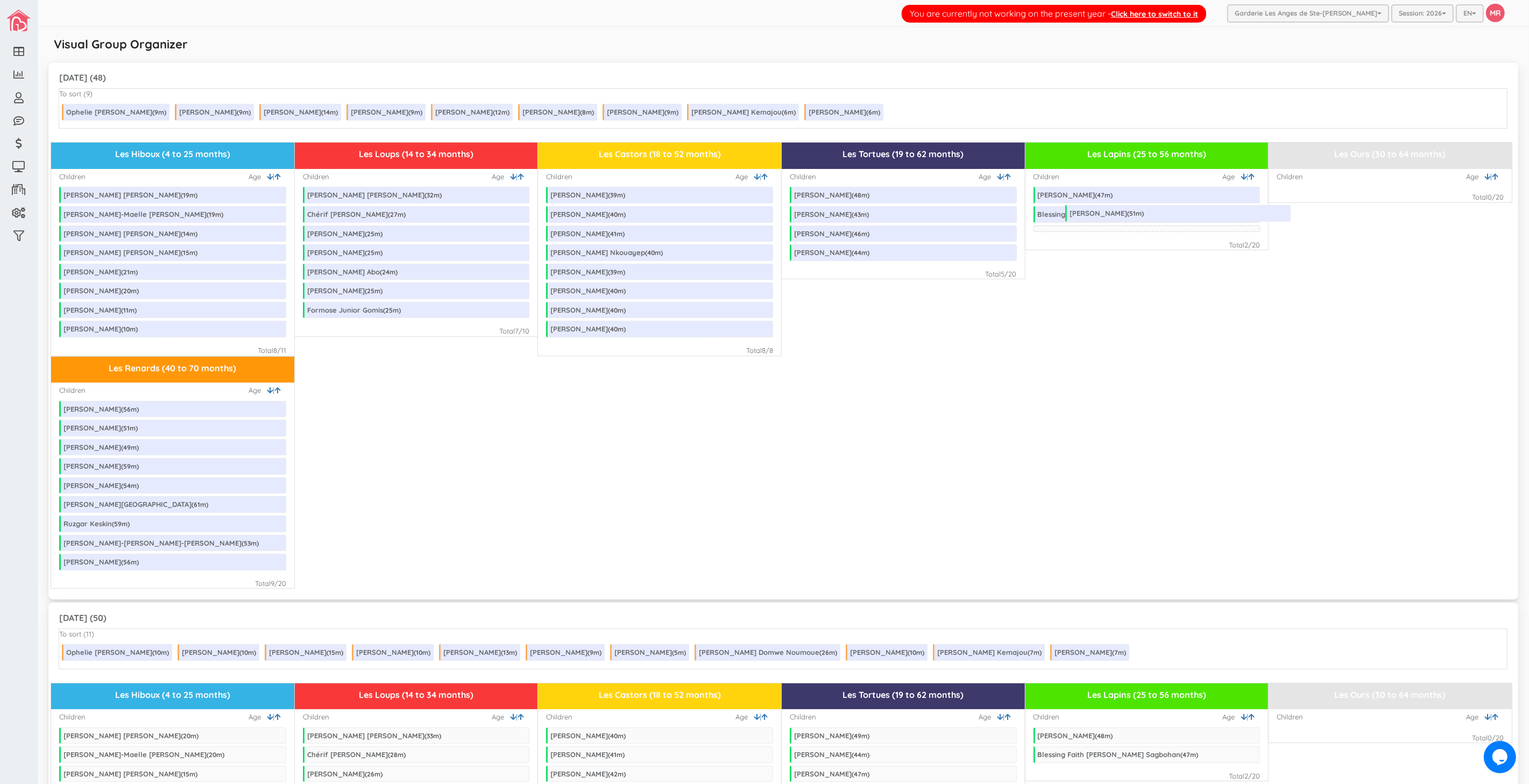
drag, startPoint x: 860, startPoint y: 277, endPoint x: 1137, endPoint y: 216, distance: 283.6
drag, startPoint x: 840, startPoint y: 254, endPoint x: 1170, endPoint y: 224, distance: 331.4
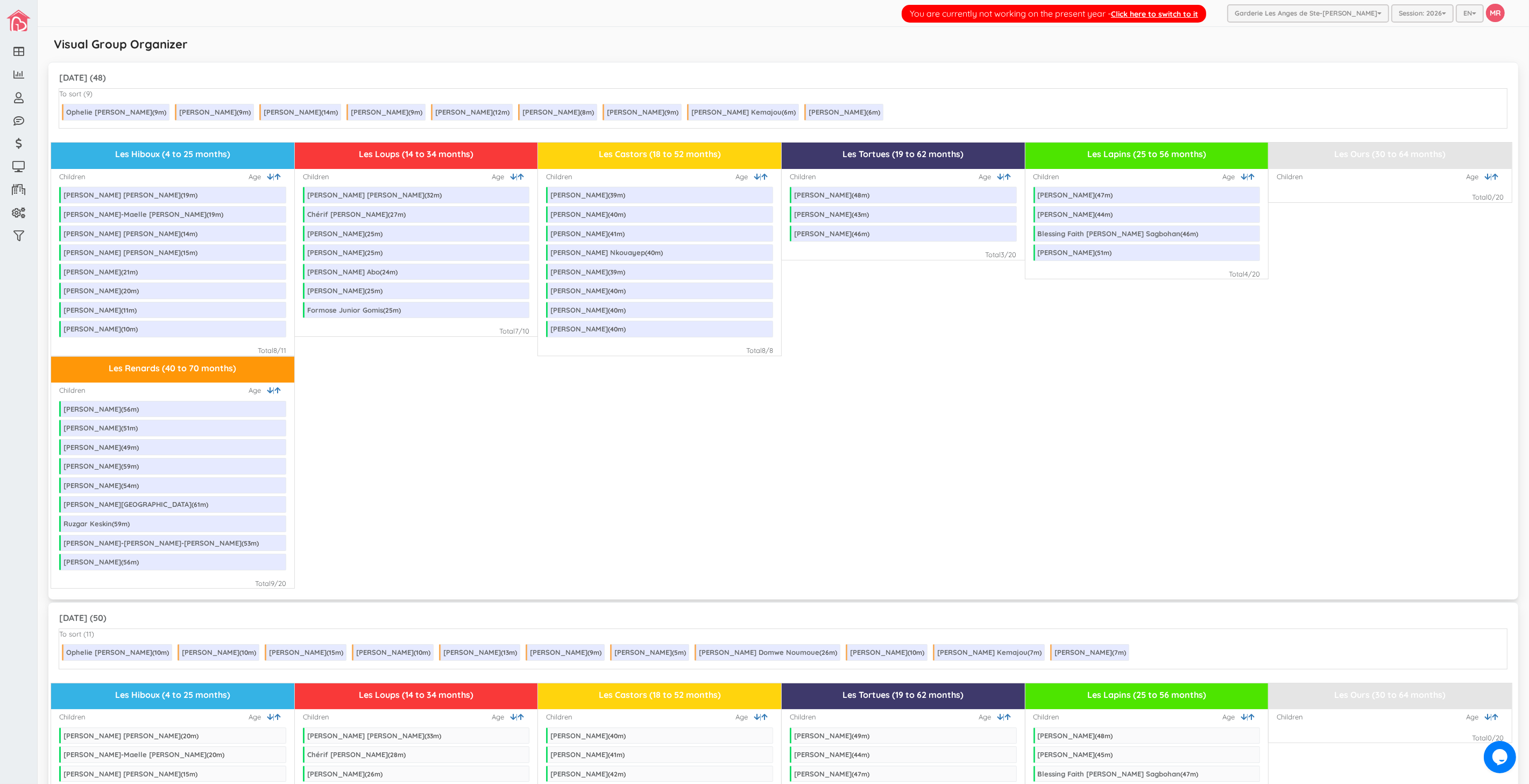
click at [1126, 399] on div "Les Renards (40 to 70 months) Children | Age Jeremie Quintal ( 56 m) Dylan Lala…" at bounding box center [783, 472] width 1464 height 233
drag, startPoint x: 880, startPoint y: 194, endPoint x: 1176, endPoint y: 222, distance: 297.3
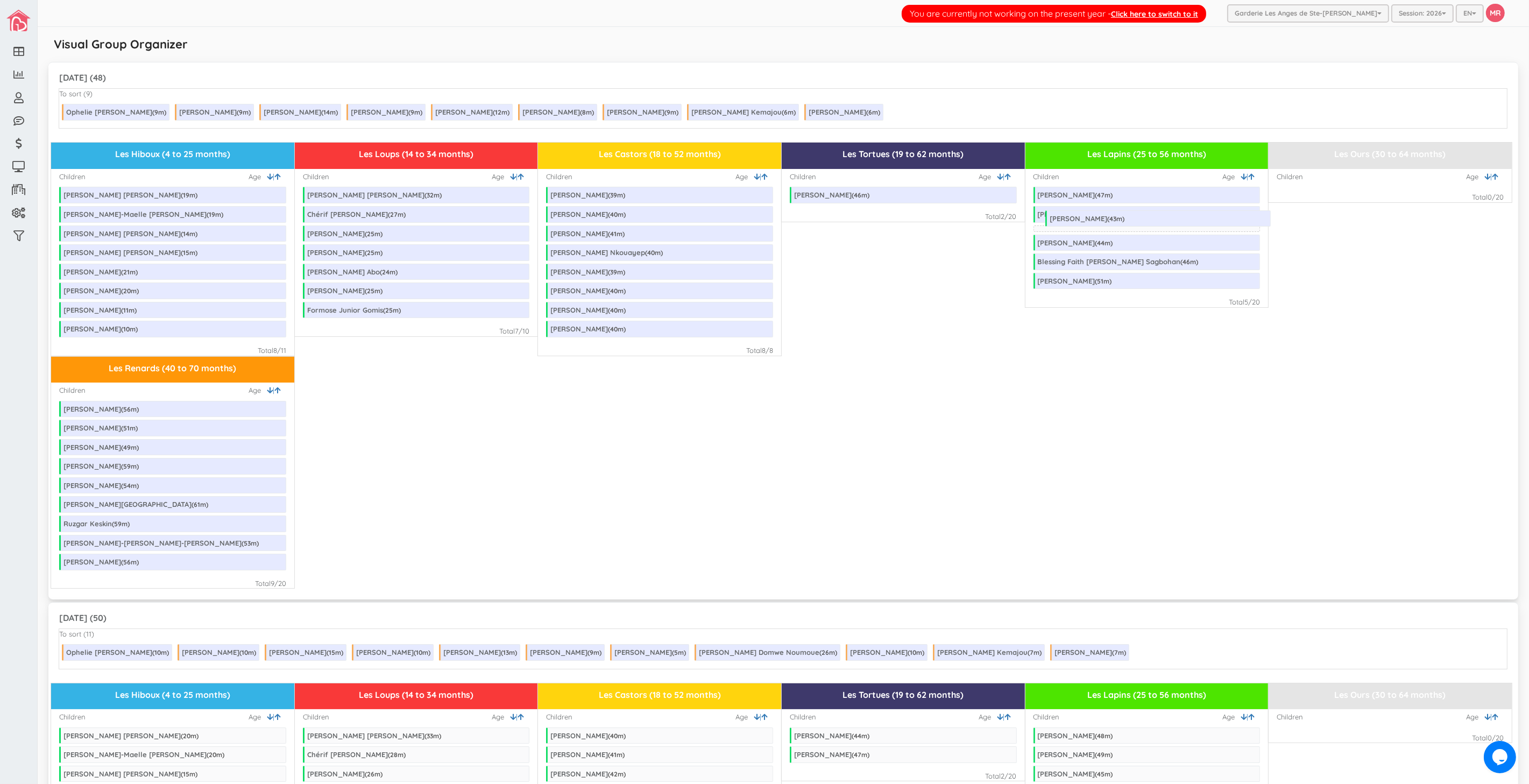
drag, startPoint x: 873, startPoint y: 199, endPoint x: 1128, endPoint y: 222, distance: 256.0
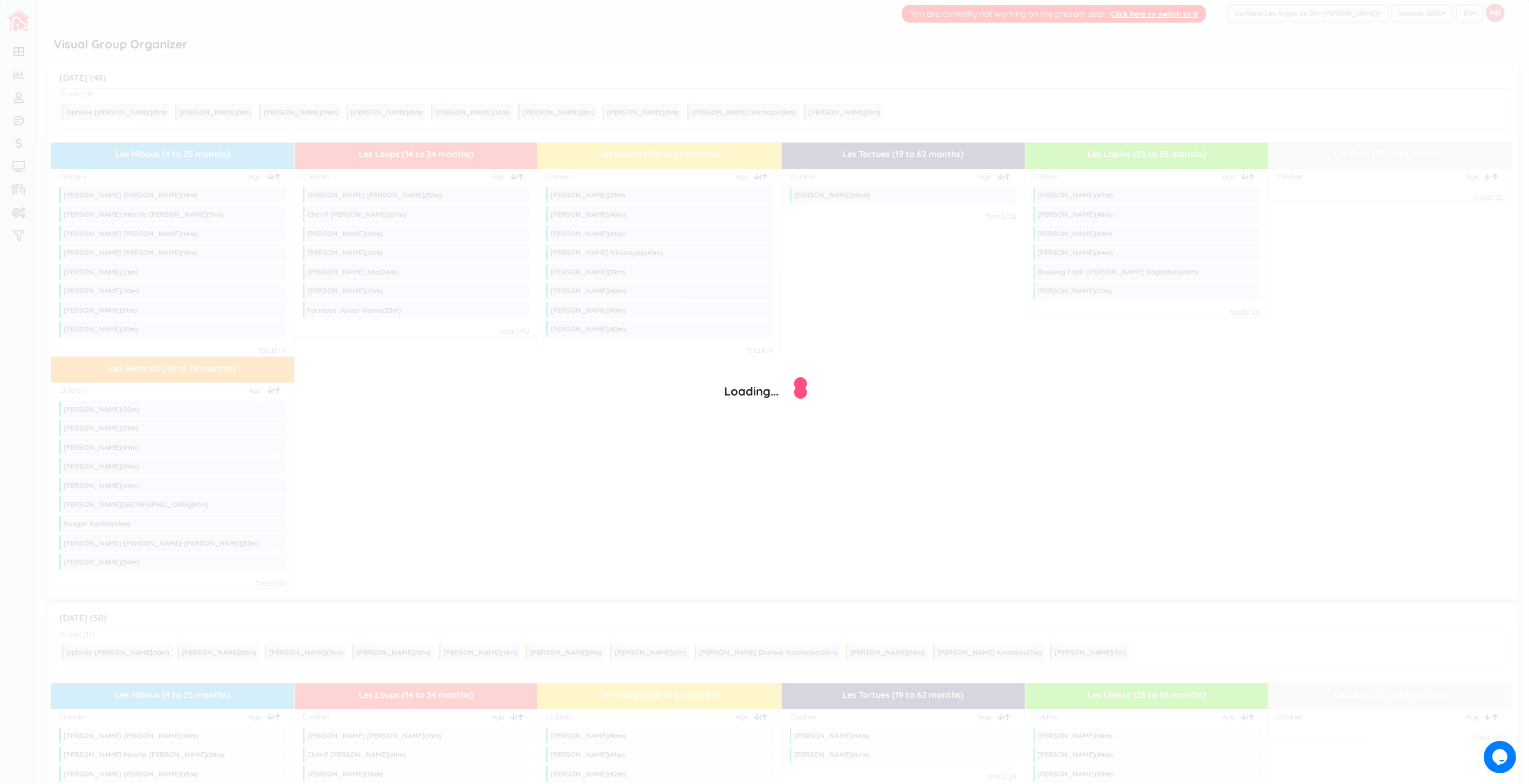
click at [908, 204] on div "Loading..." at bounding box center [764, 392] width 1529 height 784
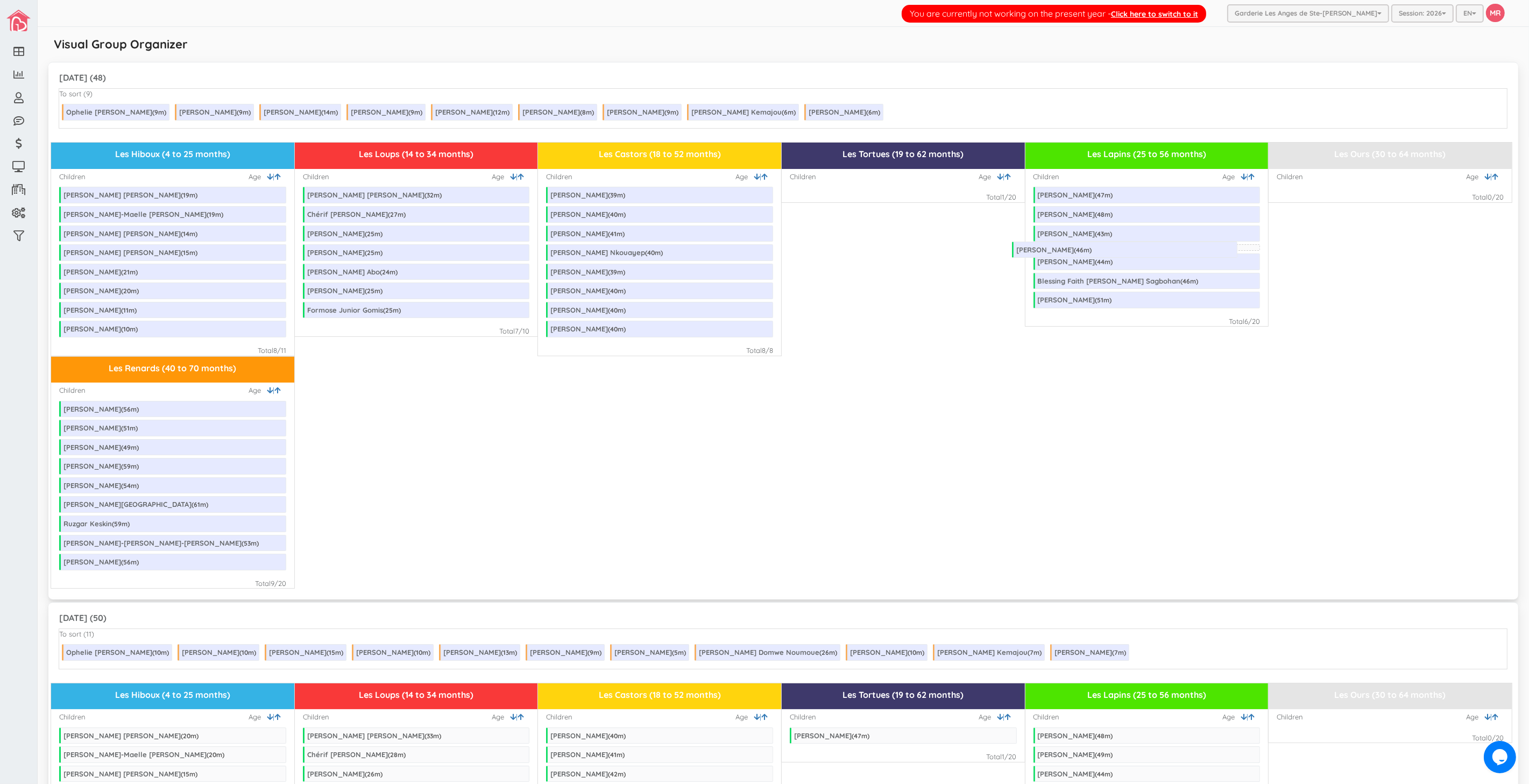
drag, startPoint x: 859, startPoint y: 192, endPoint x: 1081, endPoint y: 247, distance: 228.7
drag, startPoint x: 594, startPoint y: 233, endPoint x: 905, endPoint y: 181, distance: 315.3
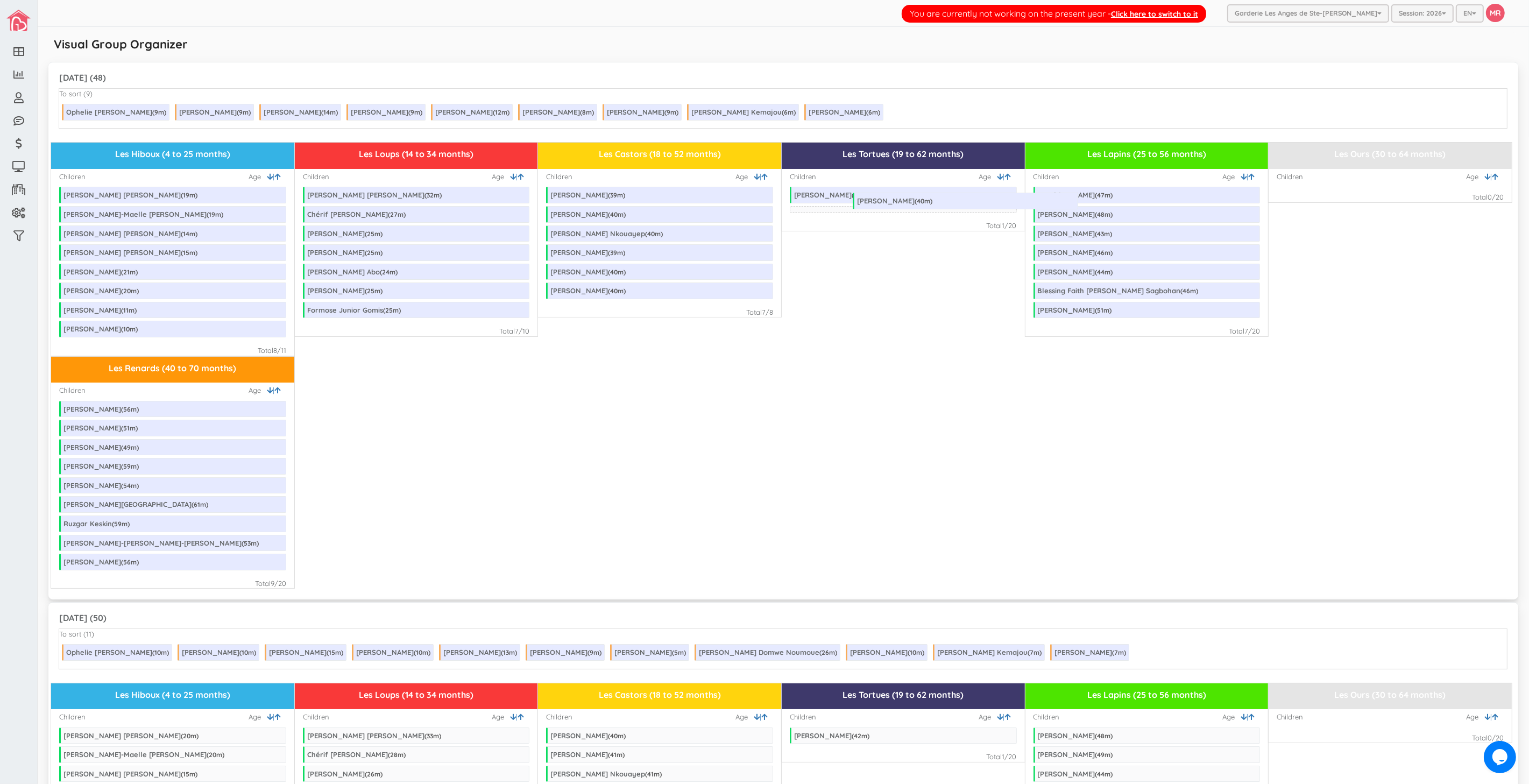
drag, startPoint x: 589, startPoint y: 271, endPoint x: 895, endPoint y: 199, distance: 314.4
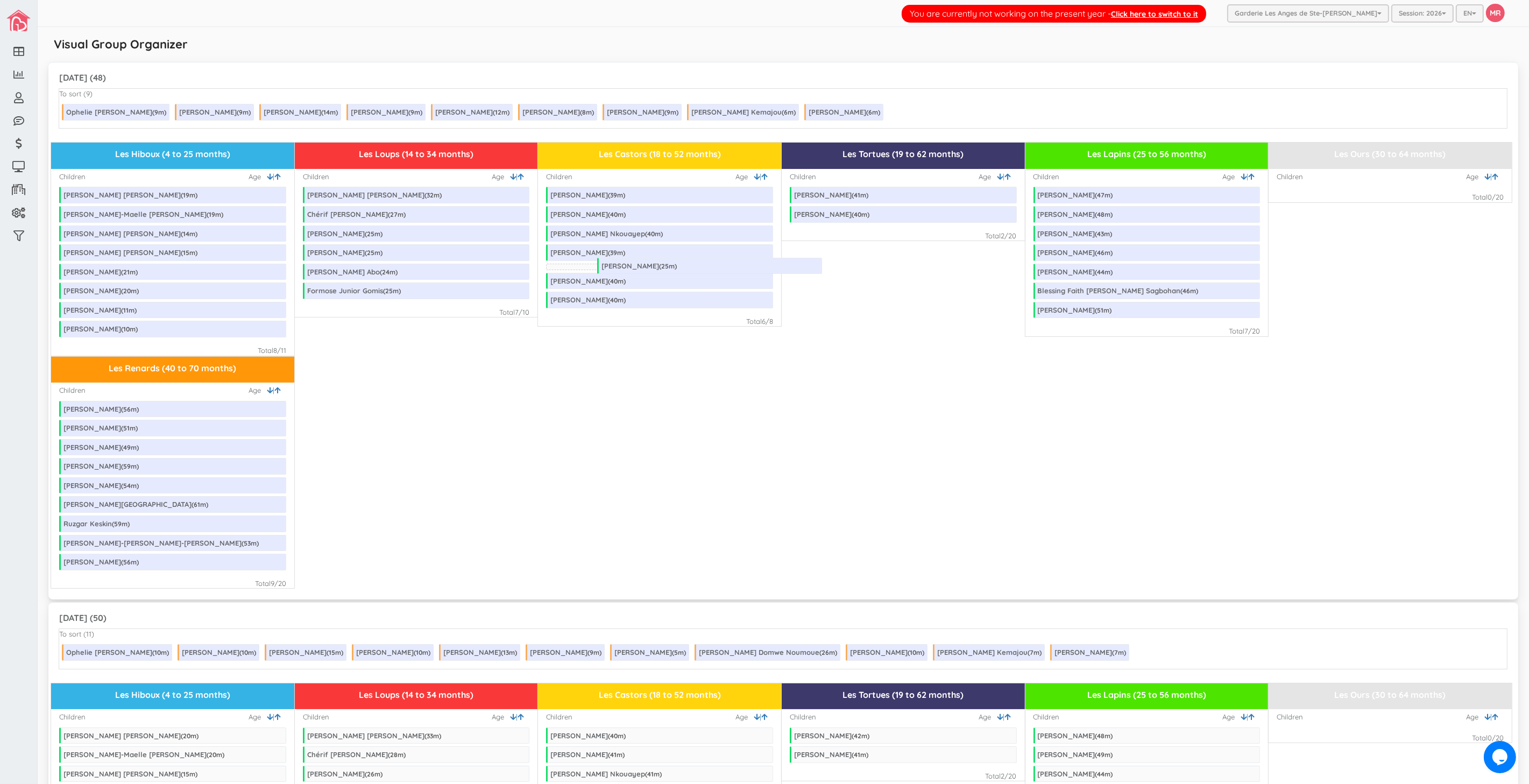
drag, startPoint x: 348, startPoint y: 292, endPoint x: 642, endPoint y: 266, distance: 295.1
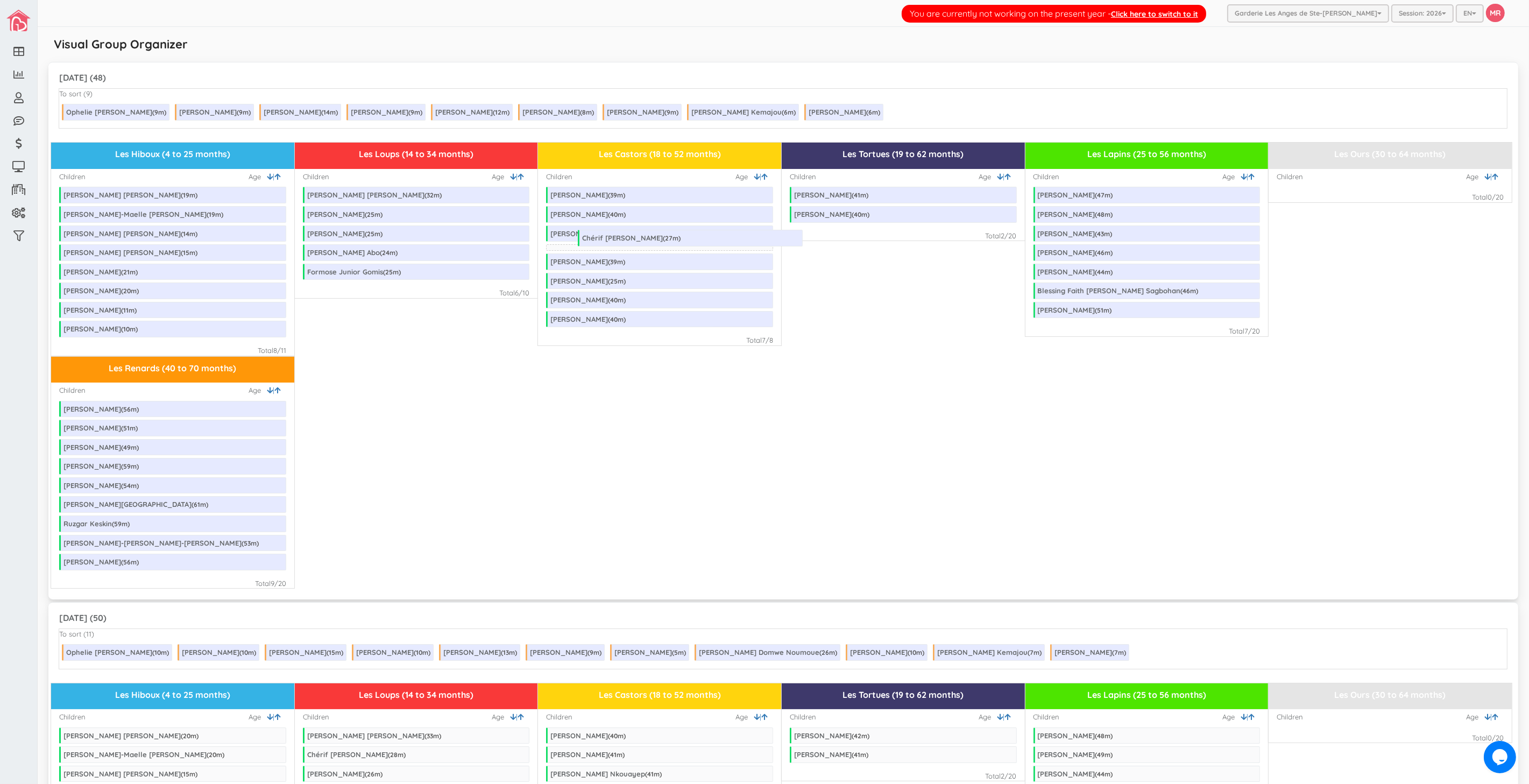
drag, startPoint x: 358, startPoint y: 215, endPoint x: 633, endPoint y: 239, distance: 276.0
drag, startPoint x: 173, startPoint y: 214, endPoint x: 420, endPoint y: 227, distance: 247.3
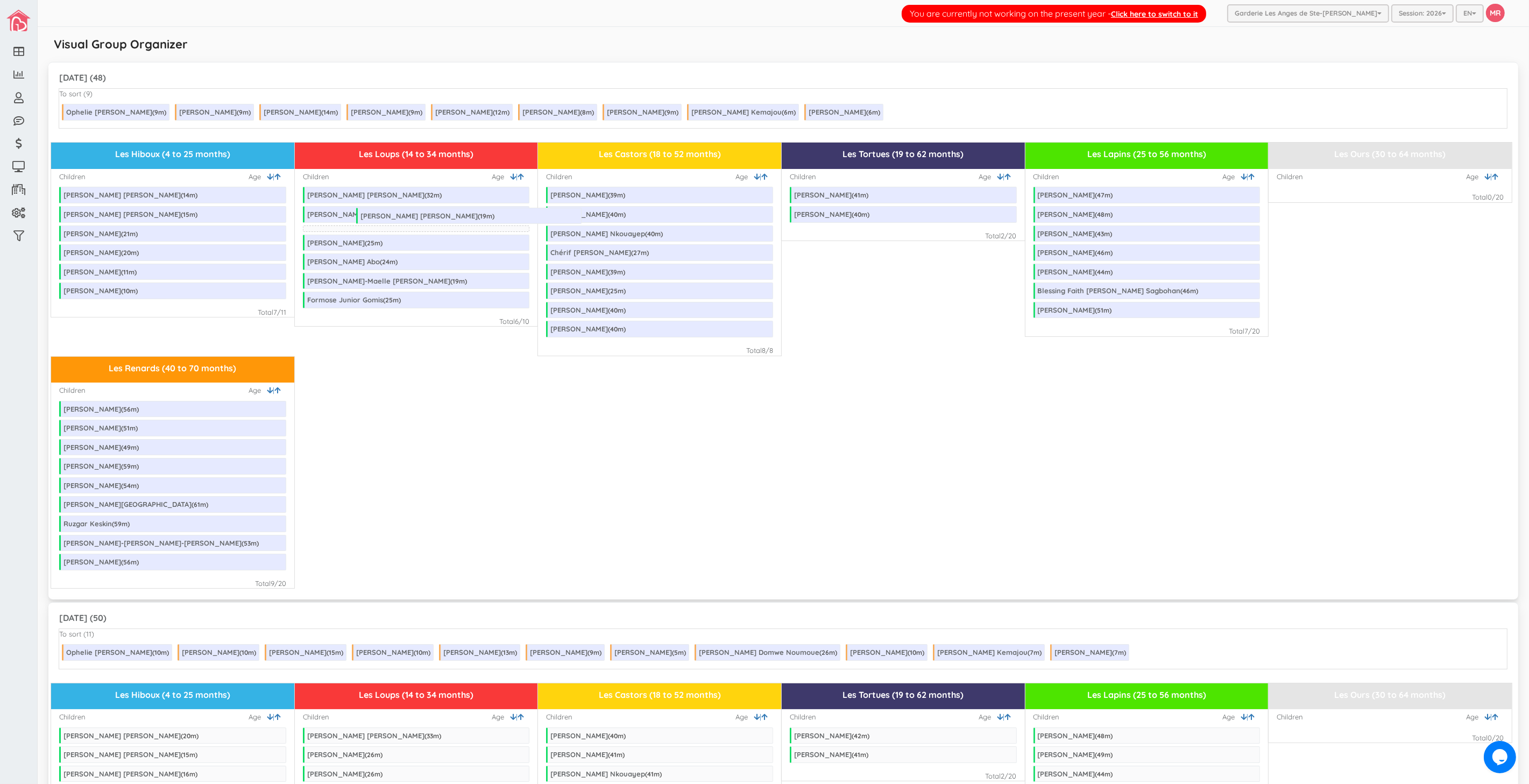
drag, startPoint x: 119, startPoint y: 195, endPoint x: 416, endPoint y: 216, distance: 297.7
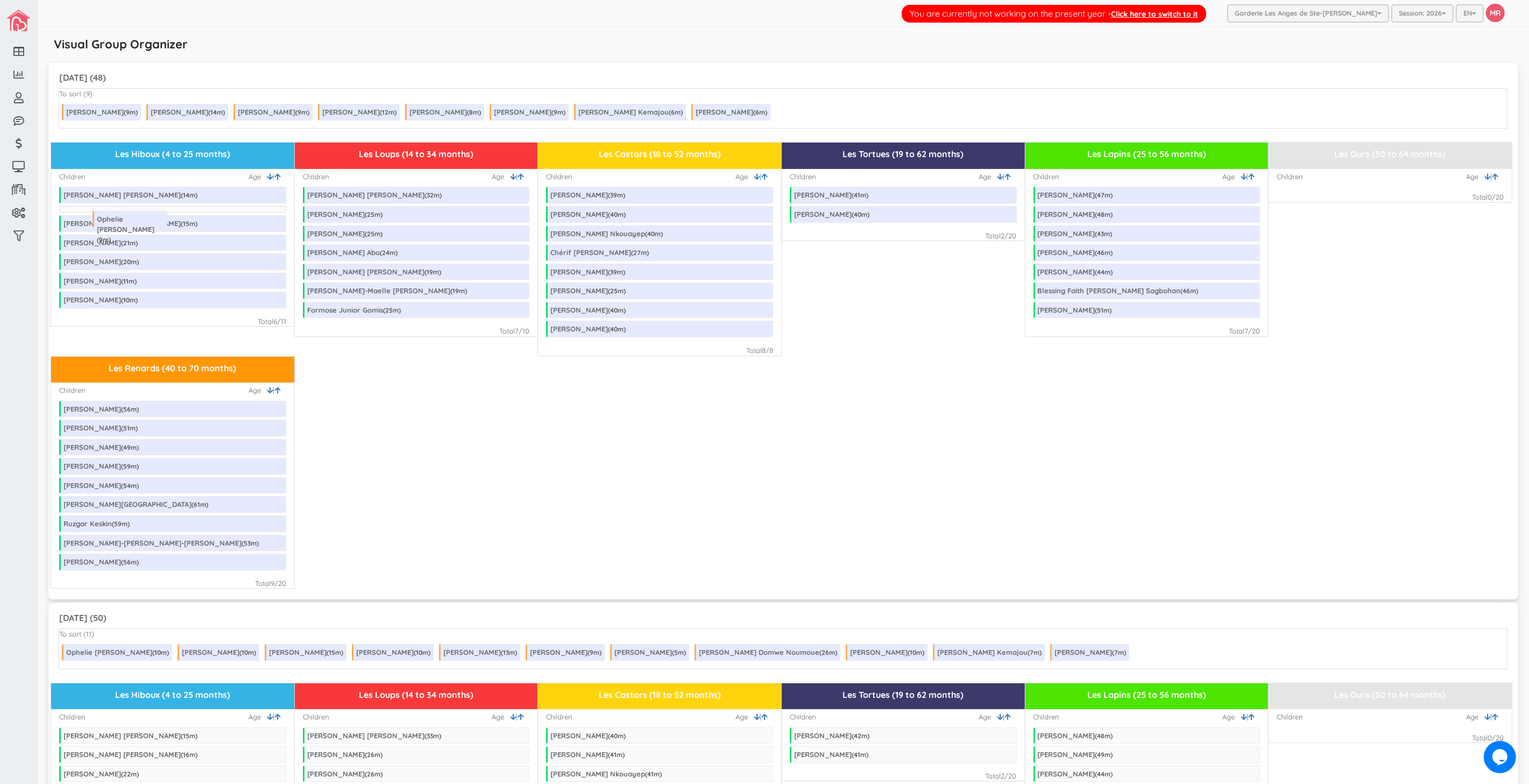
drag, startPoint x: 105, startPoint y: 113, endPoint x: 140, endPoint y: 229, distance: 121.2
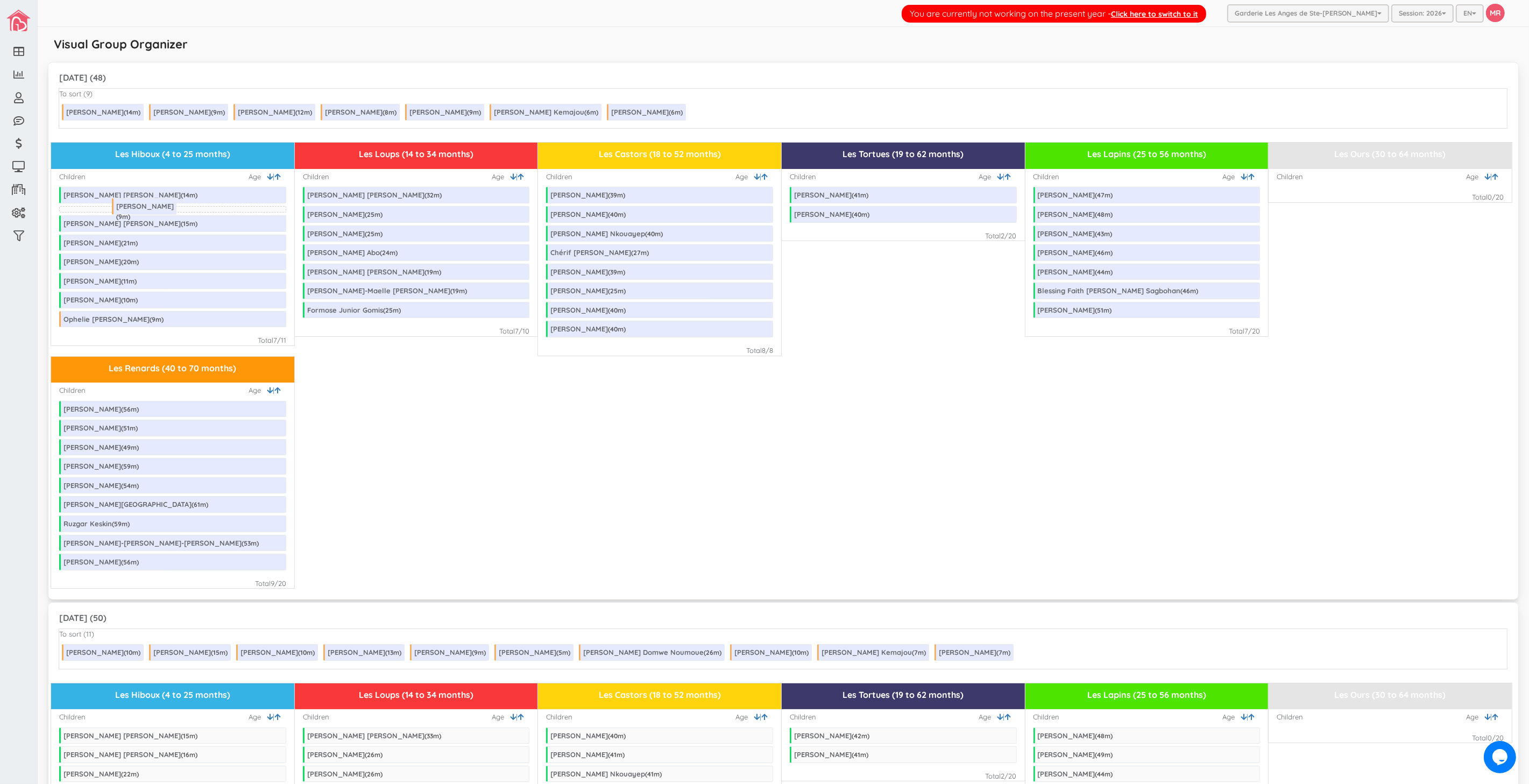
drag, startPoint x: 103, startPoint y: 111, endPoint x: 153, endPoint y: 205, distance: 106.5
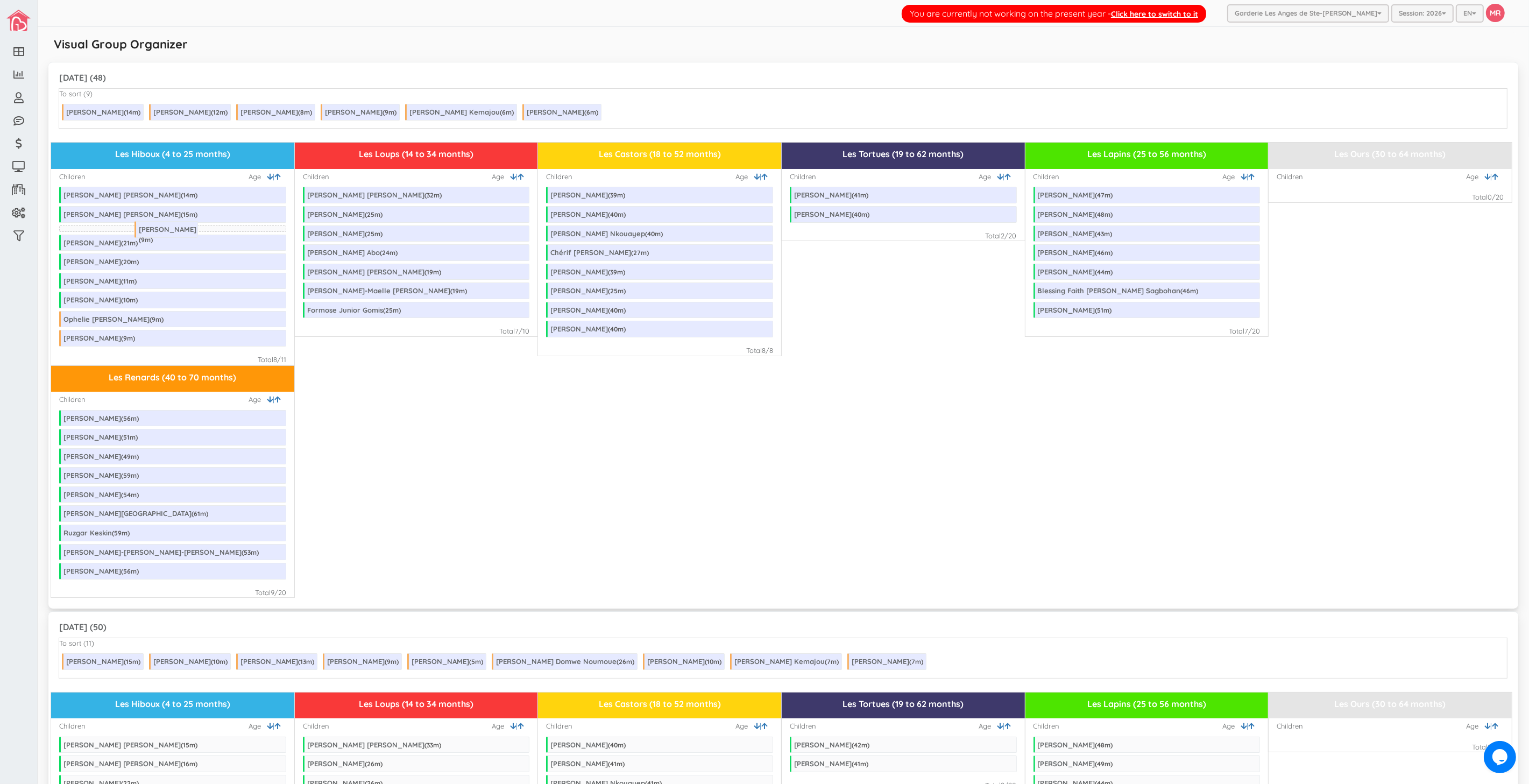
drag, startPoint x: 185, startPoint y: 111, endPoint x: 179, endPoint y: 228, distance: 117.2
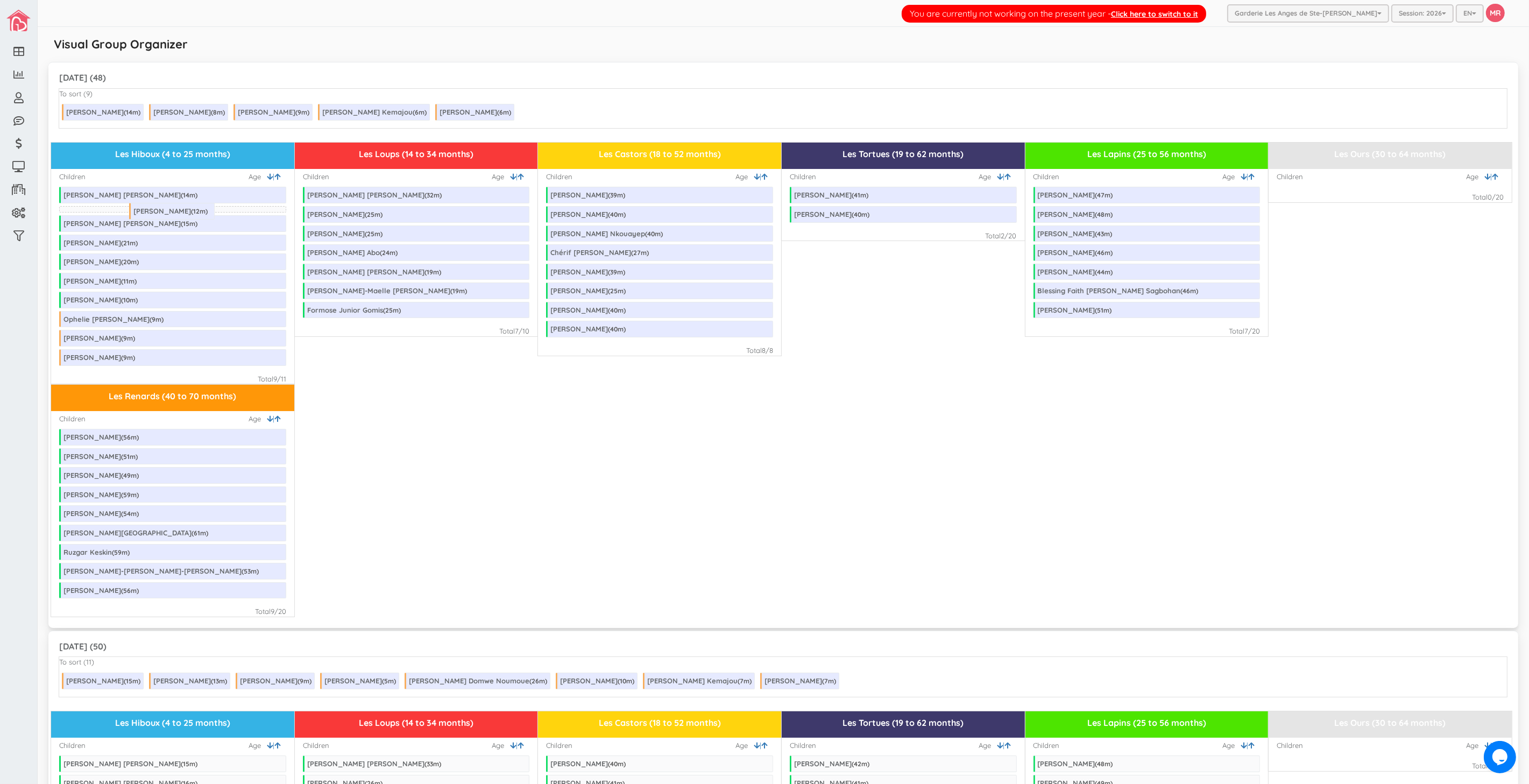
drag, startPoint x: 208, startPoint y: 117, endPoint x: 196, endPoint y: 216, distance: 99.7
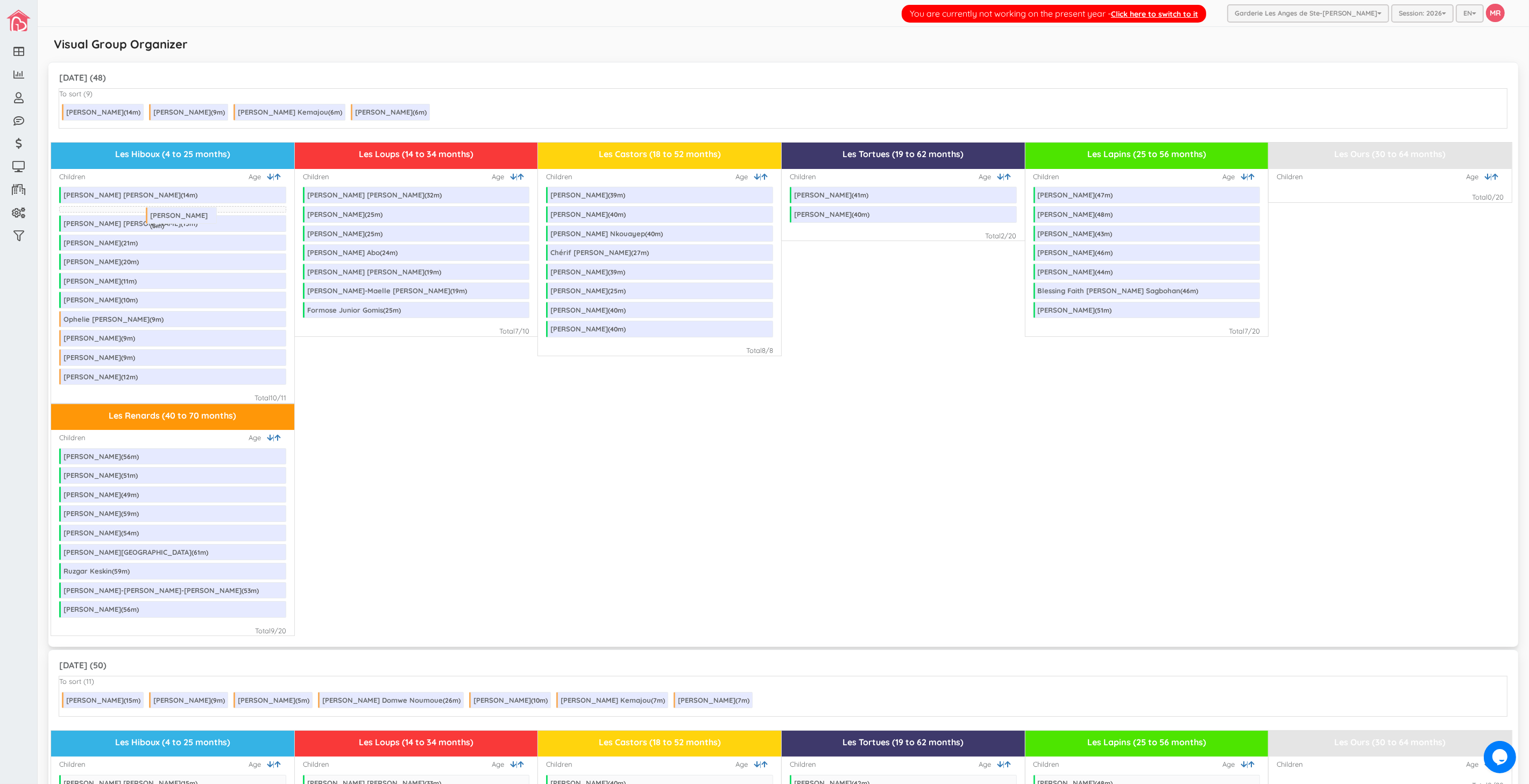
drag, startPoint x: 185, startPoint y: 115, endPoint x: 190, endPoint y: 219, distance: 104.1
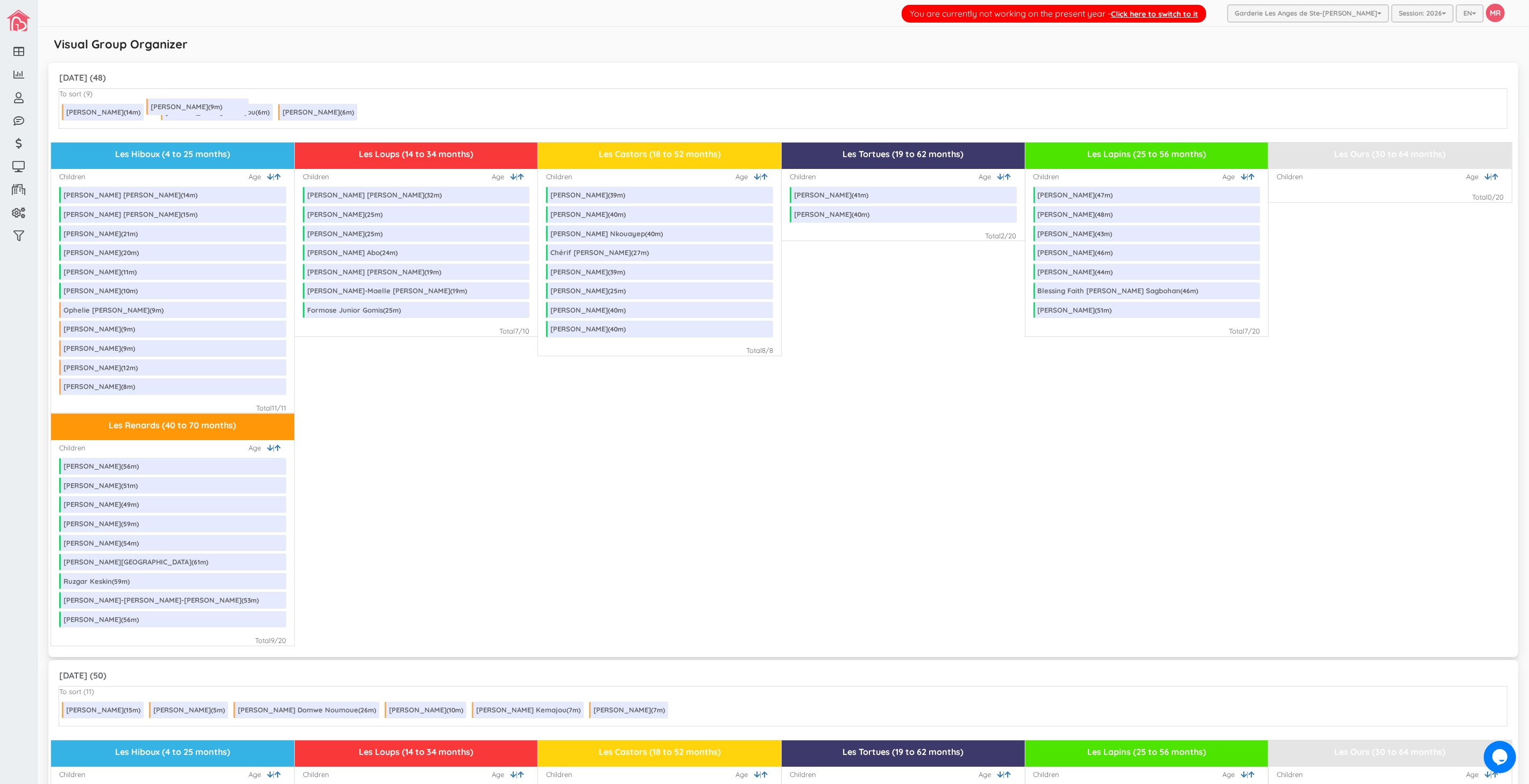
drag, startPoint x: 203, startPoint y: 107, endPoint x: 209, endPoint y: 103, distance: 7.2
click at [283, 177] on link at bounding box center [280, 177] width 12 height 10
click at [761, 173] on icon at bounding box center [764, 177] width 6 height 7
click at [761, 175] on icon at bounding box center [764, 177] width 6 height 7
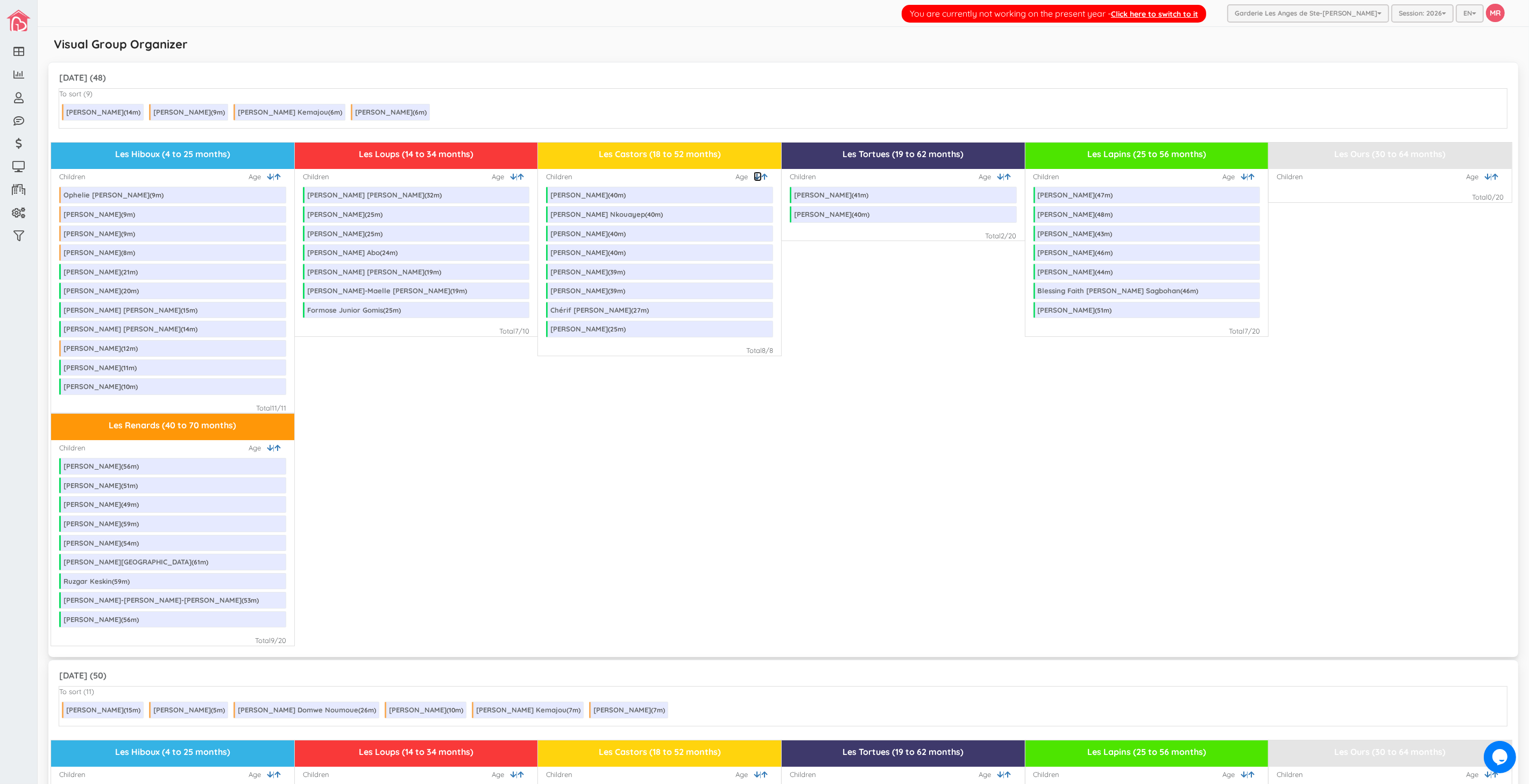
click at [754, 175] on icon at bounding box center [757, 177] width 6 height 7
drag, startPoint x: 626, startPoint y: 311, endPoint x: 1157, endPoint y: 225, distance: 537.9
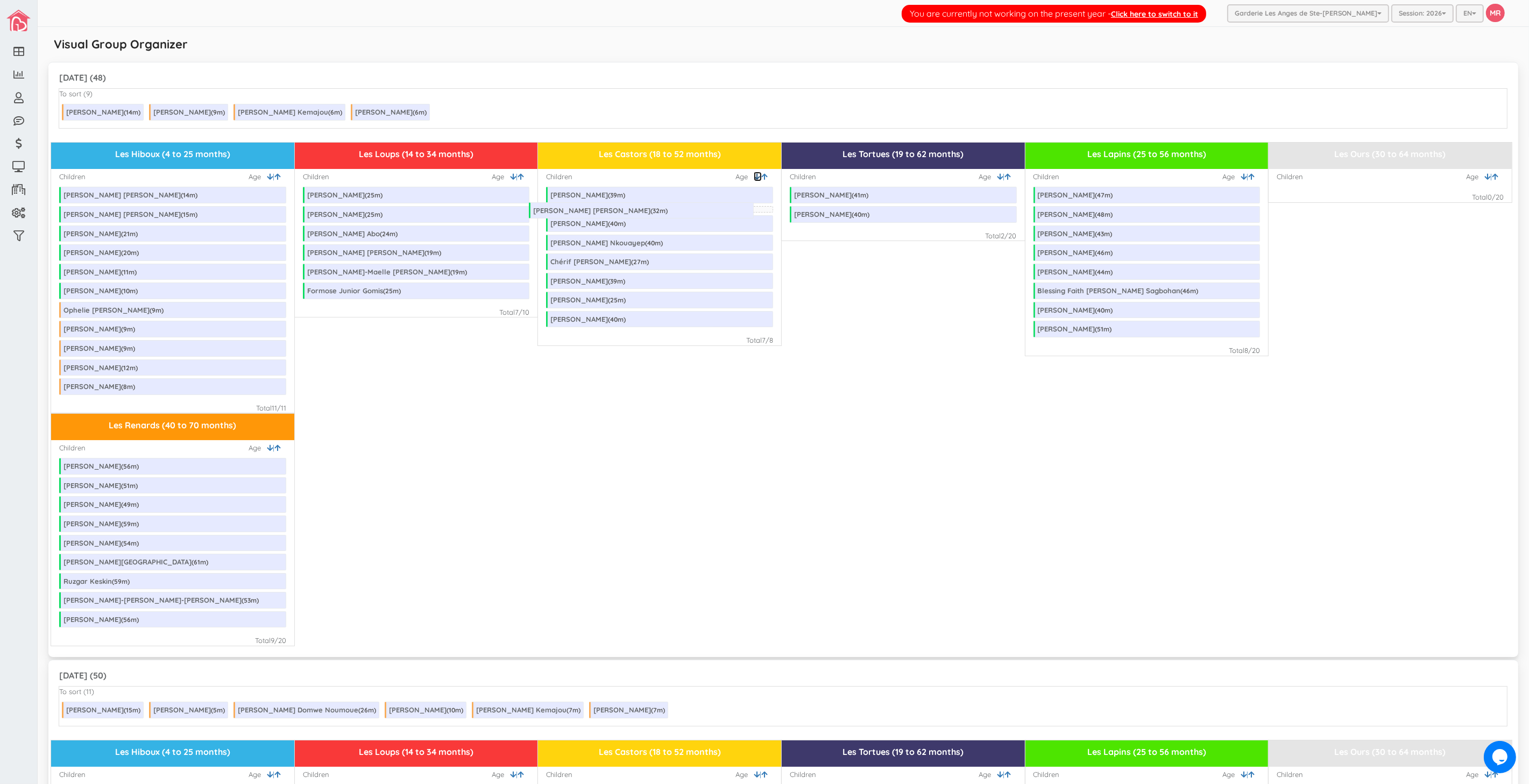
drag, startPoint x: 379, startPoint y: 197, endPoint x: 605, endPoint y: 212, distance: 226.5
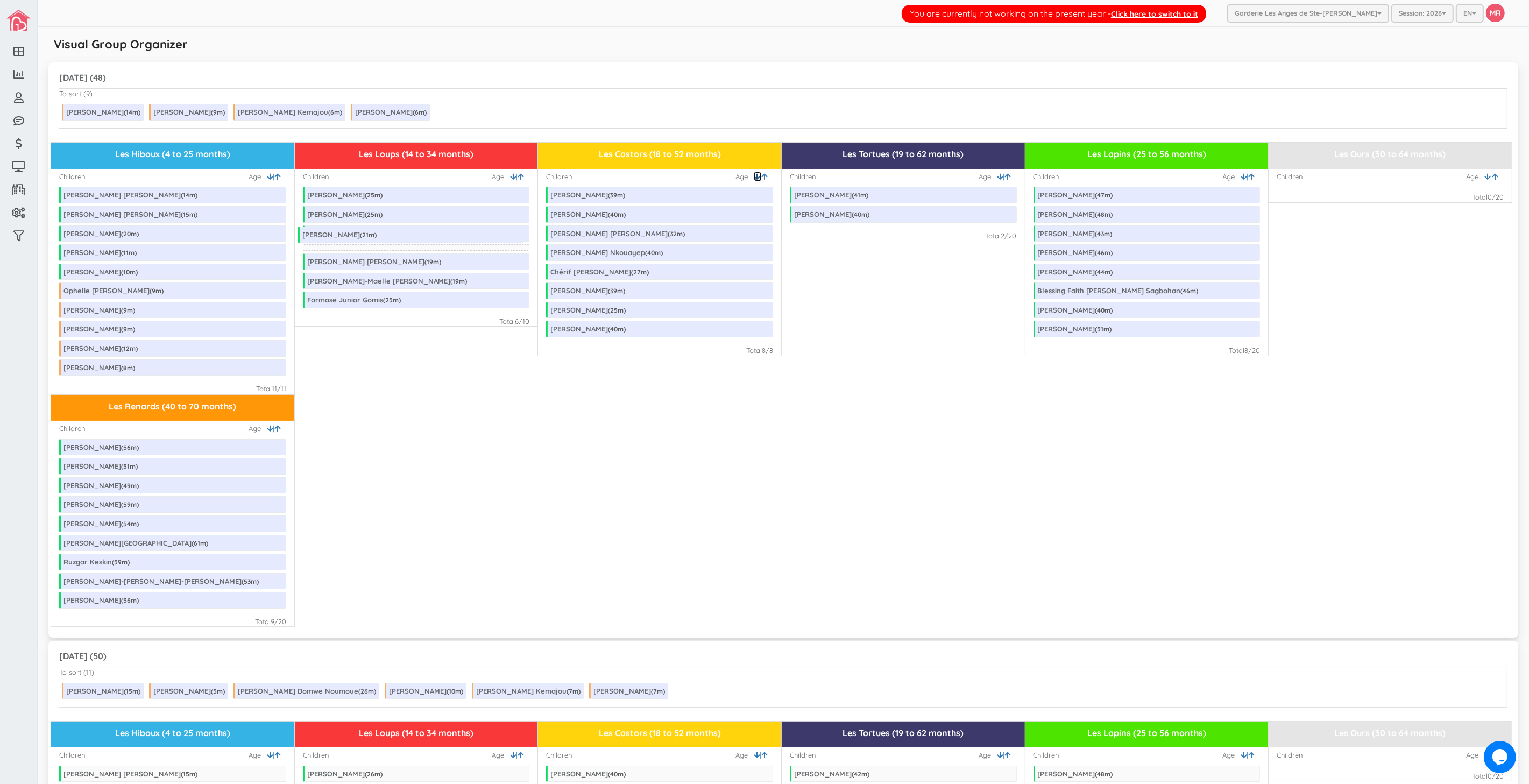
drag, startPoint x: 147, startPoint y: 238, endPoint x: 386, endPoint y: 239, distance: 239.0
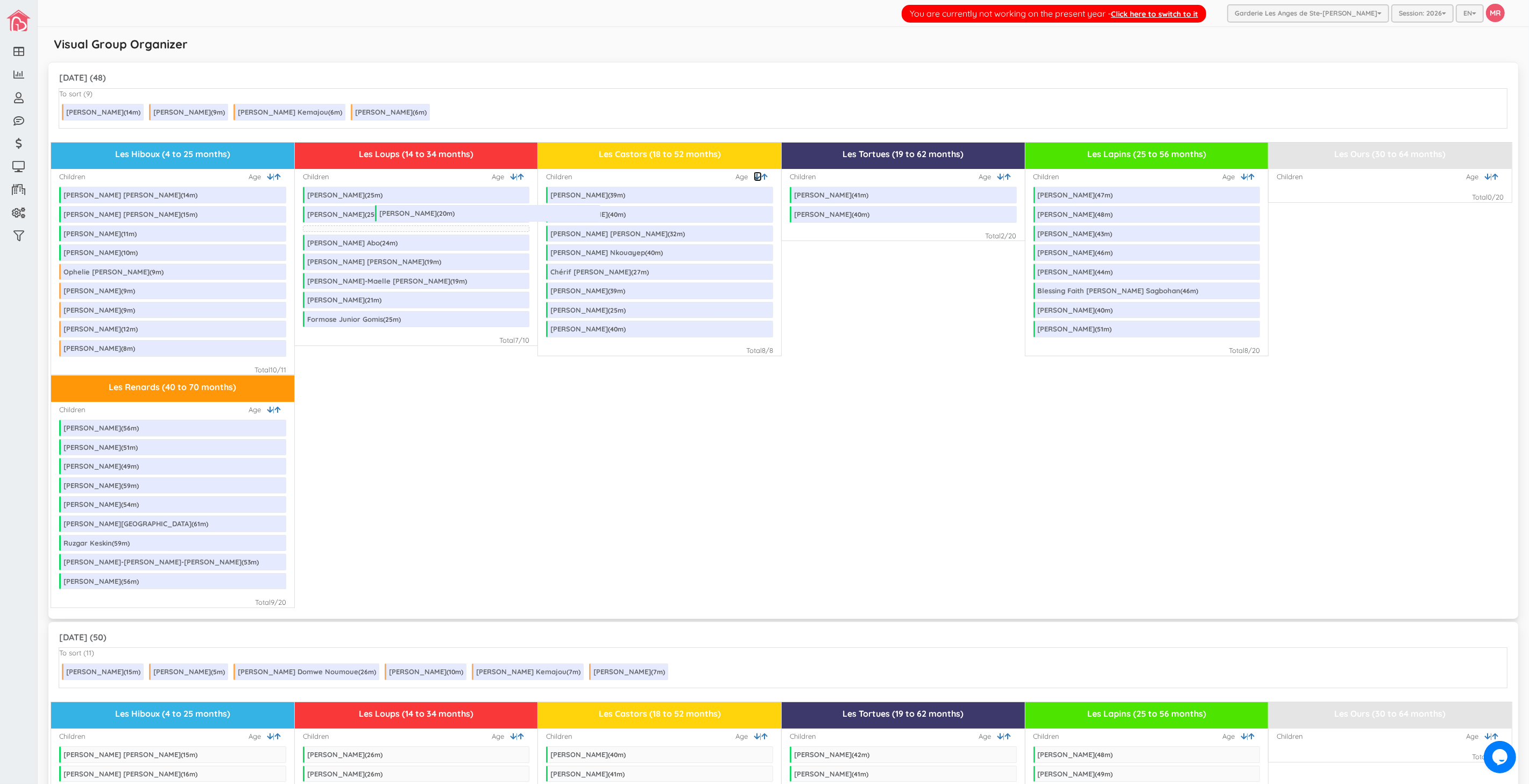
drag, startPoint x: 126, startPoint y: 237, endPoint x: 442, endPoint y: 216, distance: 316.7
click at [517, 178] on icon at bounding box center [520, 177] width 6 height 7
click at [276, 409] on icon at bounding box center [277, 410] width 6 height 7
click at [267, 412] on icon at bounding box center [269, 410] width 6 height 7
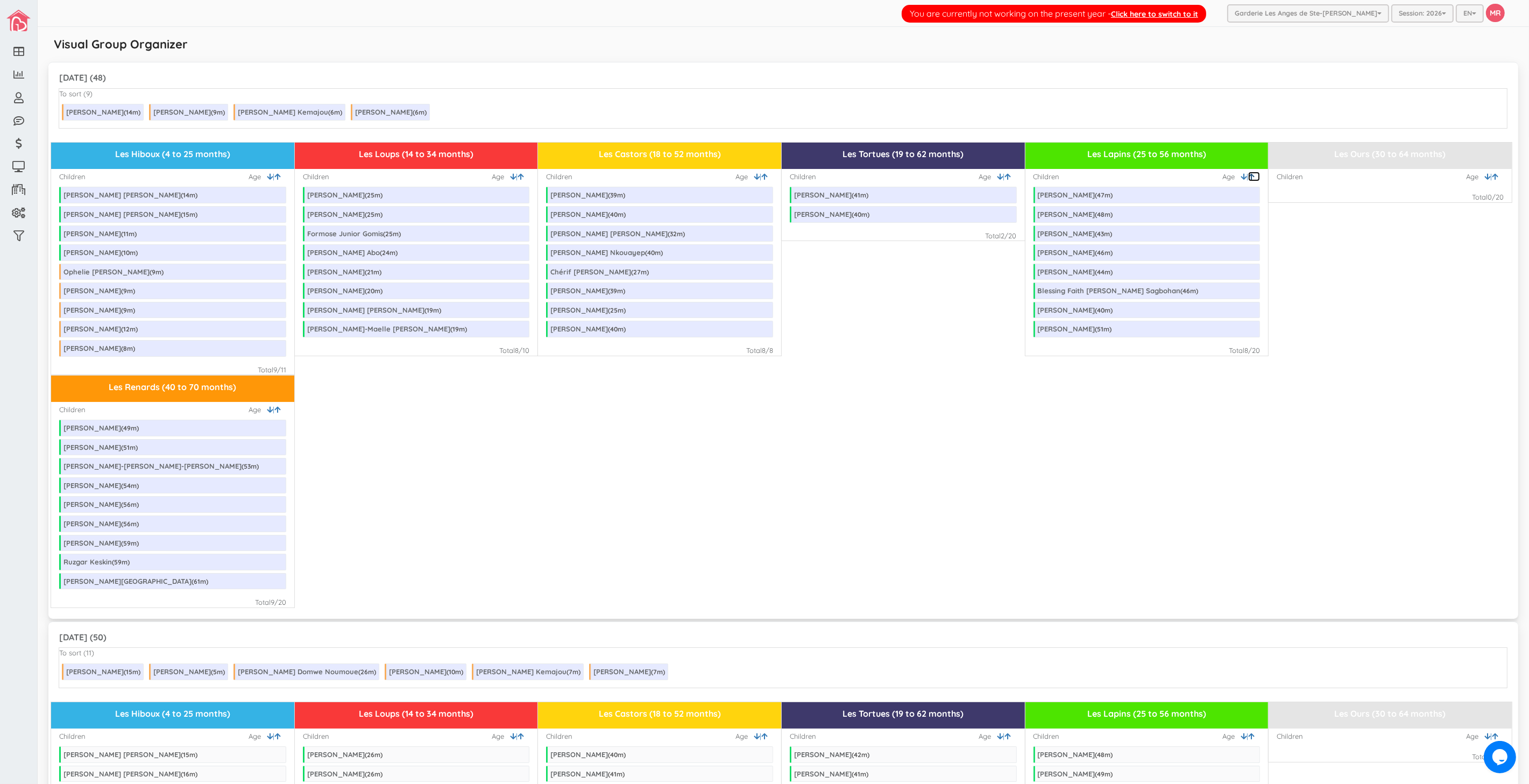
click at [1248, 179] on link at bounding box center [1253, 177] width 12 height 10
click at [664, 485] on div "Les Renards (40 to 70 months) Children | Age William Melo ( 49 m) Dylan Lalanne…" at bounding box center [783, 491] width 1464 height 233
click at [763, 172] on link at bounding box center [767, 177] width 12 height 10
click at [585, 402] on div "Les Renards (40 to 70 months) Children | Age William Melo ( 49 m) Dylan Lalanne…" at bounding box center [783, 491] width 1464 height 233
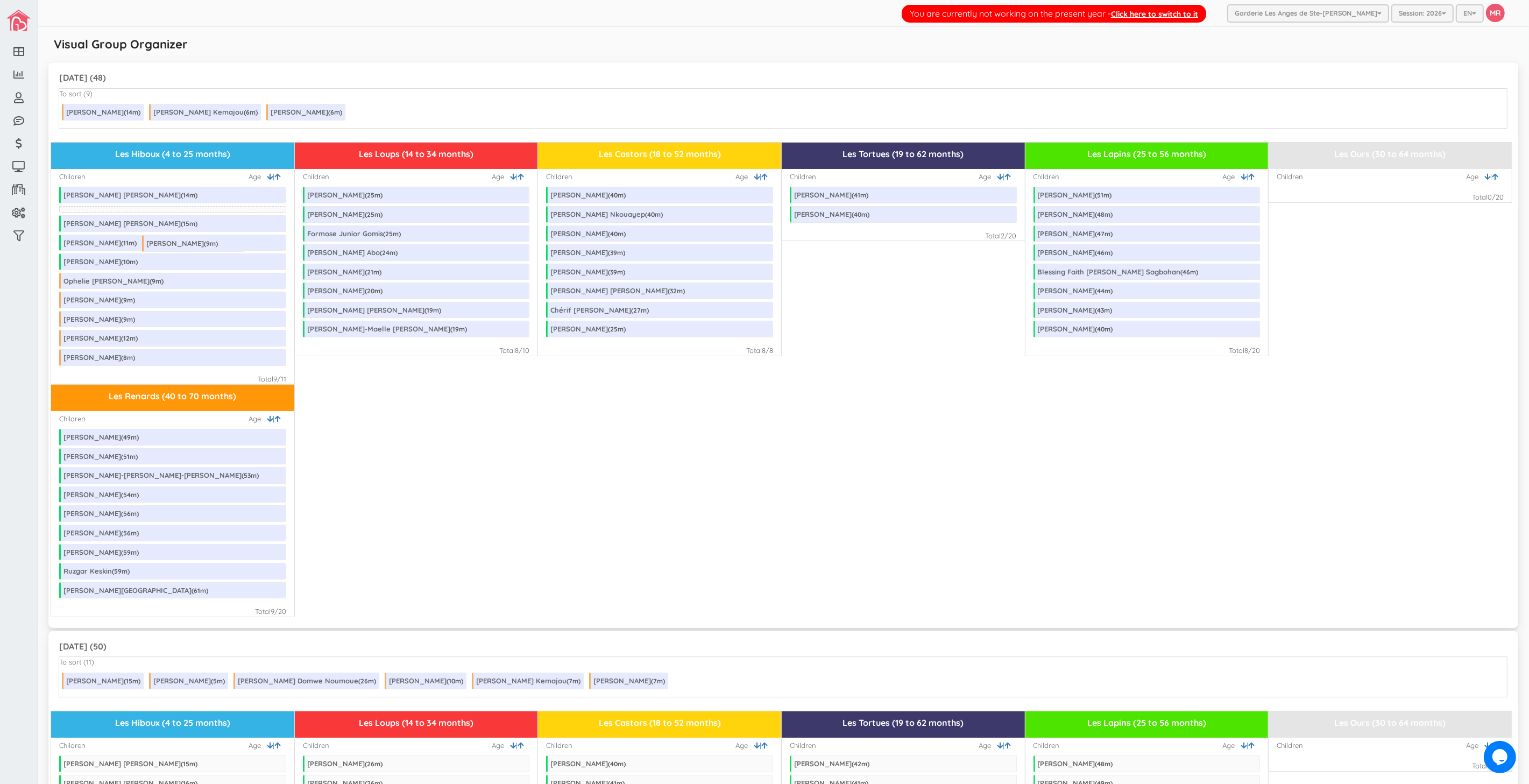
drag, startPoint x: 170, startPoint y: 112, endPoint x: 170, endPoint y: 243, distance: 131.0
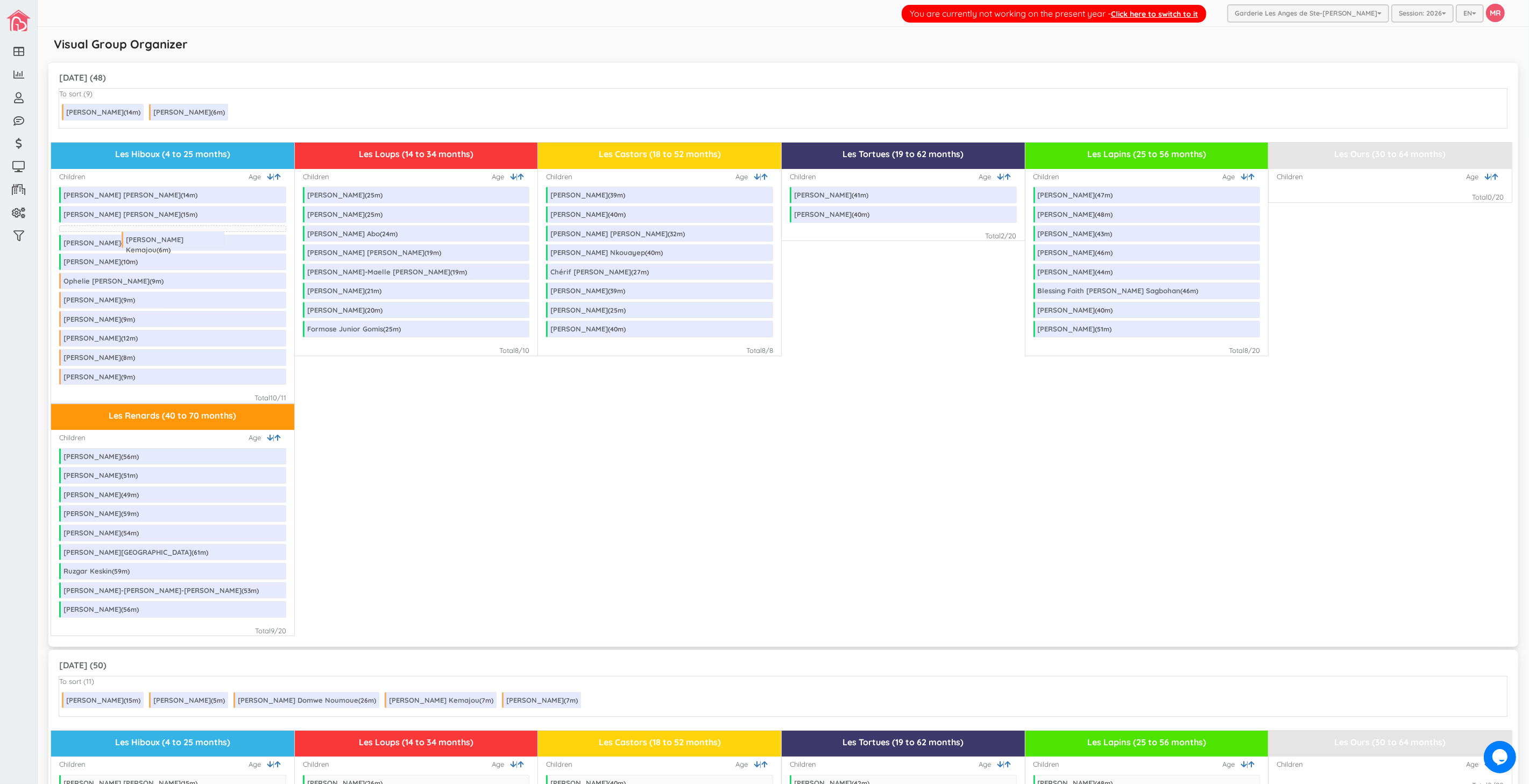
drag, startPoint x: 219, startPoint y: 115, endPoint x: 199, endPoint y: 243, distance: 129.6
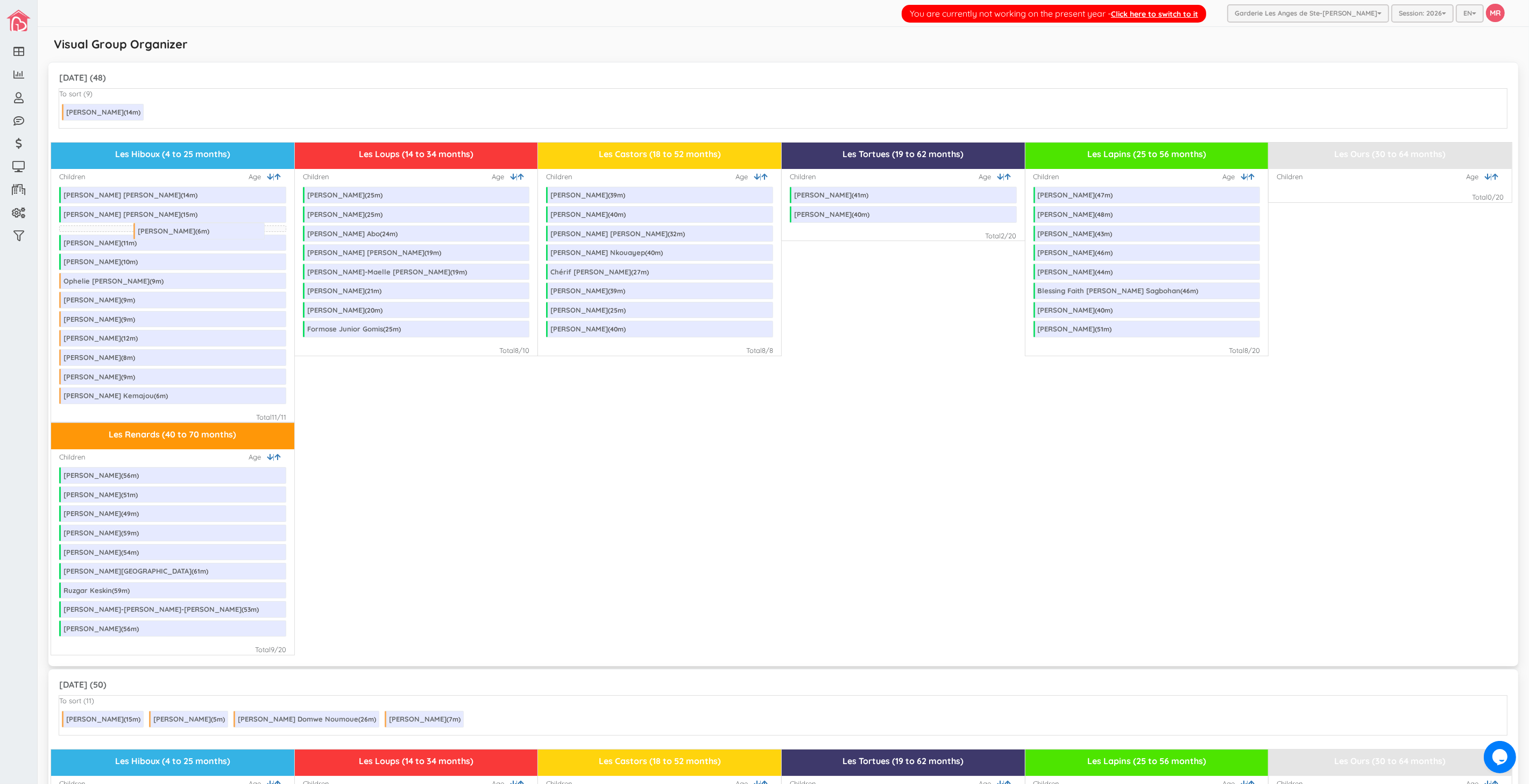
drag, startPoint x: 260, startPoint y: 114, endPoint x: 253, endPoint y: 233, distance: 119.2
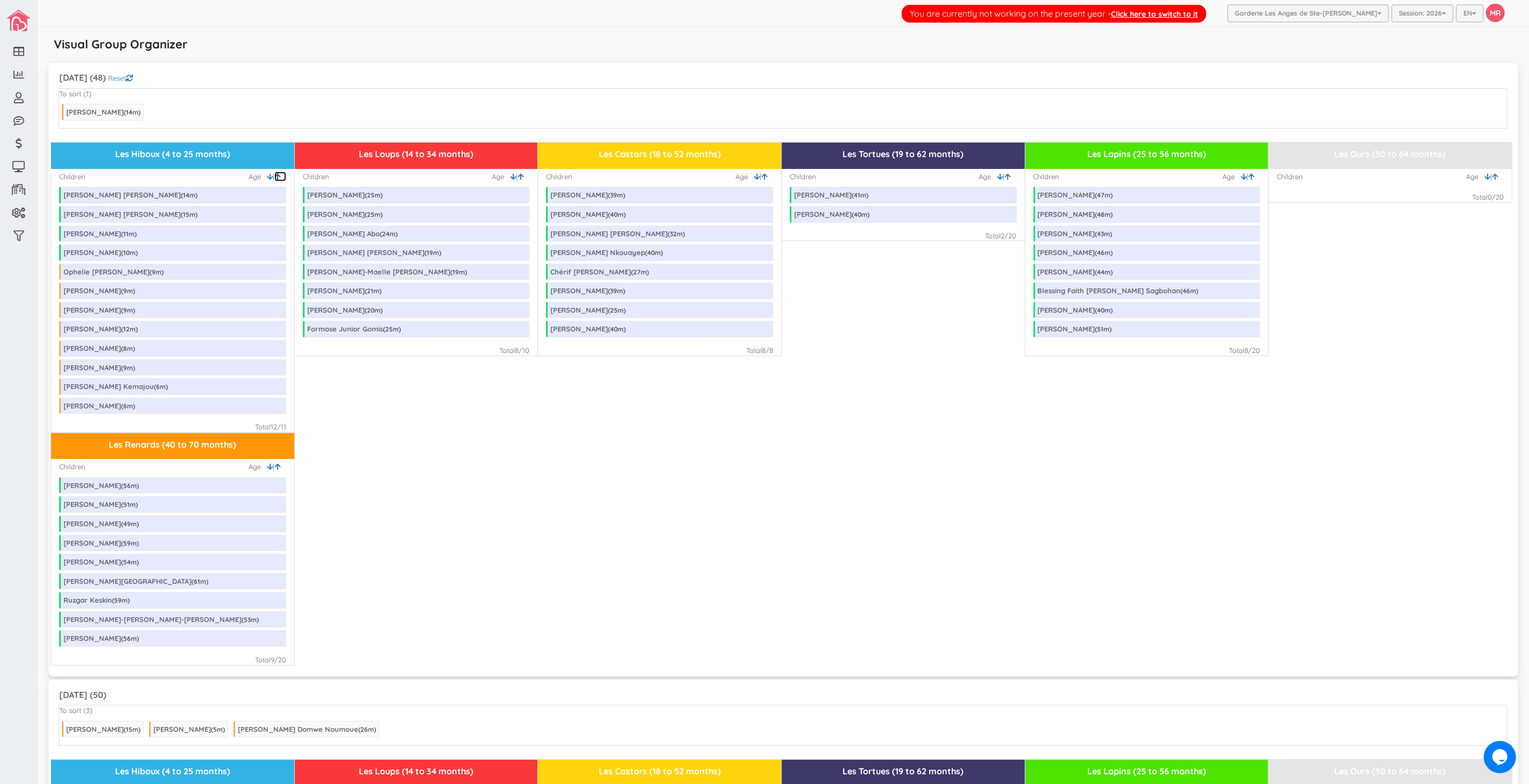
click at [280, 176] on link at bounding box center [280, 177] width 12 height 10
click at [762, 173] on link at bounding box center [767, 177] width 12 height 10
drag, startPoint x: 675, startPoint y: 192, endPoint x: 933, endPoint y: 218, distance: 259.3
click at [519, 176] on icon at bounding box center [520, 177] width 6 height 7
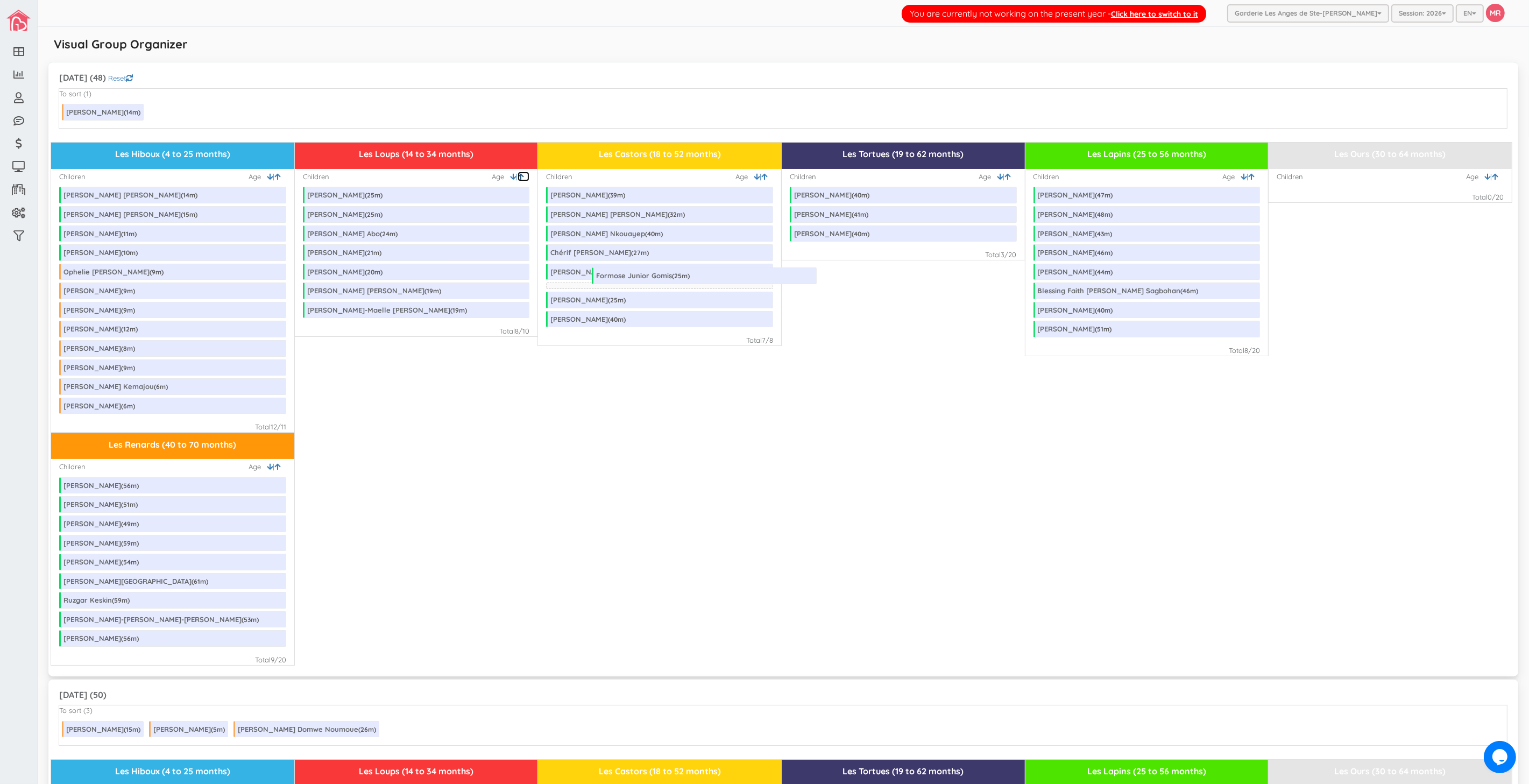
drag, startPoint x: 405, startPoint y: 236, endPoint x: 695, endPoint y: 278, distance: 293.0
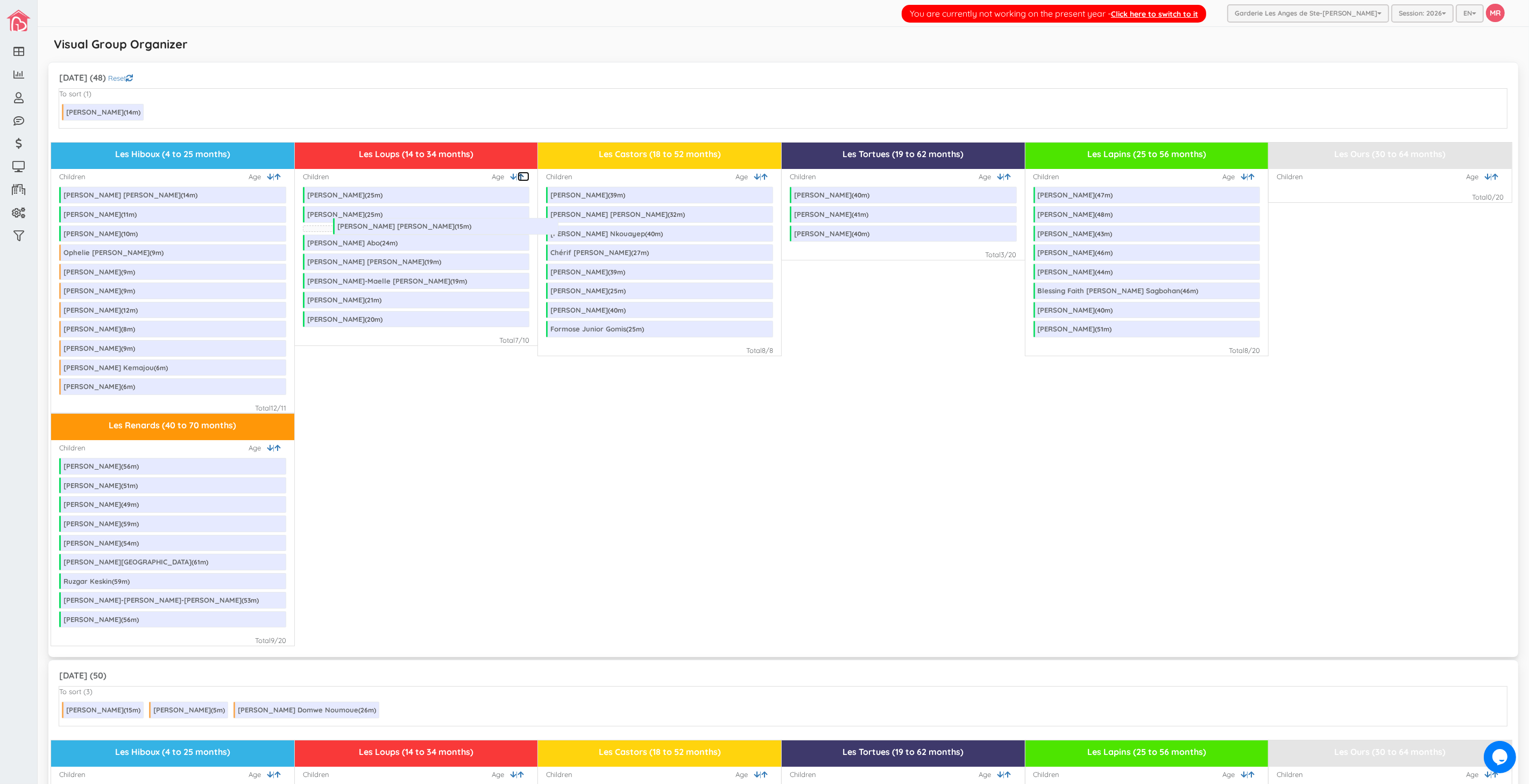
drag, startPoint x: 117, startPoint y: 216, endPoint x: 390, endPoint y: 227, distance: 273.2
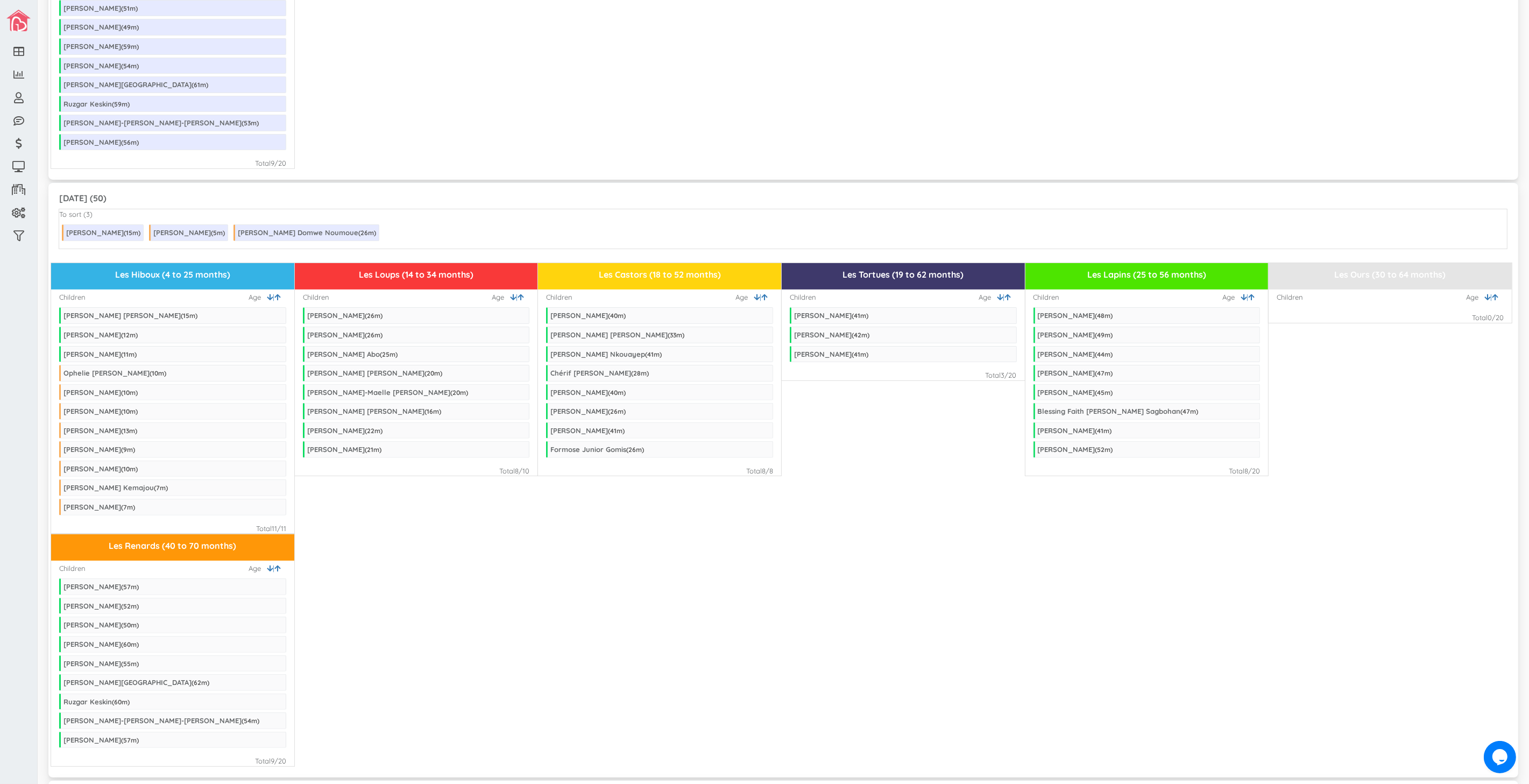
scroll to position [478, 0]
click at [761, 297] on icon at bounding box center [764, 297] width 6 height 7
drag, startPoint x: 653, startPoint y: 354, endPoint x: 704, endPoint y: 333, distance: 55.2
drag, startPoint x: 596, startPoint y: 315, endPoint x: 862, endPoint y: 312, distance: 266.0
drag, startPoint x: 283, startPoint y: 240, endPoint x: 698, endPoint y: 388, distance: 440.6
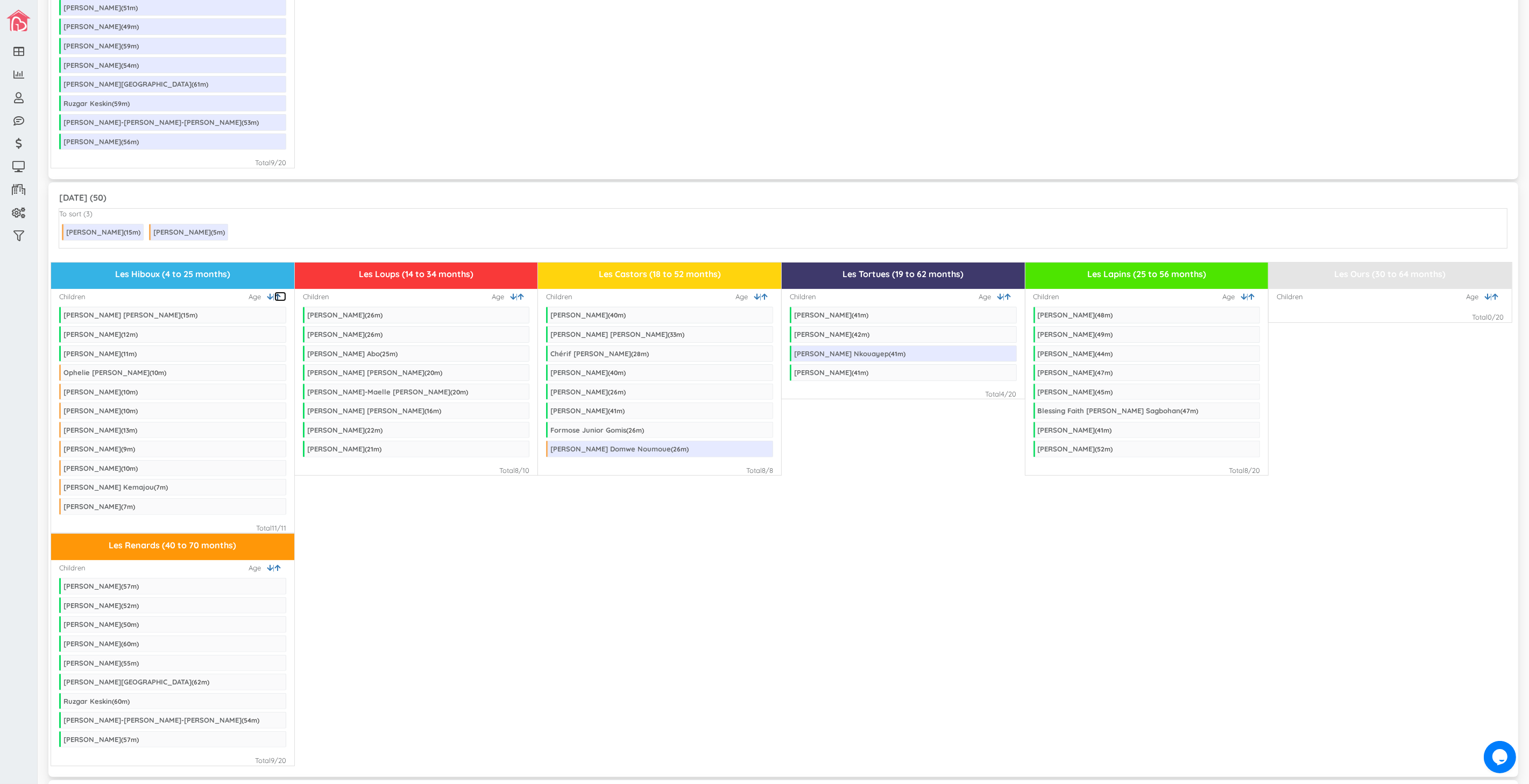
click at [277, 298] on icon at bounding box center [277, 297] width 6 height 7
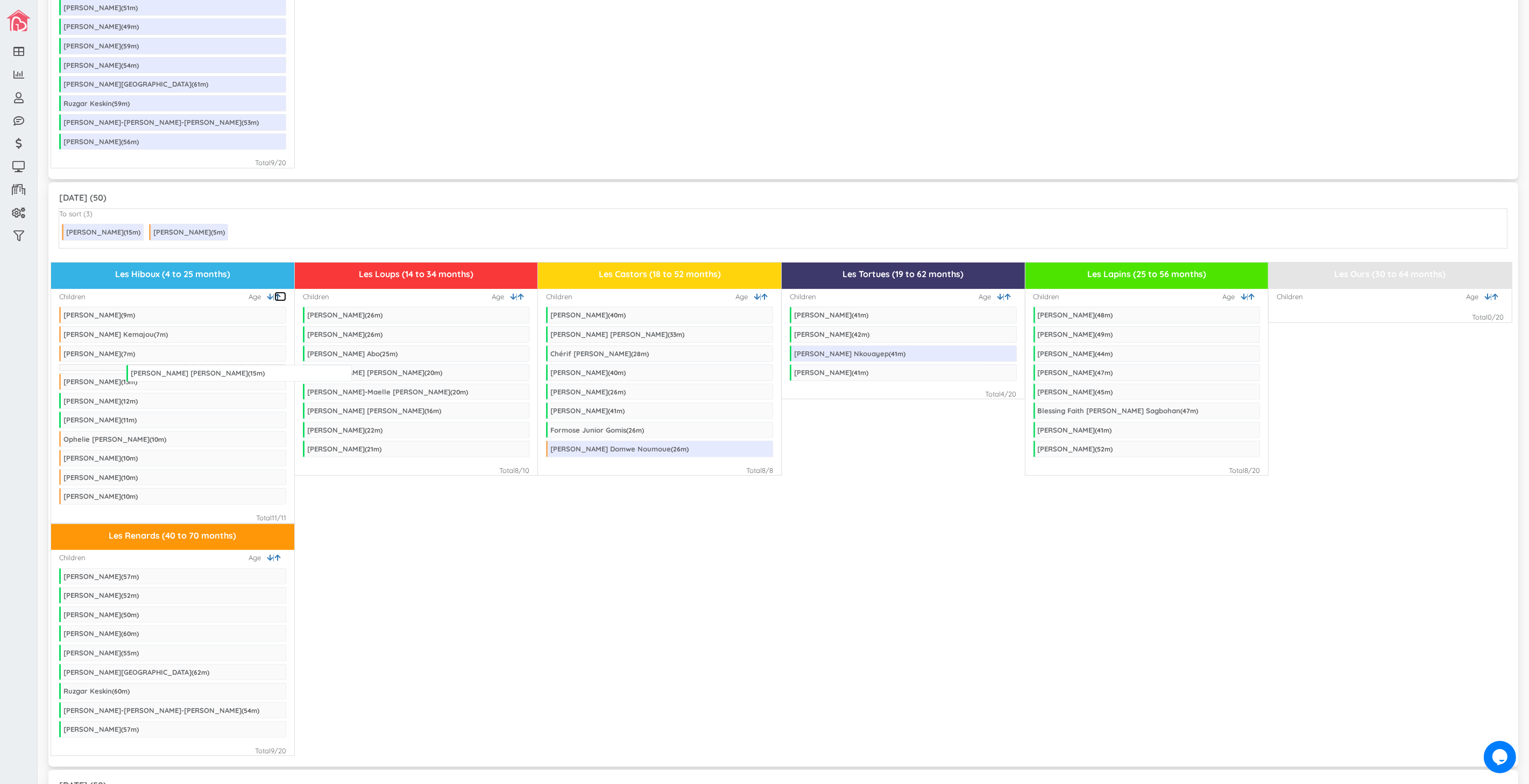
drag, startPoint x: 172, startPoint y: 375, endPoint x: 240, endPoint y: 375, distance: 68.0
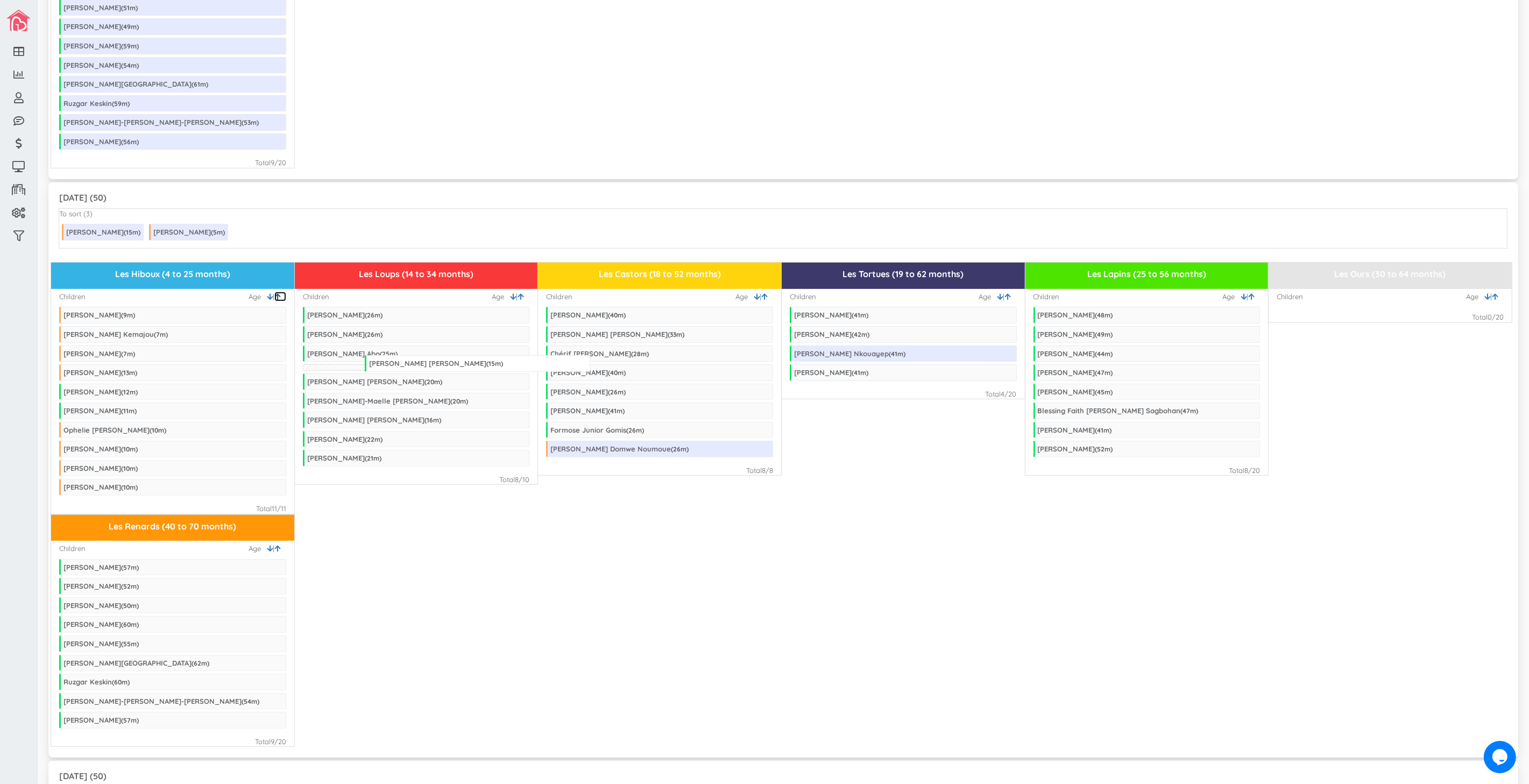
drag, startPoint x: 157, startPoint y: 377, endPoint x: 462, endPoint y: 367, distance: 305.2
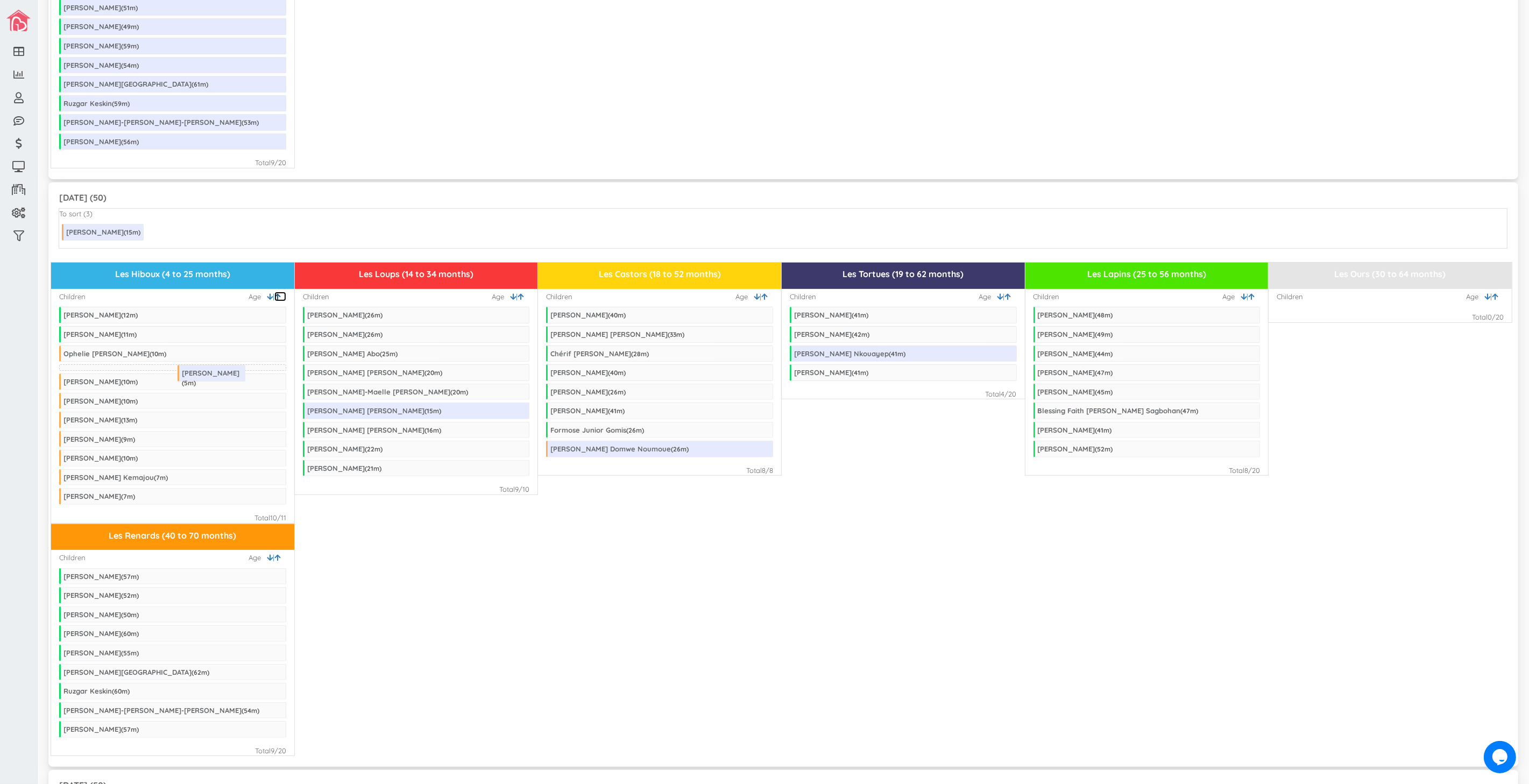
drag, startPoint x: 169, startPoint y: 241, endPoint x: 205, endPoint y: 378, distance: 141.7
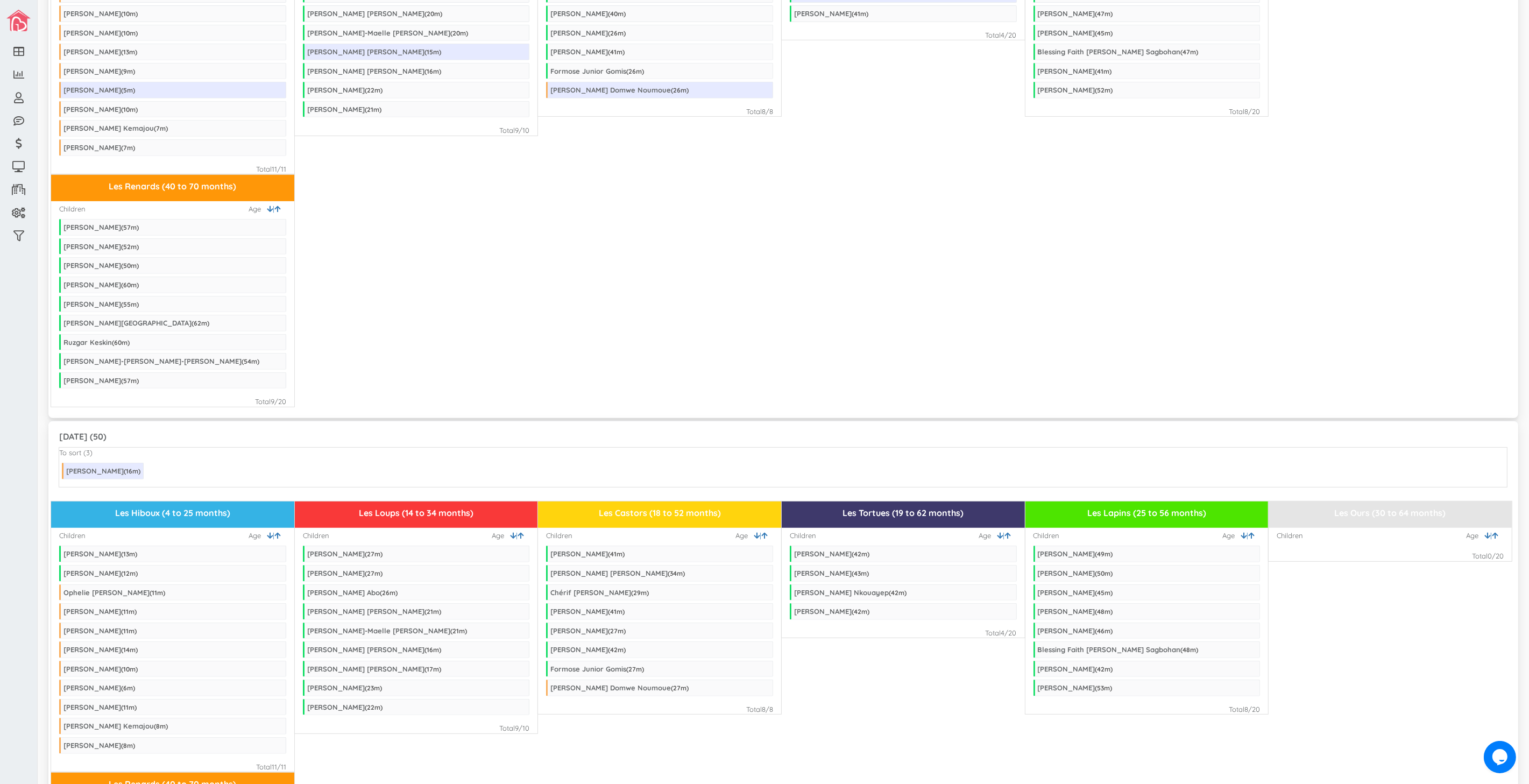
scroll to position [538, 0]
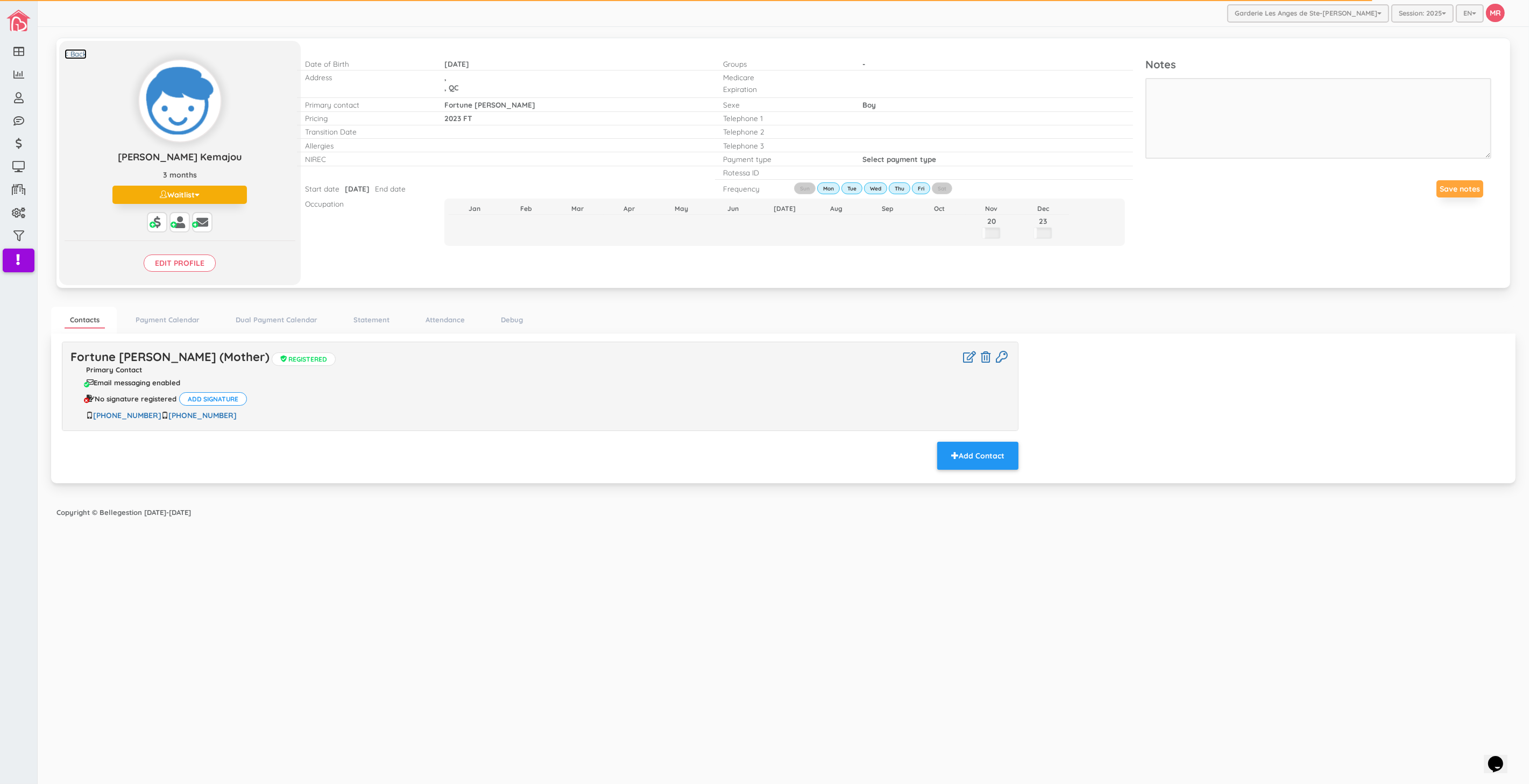
click at [76, 56] on link "< Back" at bounding box center [76, 54] width 22 height 10
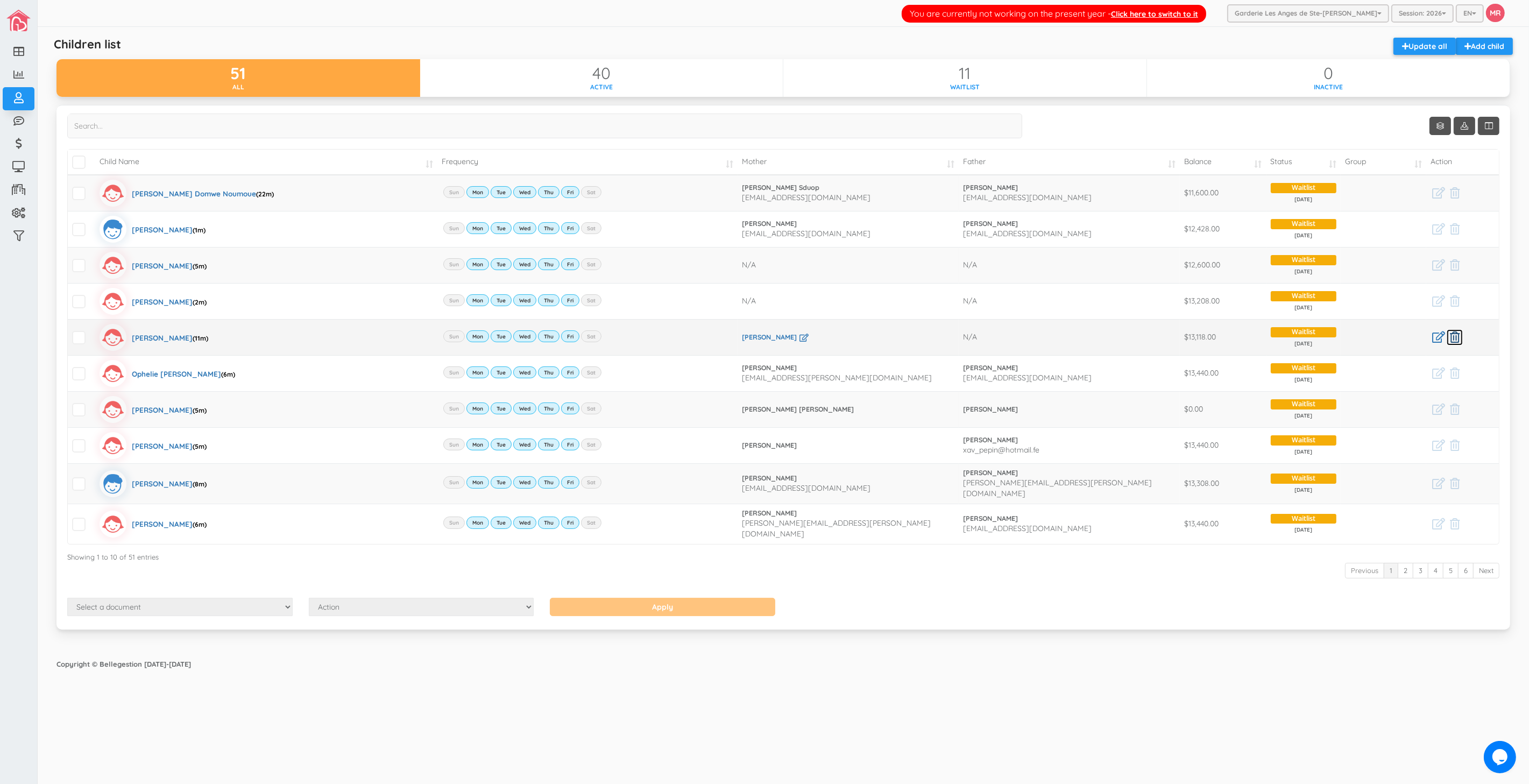
click at [1459, 337] on icon at bounding box center [1455, 337] width 10 height 11
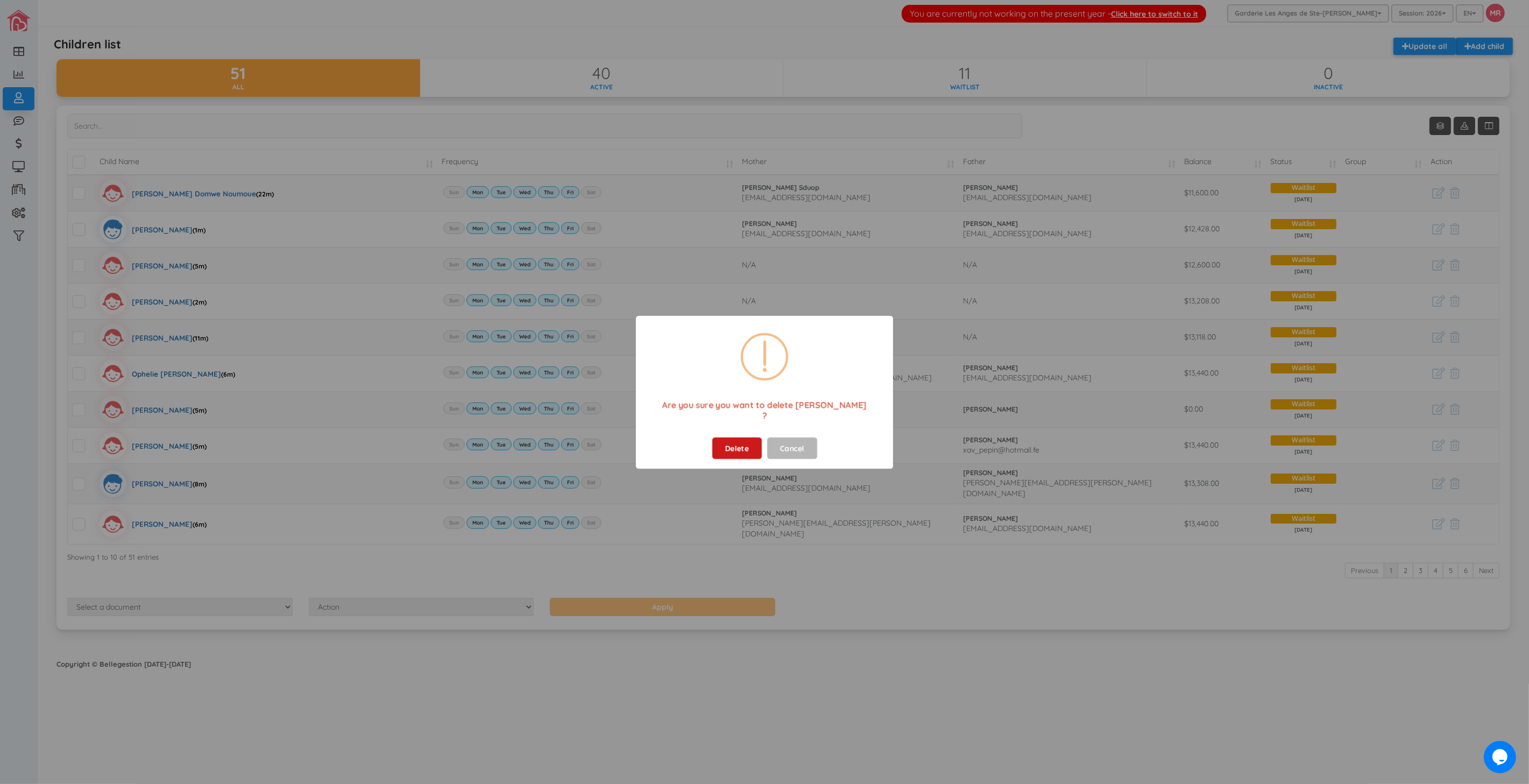
click at [748, 440] on button "Delete" at bounding box center [737, 447] width 49 height 21
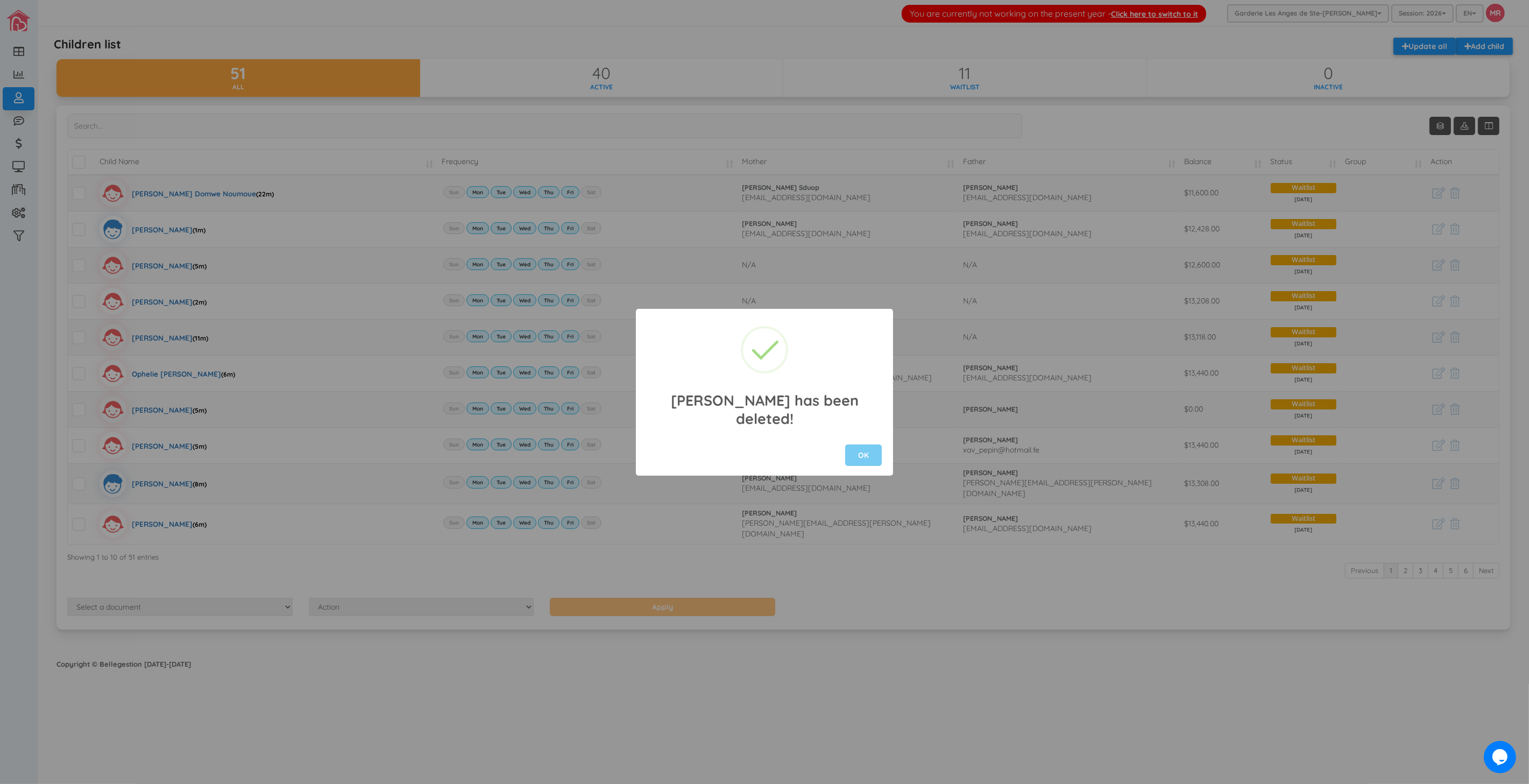
click at [853, 449] on button "OK" at bounding box center [863, 455] width 36 height 21
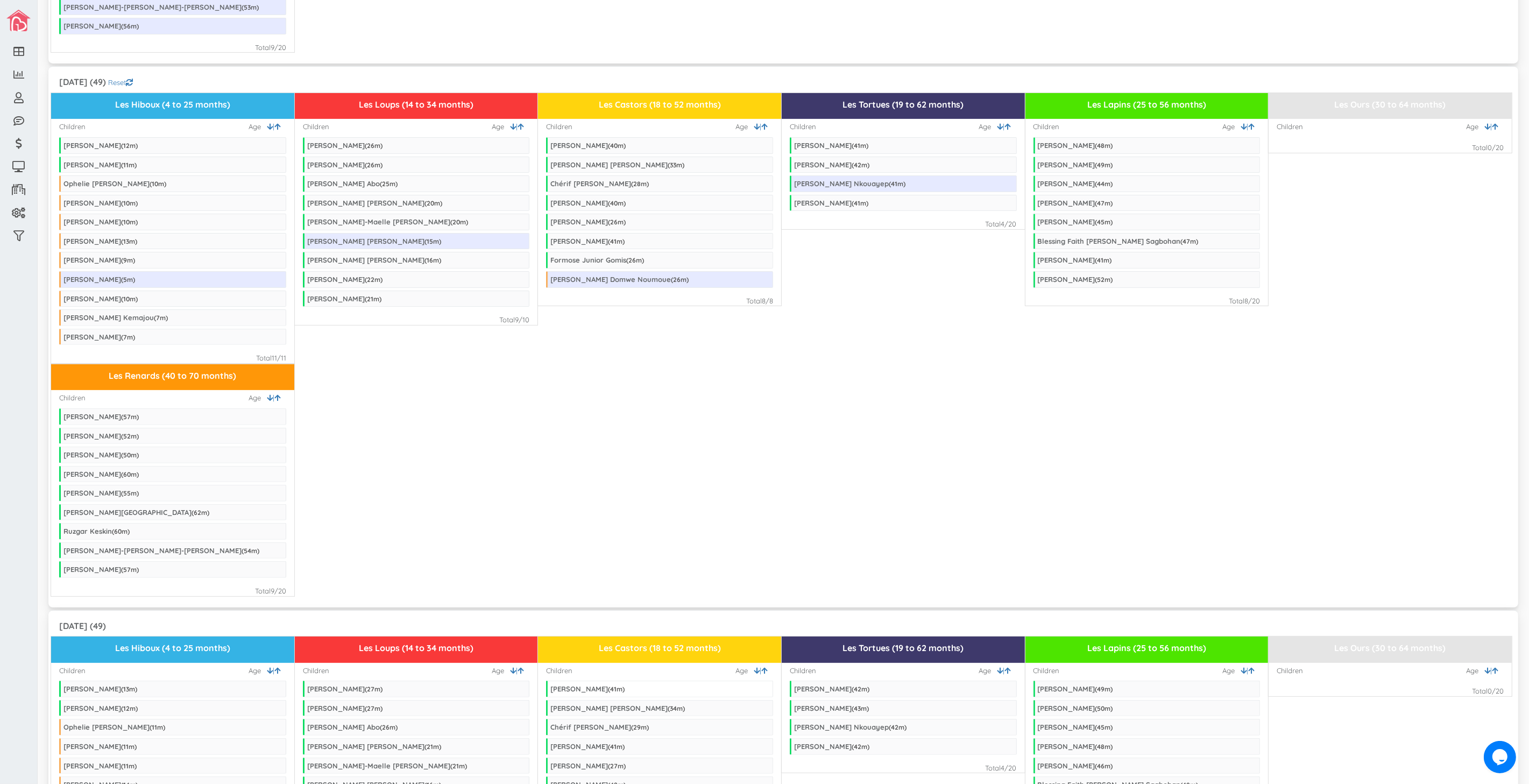
scroll to position [538, 0]
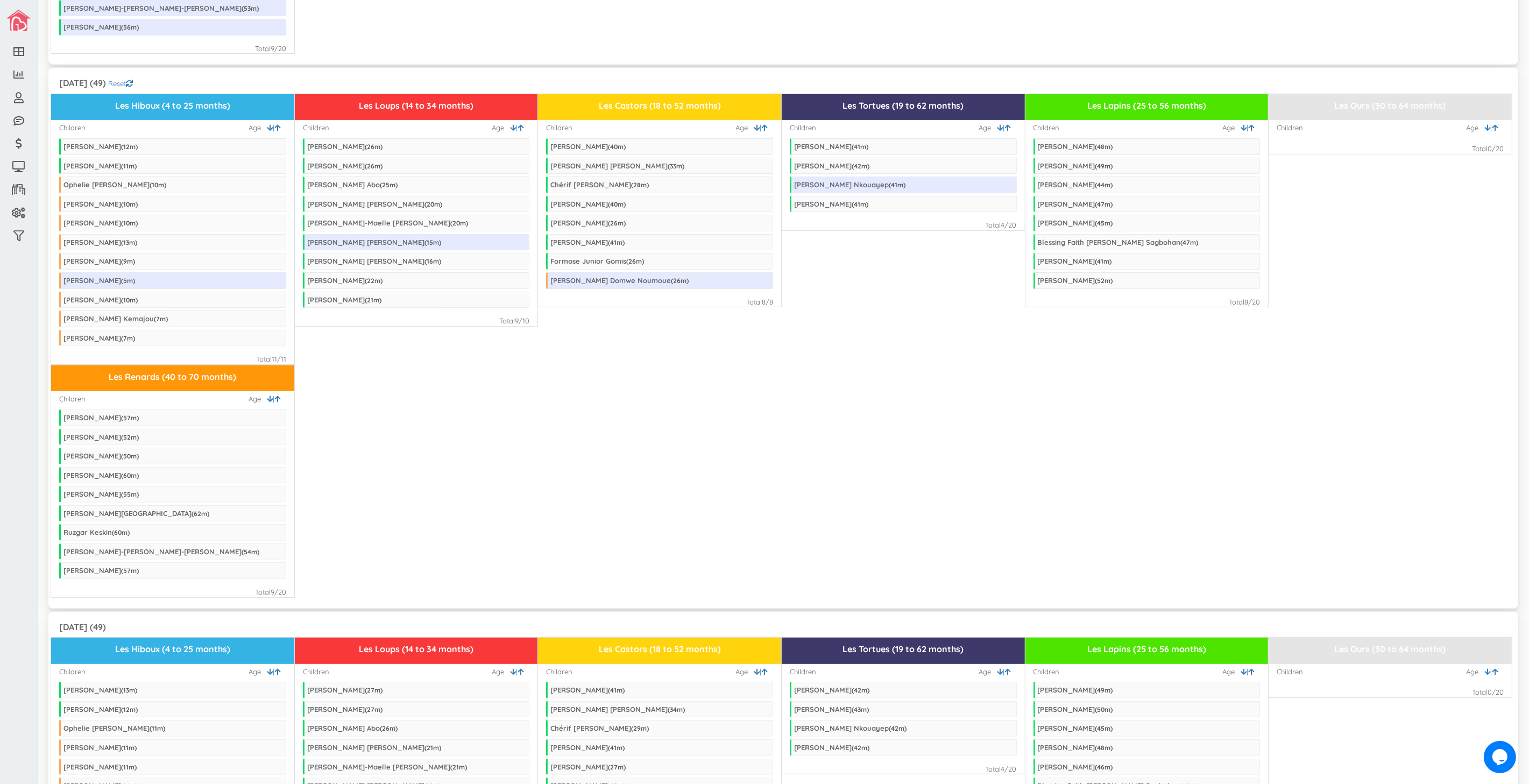
click at [879, 425] on div "Les Renards (40 to 70 months) Children | Age [PERSON_NAME] ( 57 m) [PERSON_NAME…" at bounding box center [783, 481] width 1464 height 233
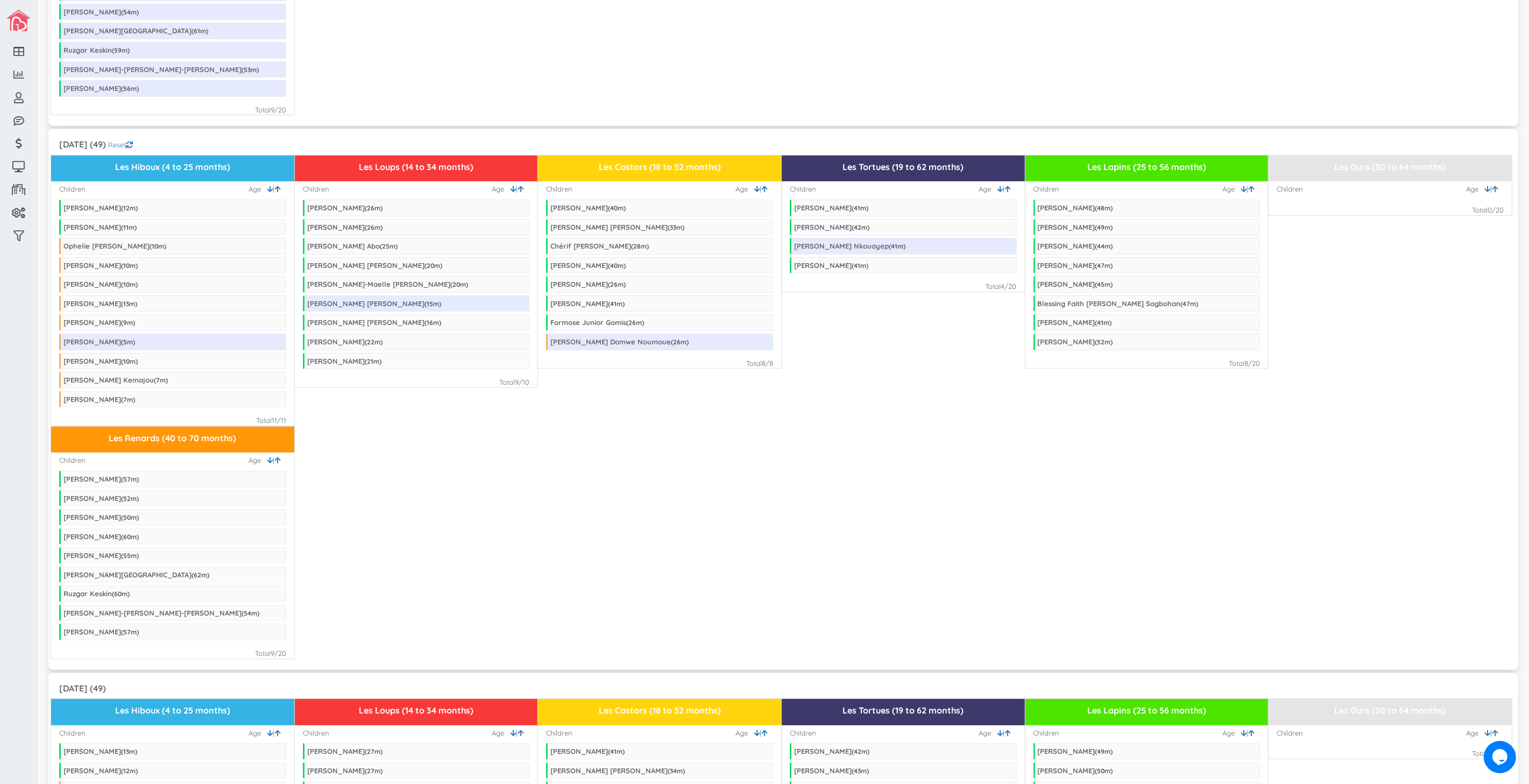
scroll to position [478, 0]
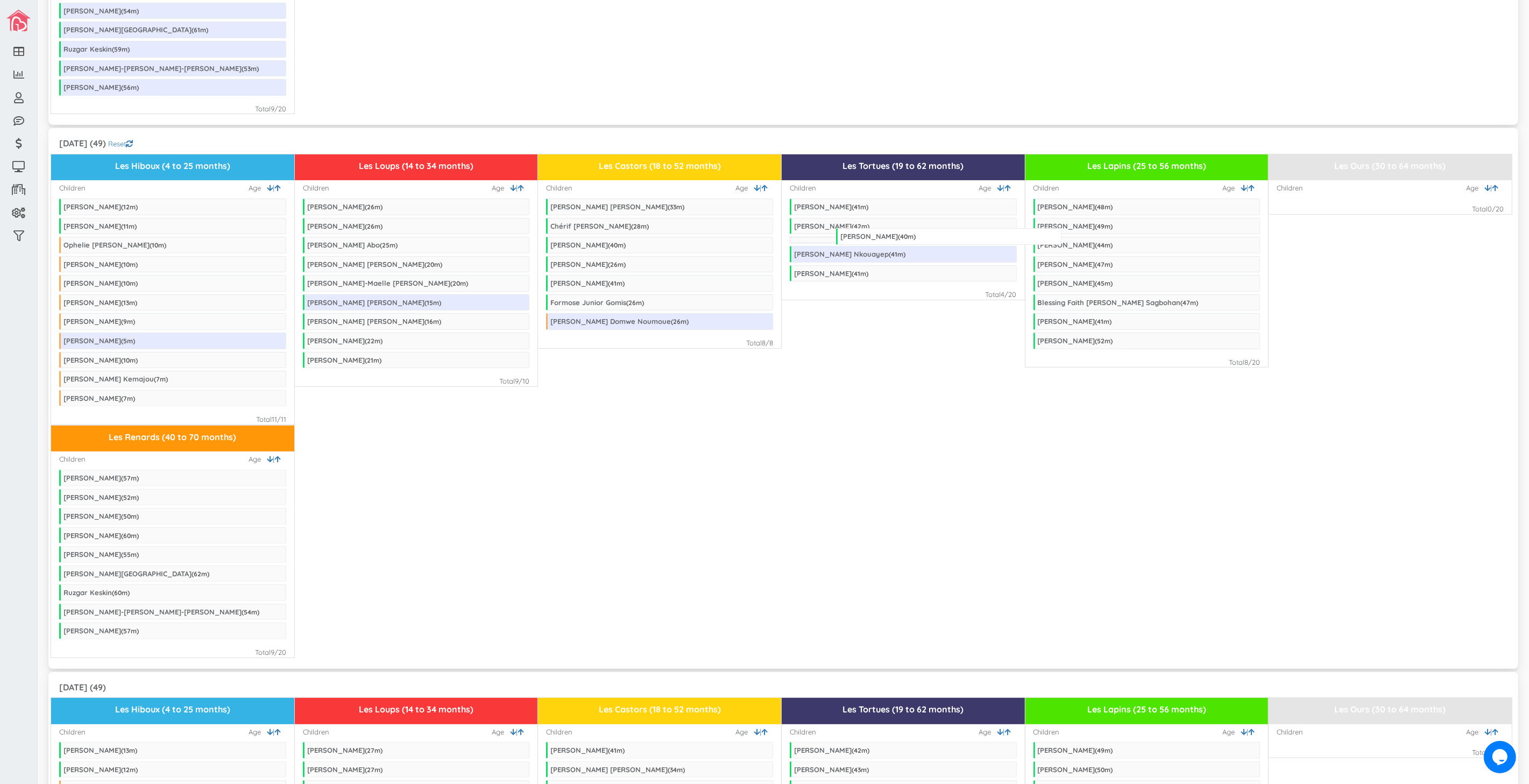
drag, startPoint x: 616, startPoint y: 203, endPoint x: 906, endPoint y: 232, distance: 291.4
click at [519, 190] on icon at bounding box center [520, 188] width 6 height 7
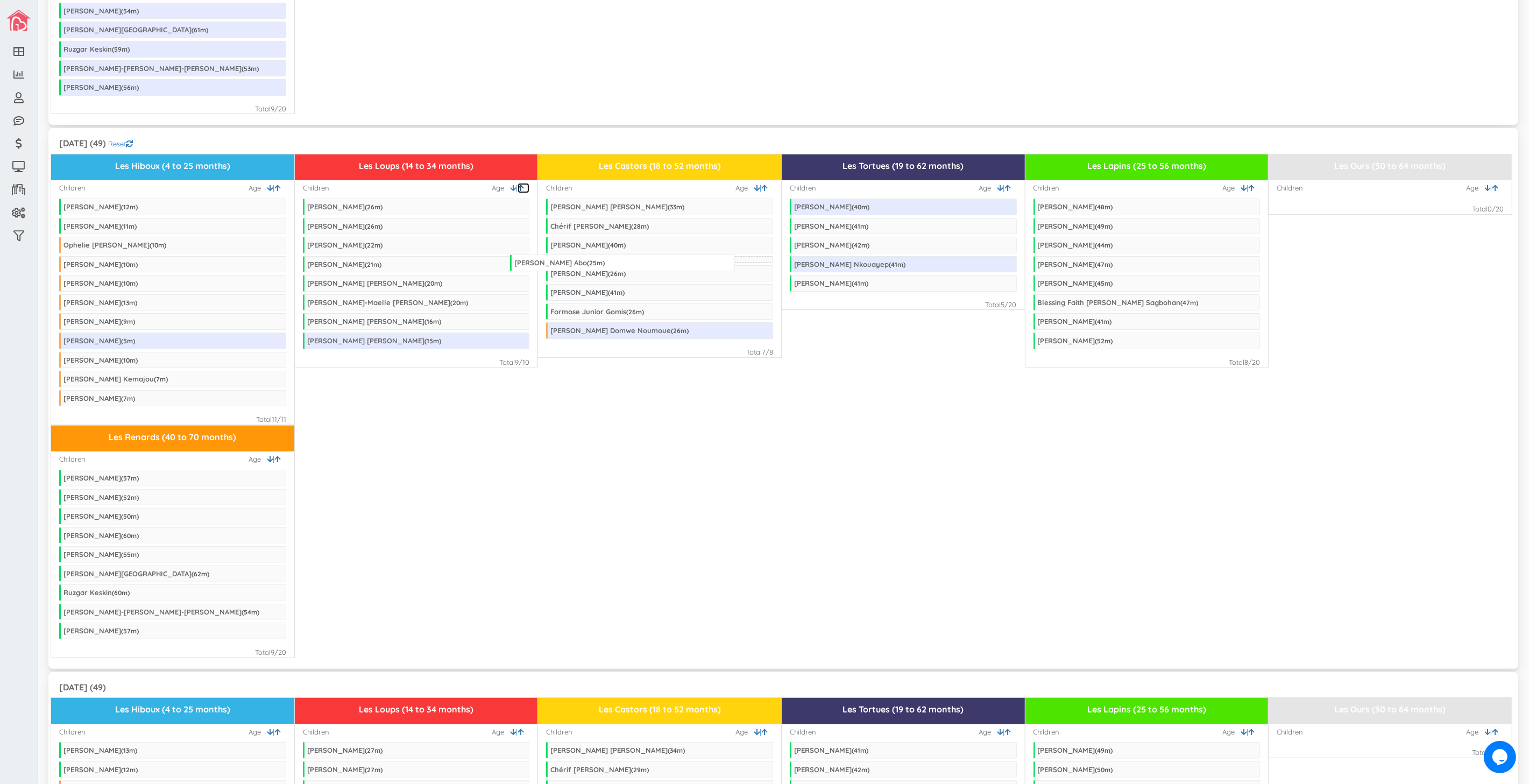
drag, startPoint x: 426, startPoint y: 244, endPoint x: 633, endPoint y: 261, distance: 207.7
